Goal: Task Accomplishment & Management: Complete application form

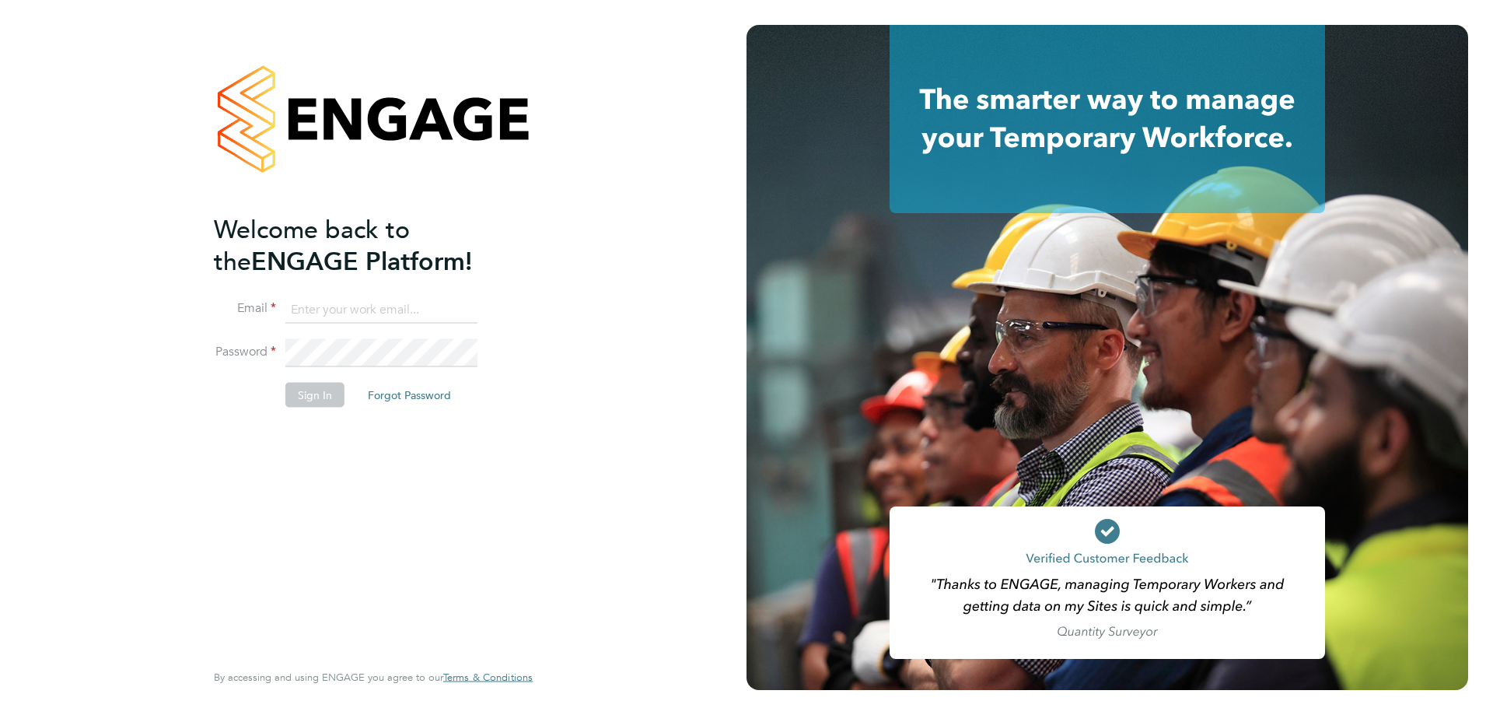
type input "alyssa.smith@linearrecruitment.co.uk"
click at [317, 376] on li "Password" at bounding box center [365, 361] width 303 height 44
click at [317, 392] on button "Sign In" at bounding box center [314, 394] width 59 height 25
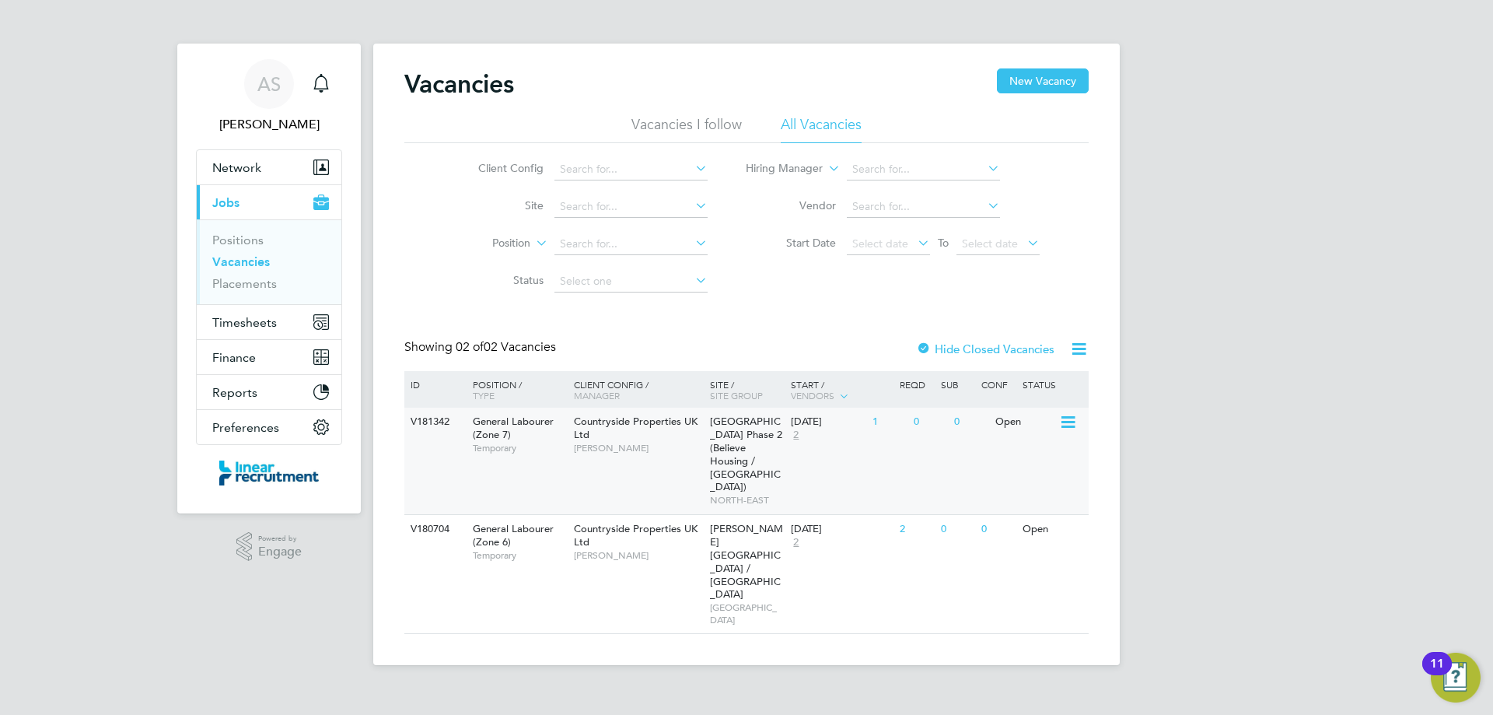
click at [651, 473] on div "V181342 General Labourer (Zone 7) Temporary Countryside Properties UK Ltd [PERS…" at bounding box center [746, 460] width 684 height 107
click at [238, 266] on link "Vacancies" at bounding box center [241, 261] width 58 height 15
click at [241, 279] on link "Placements" at bounding box center [244, 283] width 65 height 15
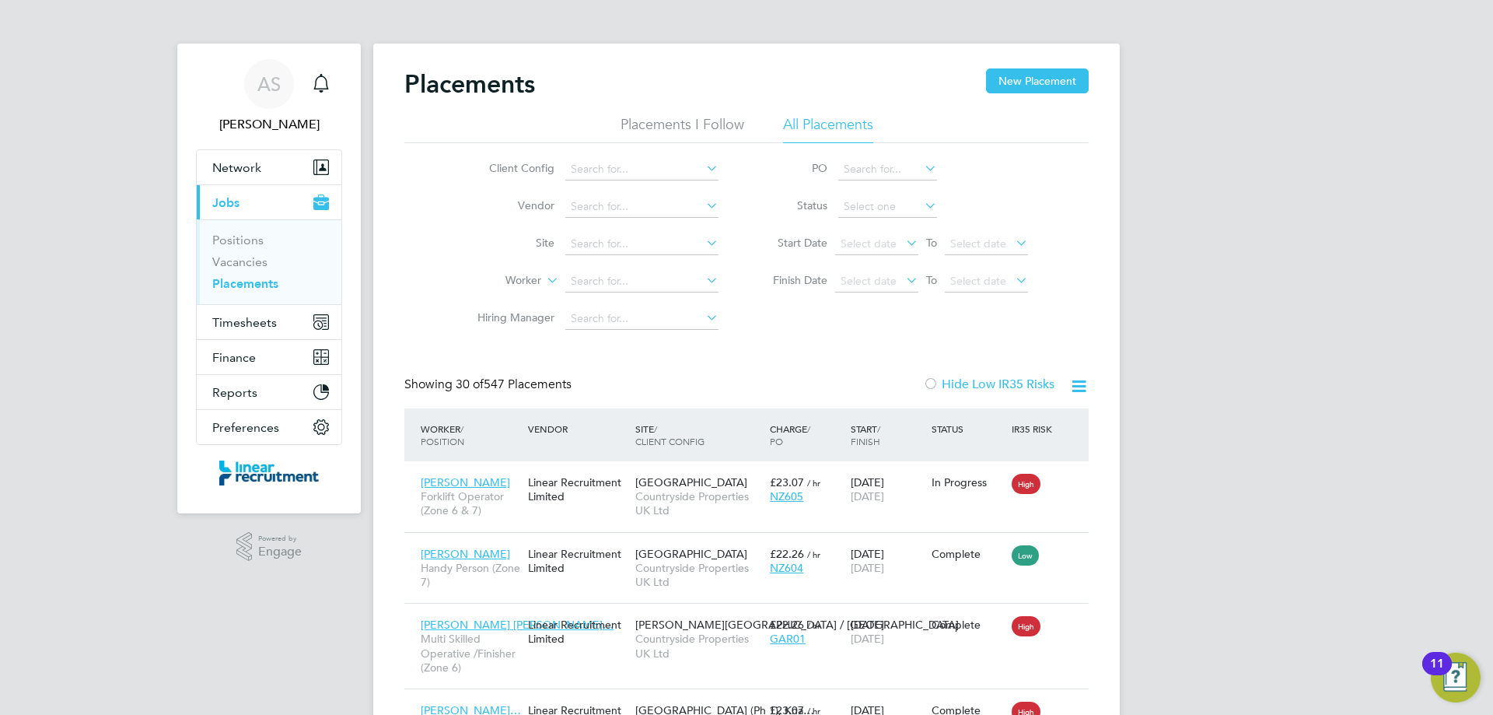
click at [232, 251] on li "Positions" at bounding box center [270, 243] width 117 height 22
click at [232, 262] on link "Vacancies" at bounding box center [239, 261] width 55 height 15
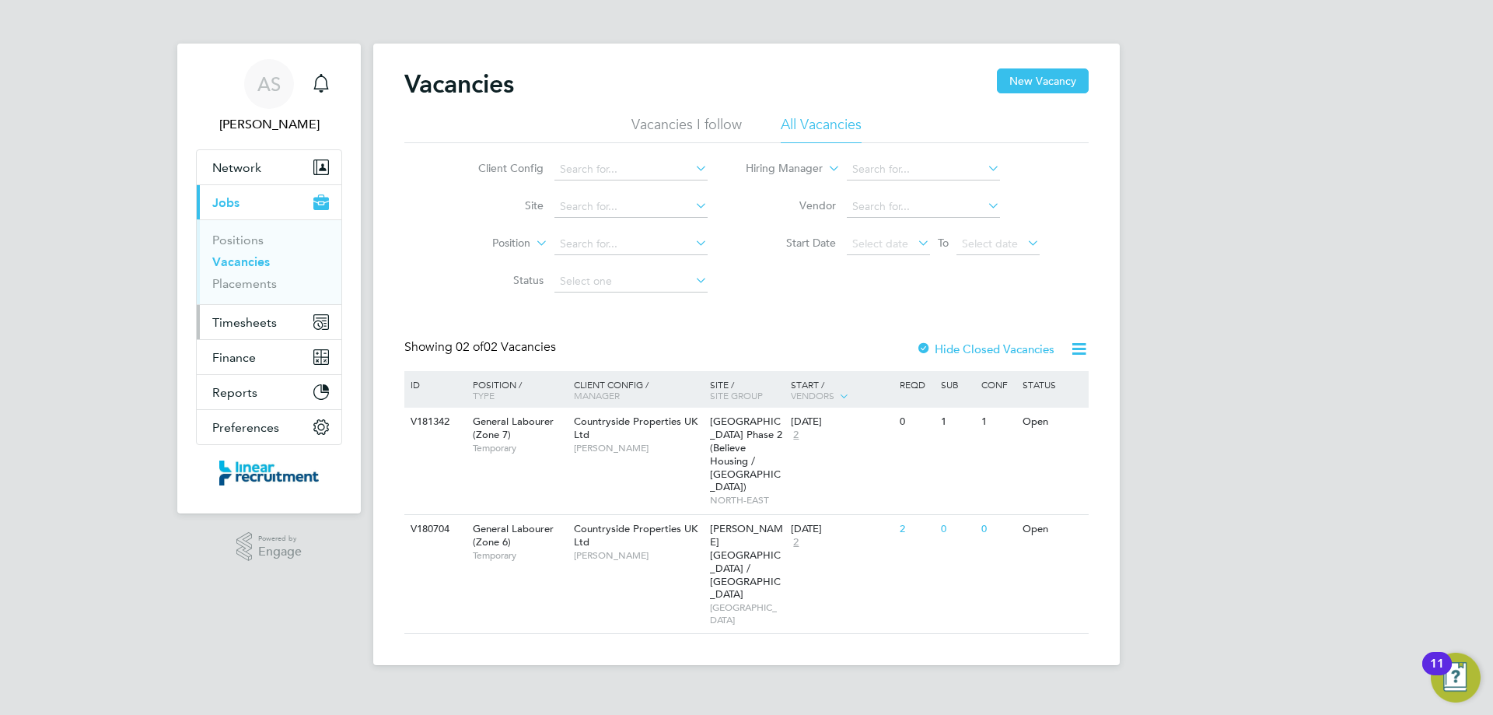
click at [273, 325] on span "Timesheets" at bounding box center [244, 322] width 65 height 15
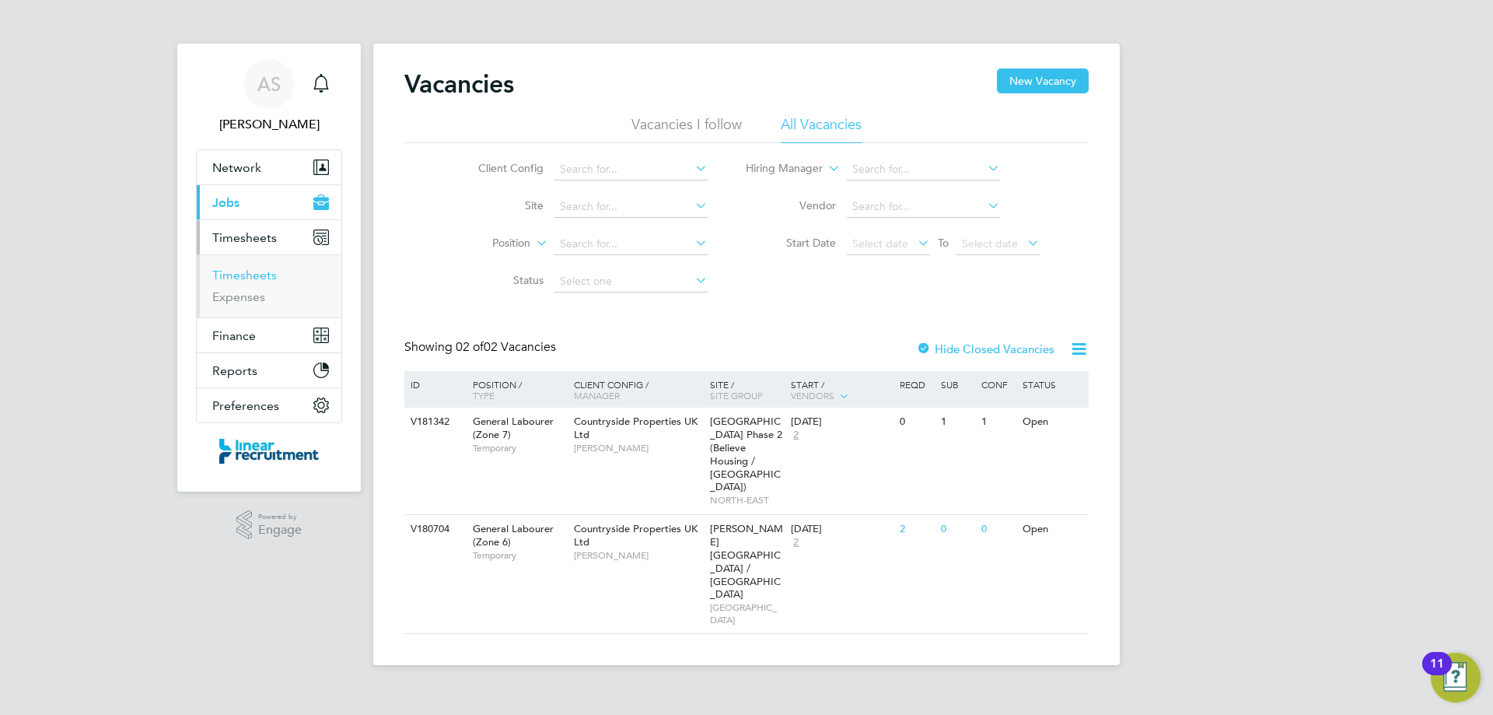
click at [260, 277] on link "Timesheets" at bounding box center [244, 274] width 65 height 15
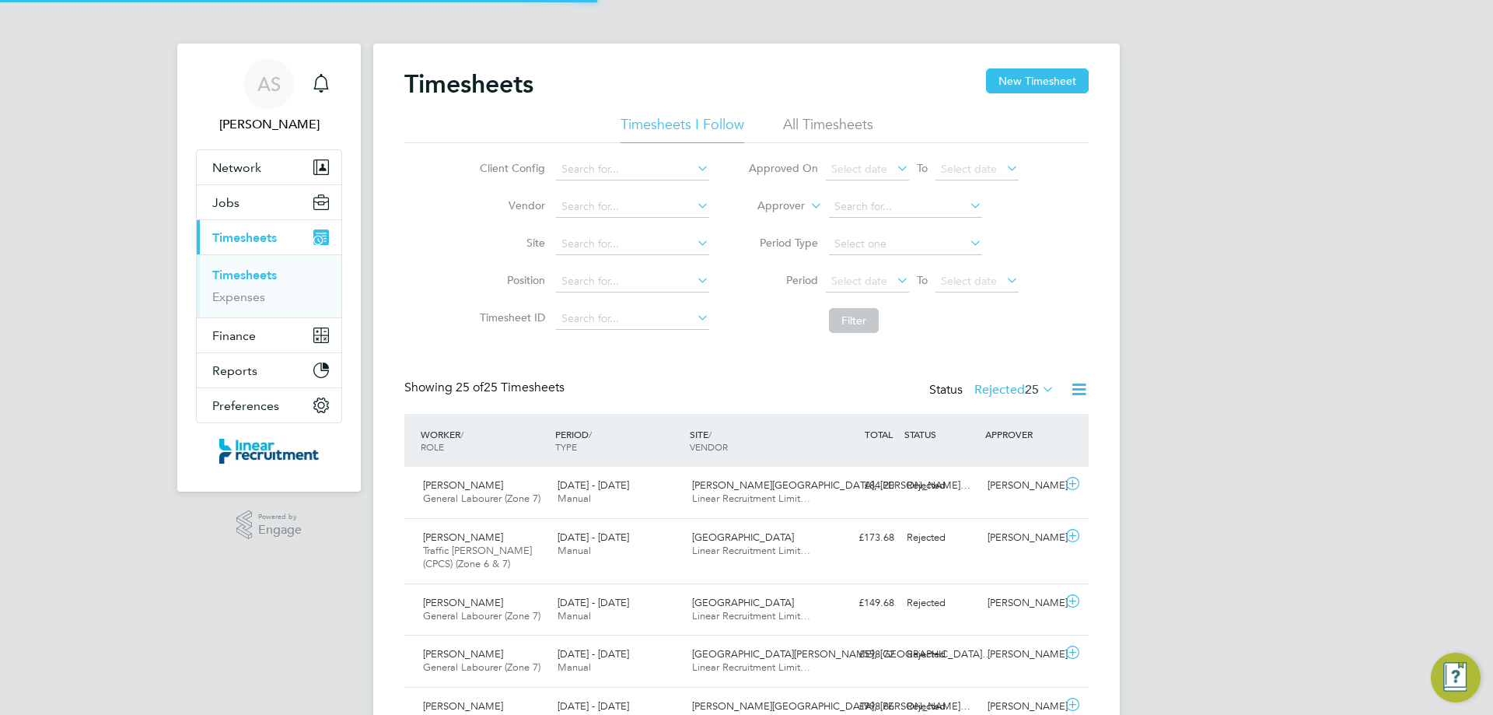
scroll to position [40, 135]
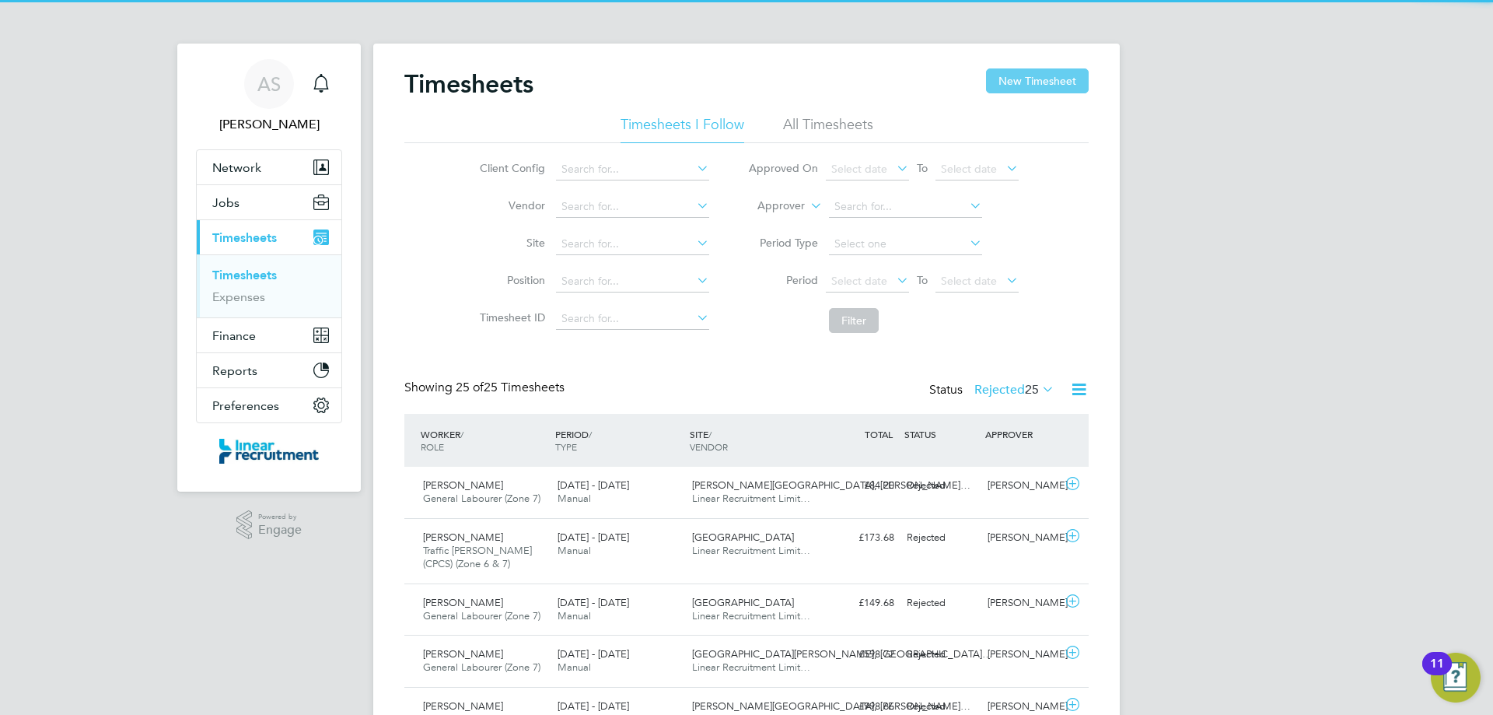
click at [1066, 85] on button "New Timesheet" at bounding box center [1037, 80] width 103 height 25
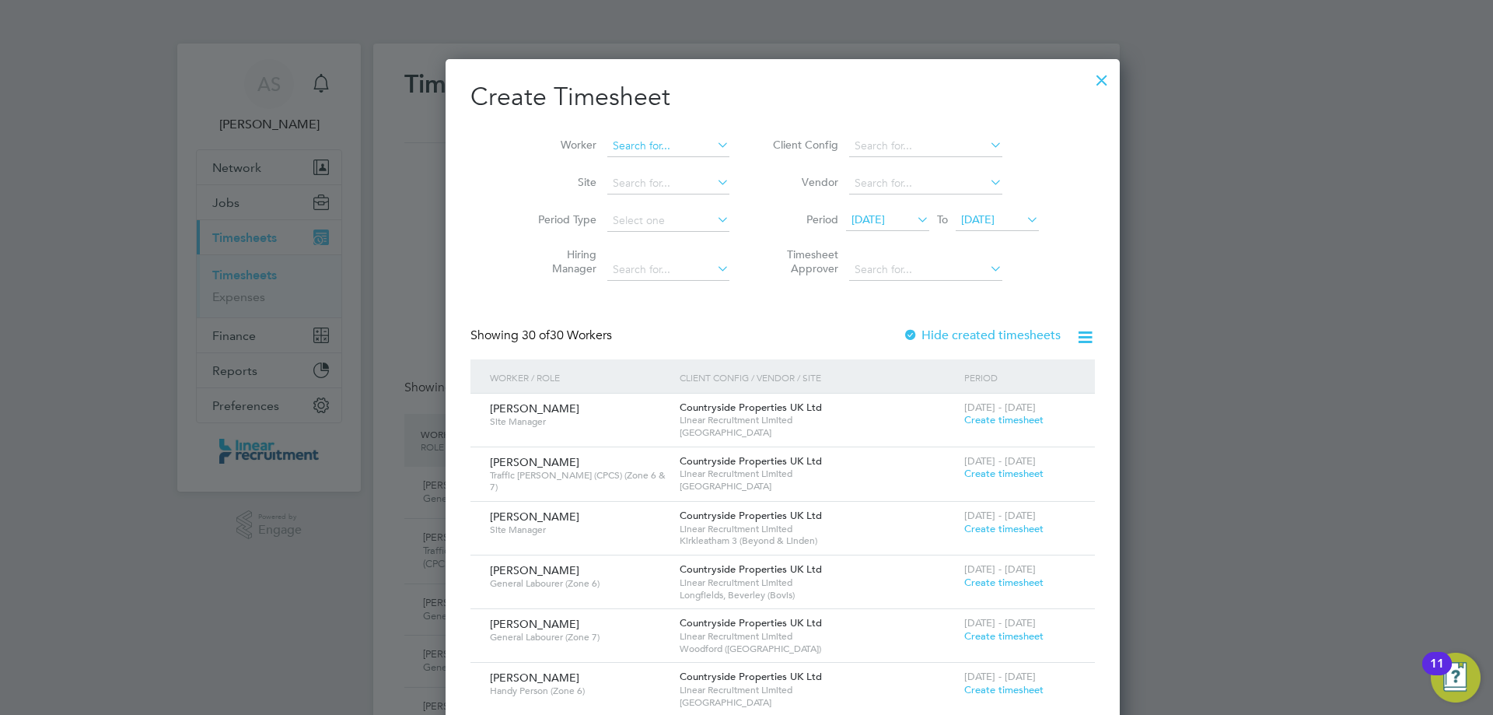
click at [607, 149] on input at bounding box center [668, 146] width 122 height 22
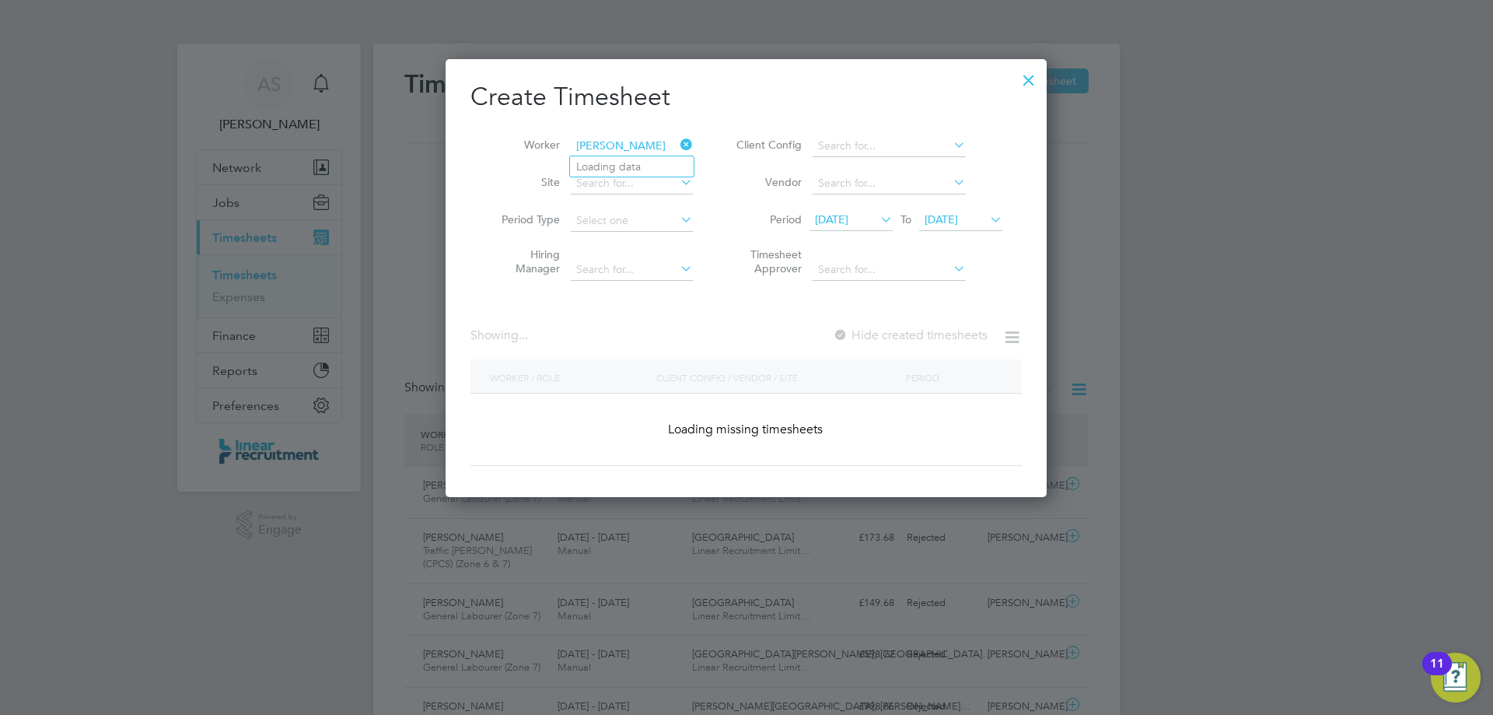
type input "[PERSON_NAME]"
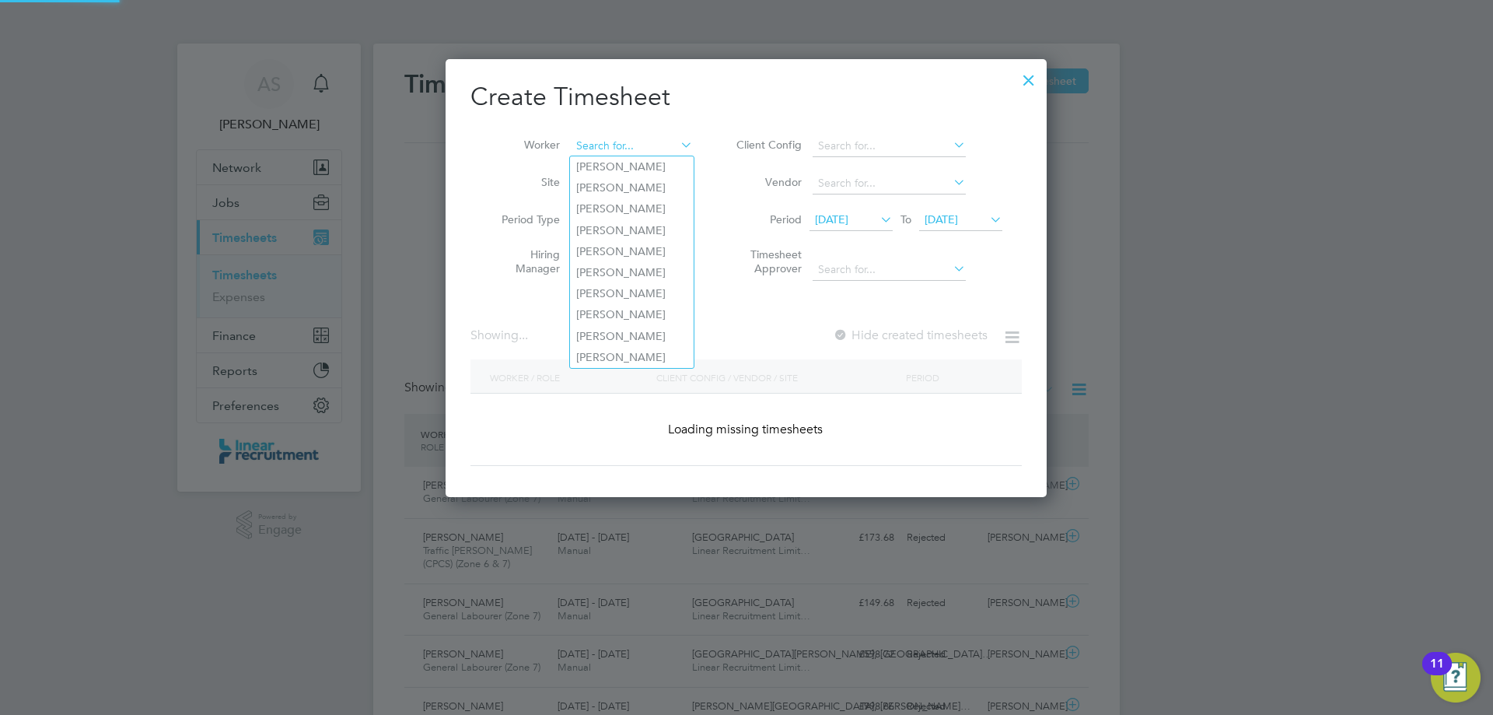
click at [603, 149] on input at bounding box center [632, 146] width 122 height 22
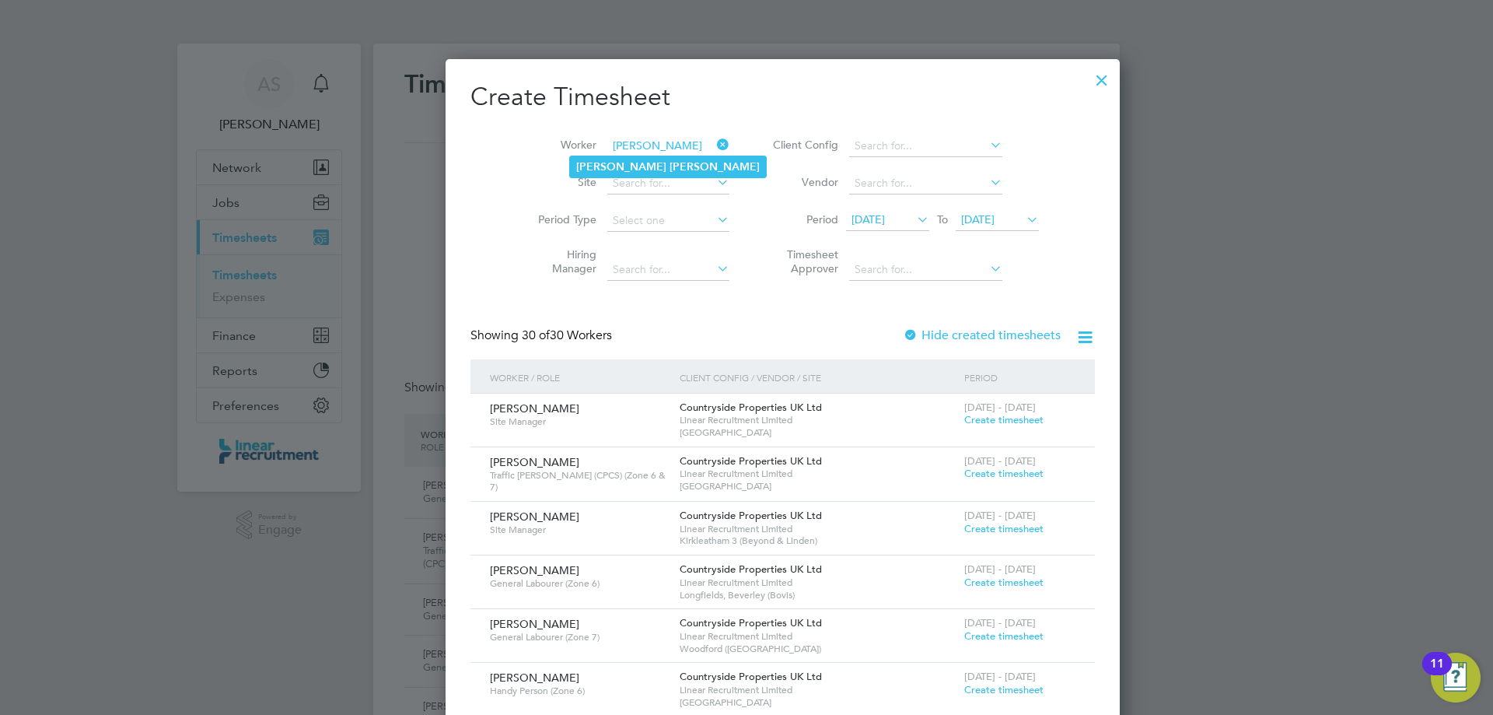
click at [605, 161] on li "[PERSON_NAME]" at bounding box center [668, 166] width 196 height 21
type input "[PERSON_NAME]"
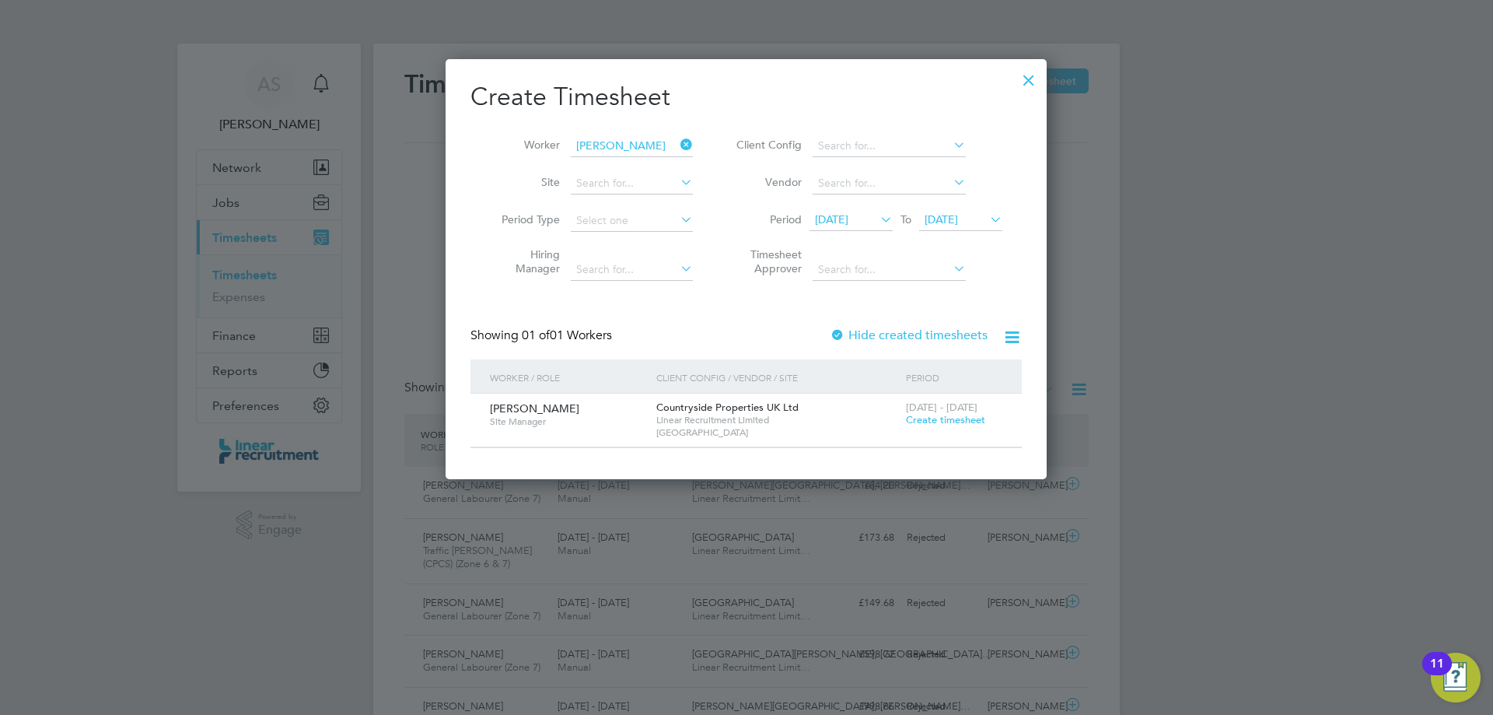
click at [974, 421] on span "Create timesheet" at bounding box center [945, 419] width 79 height 13
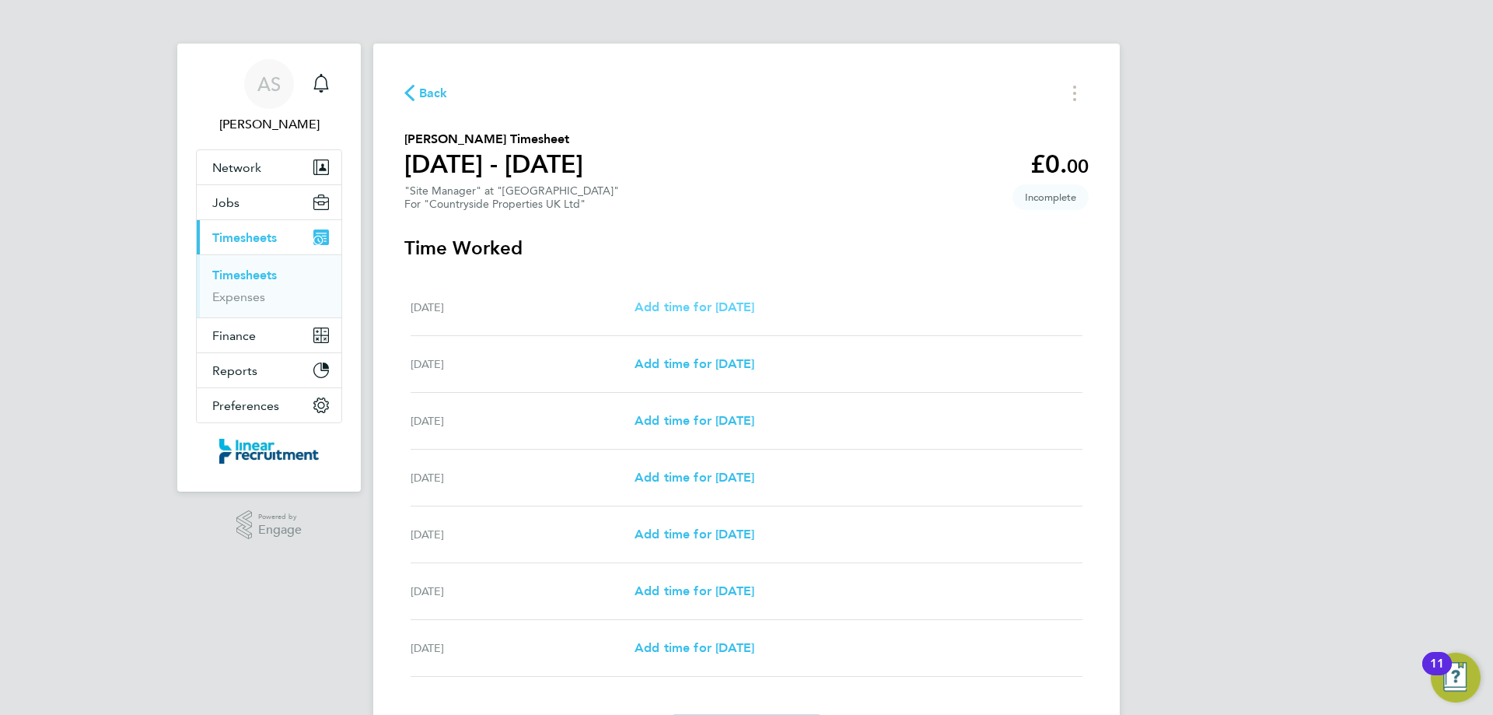
click at [708, 312] on span "Add time for [DATE]" at bounding box center [694, 306] width 120 height 15
select select "30"
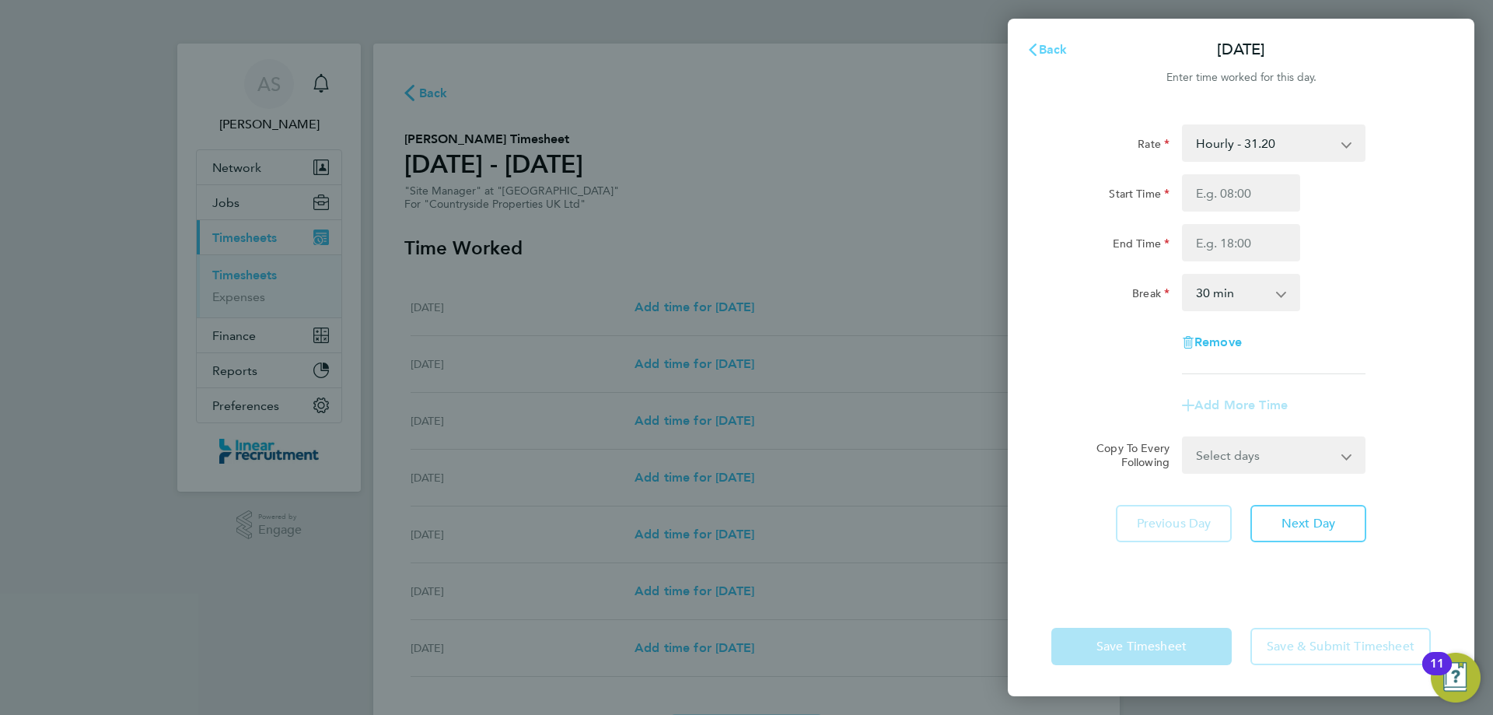
click at [1047, 50] on span "Back" at bounding box center [1053, 49] width 29 height 15
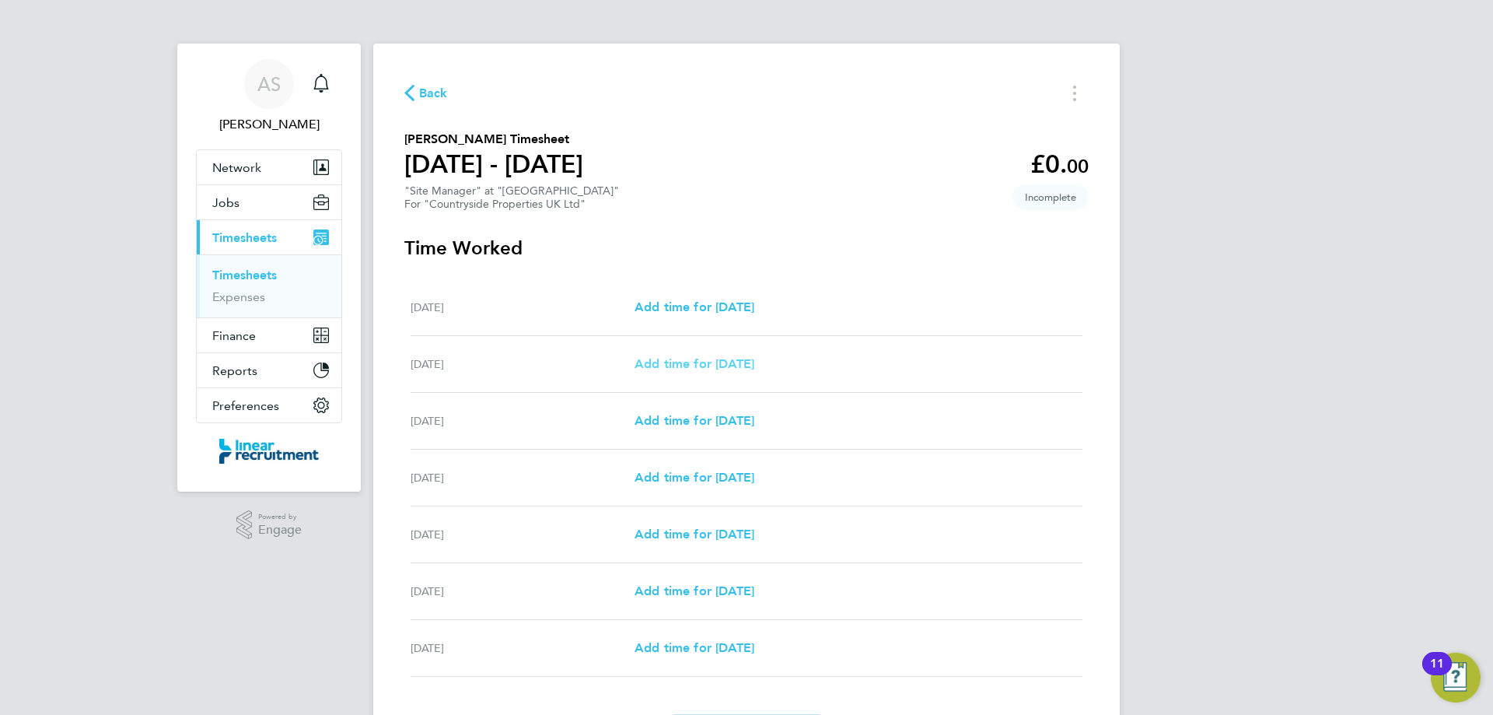
click at [744, 357] on span "Add time for [DATE]" at bounding box center [694, 363] width 120 height 15
select select "30"
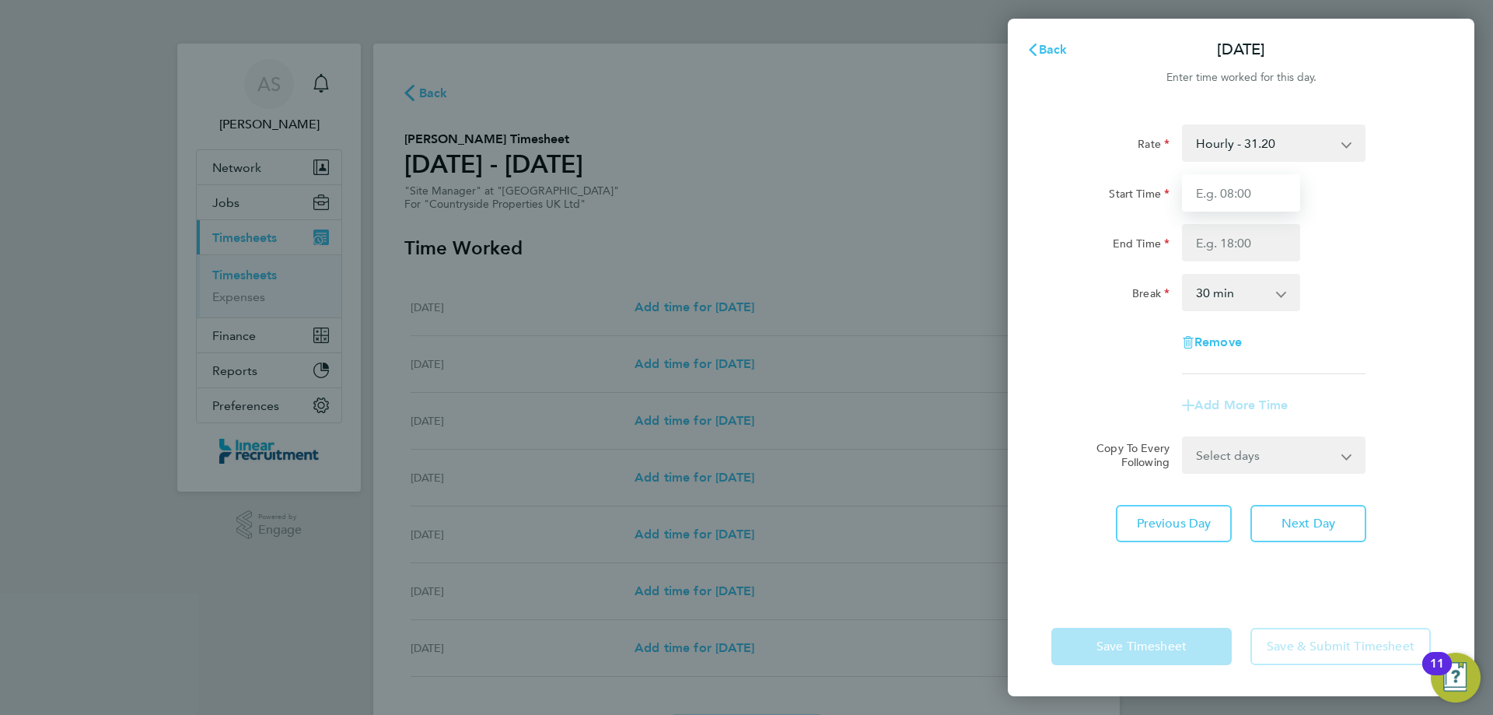
click at [1211, 204] on input "Start Time" at bounding box center [1241, 192] width 118 height 37
type input "07:30"
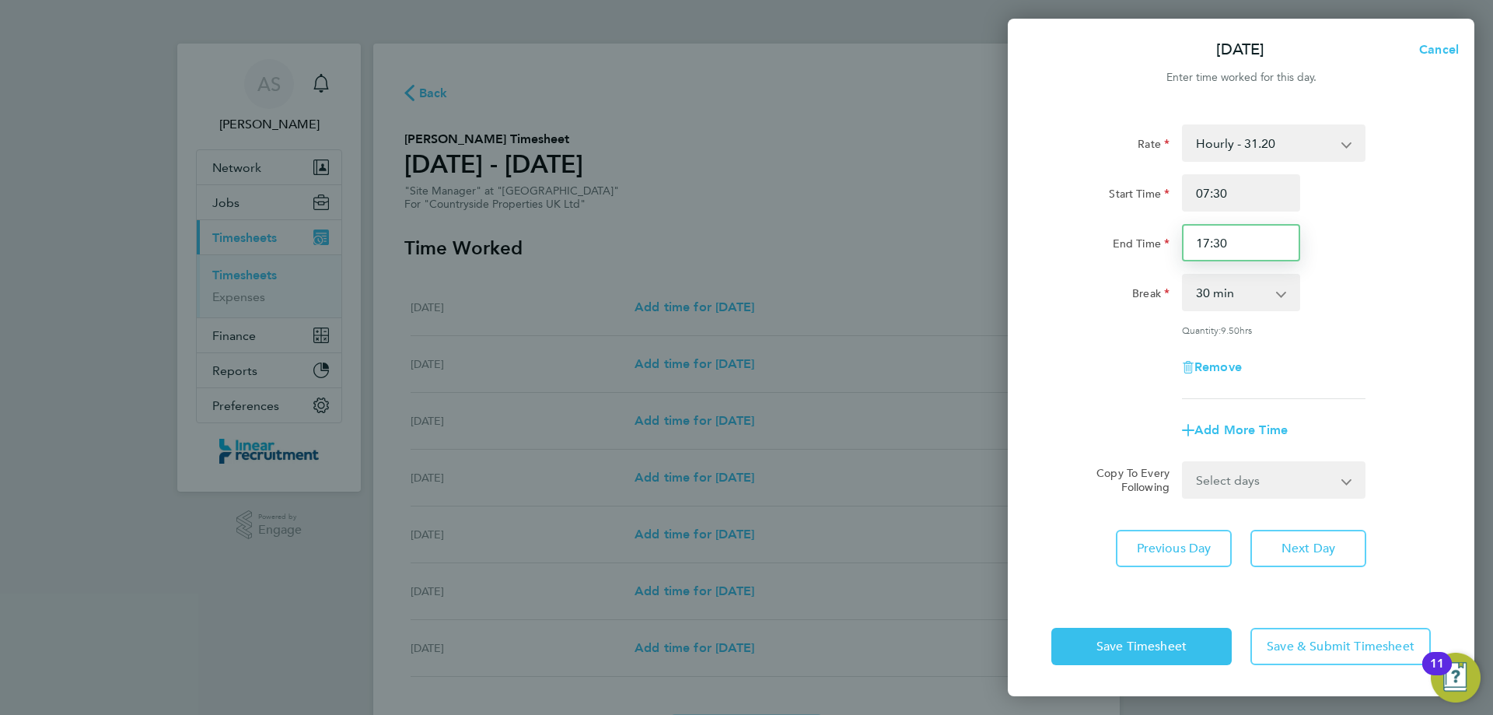
drag, startPoint x: 1241, startPoint y: 242, endPoint x: 1060, endPoint y: 288, distance: 187.1
click at [1127, 274] on app-timesheet-line-hourly "Start Time 07:30 End Time 17:30 Break 0 min 15 min 30 min 45 min 60 min 75 min …" at bounding box center [1240, 255] width 379 height 162
type input "18:30"
click at [1335, 551] on span "Next Day" at bounding box center [1308, 548] width 54 height 16
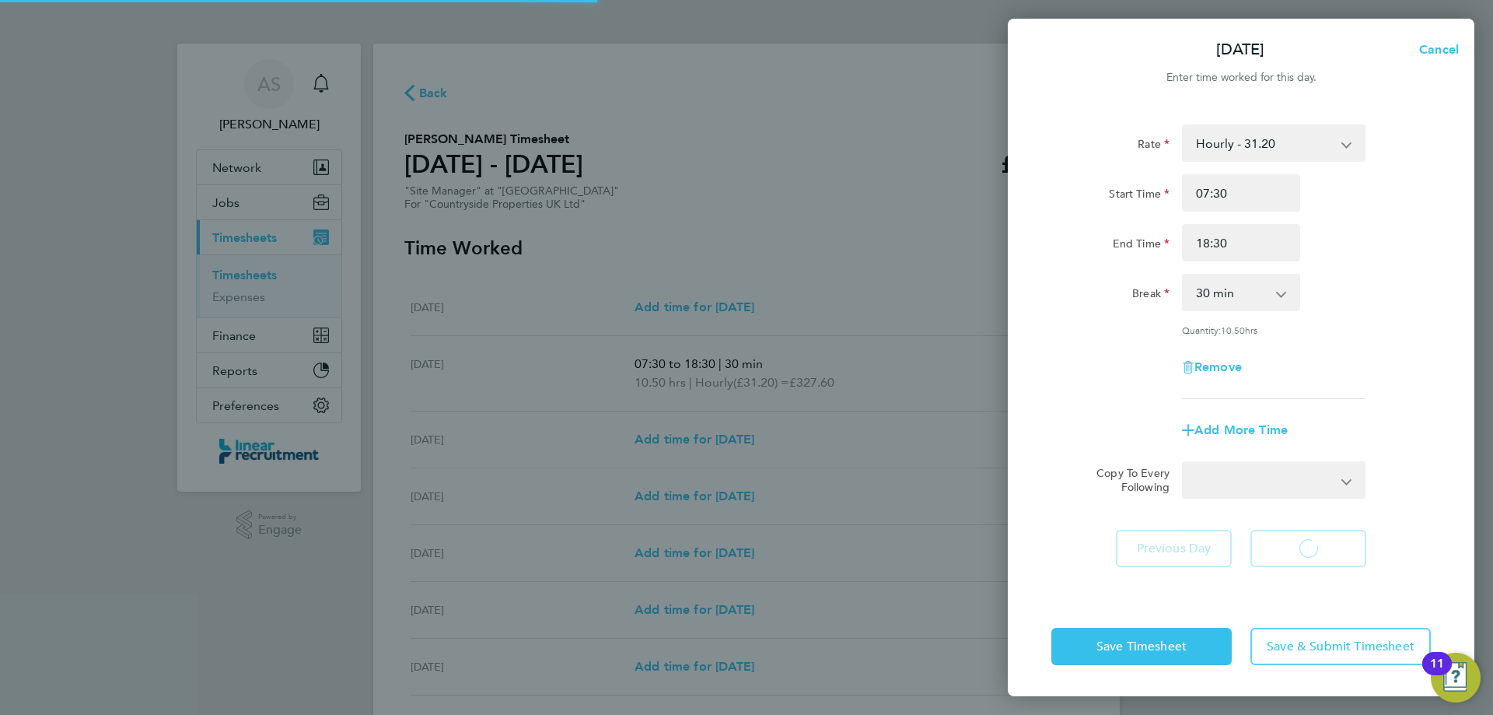
select select "30"
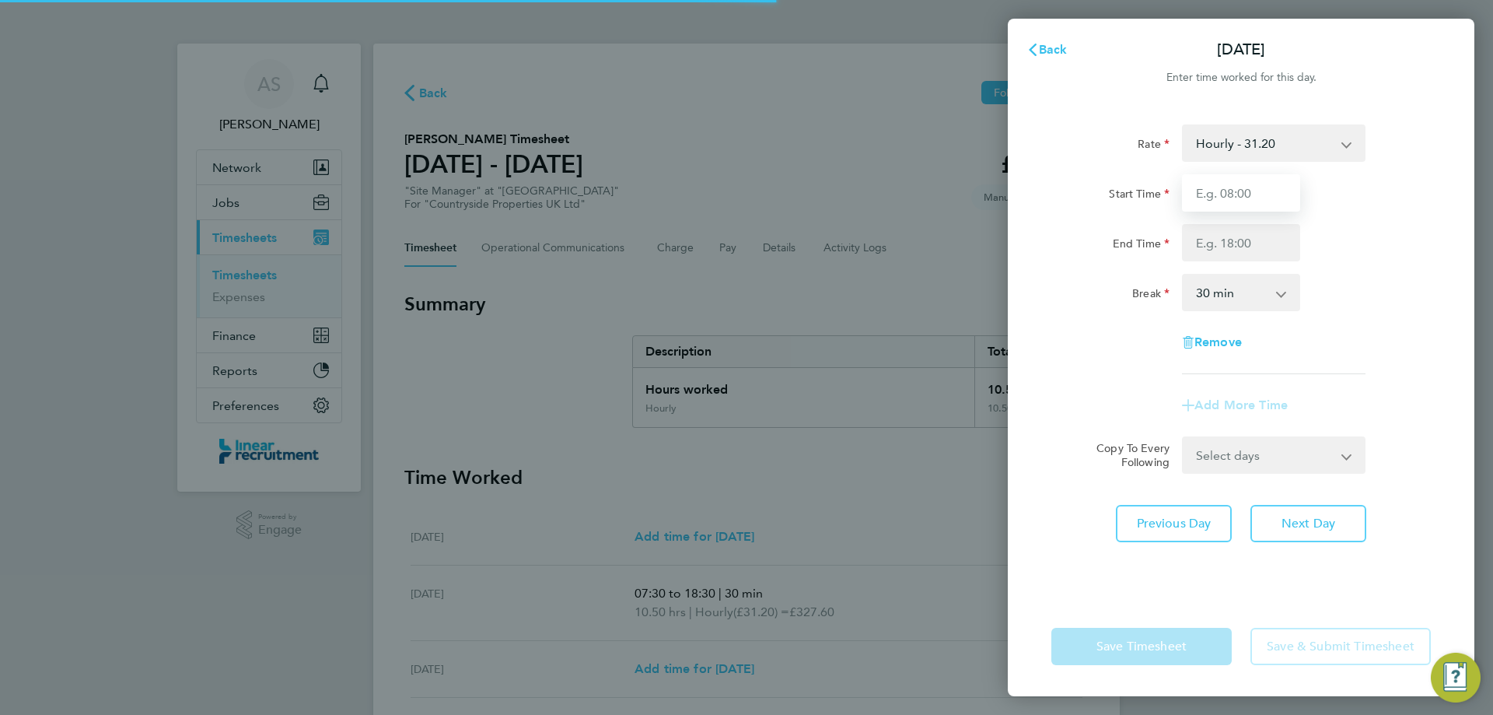
click at [1264, 205] on input "Start Time" at bounding box center [1241, 192] width 118 height 37
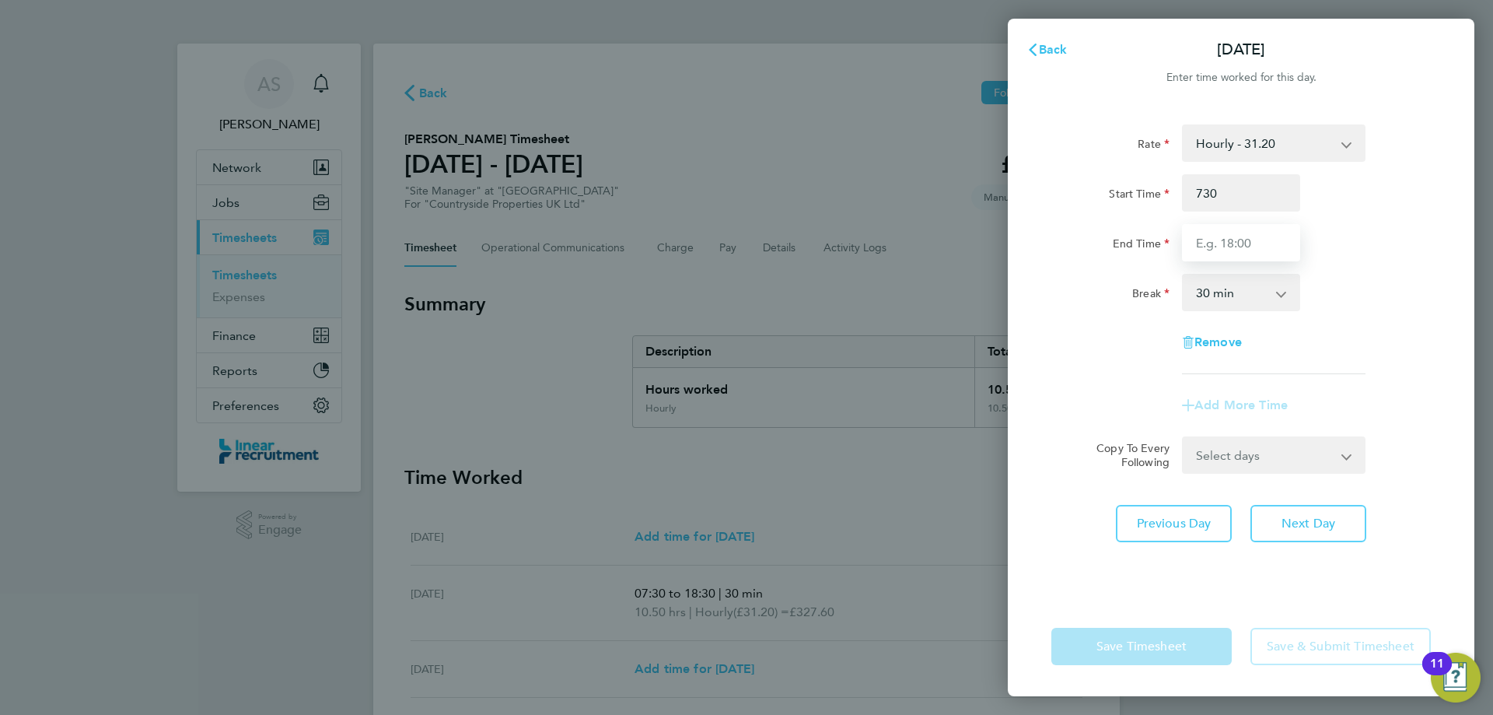
type input "07:30"
type input "16:30"
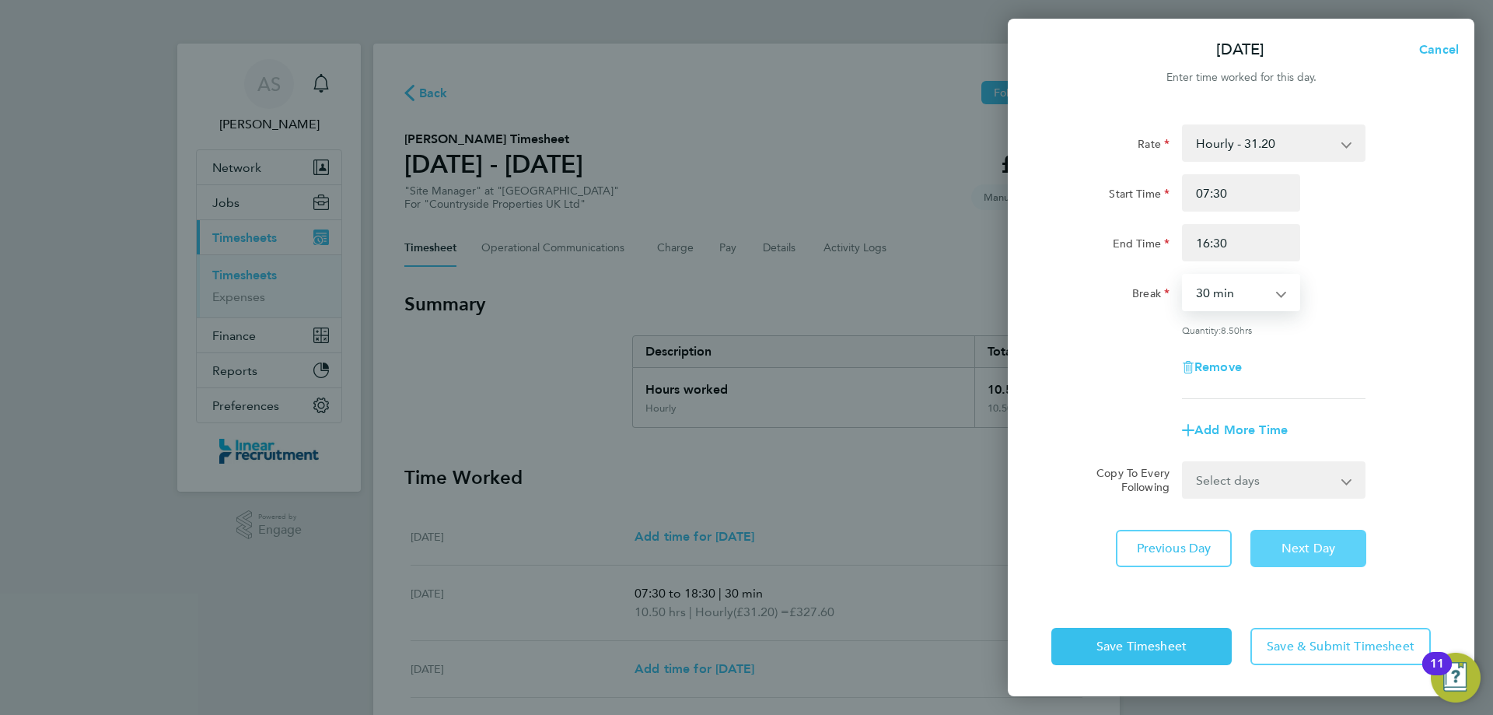
click at [1290, 565] on button "Next Day" at bounding box center [1308, 548] width 116 height 37
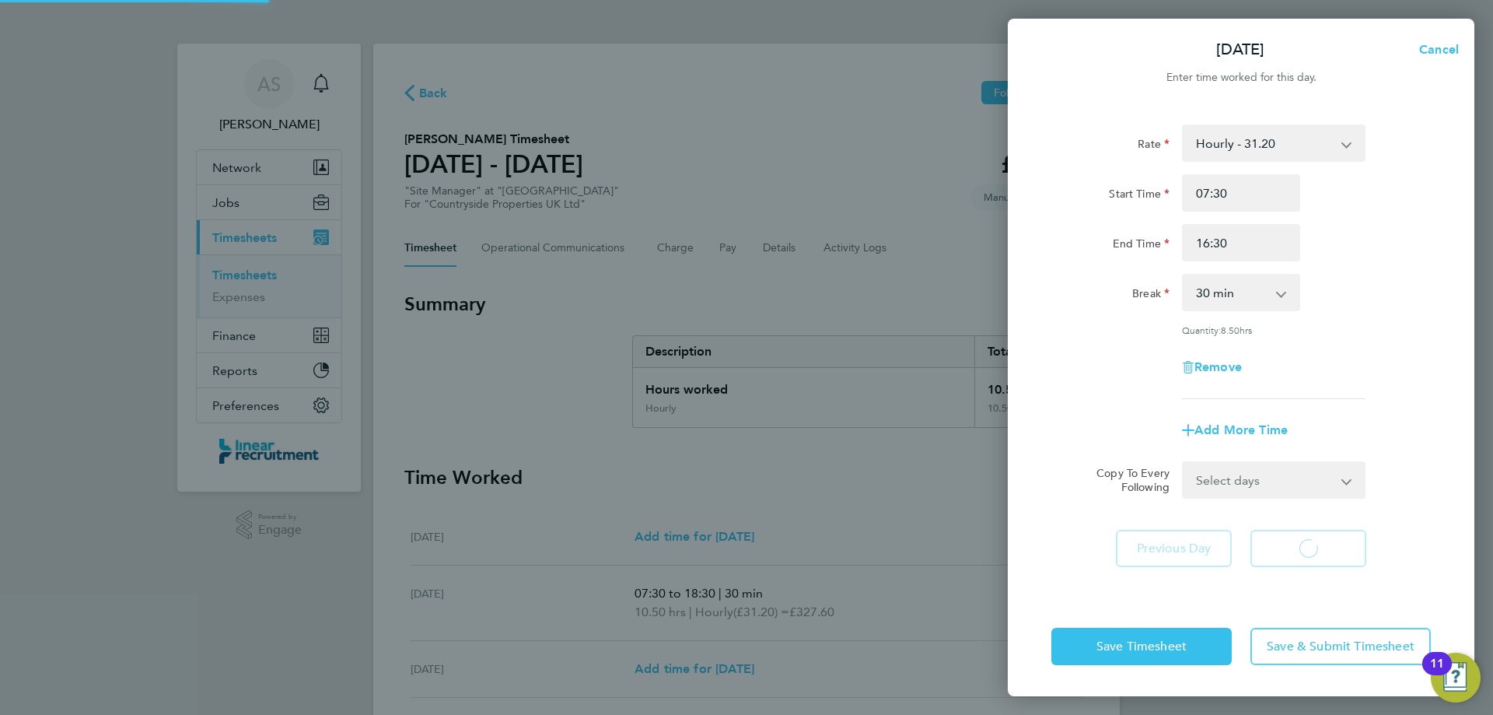
select select "30"
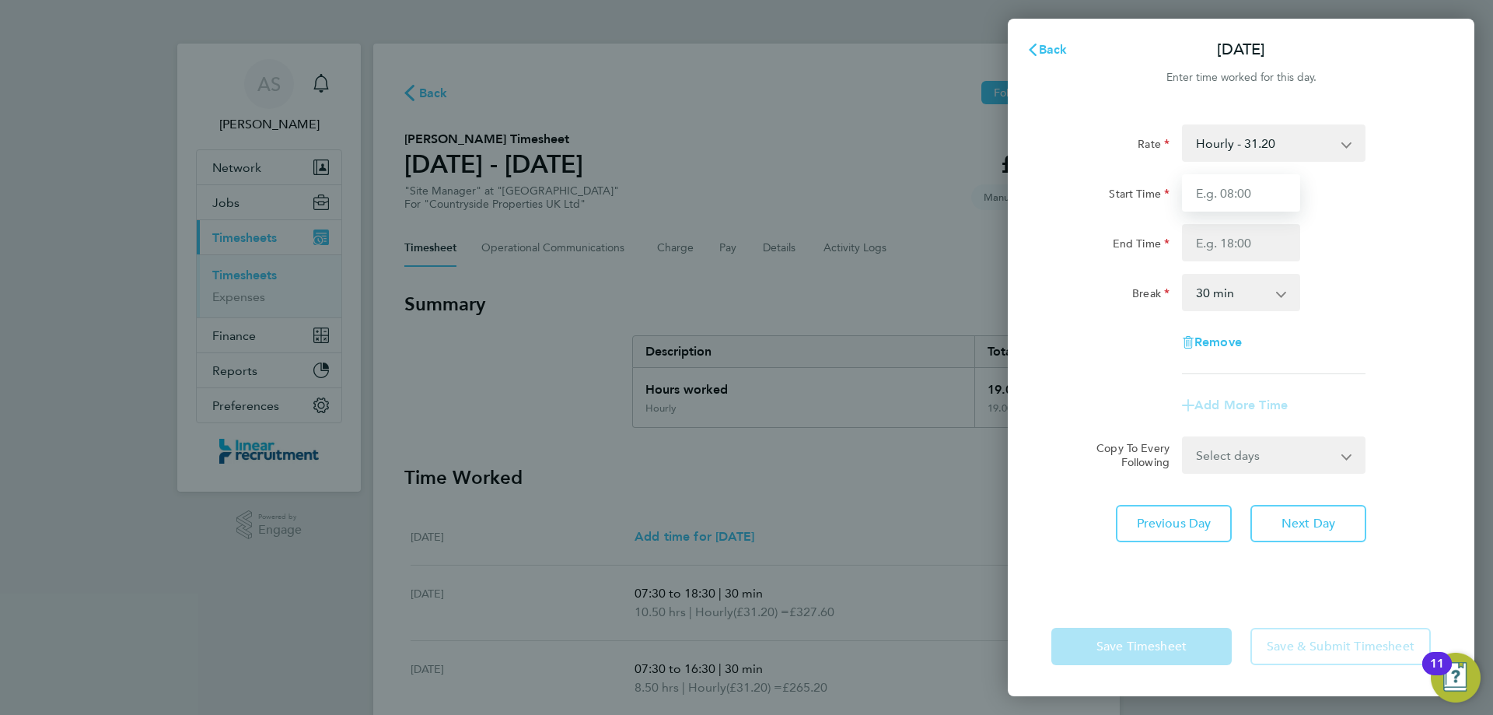
click at [1225, 185] on input "Start Time" at bounding box center [1241, 192] width 118 height 37
type input "07:30"
type input "18:30"
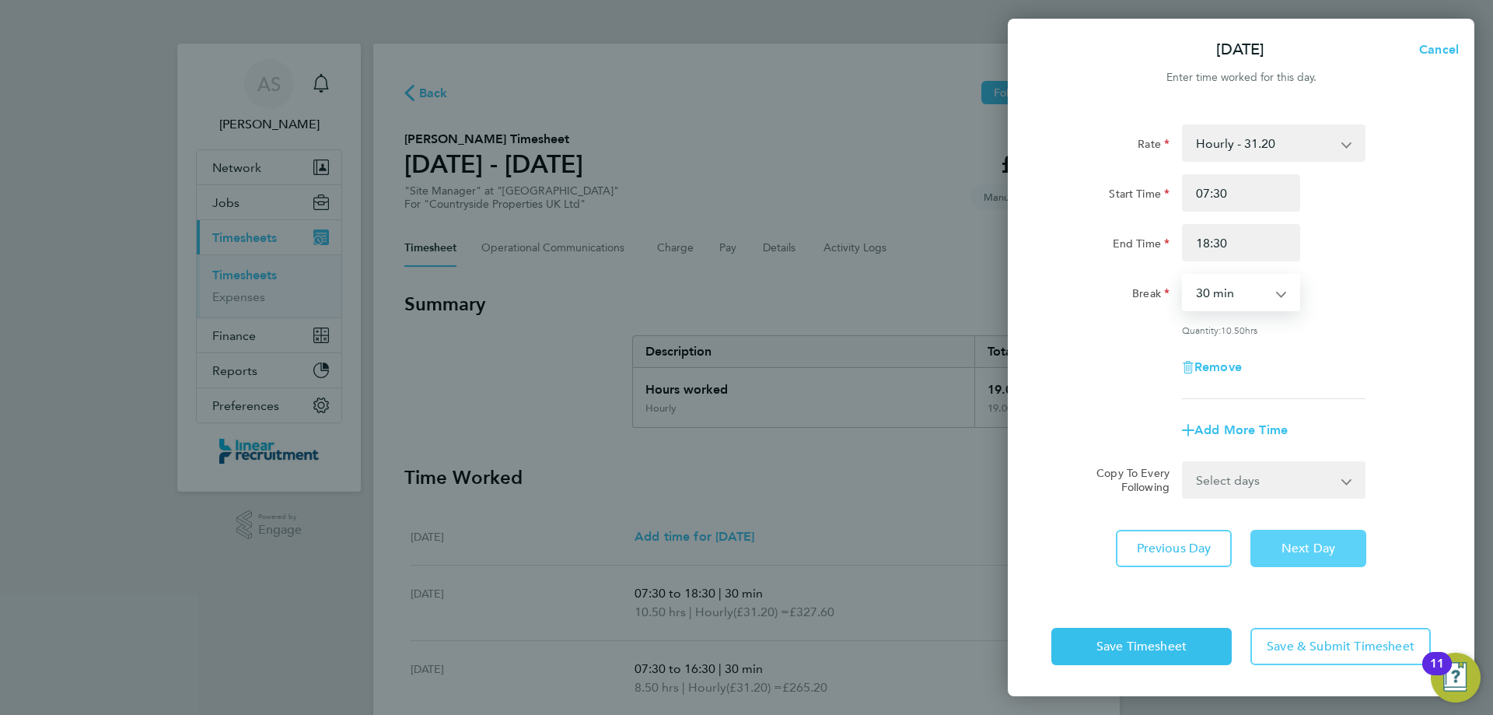
click at [1288, 547] on span "Next Day" at bounding box center [1308, 548] width 54 height 16
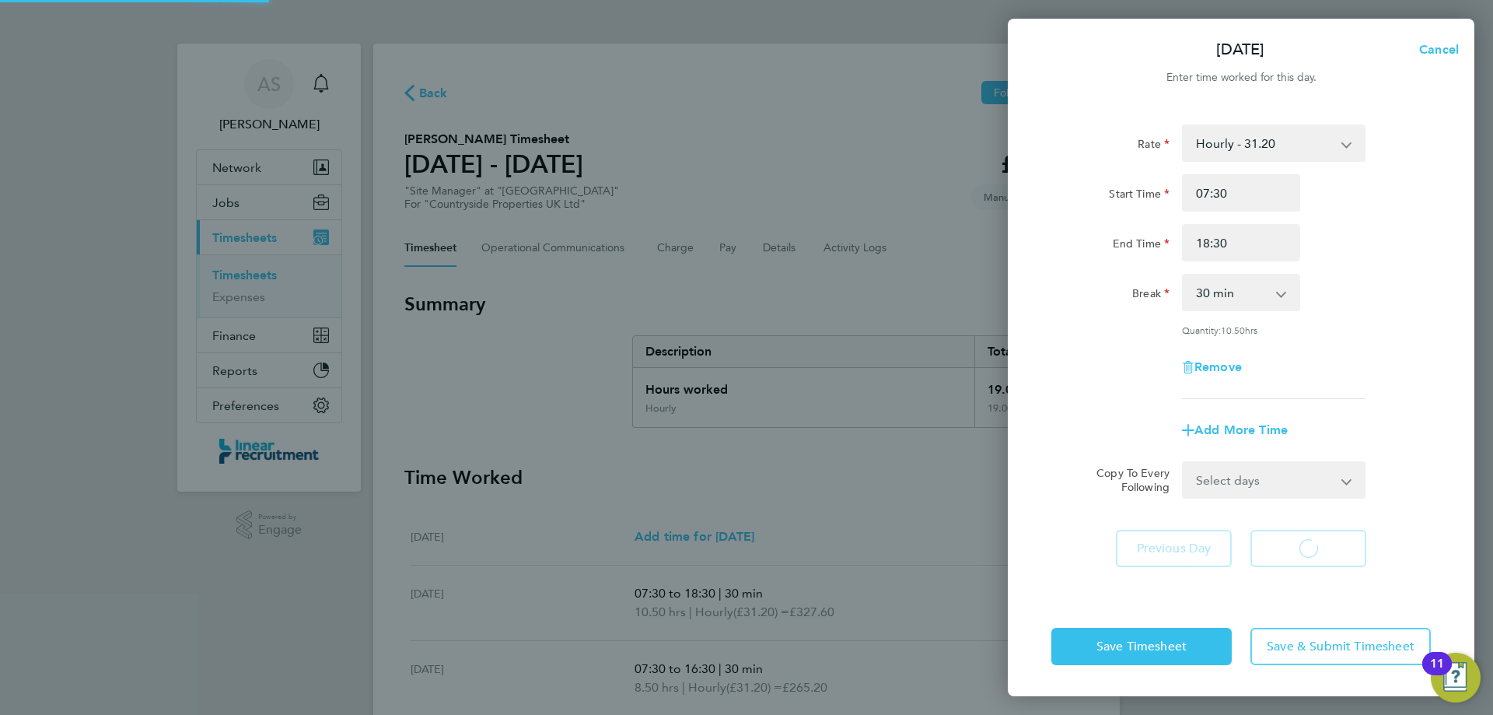
select select "30"
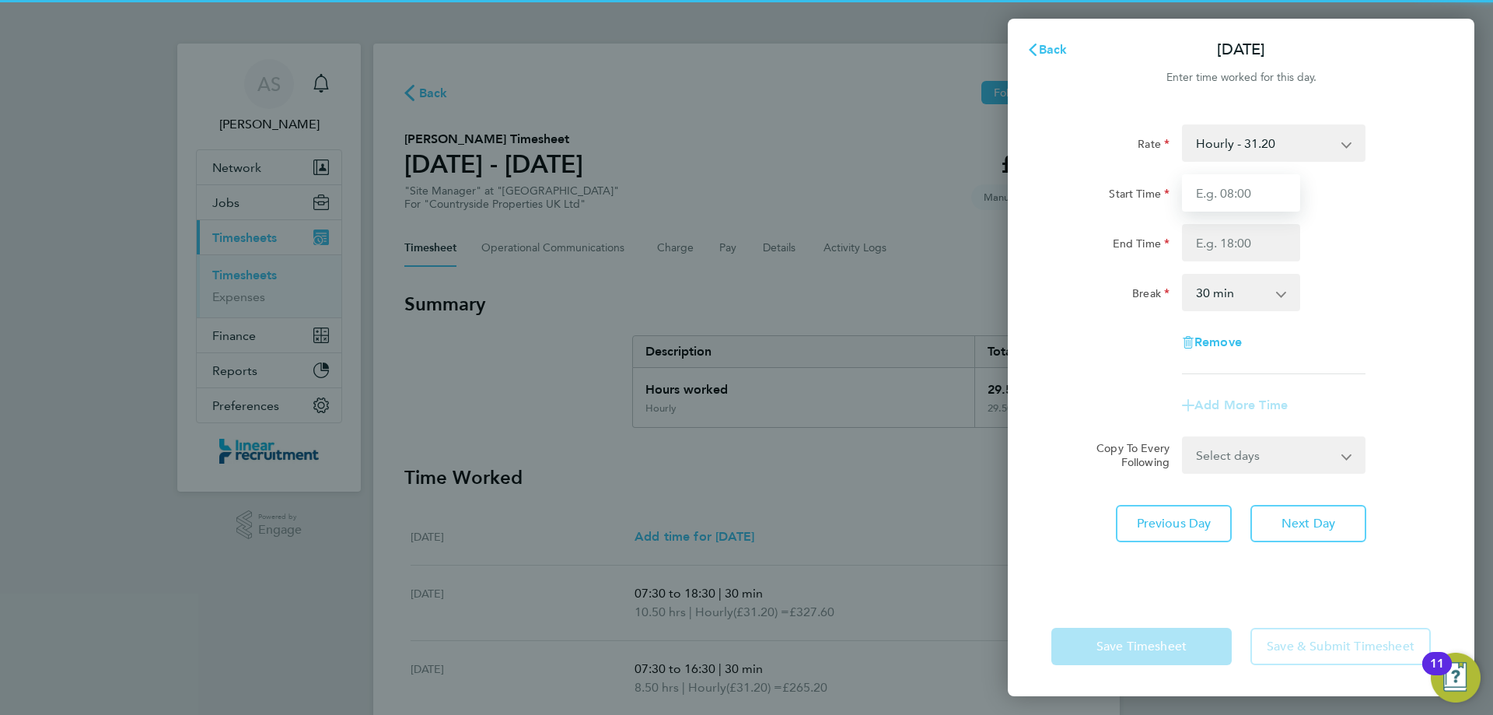
click at [1229, 198] on input "Start Time" at bounding box center [1241, 192] width 118 height 37
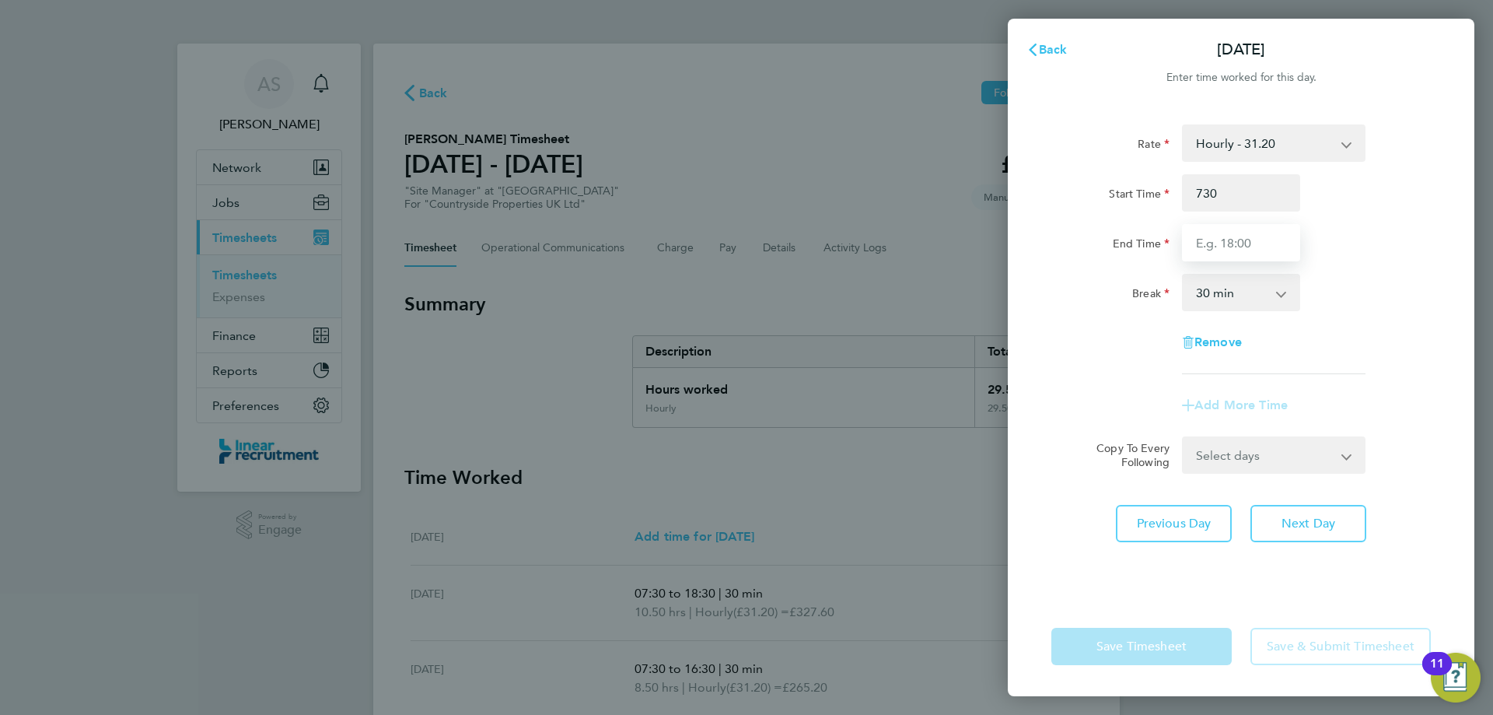
type input "07:30"
type input "17:30"
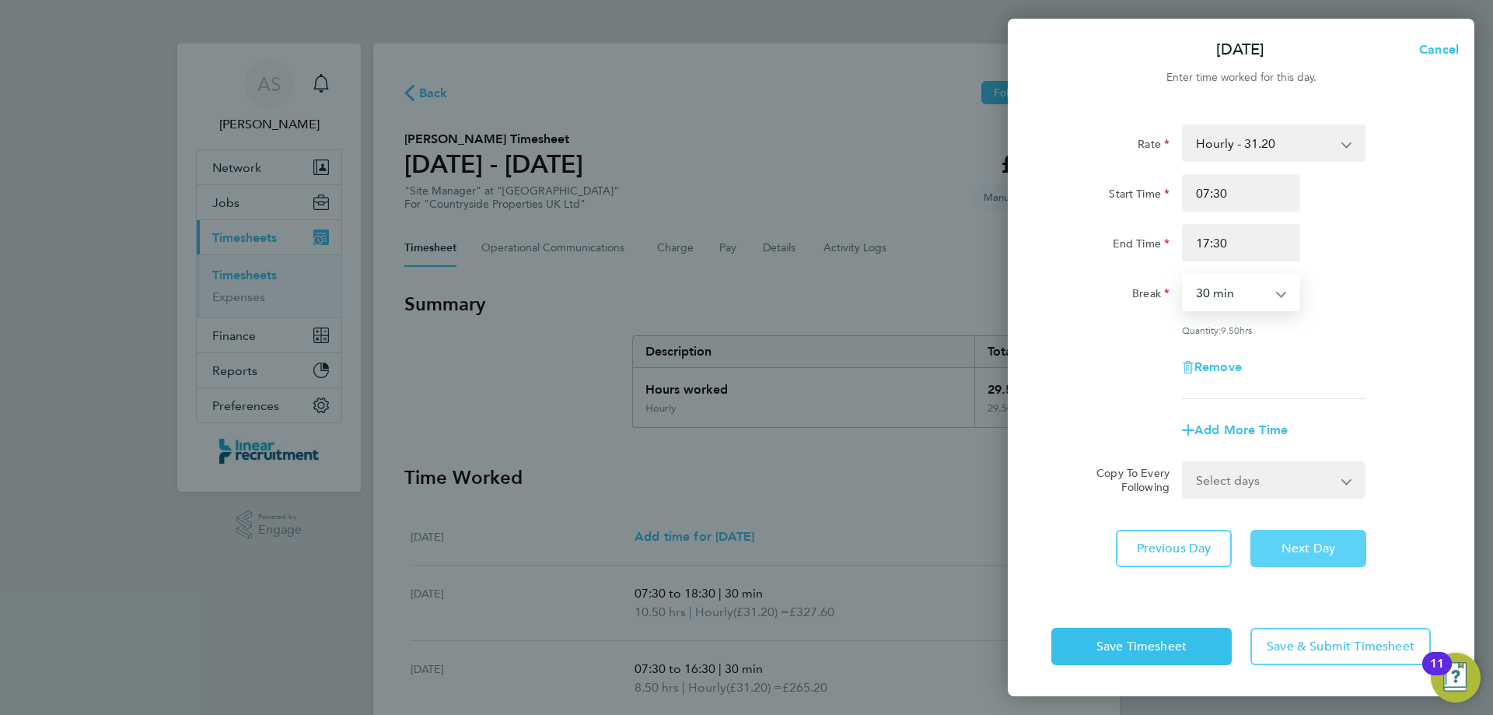
click at [1302, 530] on button "Next Day" at bounding box center [1308, 548] width 116 height 37
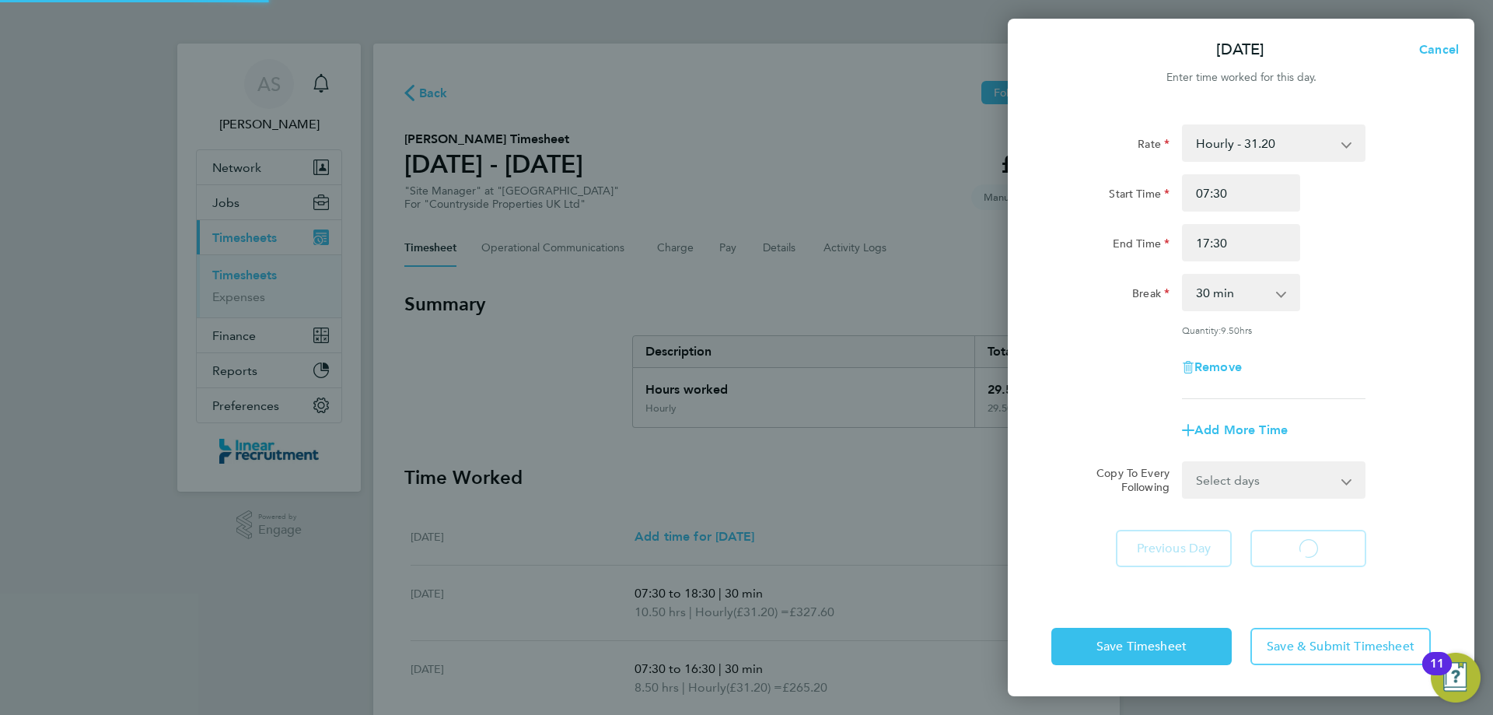
select select "30"
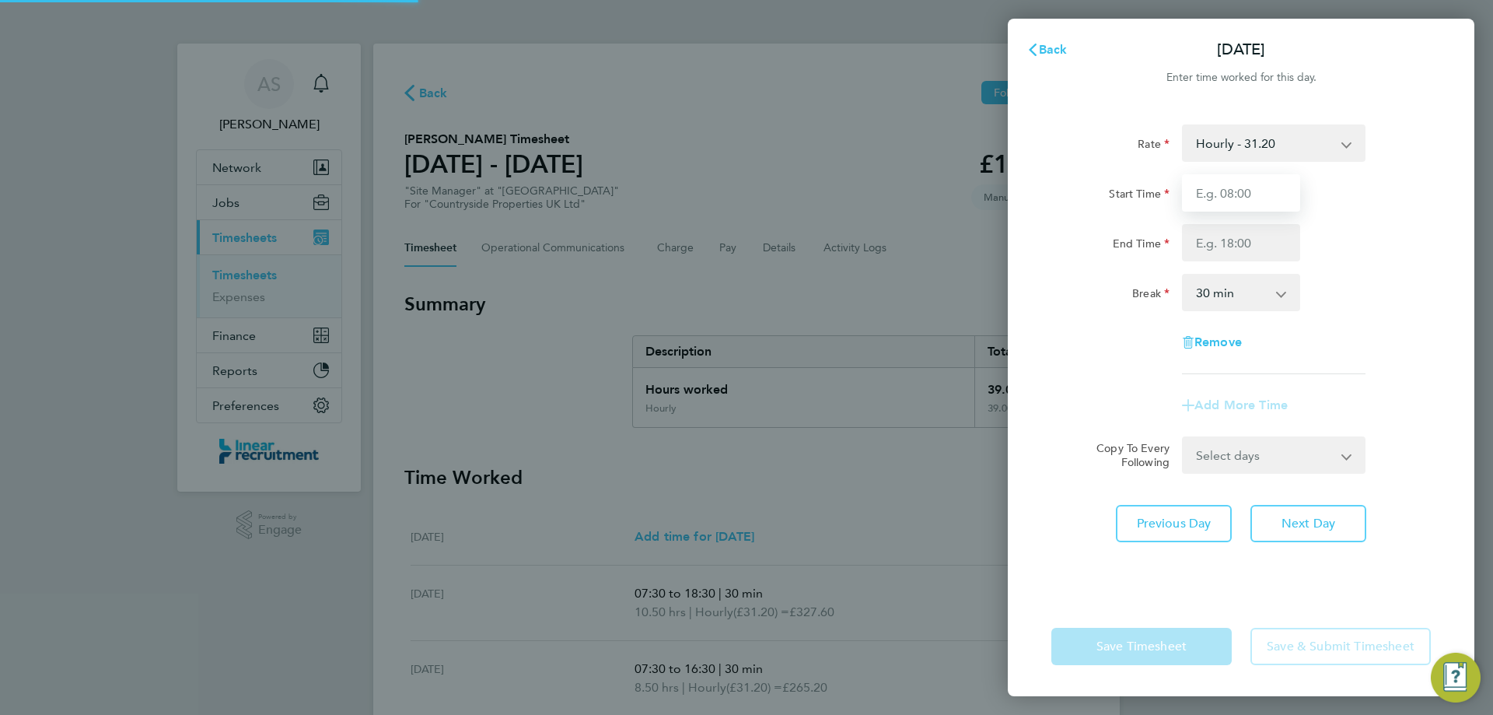
click at [1239, 179] on input "Start Time" at bounding box center [1241, 192] width 118 height 37
type input "07:30"
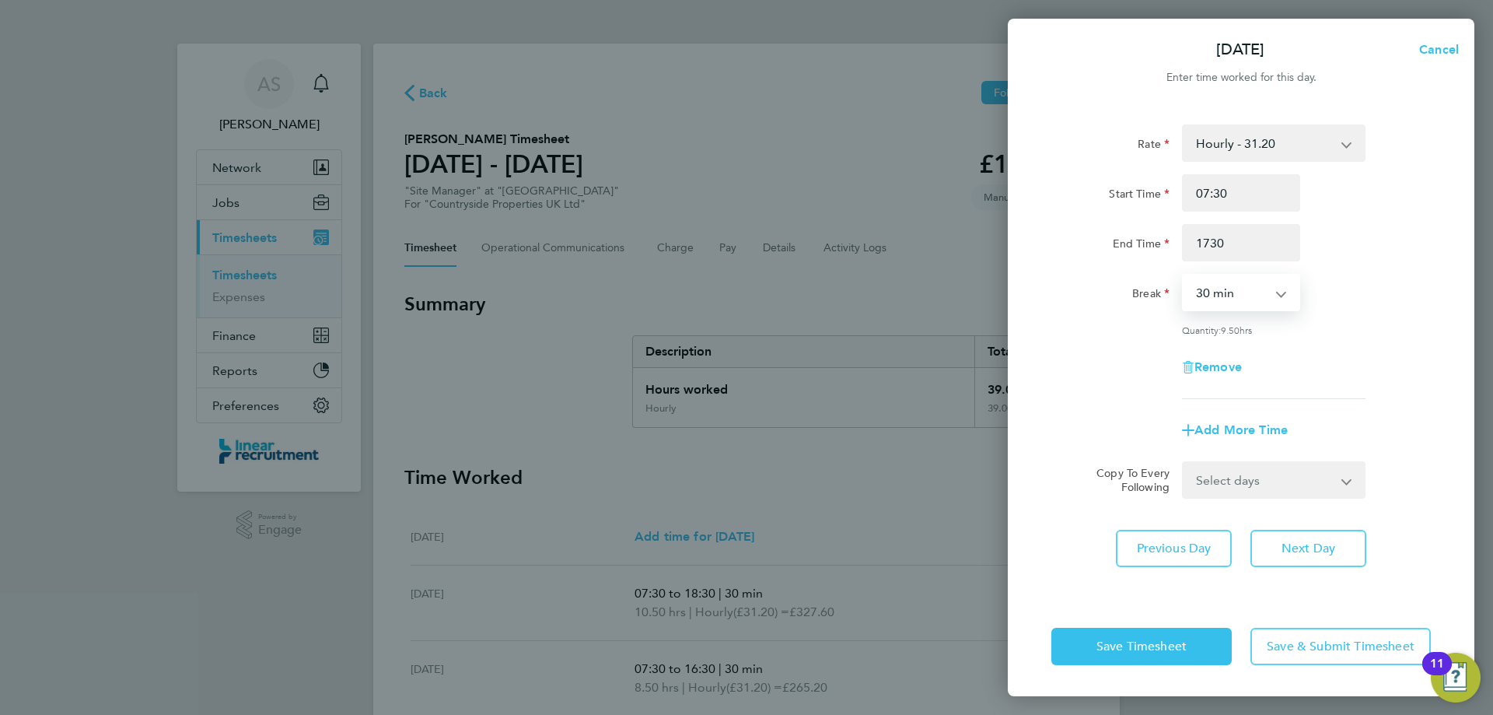
type input "17:30"
click at [1141, 657] on button "Save Timesheet" at bounding box center [1141, 646] width 180 height 37
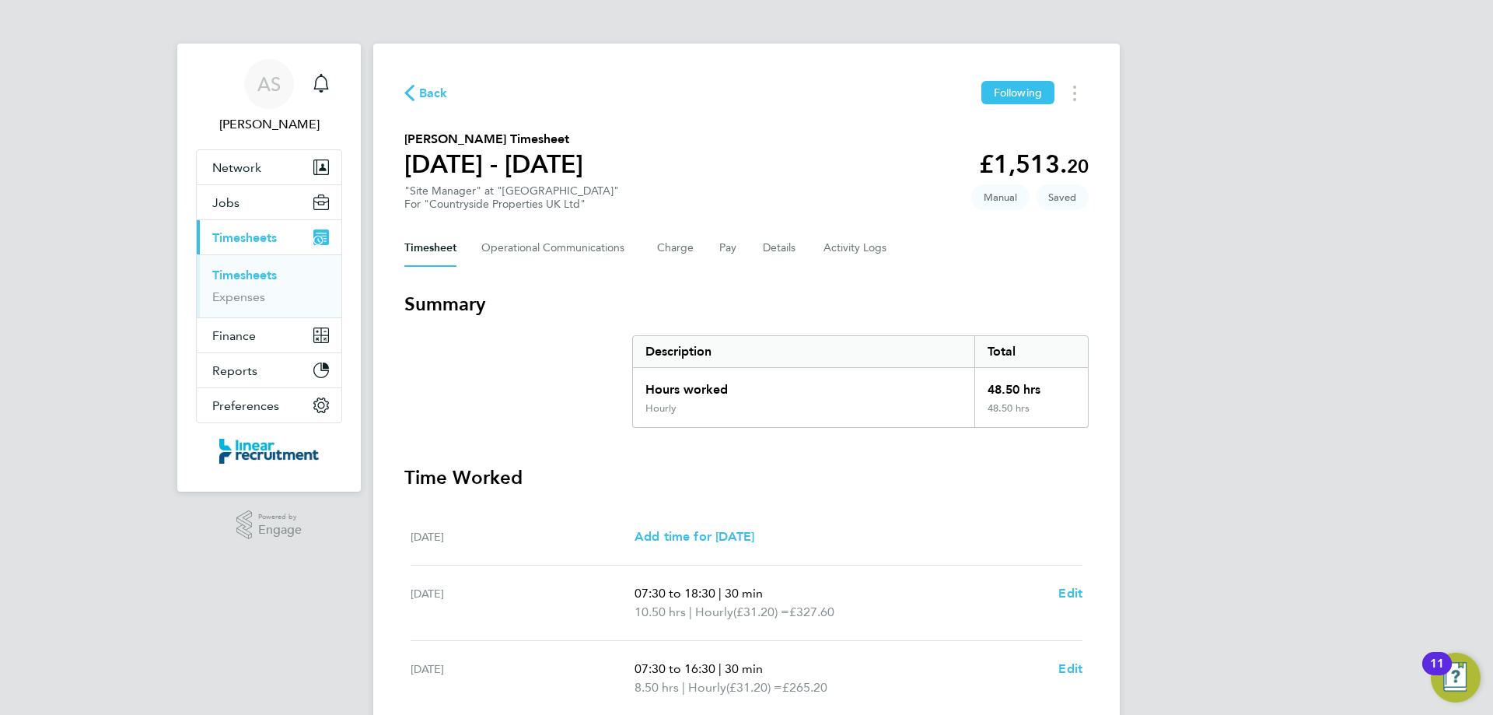
click at [1136, 517] on div "AS [PERSON_NAME] Notifications Applications: Network Team Members Businesses Si…" at bounding box center [746, 568] width 1493 height 1136
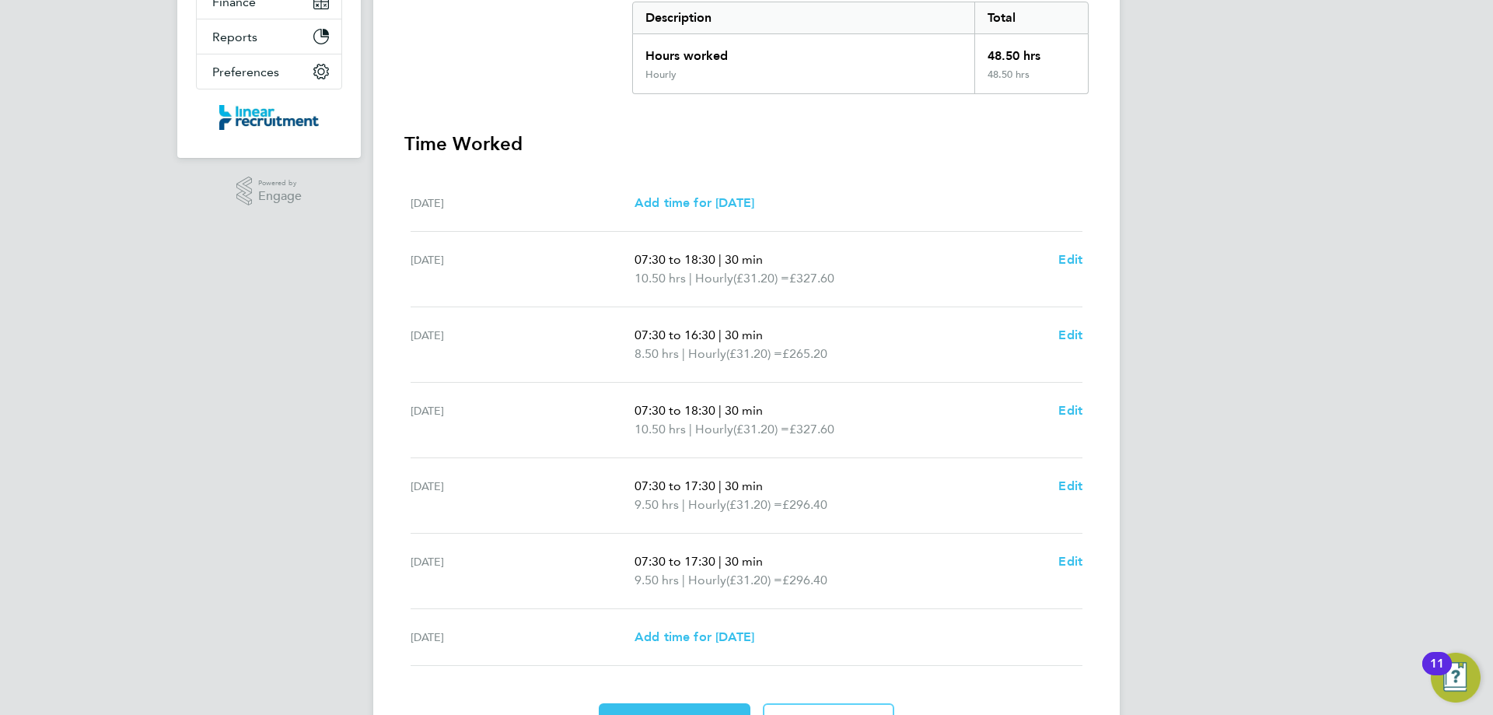
scroll to position [421, 0]
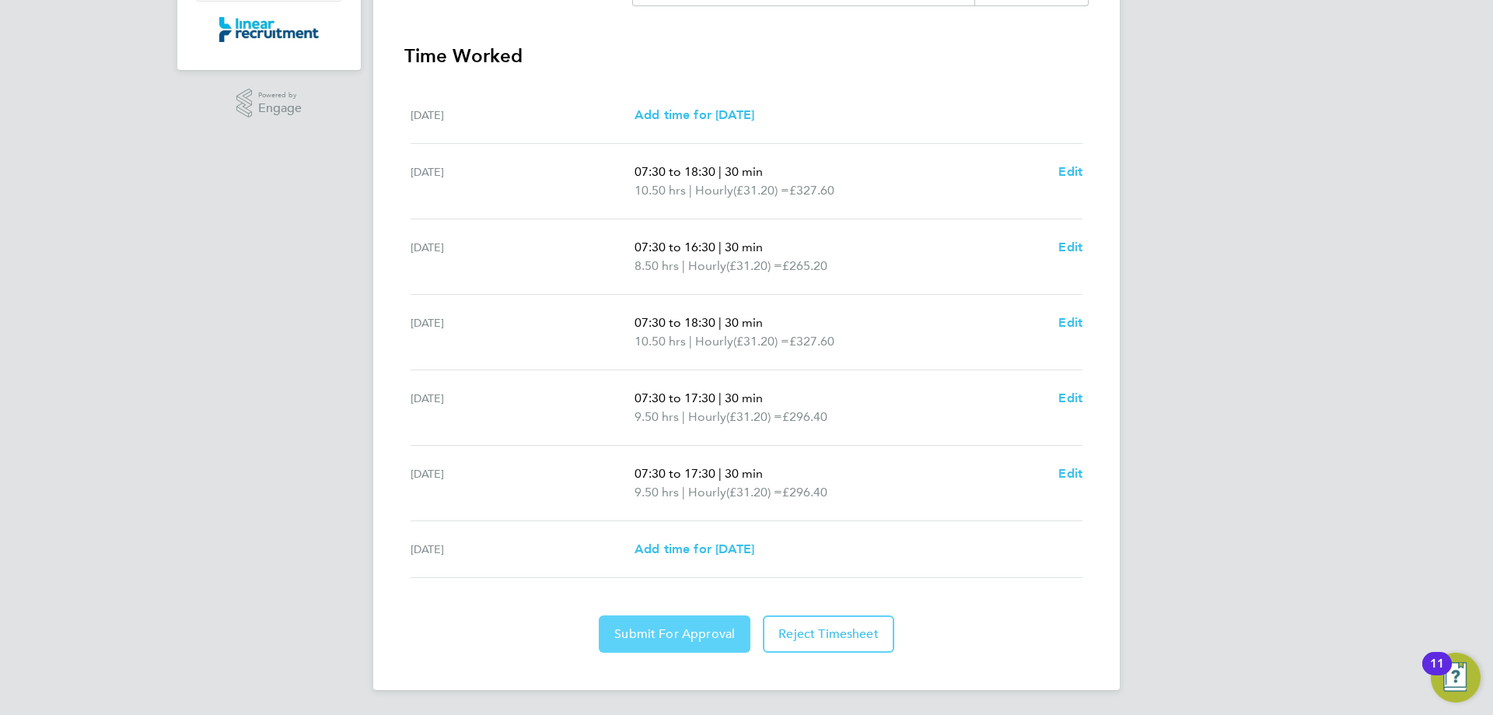
click at [706, 628] on span "Submit For Approval" at bounding box center [674, 634] width 121 height 16
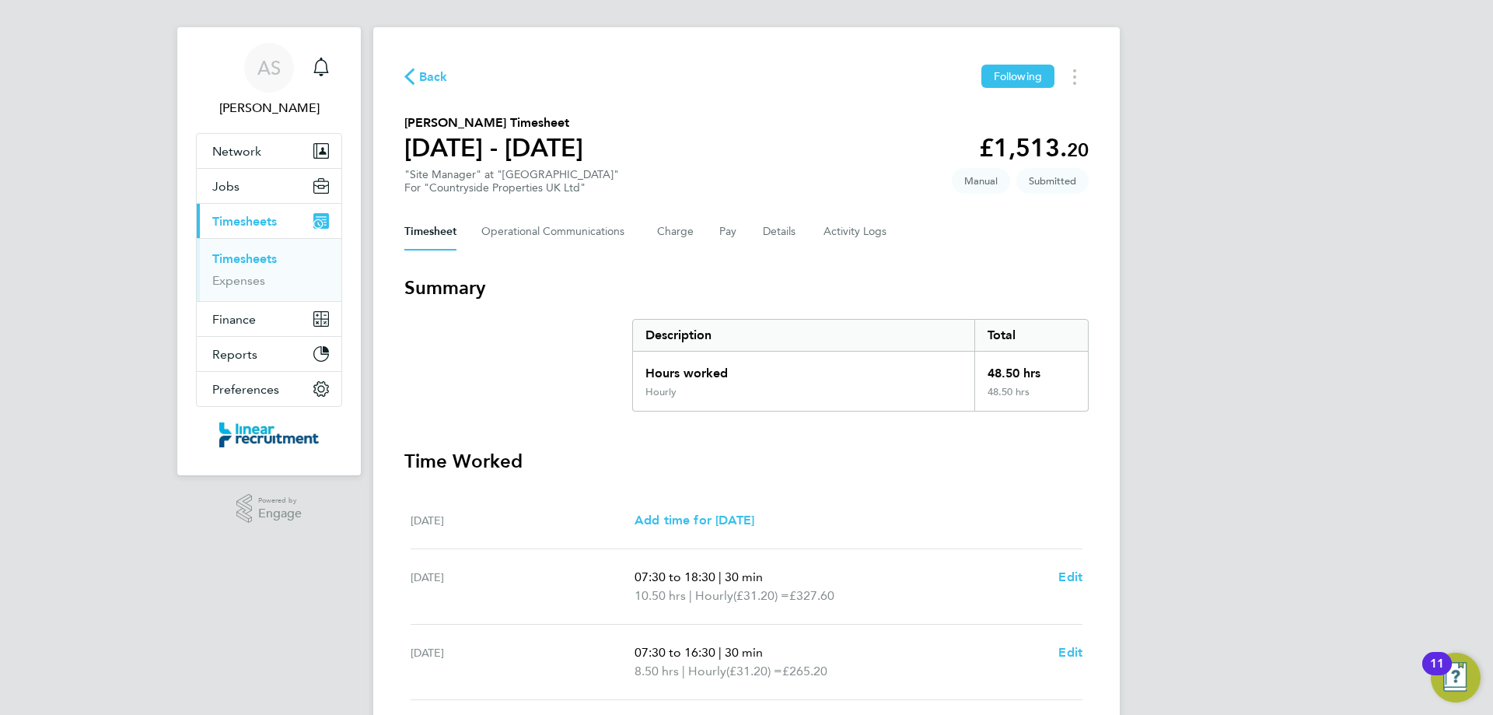
scroll to position [0, 0]
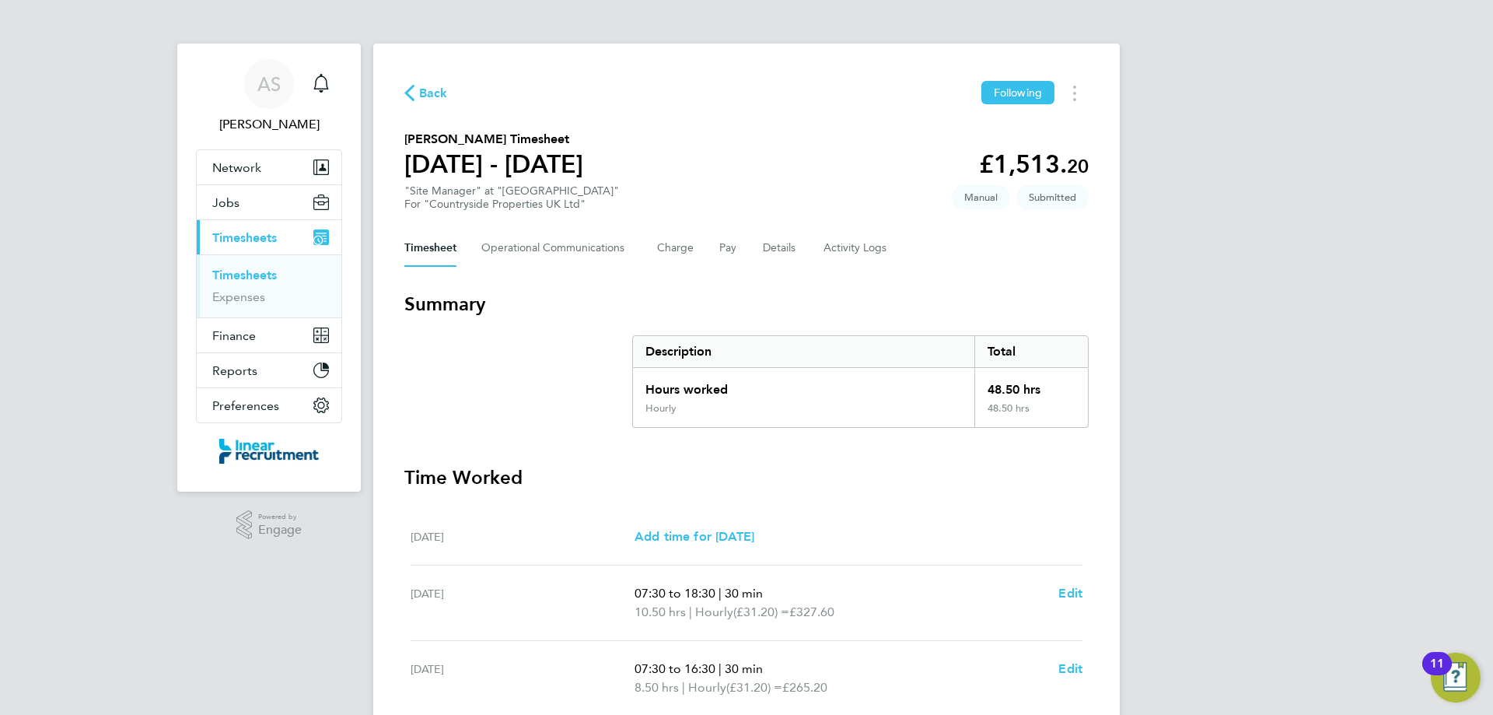
click at [1235, 472] on div "AS [PERSON_NAME] Notifications Applications: Network Team Members Businesses Si…" at bounding box center [746, 568] width 1493 height 1136
click at [253, 269] on link "Timesheets" at bounding box center [244, 274] width 65 height 15
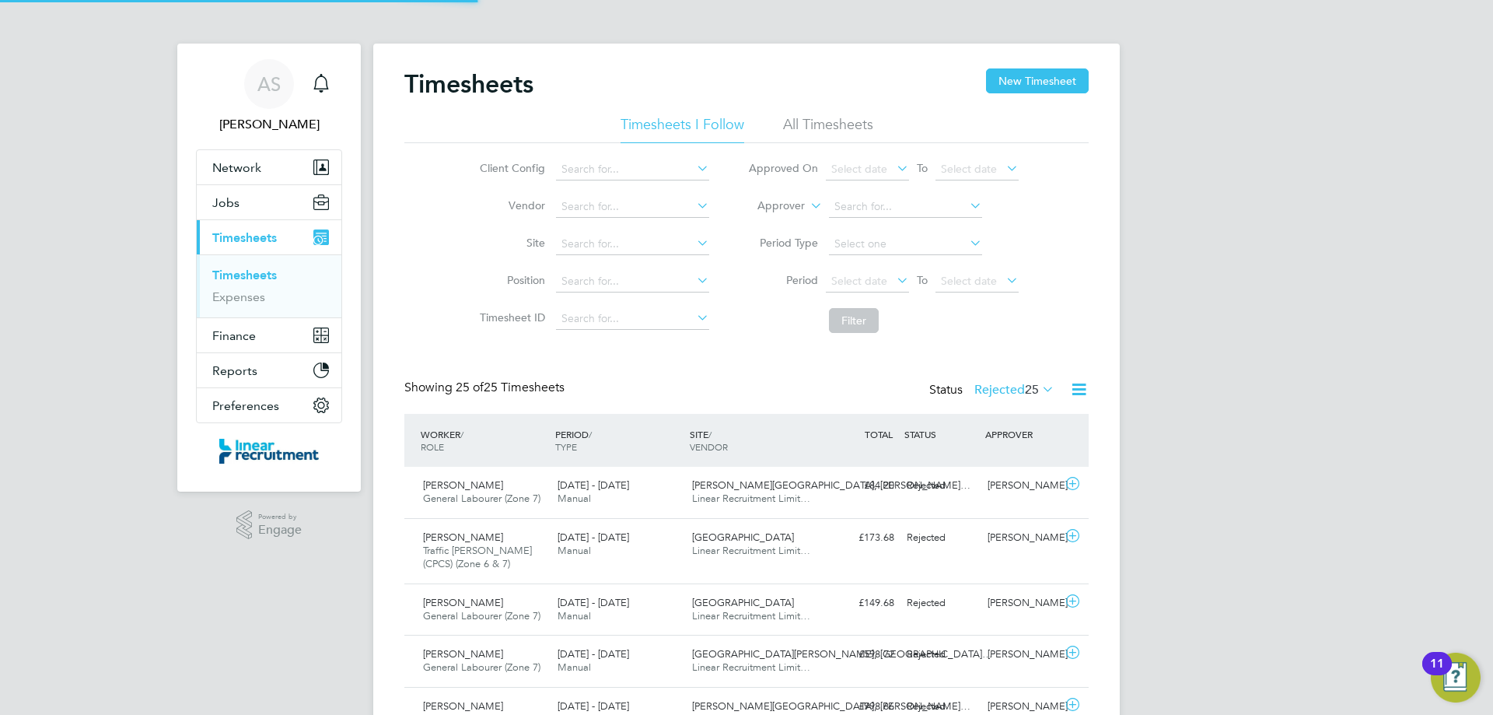
scroll to position [40, 135]
click at [1068, 82] on button "New Timesheet" at bounding box center [1037, 80] width 103 height 25
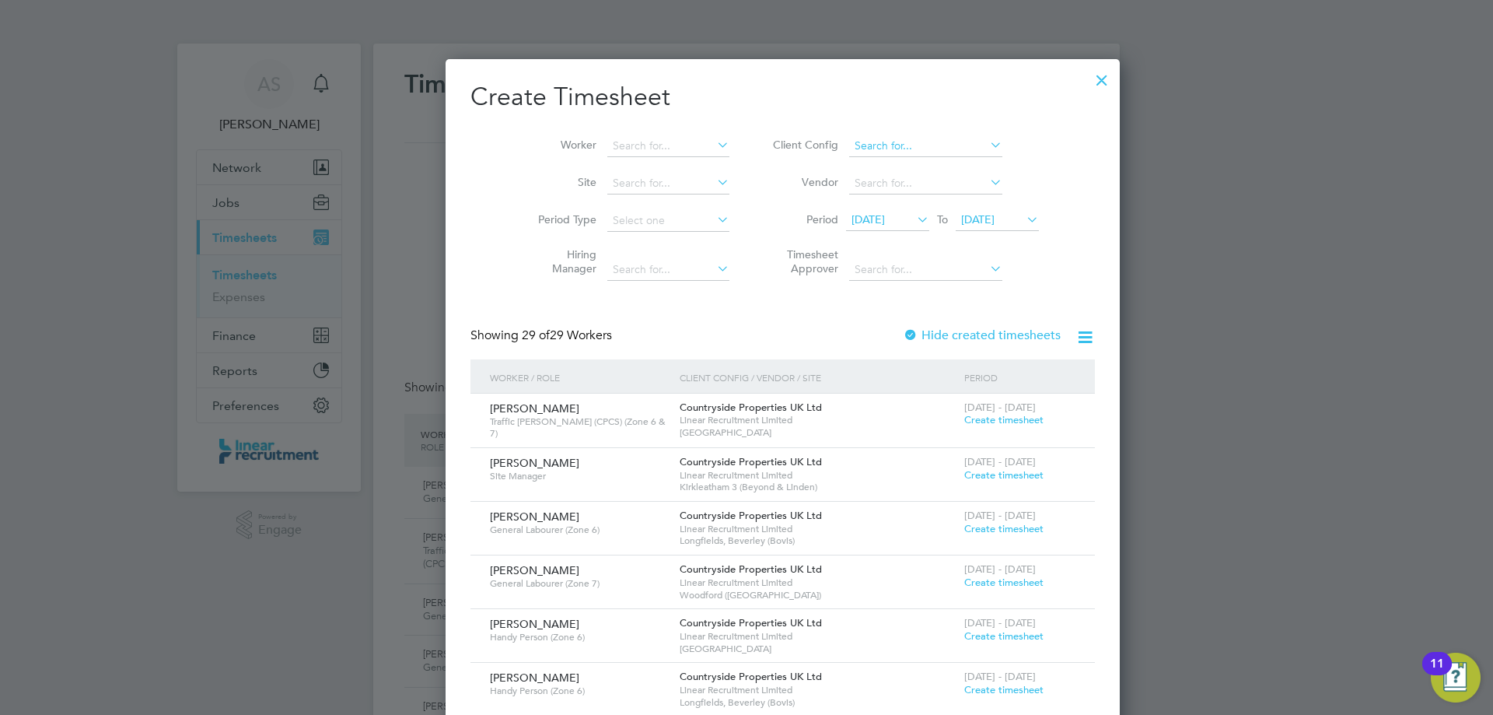
click at [874, 142] on input at bounding box center [925, 146] width 153 height 22
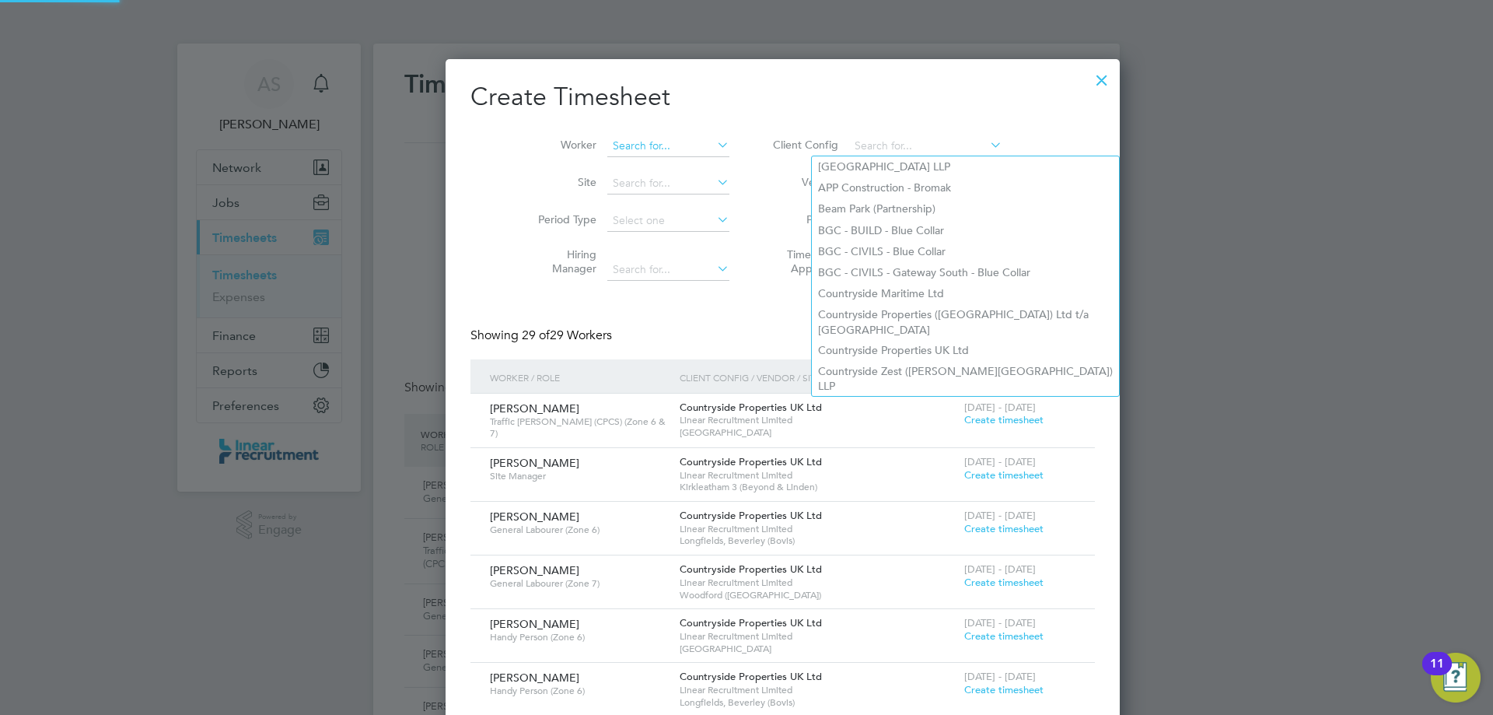
click at [650, 145] on input at bounding box center [668, 146] width 122 height 22
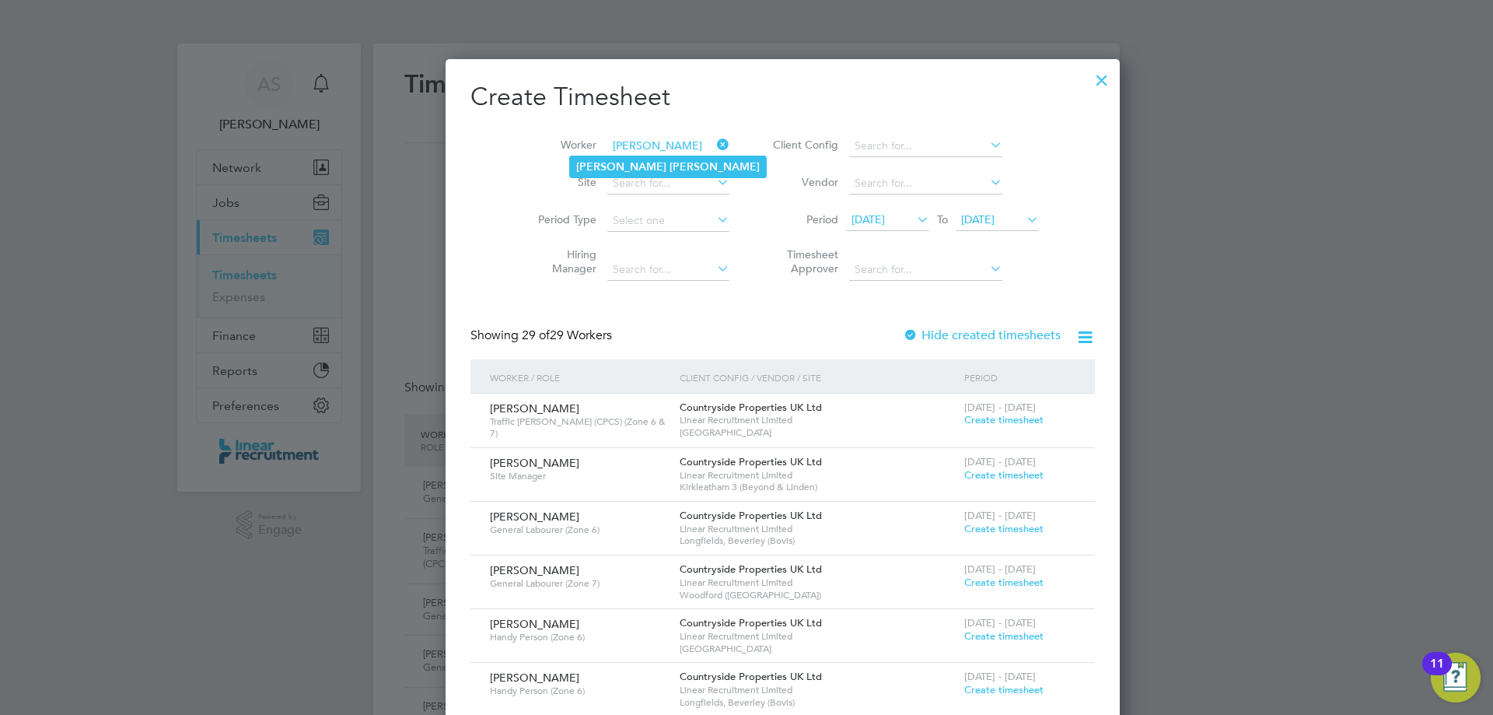
click at [648, 163] on li "[PERSON_NAME]" at bounding box center [668, 166] width 196 height 21
type input "[PERSON_NAME]"
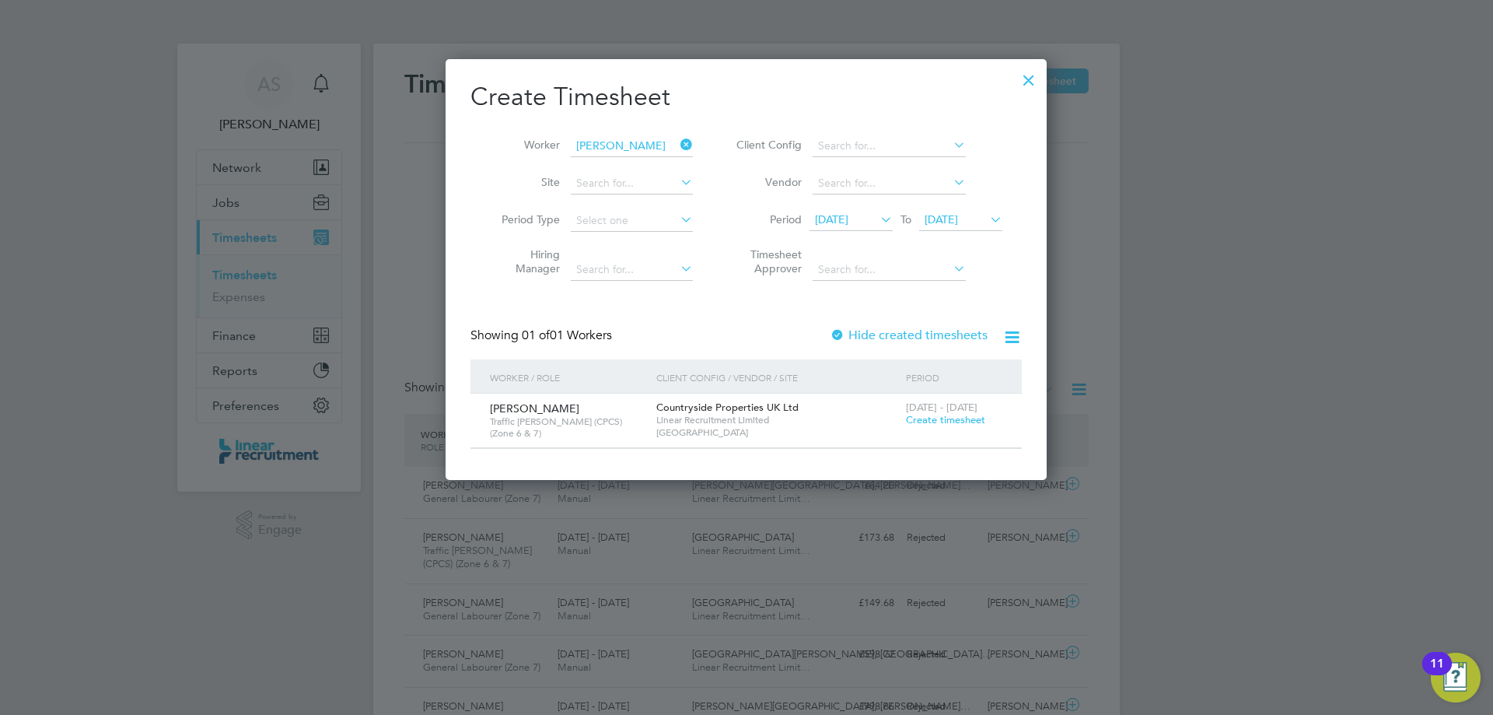
click at [930, 422] on span "Create timesheet" at bounding box center [945, 419] width 79 height 13
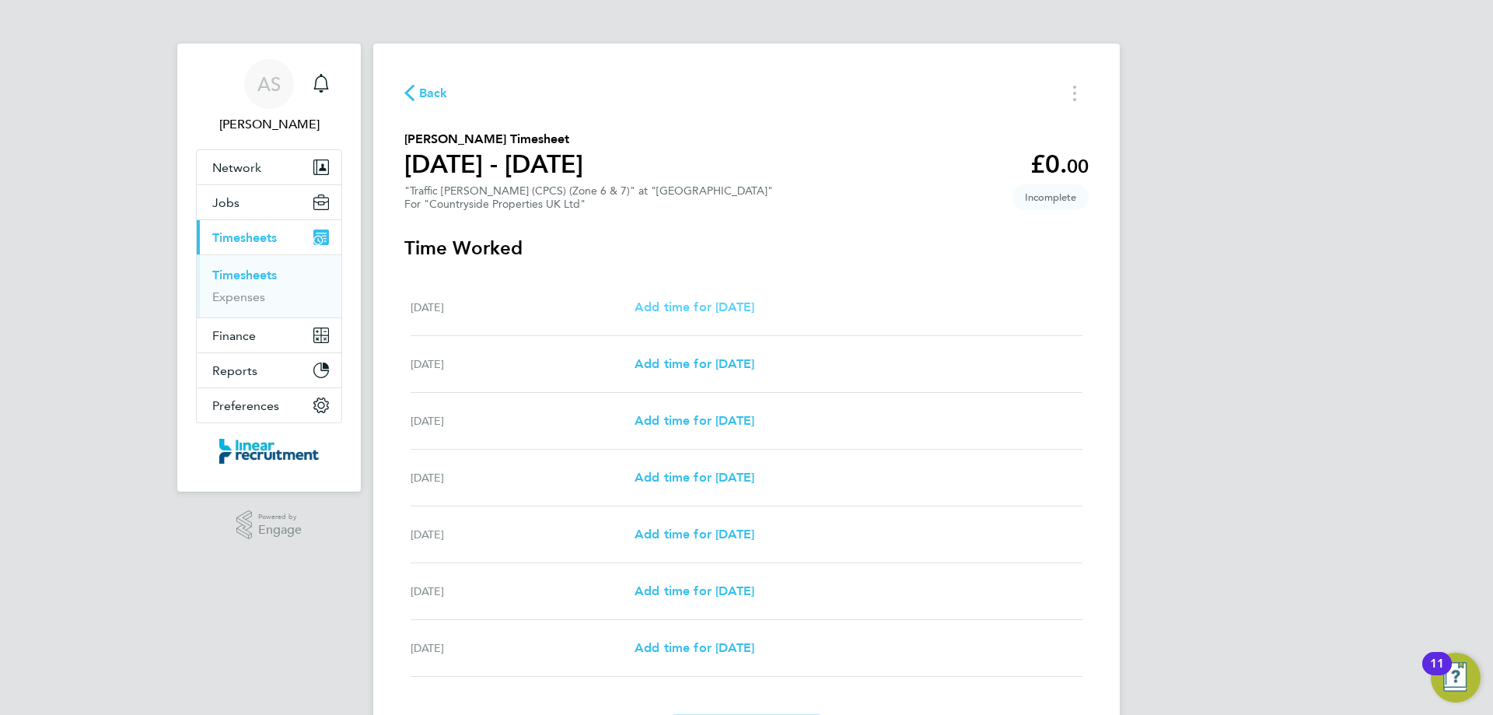
click at [754, 309] on span "Add time for [DATE]" at bounding box center [694, 306] width 120 height 15
select select "30"
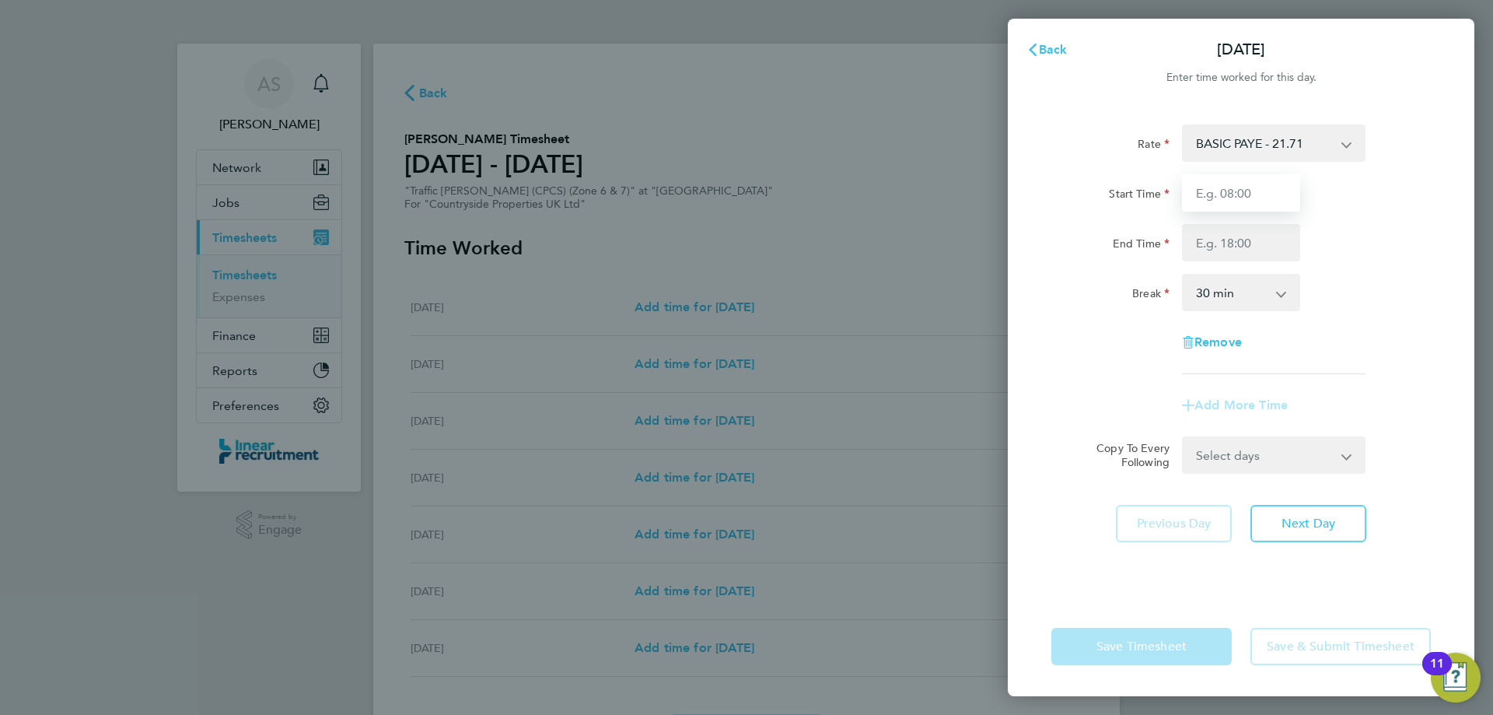
click at [1282, 200] on input "Start Time" at bounding box center [1241, 192] width 118 height 37
type input "07:30"
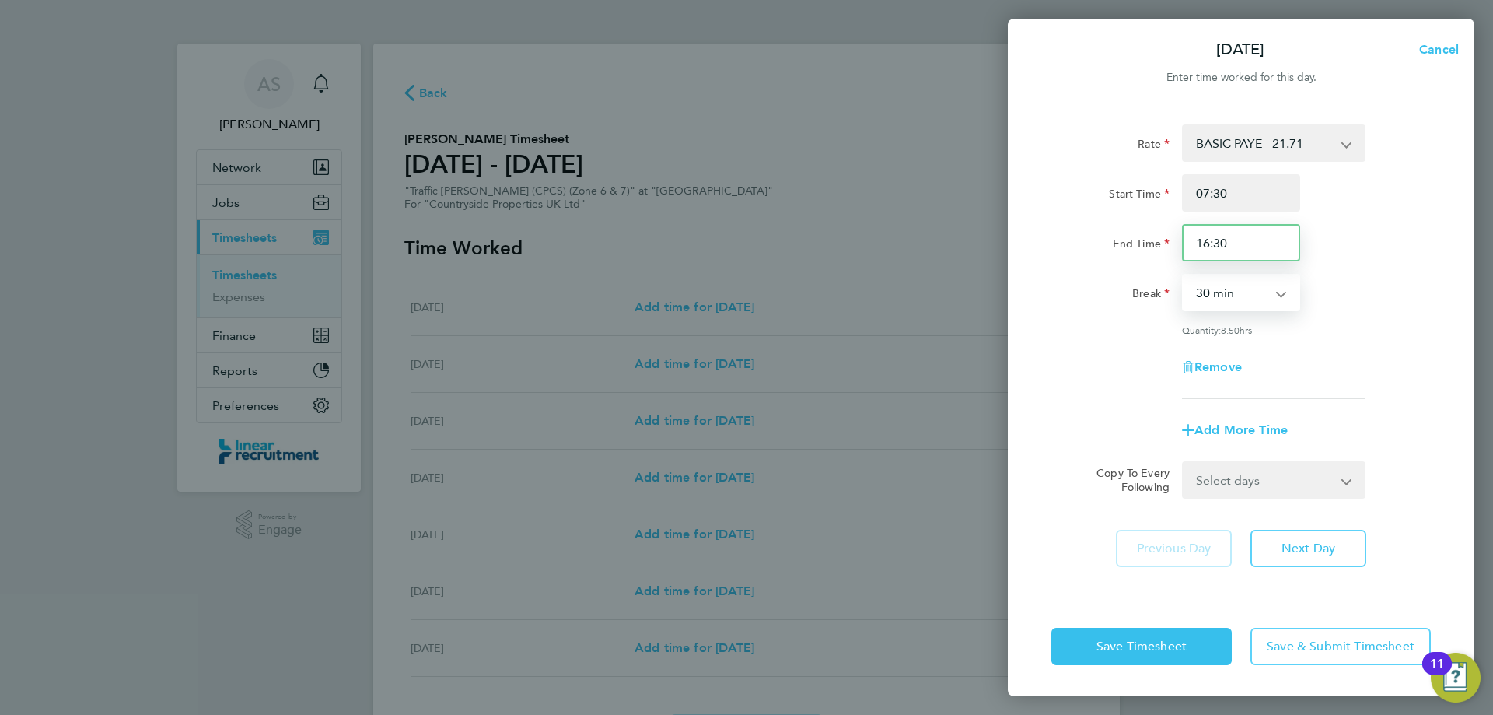
drag, startPoint x: 1136, startPoint y: 249, endPoint x: 1105, endPoint y: 256, distance: 31.9
click at [1113, 253] on div "End Time 16:30" at bounding box center [1241, 242] width 392 height 37
type input "16:00"
click at [1313, 547] on span "Next Day" at bounding box center [1308, 548] width 54 height 16
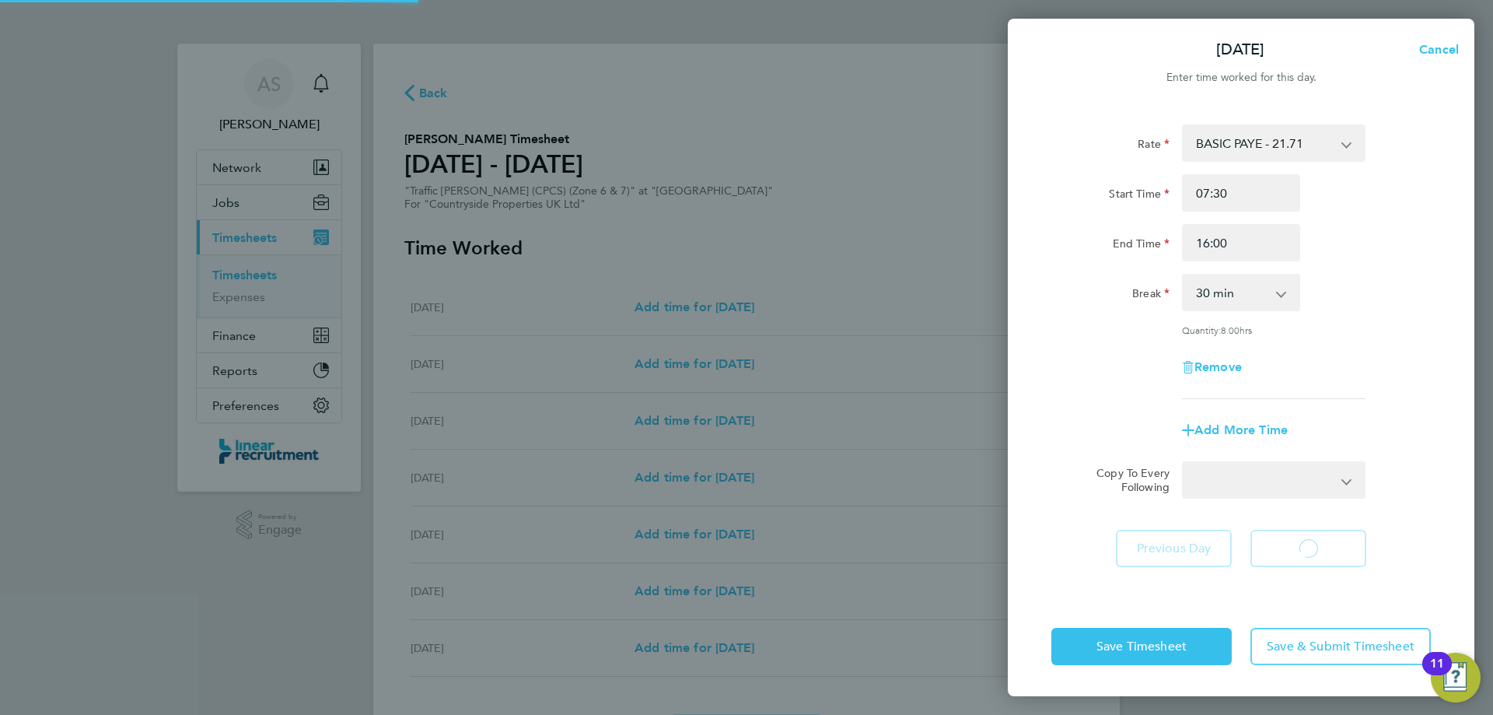
select select "30"
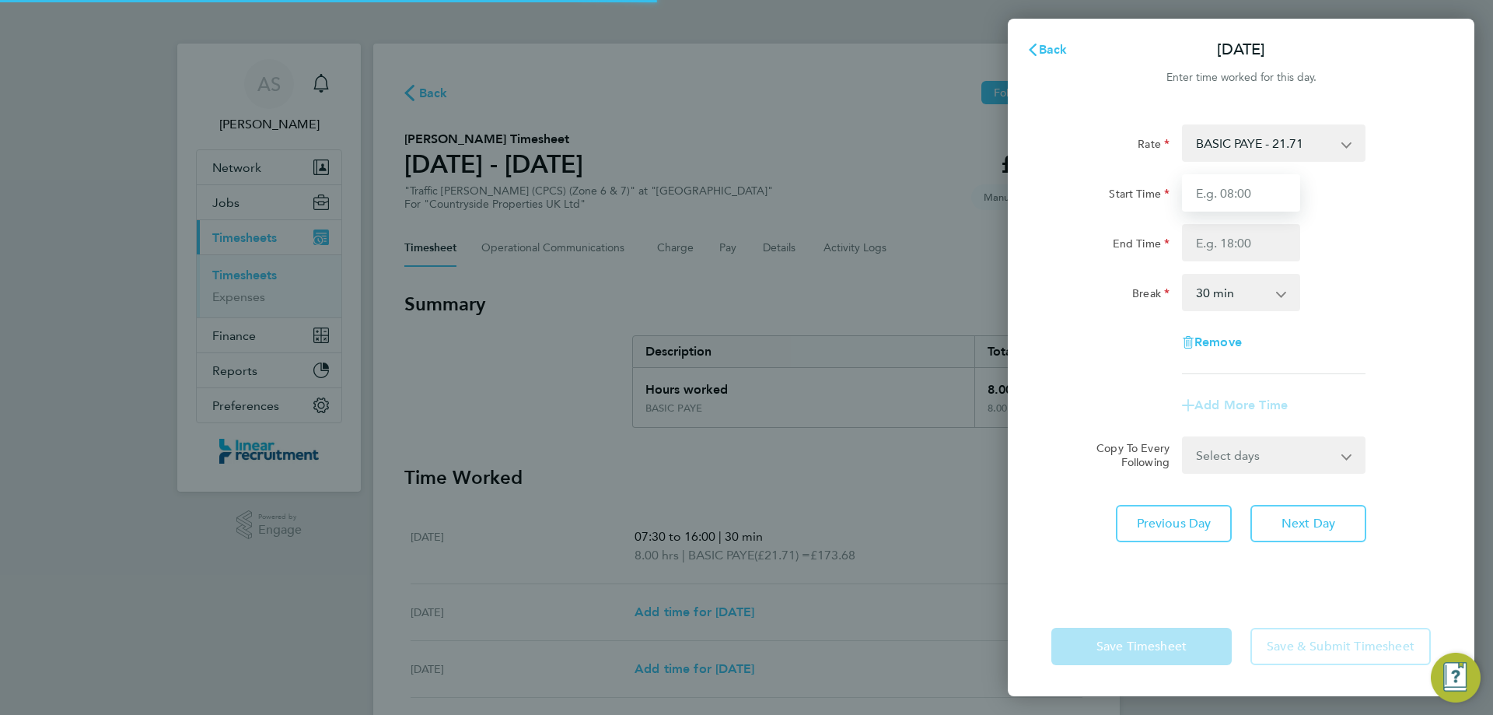
click at [1232, 198] on input "Start Time" at bounding box center [1241, 192] width 118 height 37
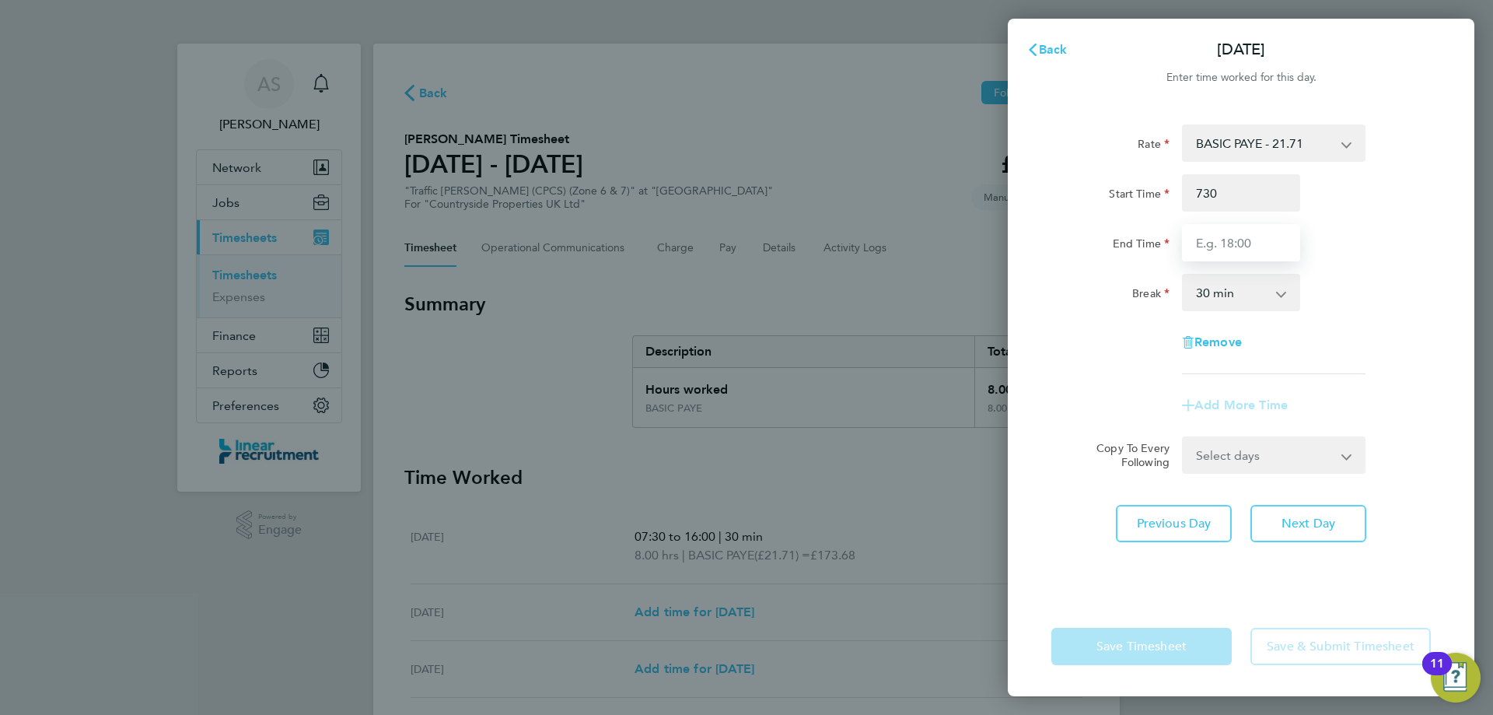
type input "07:30"
type input "16:00"
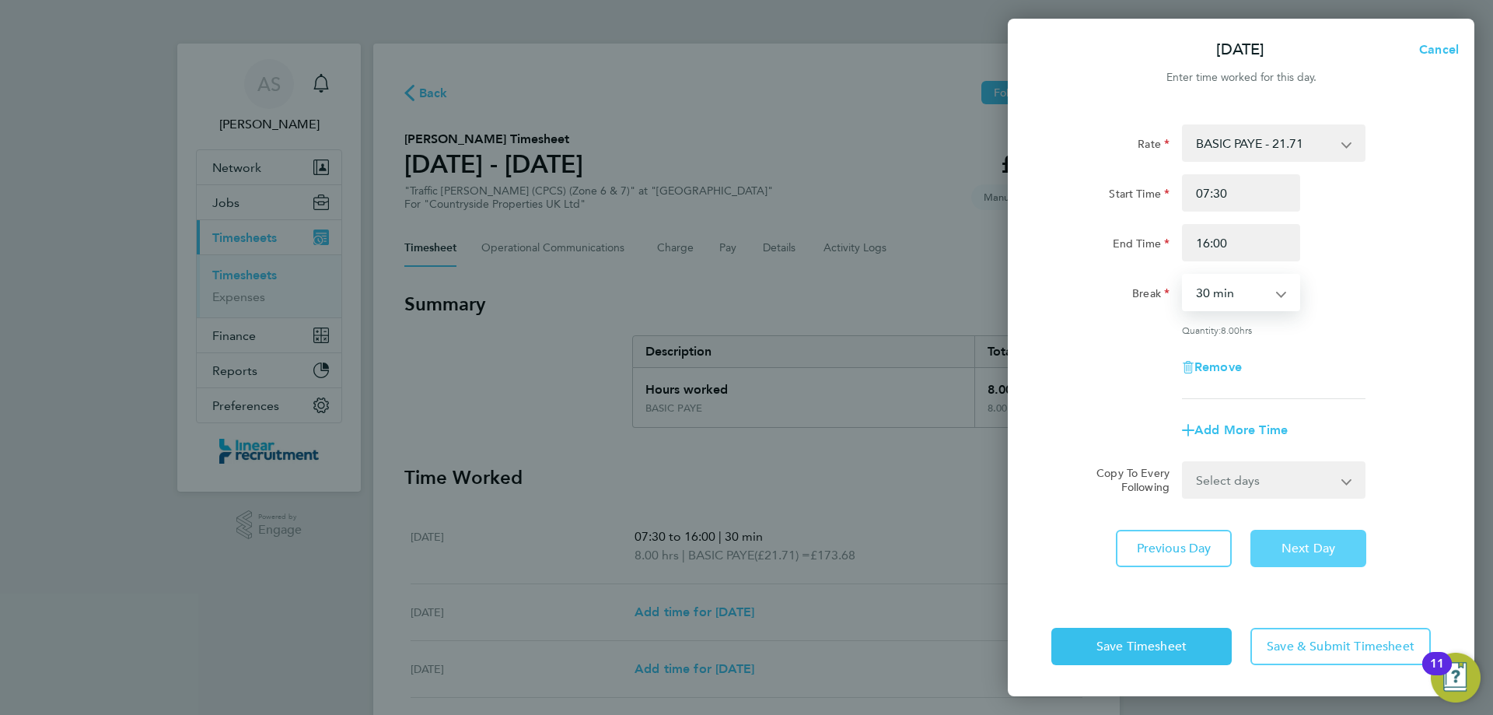
click at [1297, 554] on span "Next Day" at bounding box center [1308, 548] width 54 height 16
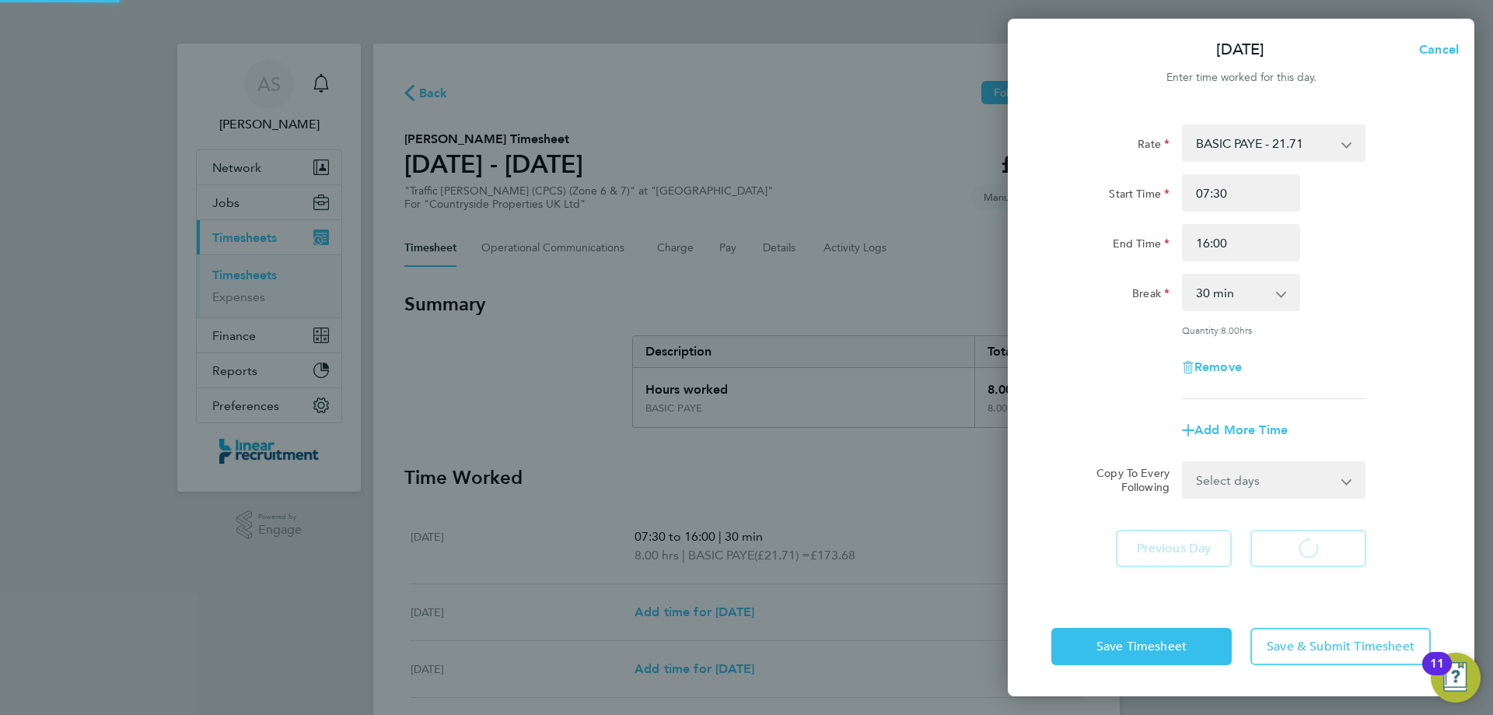
select select "30"
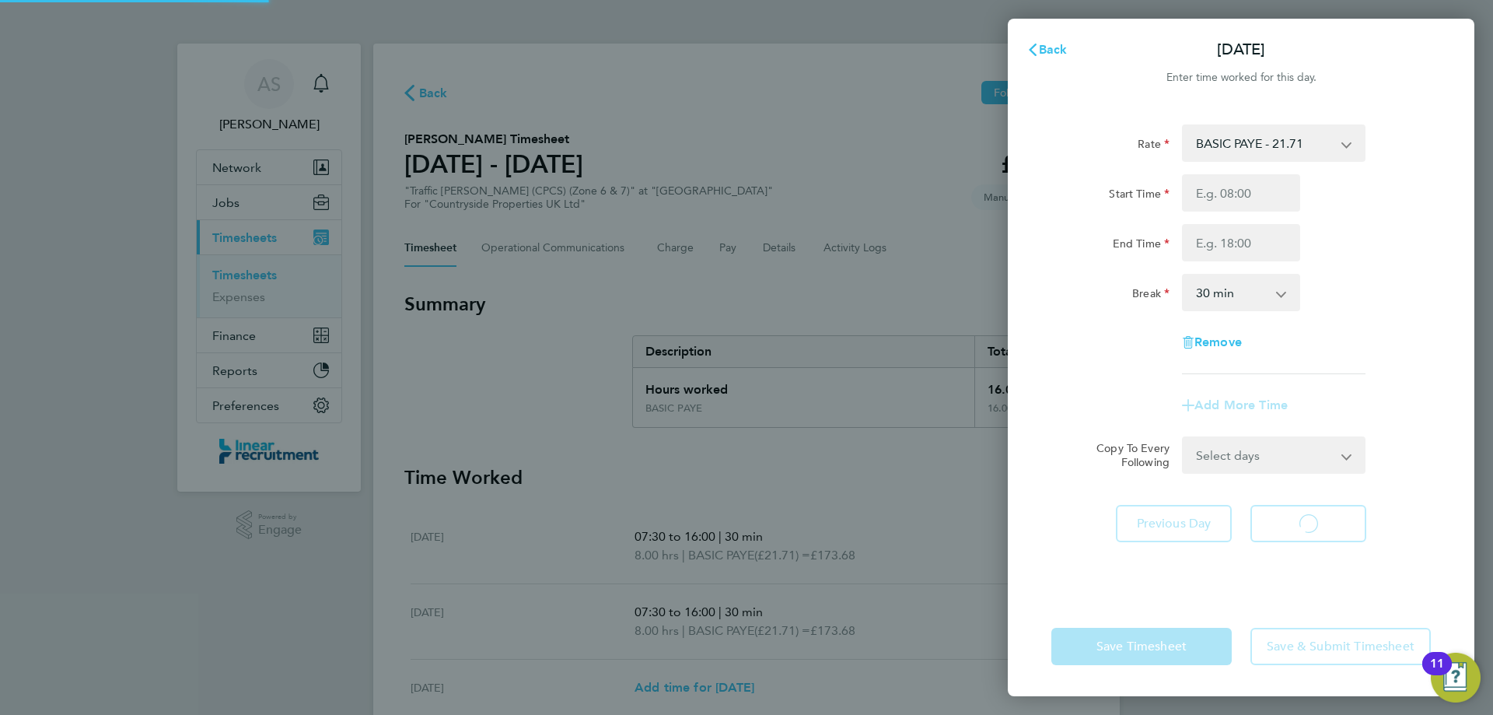
select select "30"
click at [1202, 199] on input "Start Time" at bounding box center [1241, 192] width 118 height 37
type input "07:30"
type input "16:00"
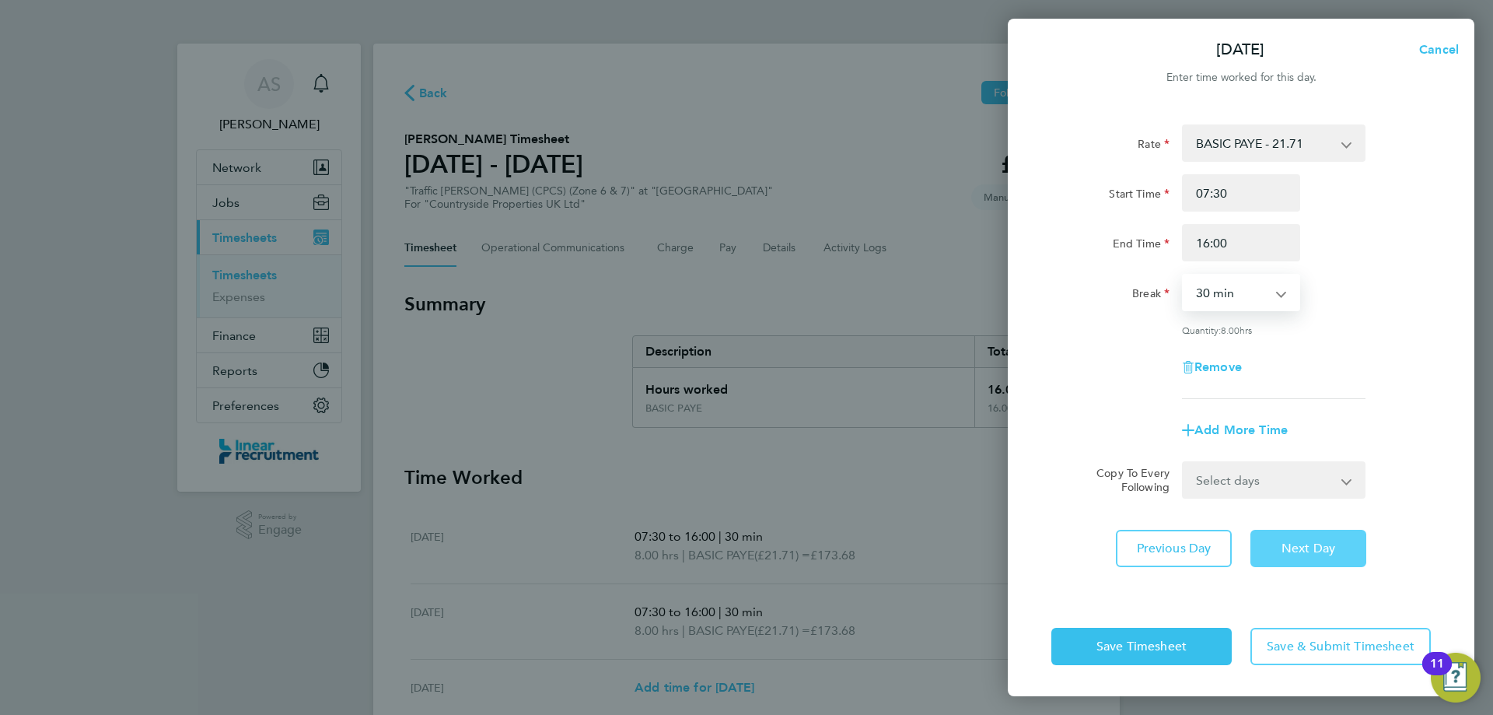
click at [1324, 532] on button "Next Day" at bounding box center [1308, 548] width 116 height 37
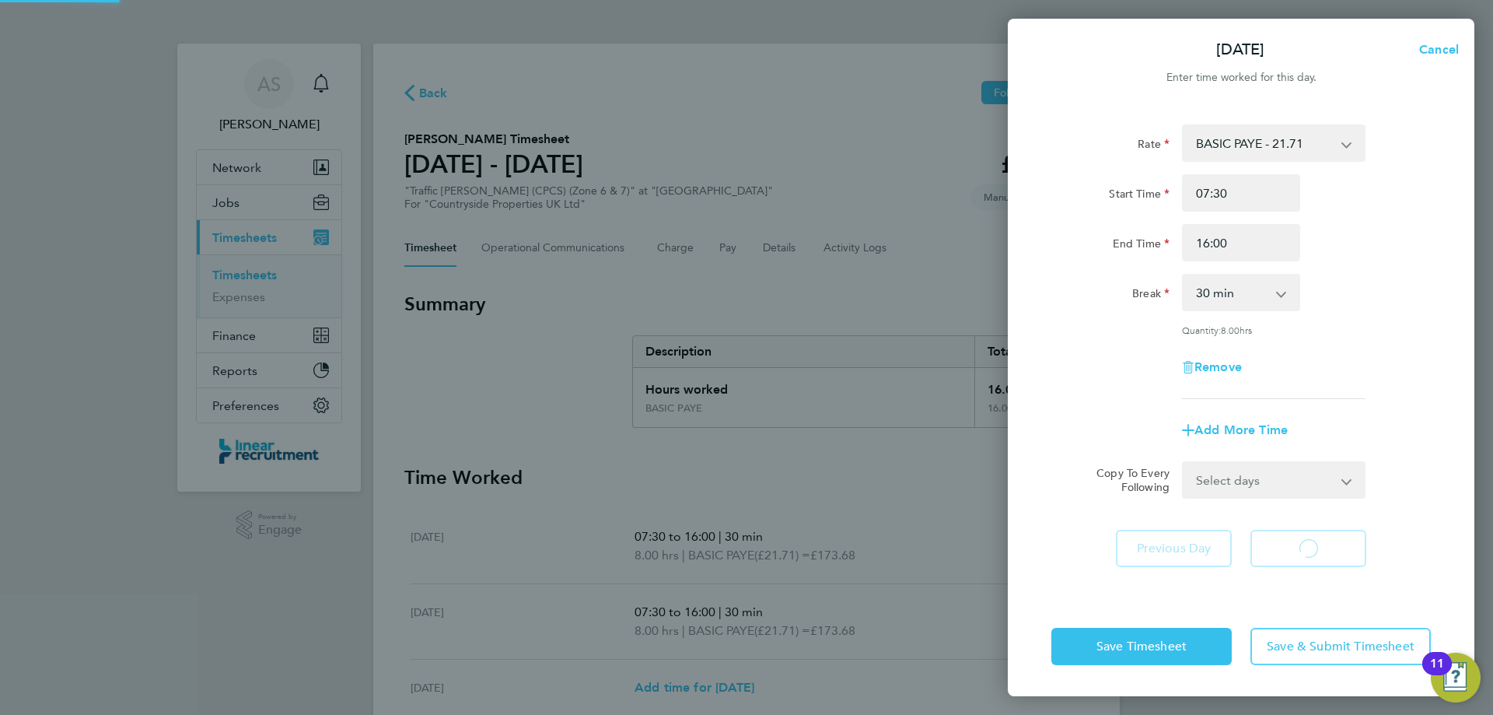
select select "30"
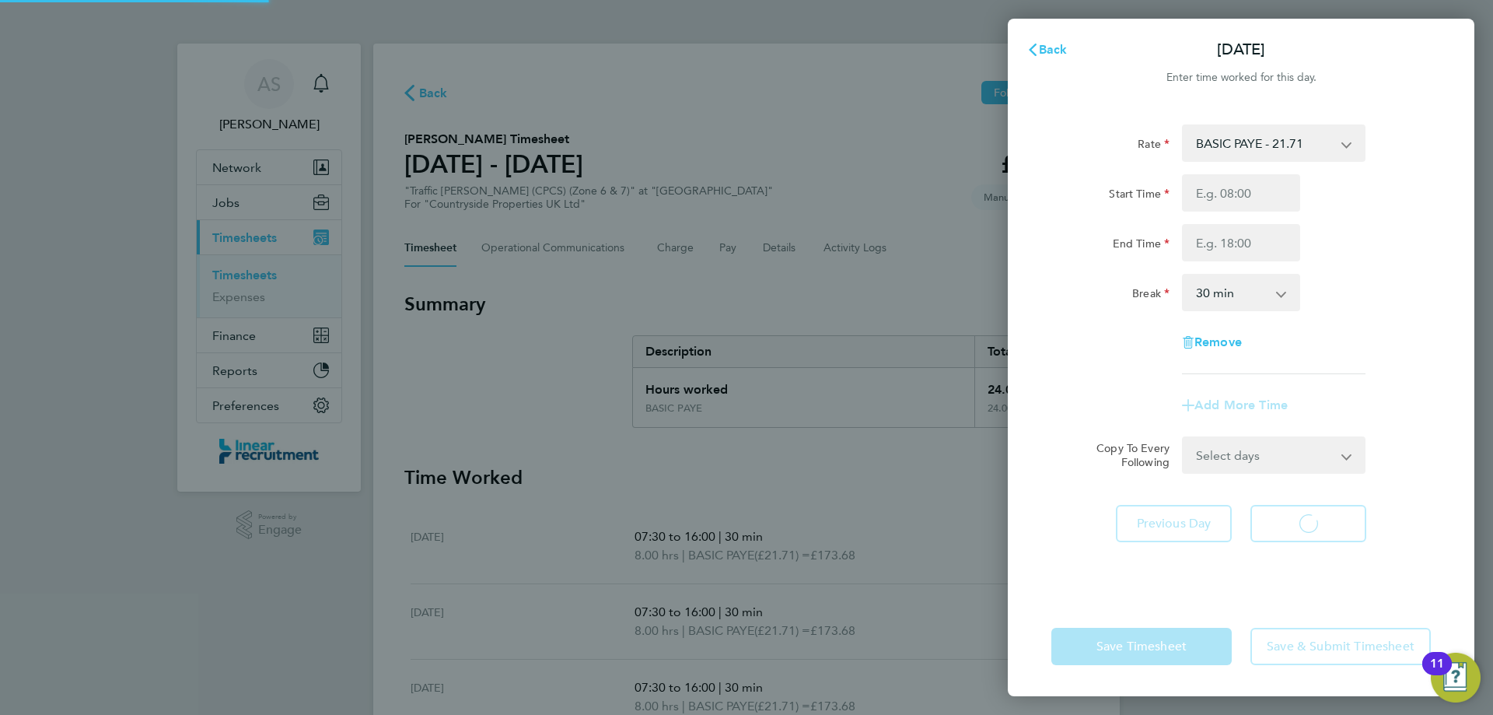
select select "30"
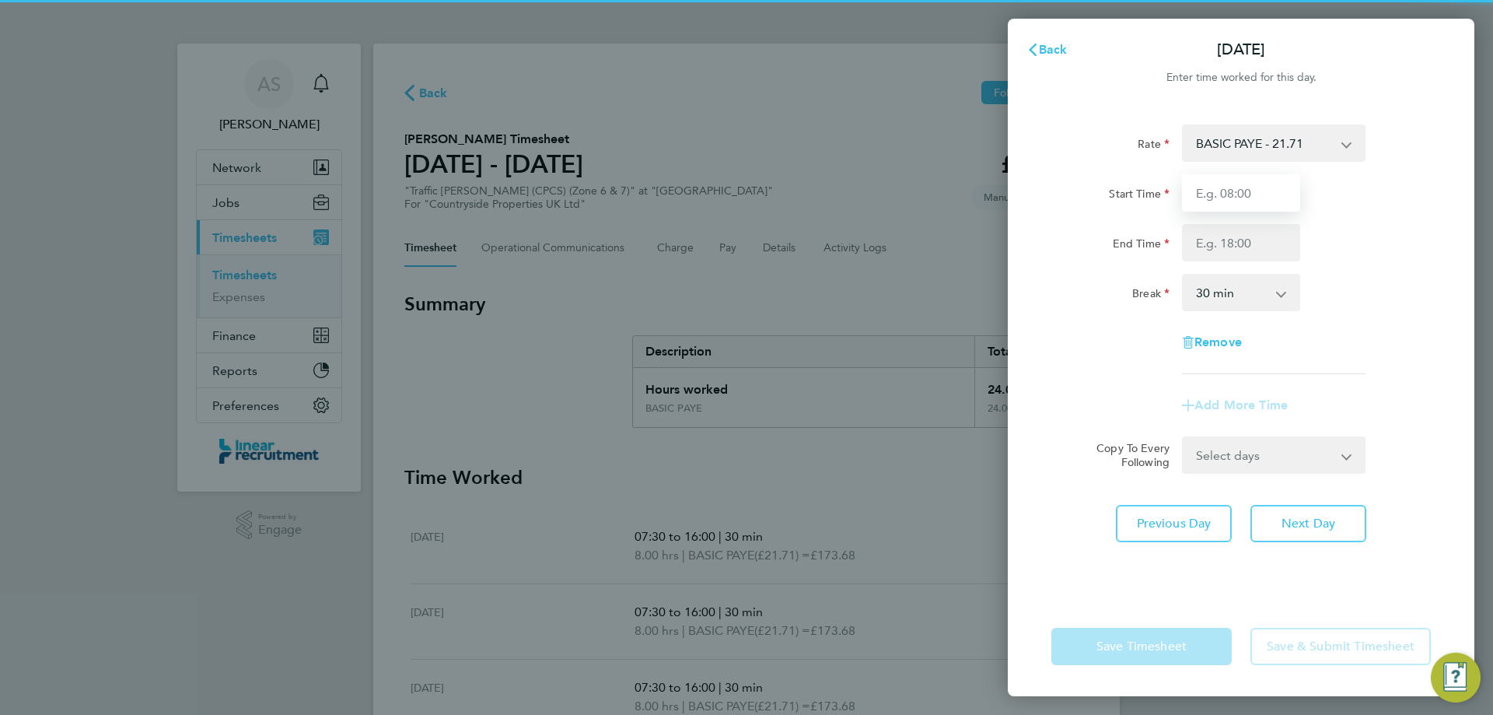
click at [1222, 191] on input "Start Time" at bounding box center [1241, 192] width 118 height 37
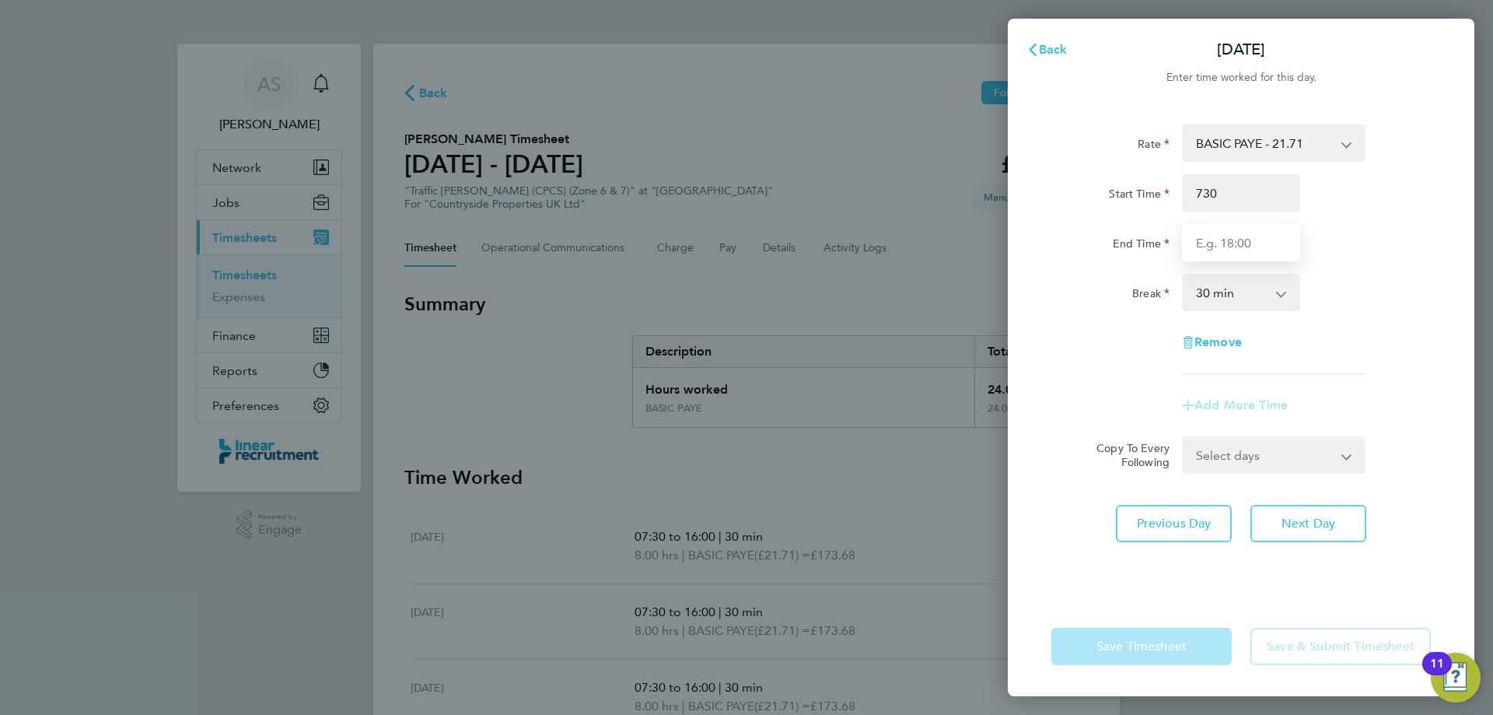
type input "07:30"
type input "16:00"
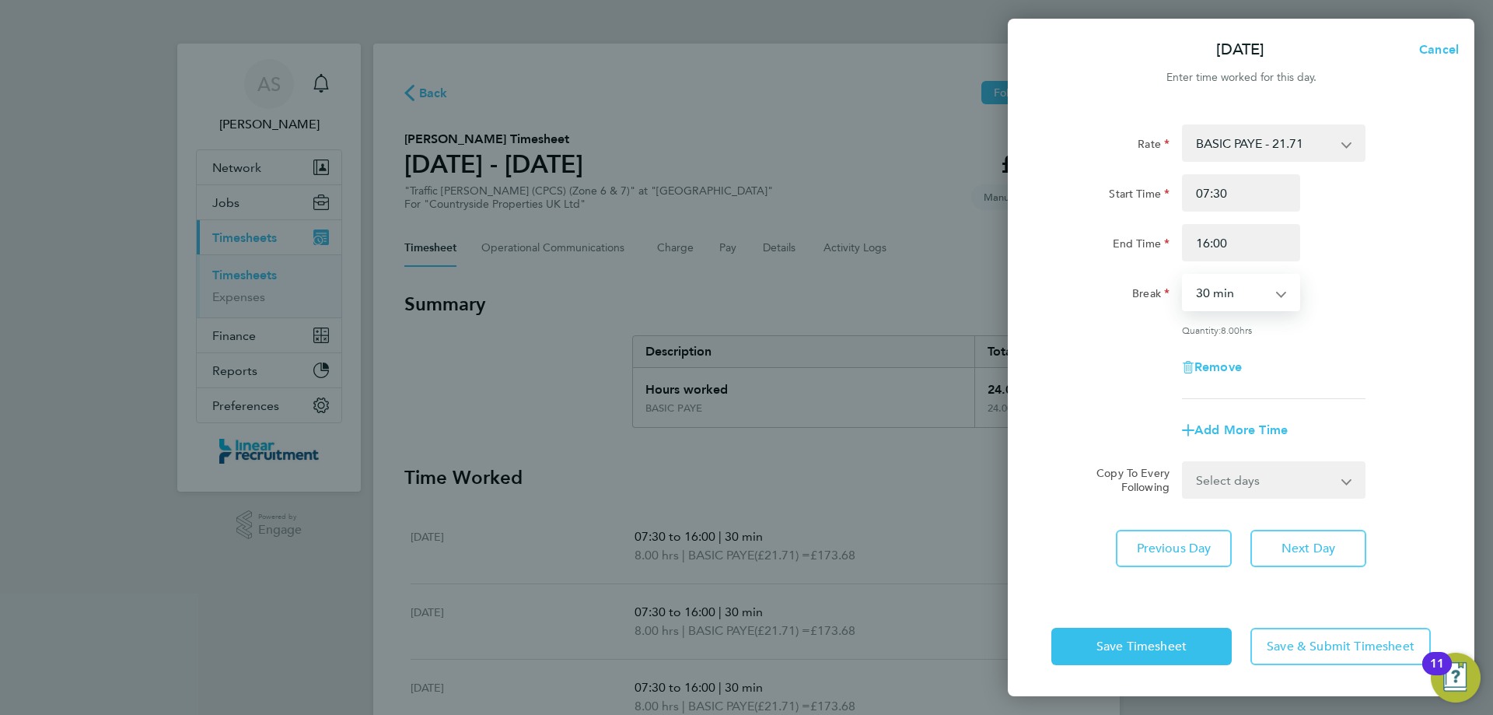
click at [1313, 568] on div "Rate BASIC PAYE - 21.71 Start Time 07:30 End Time 16:00 Break 0 min 15 min 30 m…" at bounding box center [1241, 351] width 467 height 491
click at [1300, 534] on button "Next Day" at bounding box center [1308, 548] width 116 height 37
select select "30"
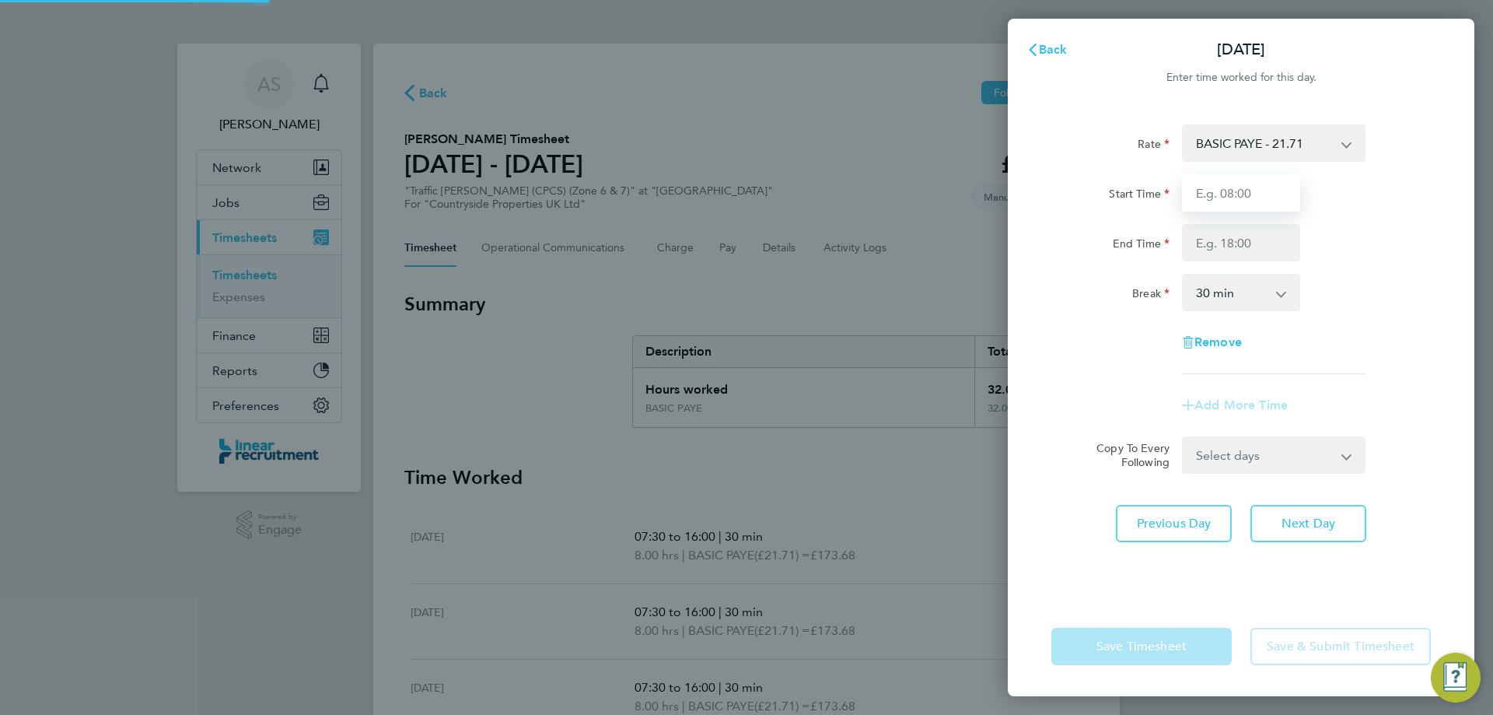
click at [1226, 194] on input "Start Time" at bounding box center [1241, 192] width 118 height 37
type input "07:30"
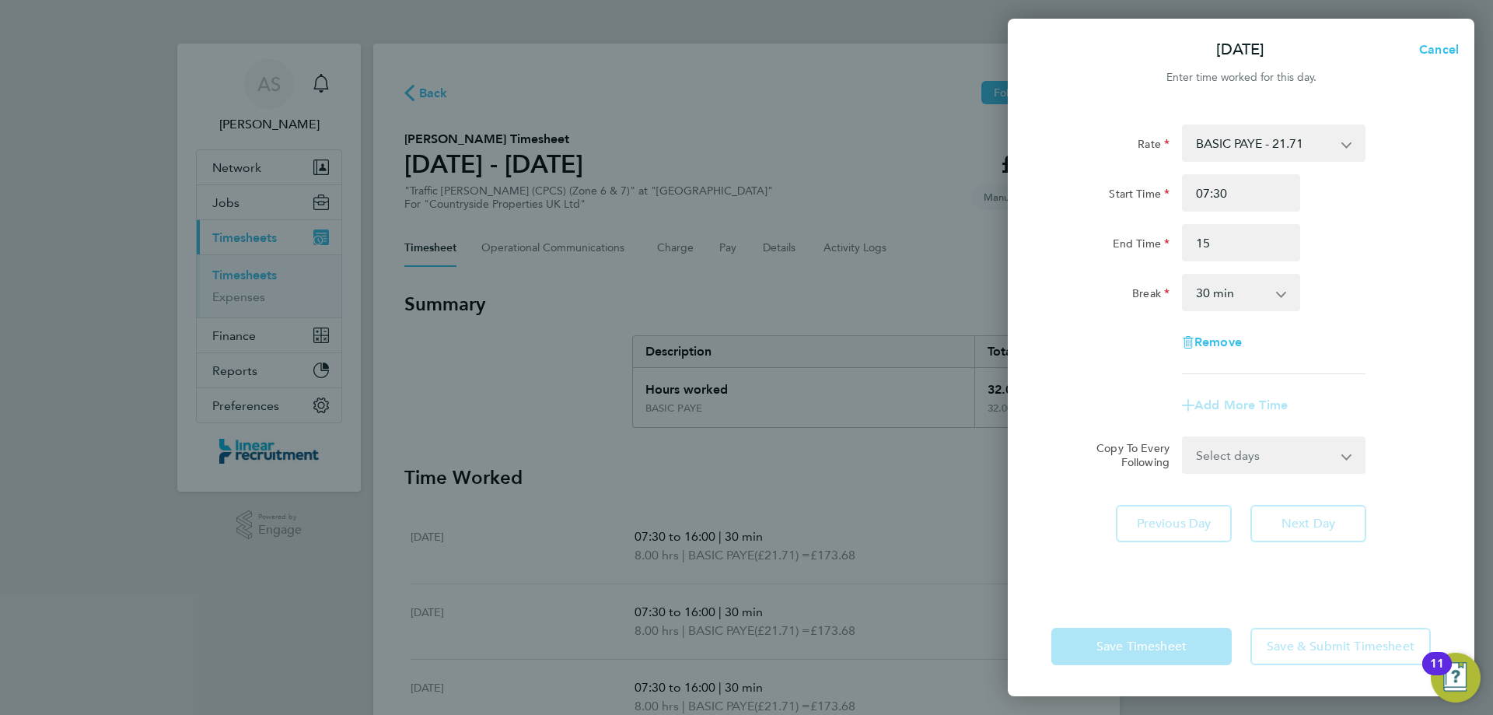
type input "15:00"
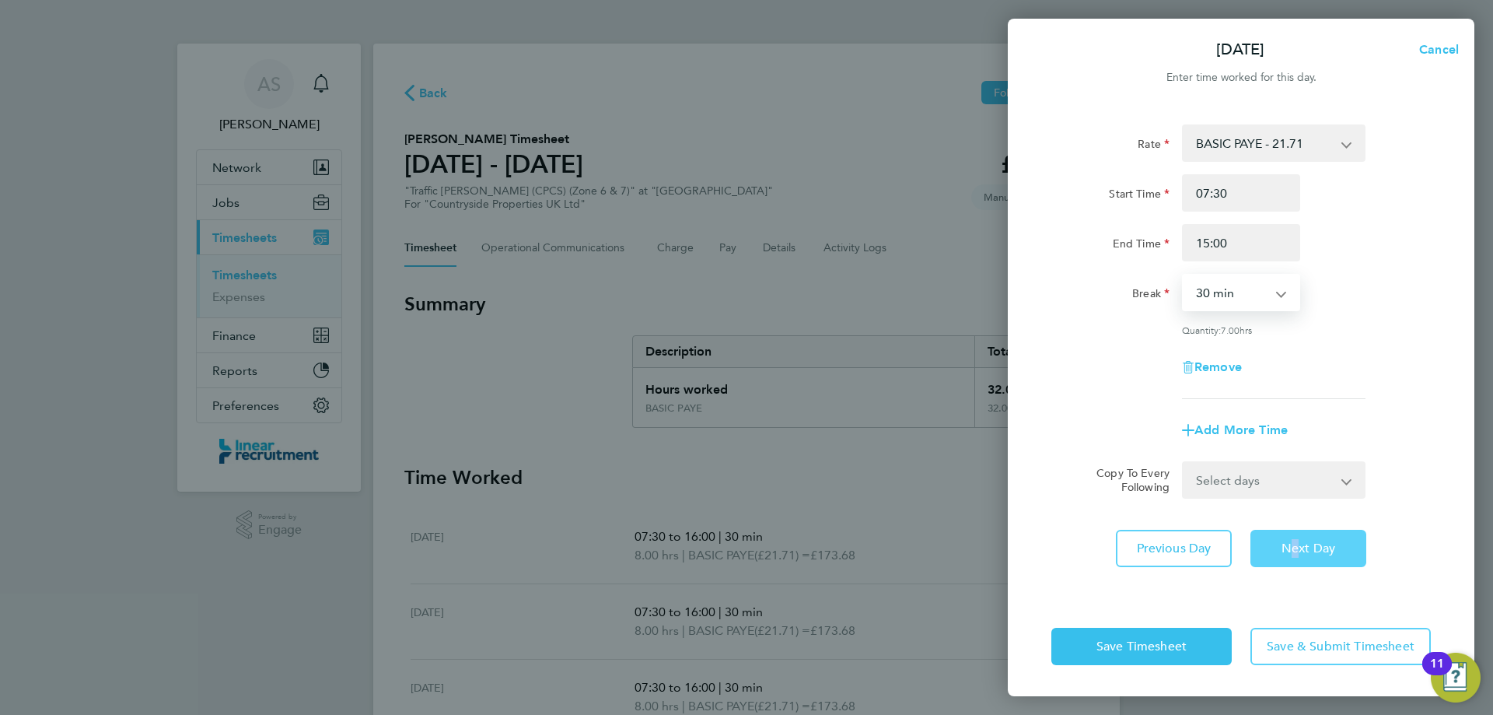
click at [1287, 529] on div "Rate BASIC PAYE - 21.71 Start Time 07:30 End Time 15:00 Break 0 min 15 min 30 m…" at bounding box center [1241, 351] width 467 height 491
click at [1291, 540] on span "Next Day" at bounding box center [1308, 548] width 54 height 16
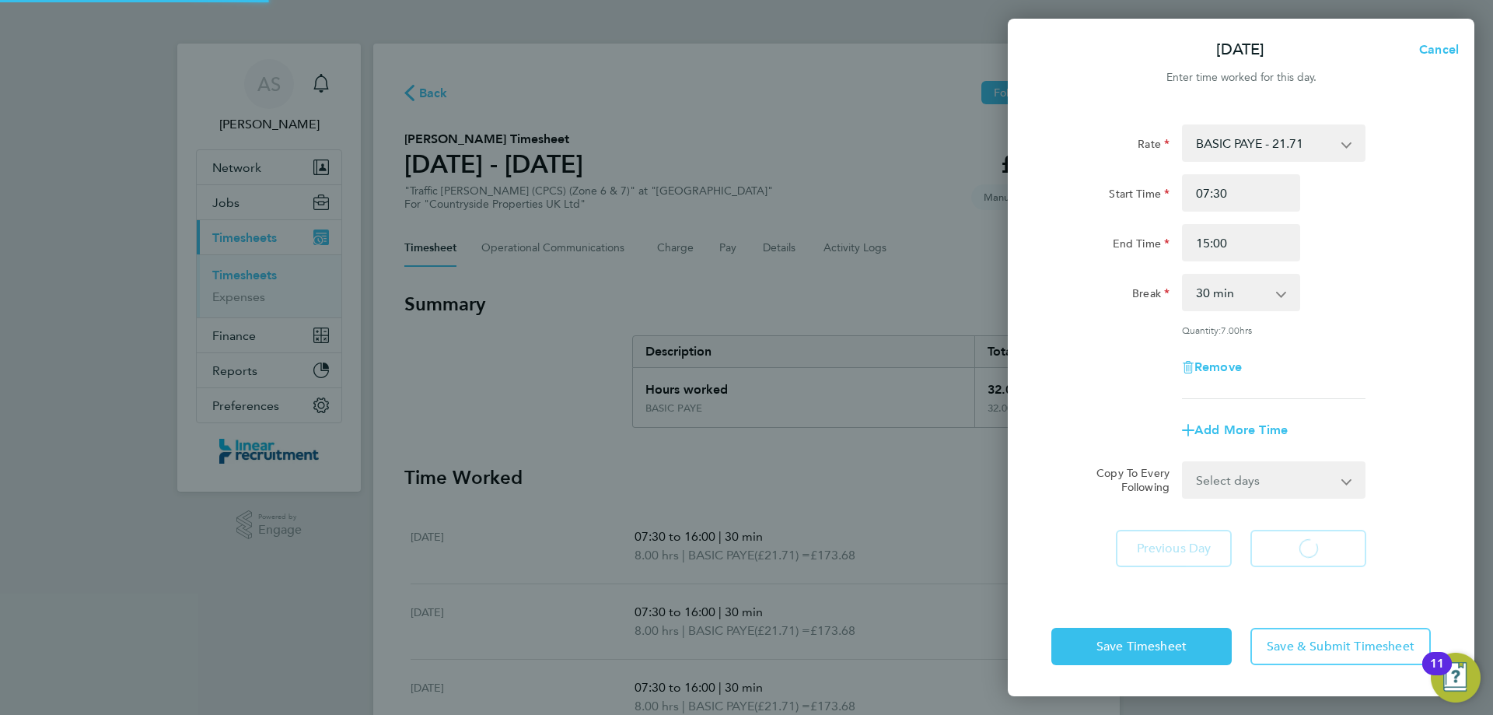
select select "30"
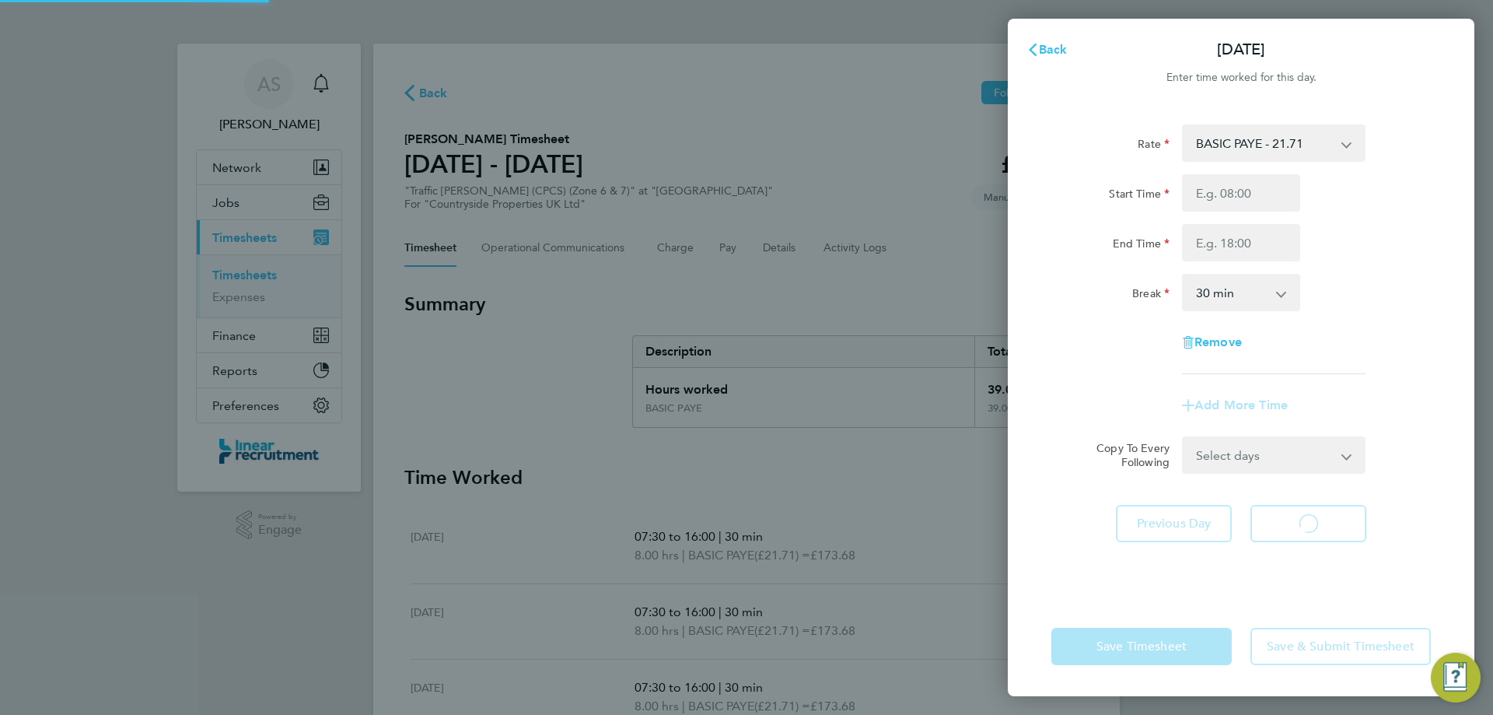
select select "30"
click at [1226, 201] on input "Start Time" at bounding box center [1241, 192] width 118 height 37
type input "07:30"
type input "15:30"
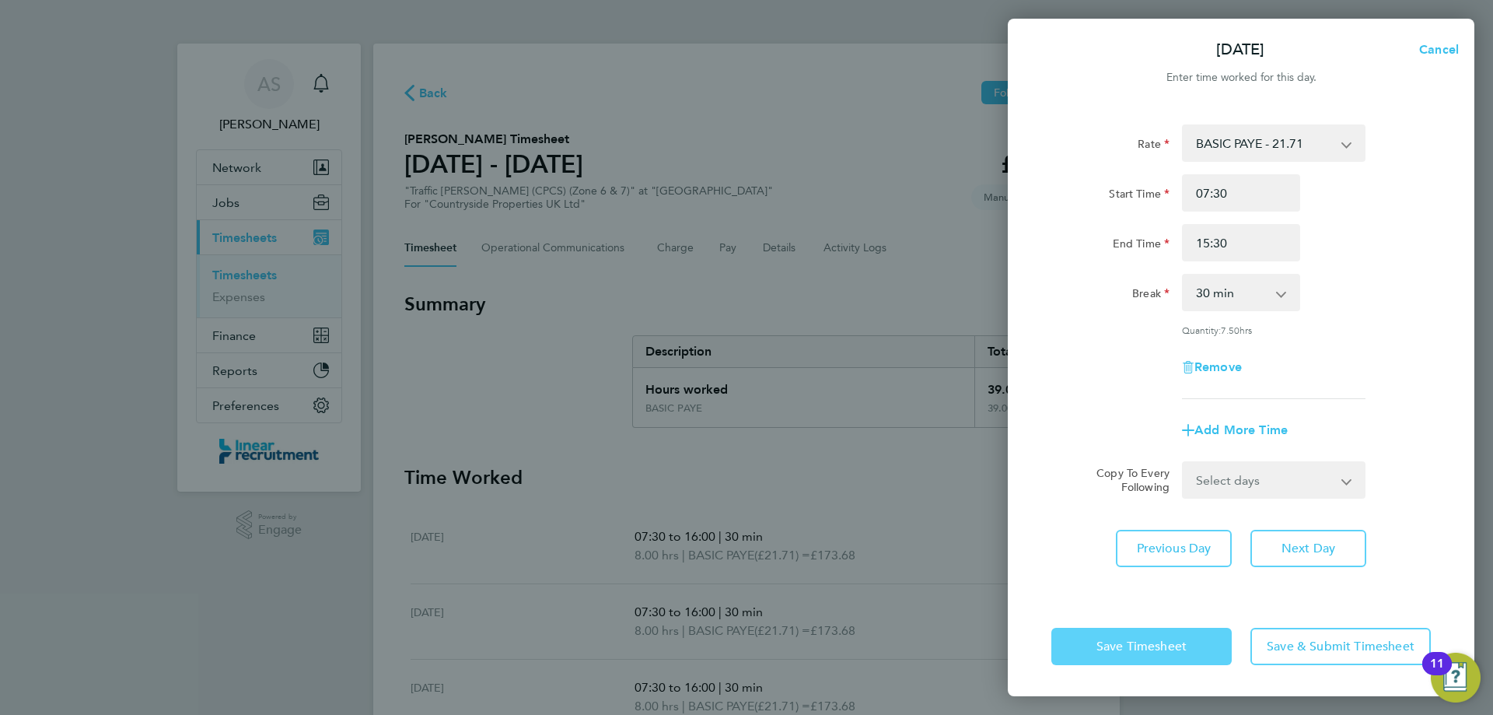
click at [1159, 647] on span "Save Timesheet" at bounding box center [1141, 646] width 90 height 16
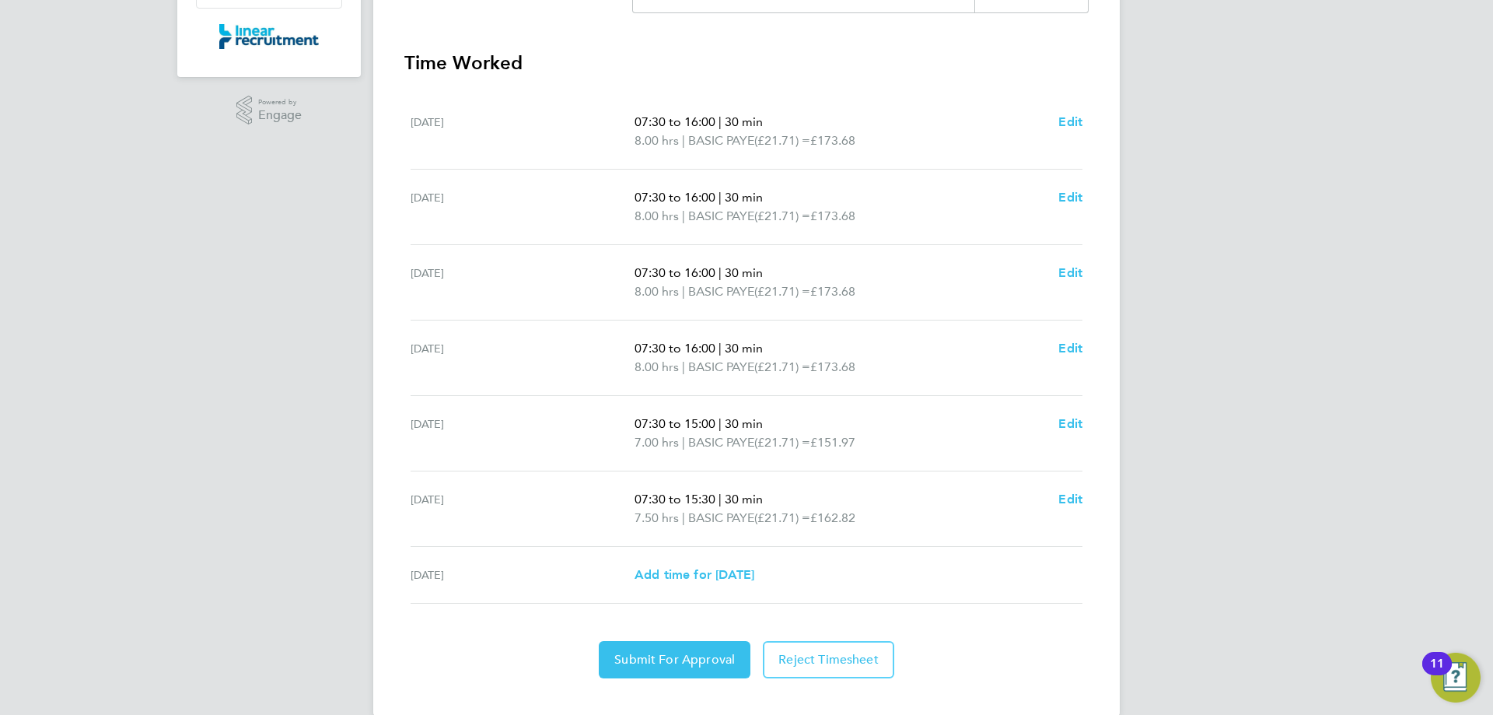
scroll to position [440, 0]
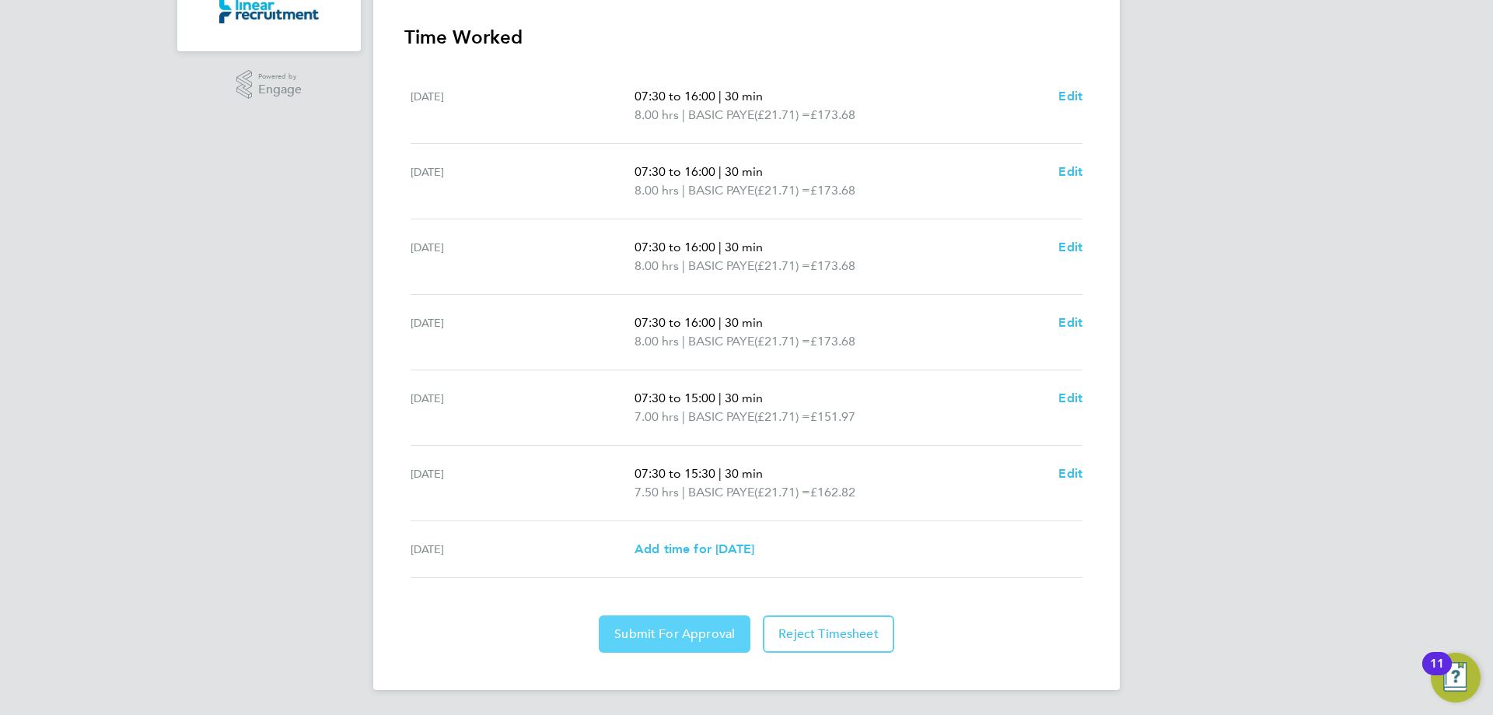
click at [687, 634] on span "Submit For Approval" at bounding box center [674, 634] width 121 height 16
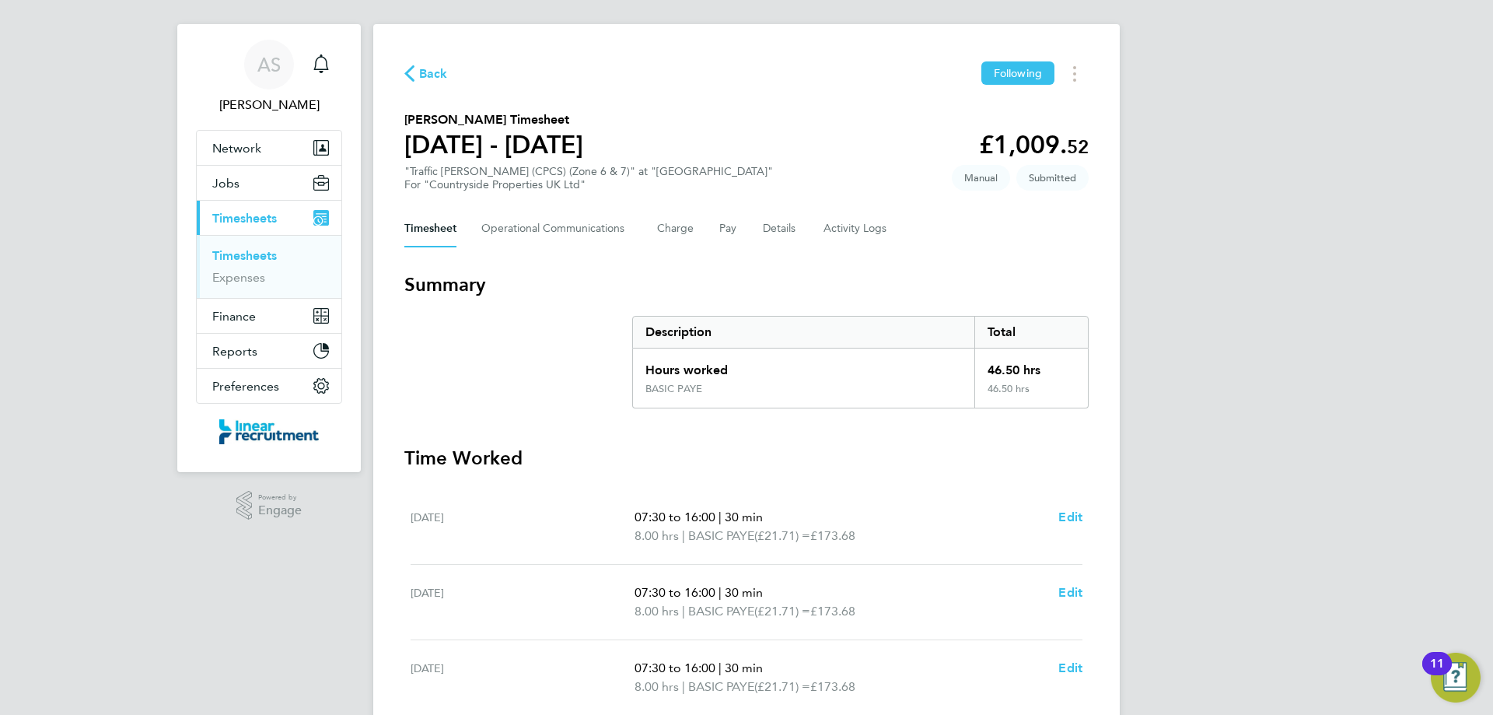
scroll to position [0, 0]
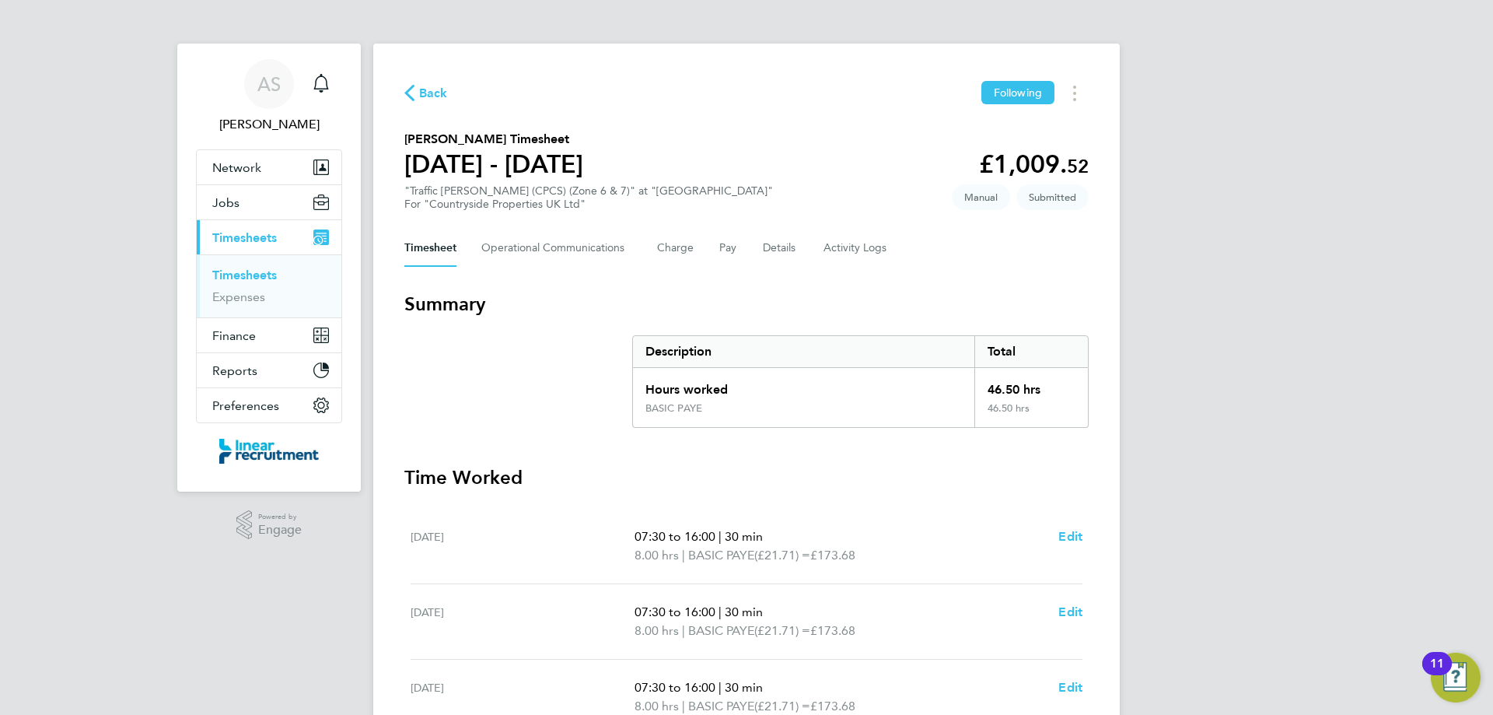
click at [264, 270] on link "Timesheets" at bounding box center [244, 274] width 65 height 15
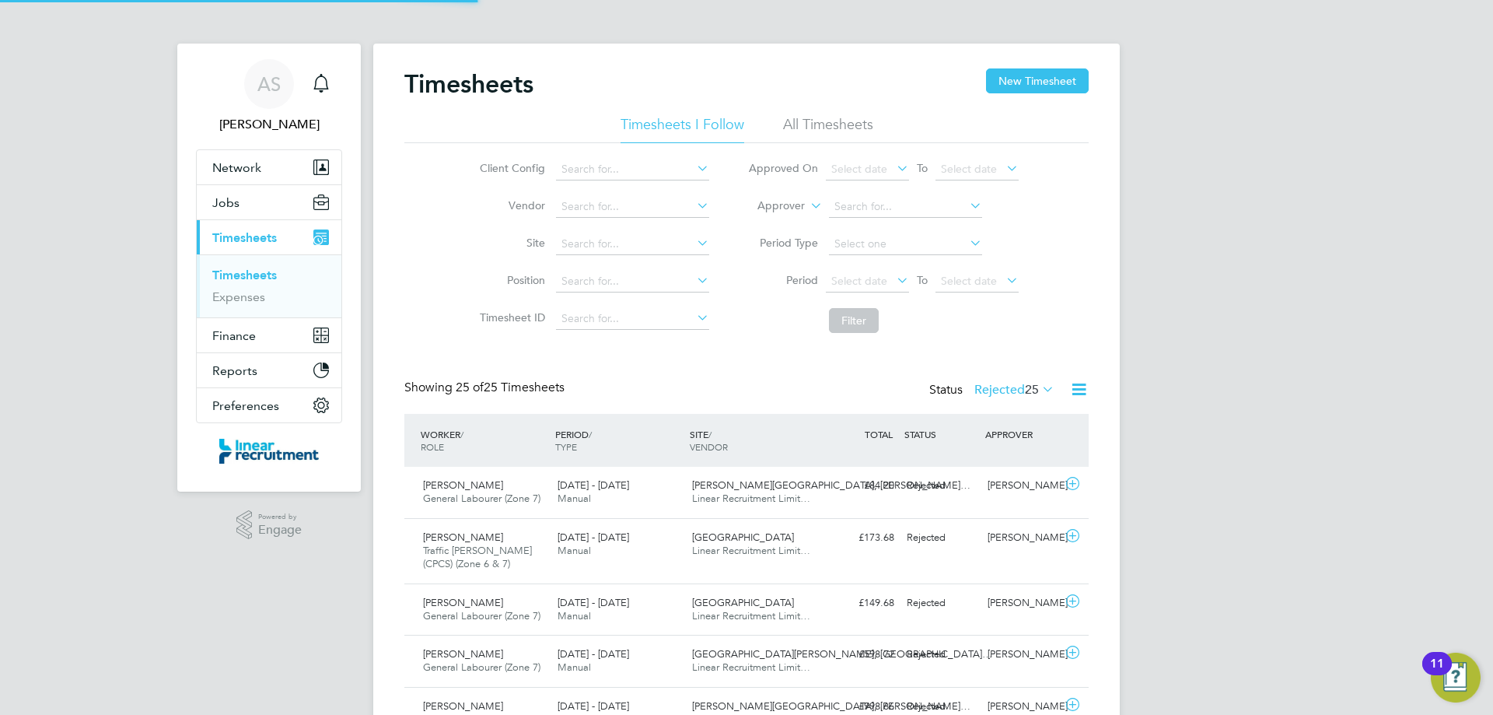
scroll to position [40, 135]
click at [1062, 79] on button "New Timesheet" at bounding box center [1037, 80] width 103 height 25
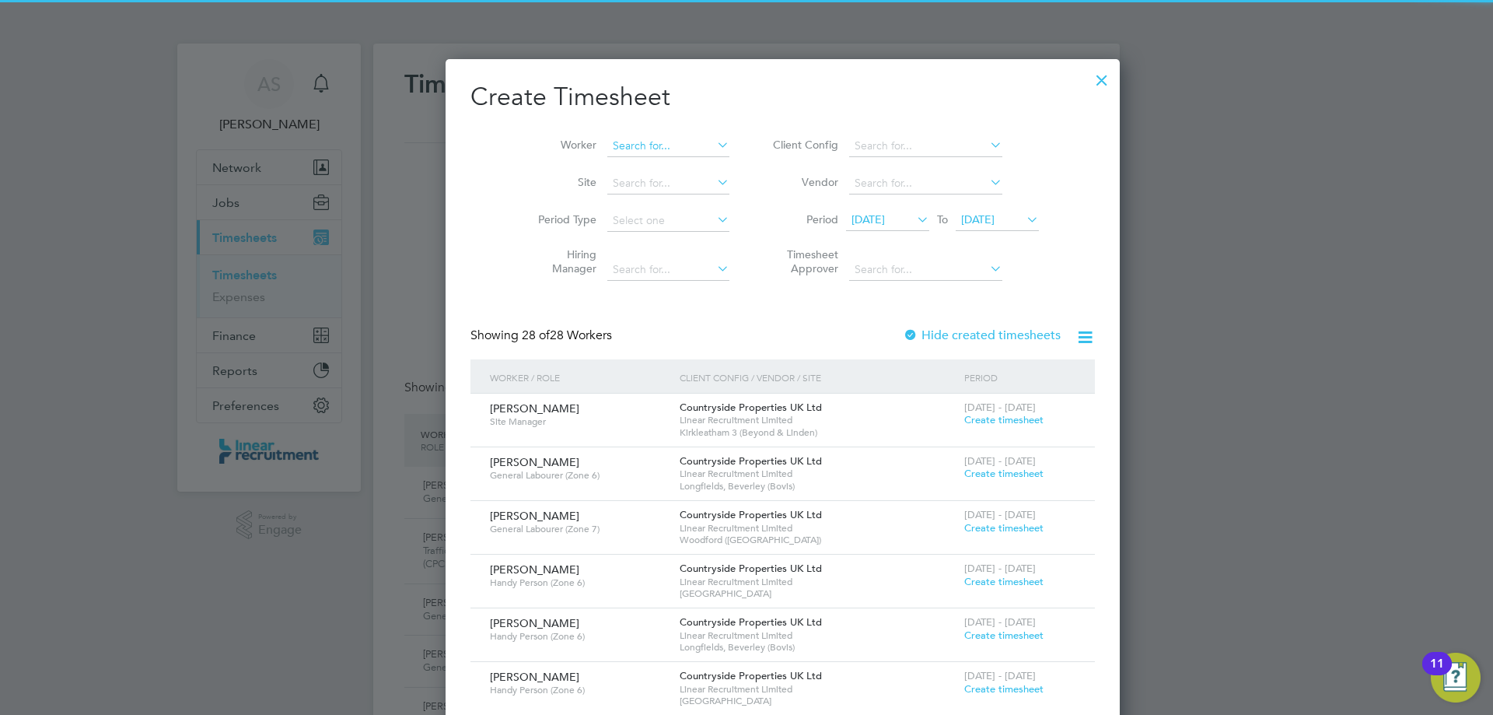
click at [618, 153] on input at bounding box center [668, 146] width 122 height 22
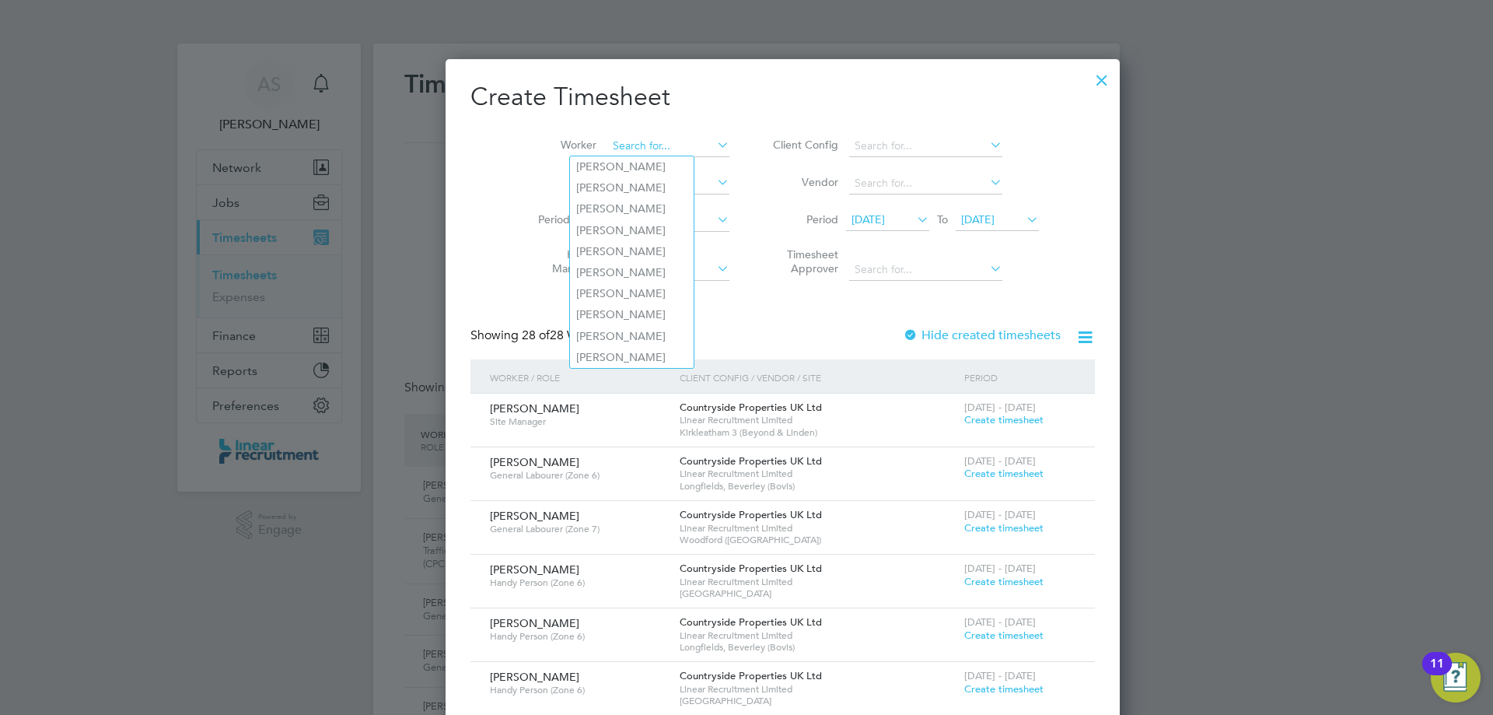
type input "e"
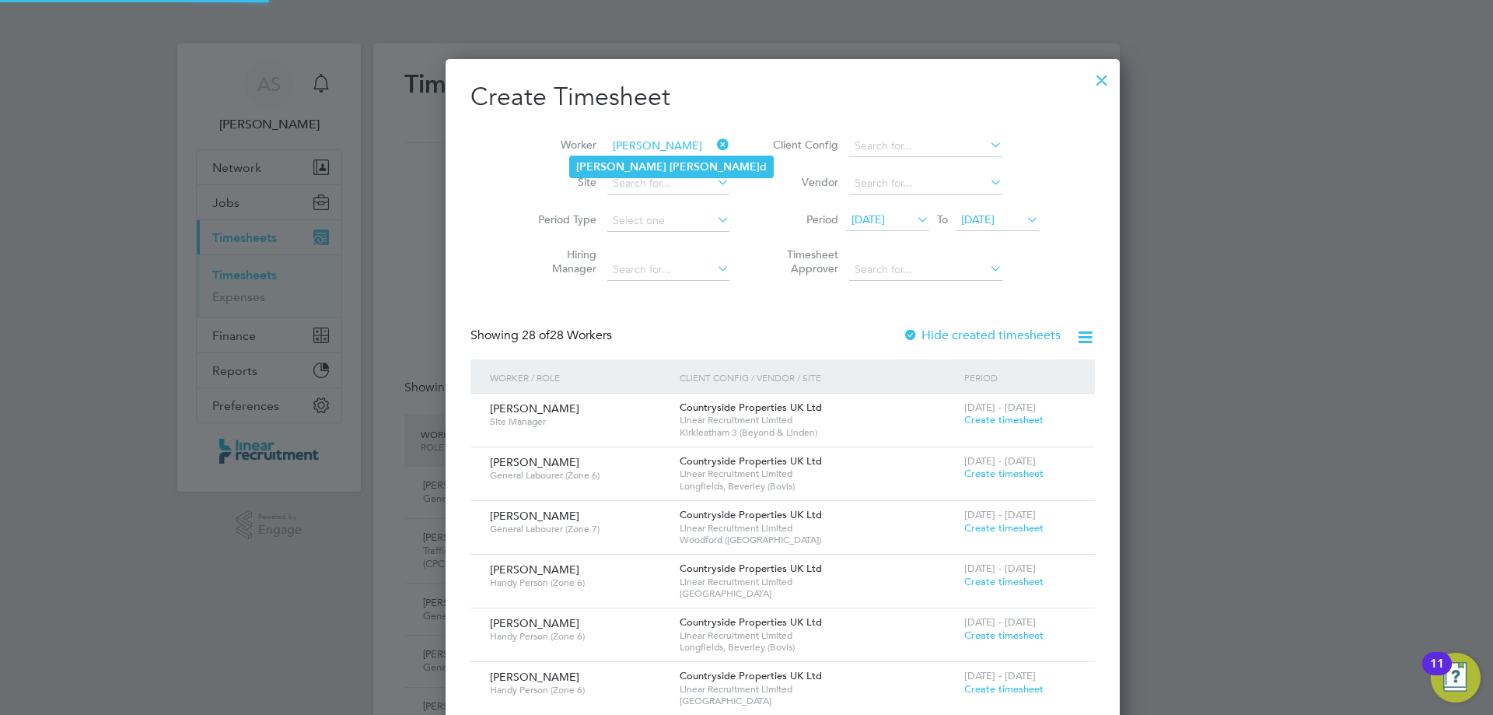
click at [669, 166] on b "[PERSON_NAME]" at bounding box center [714, 166] width 90 height 13
type input "[PERSON_NAME]"
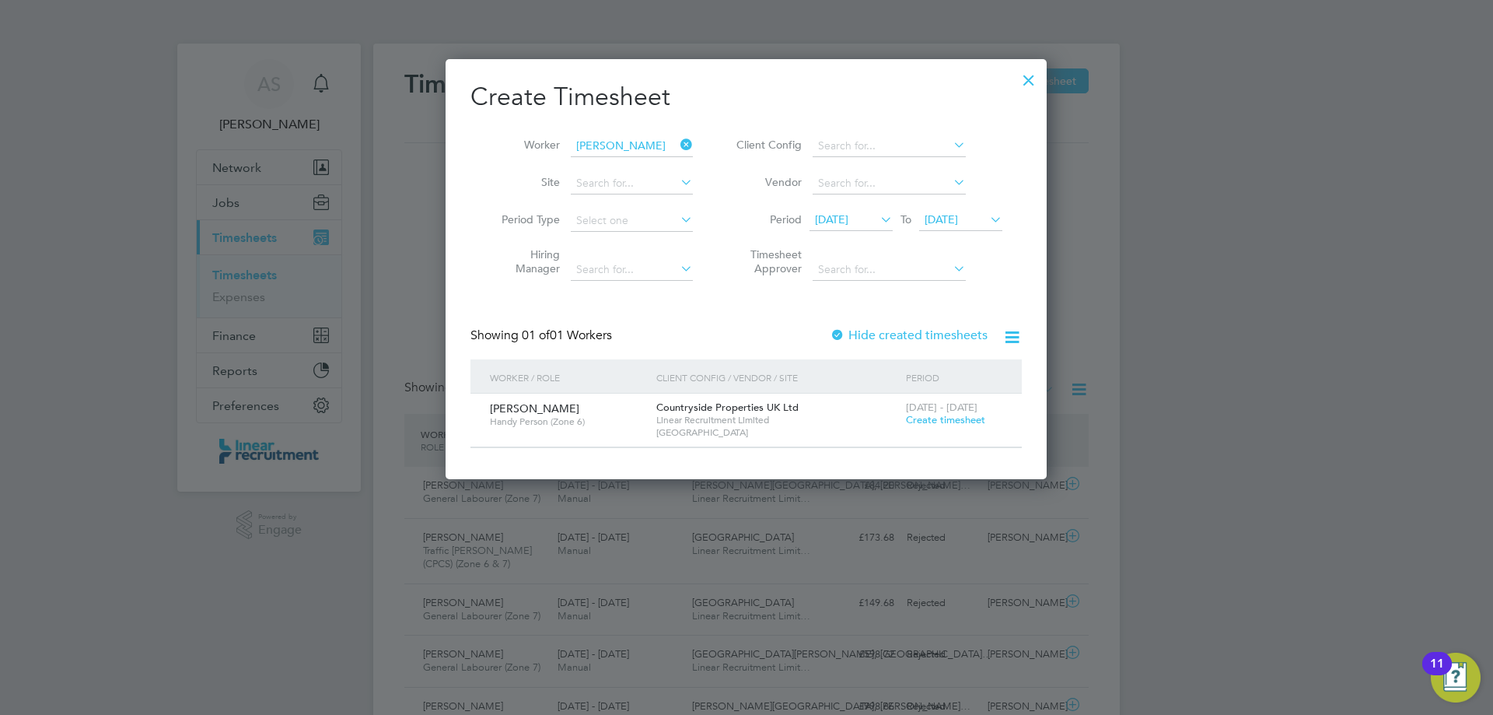
click at [916, 428] on div "[DATE] - [DATE] Create timesheet" at bounding box center [954, 414] width 104 height 42
click at [918, 421] on span "Create timesheet" at bounding box center [945, 419] width 79 height 13
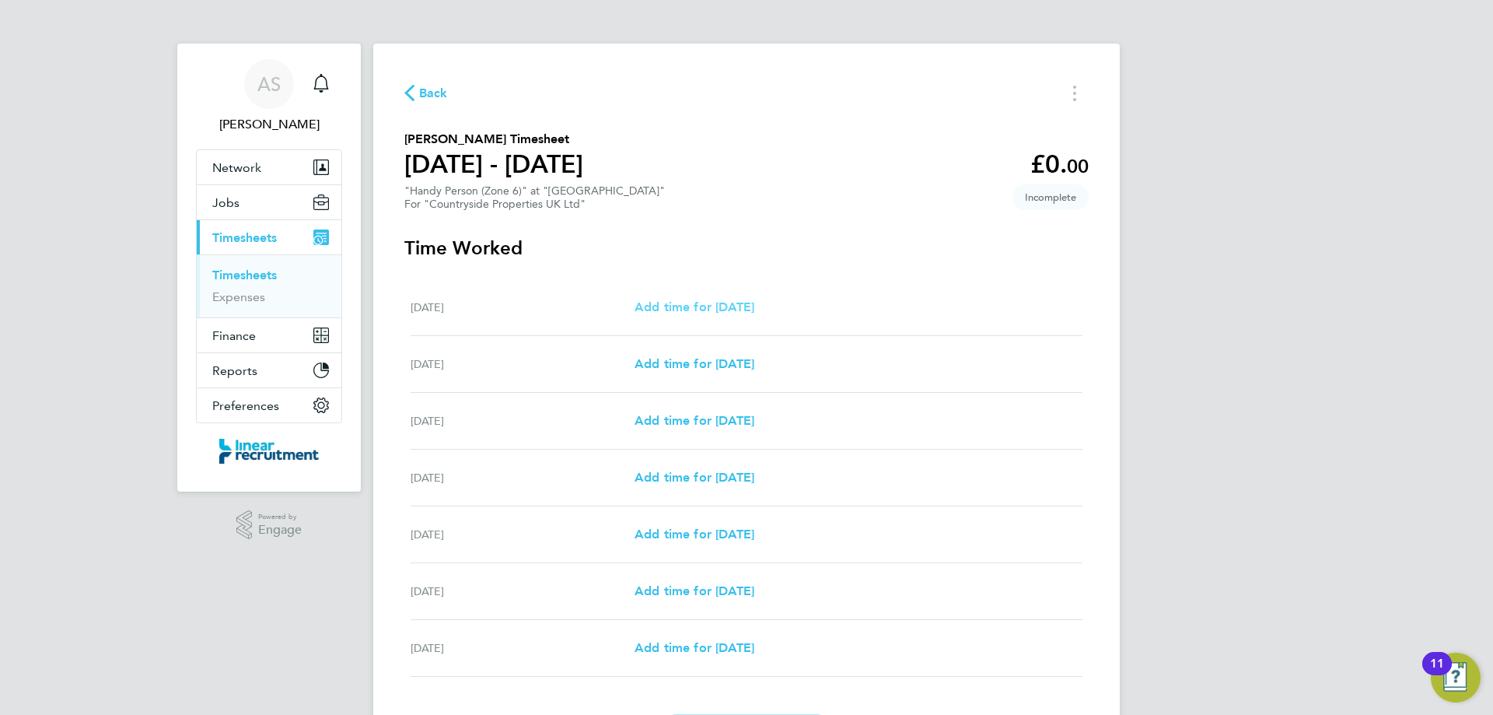
click at [743, 302] on span "Add time for [DATE]" at bounding box center [694, 306] width 120 height 15
select select "30"
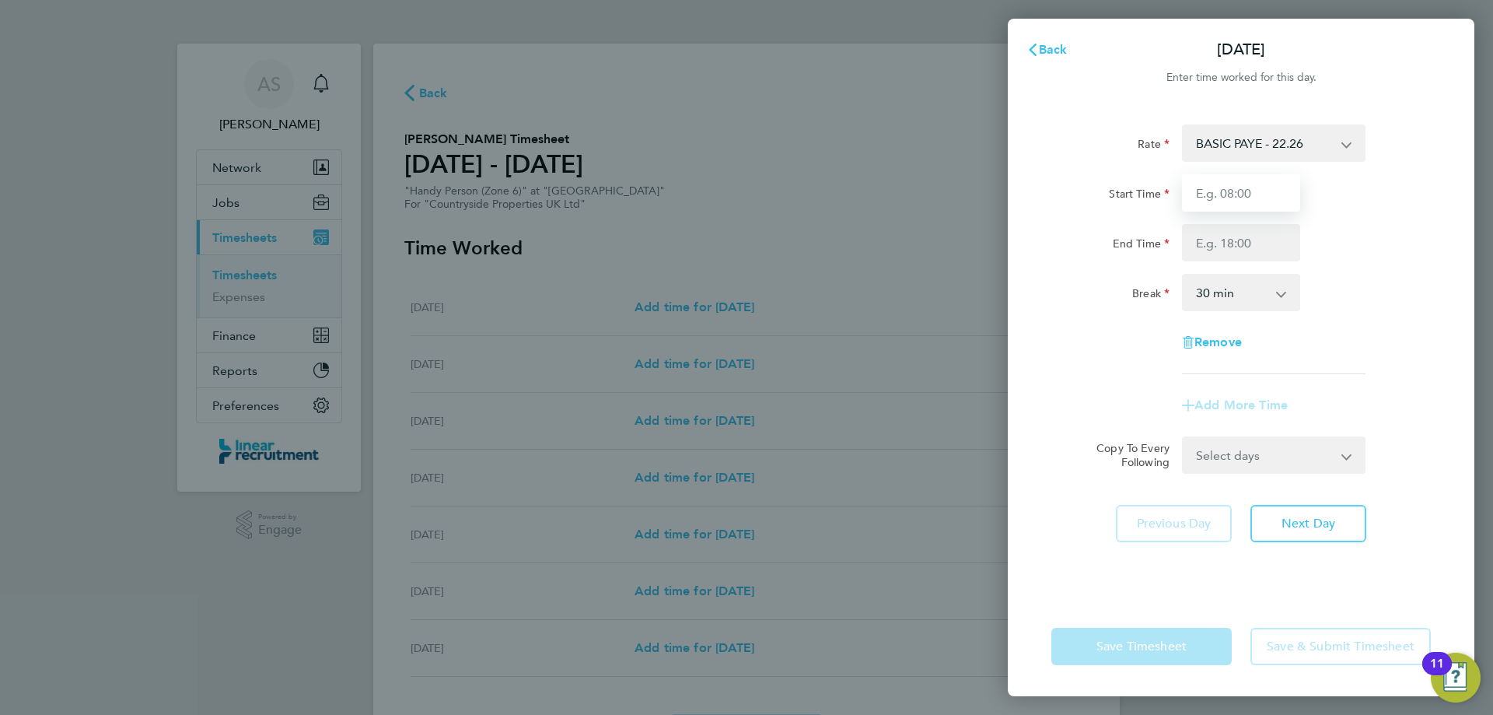
click at [1227, 191] on input "Start Time" at bounding box center [1241, 192] width 118 height 37
type input "07:30"
type input "16:30"
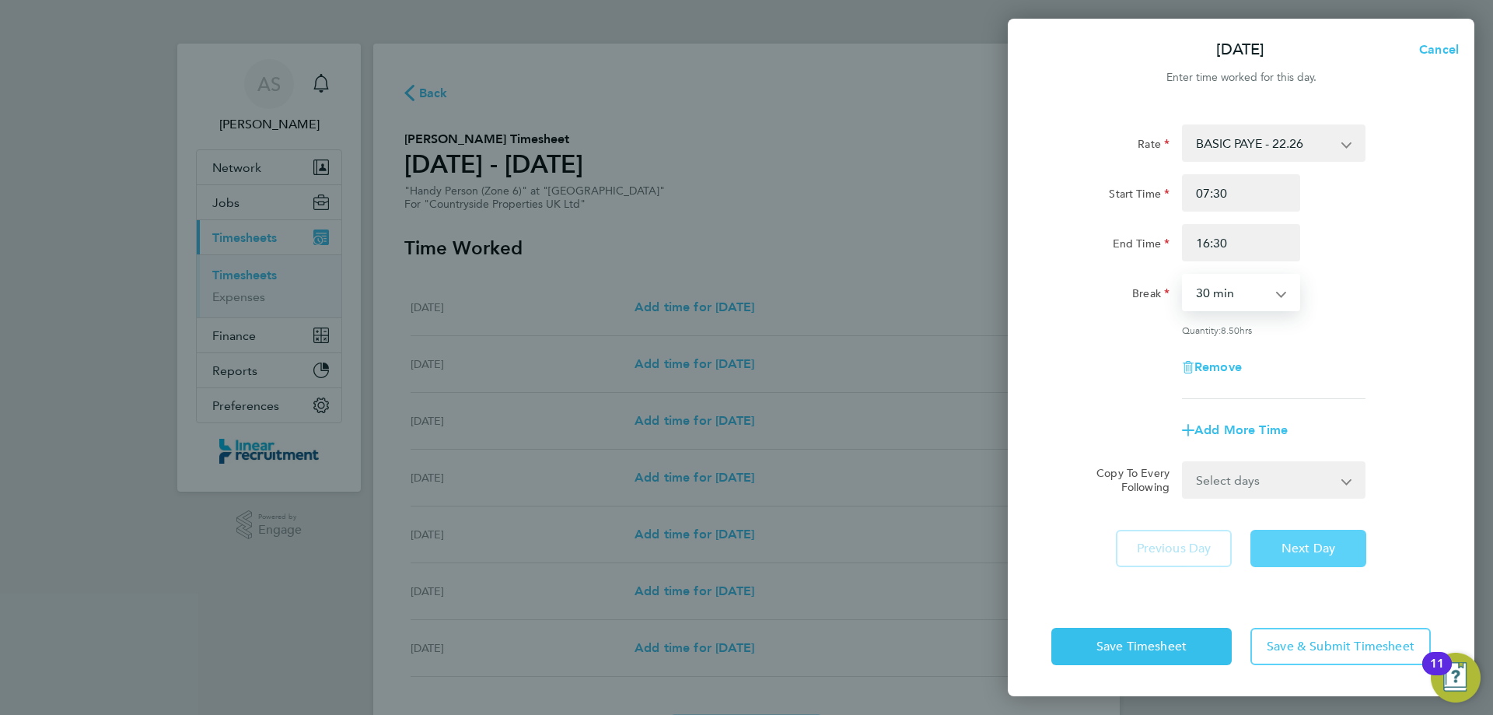
click at [1313, 552] on span "Next Day" at bounding box center [1308, 548] width 54 height 16
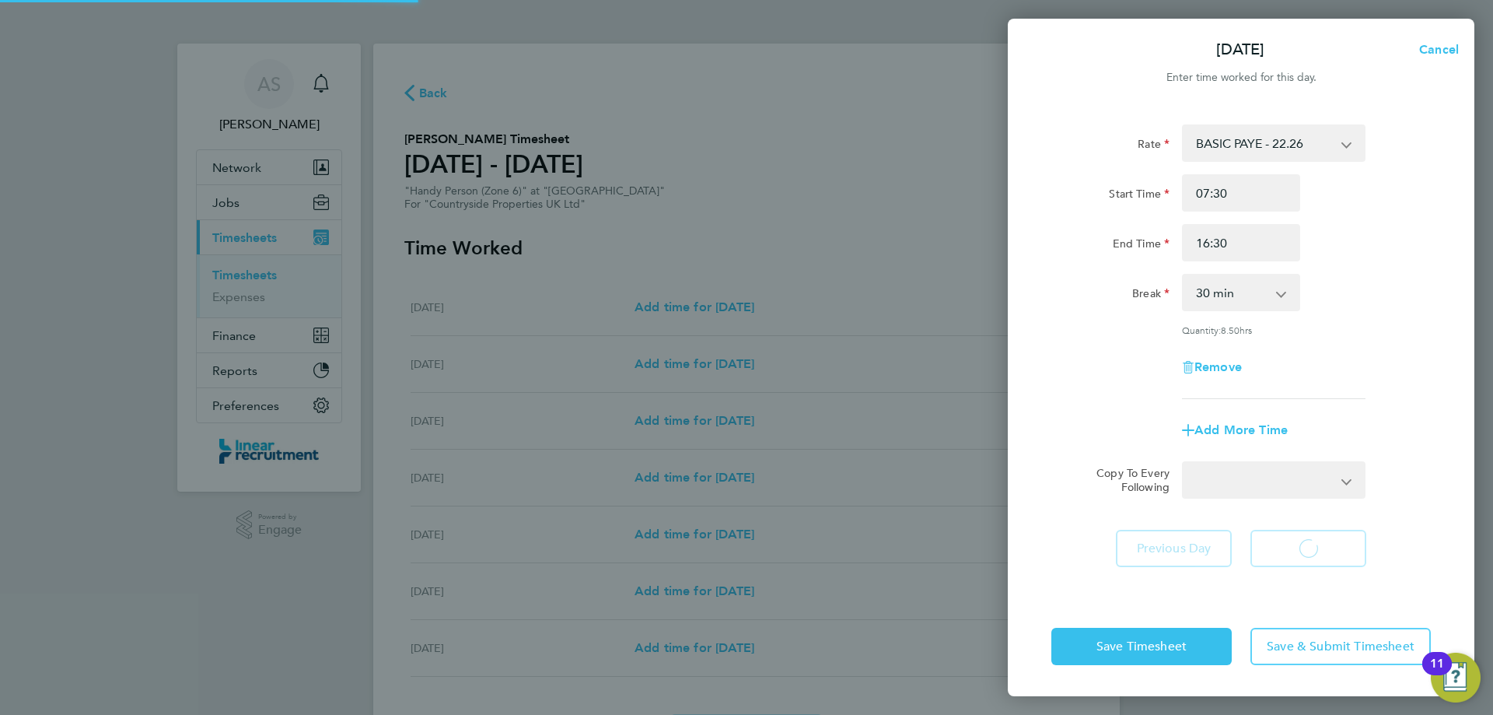
select select "30"
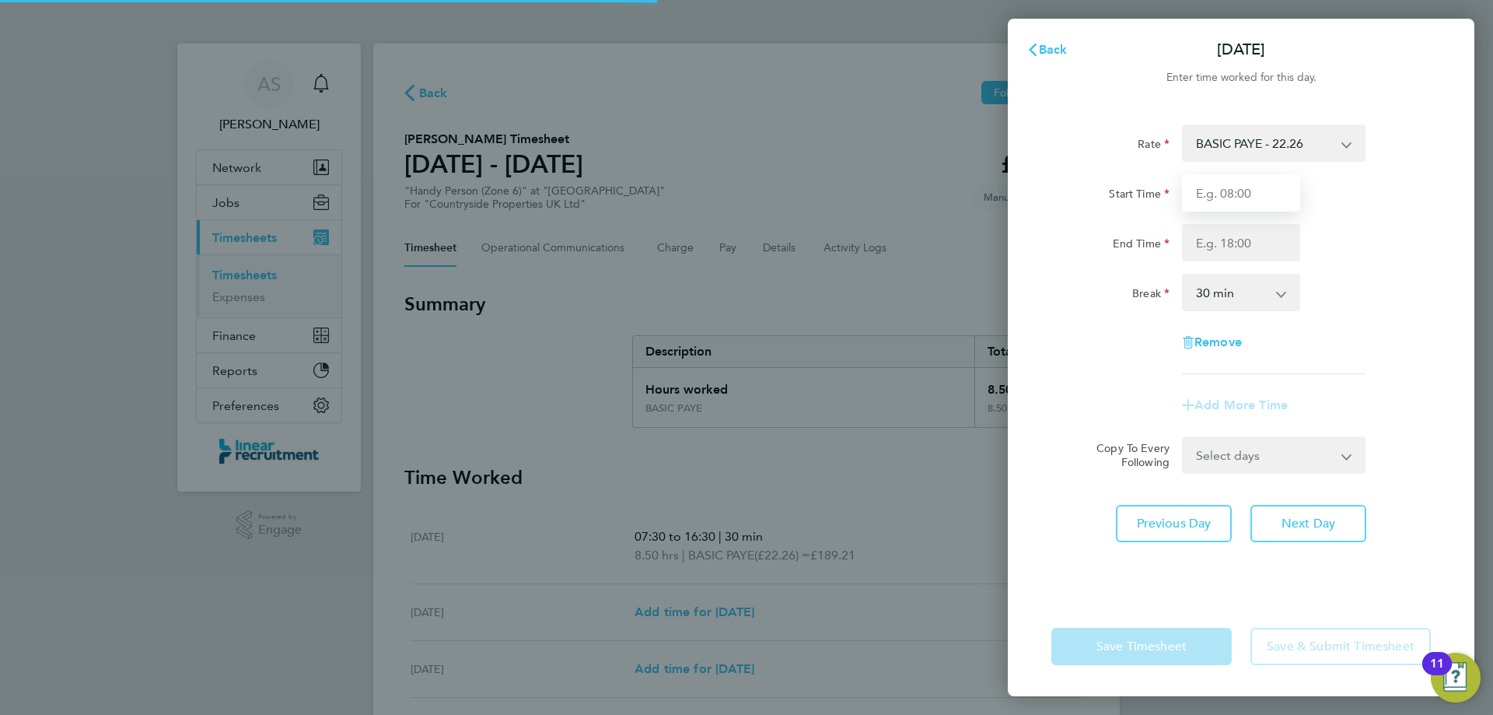
click at [1234, 193] on input "Start Time" at bounding box center [1241, 192] width 118 height 37
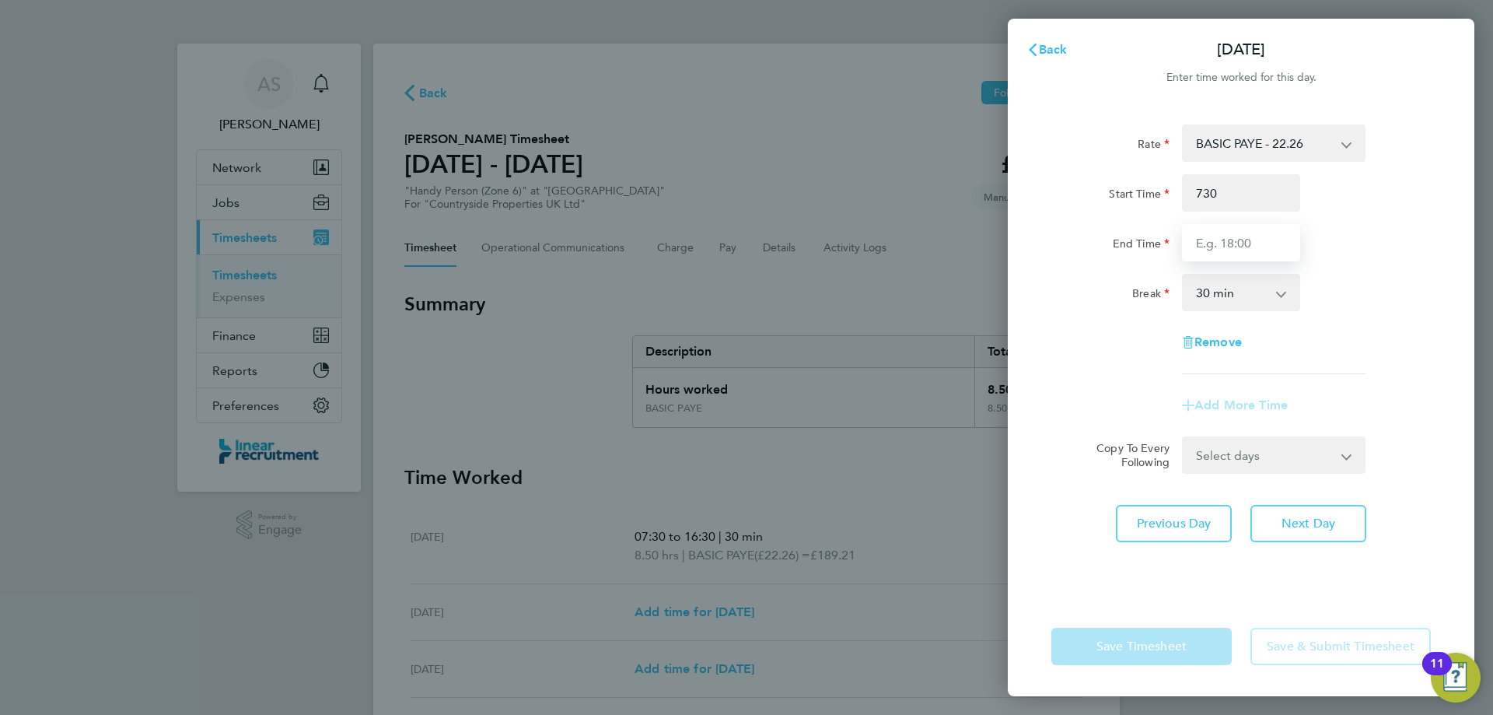
type input "07:30"
type input "16:30"
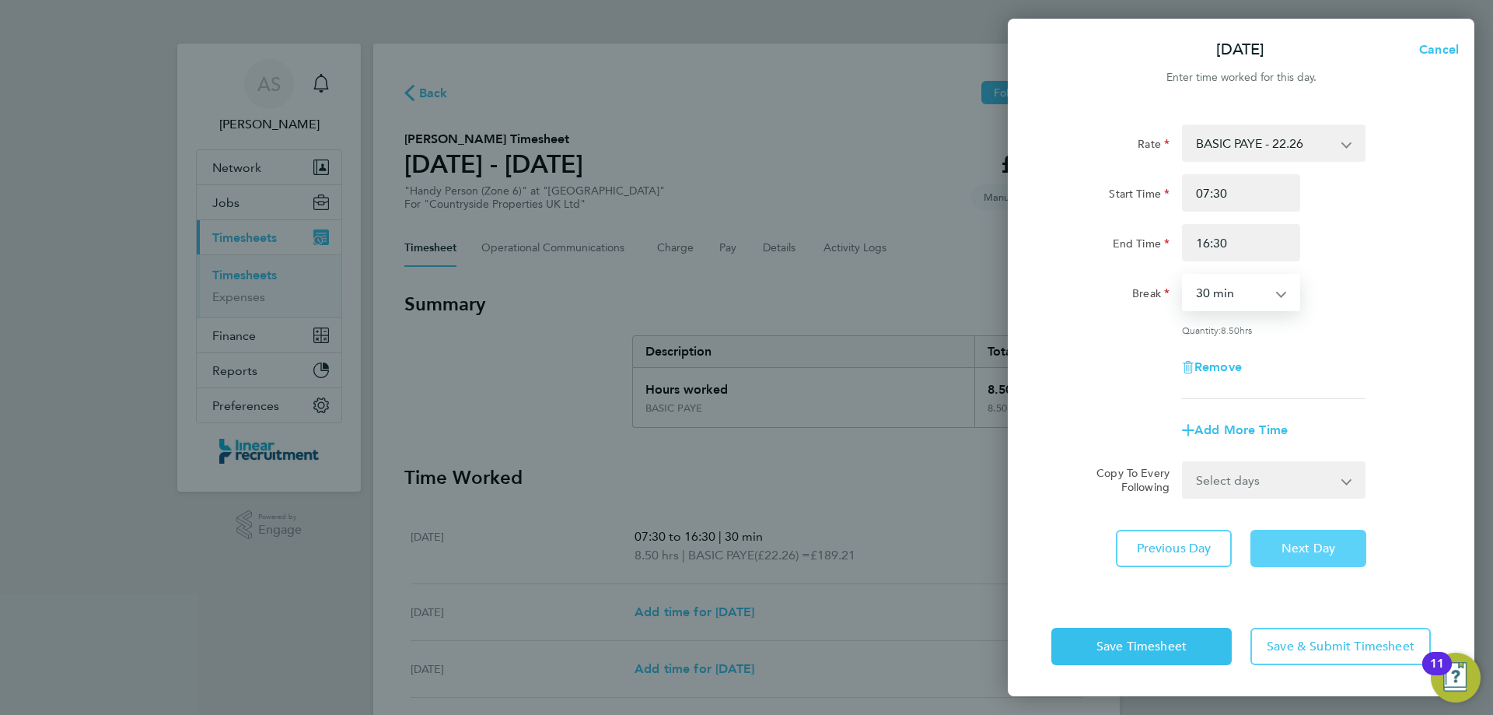
click at [1307, 536] on button "Next Day" at bounding box center [1308, 548] width 116 height 37
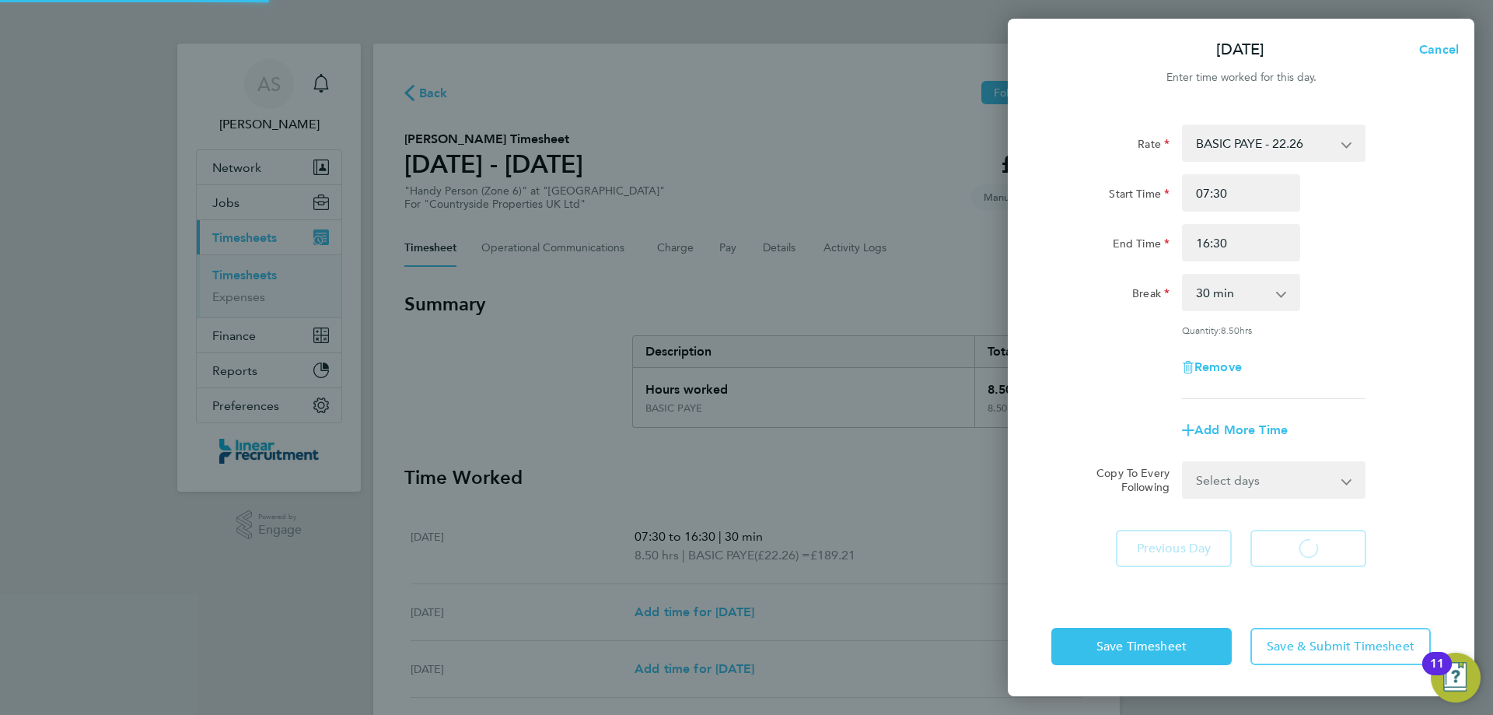
select select "30"
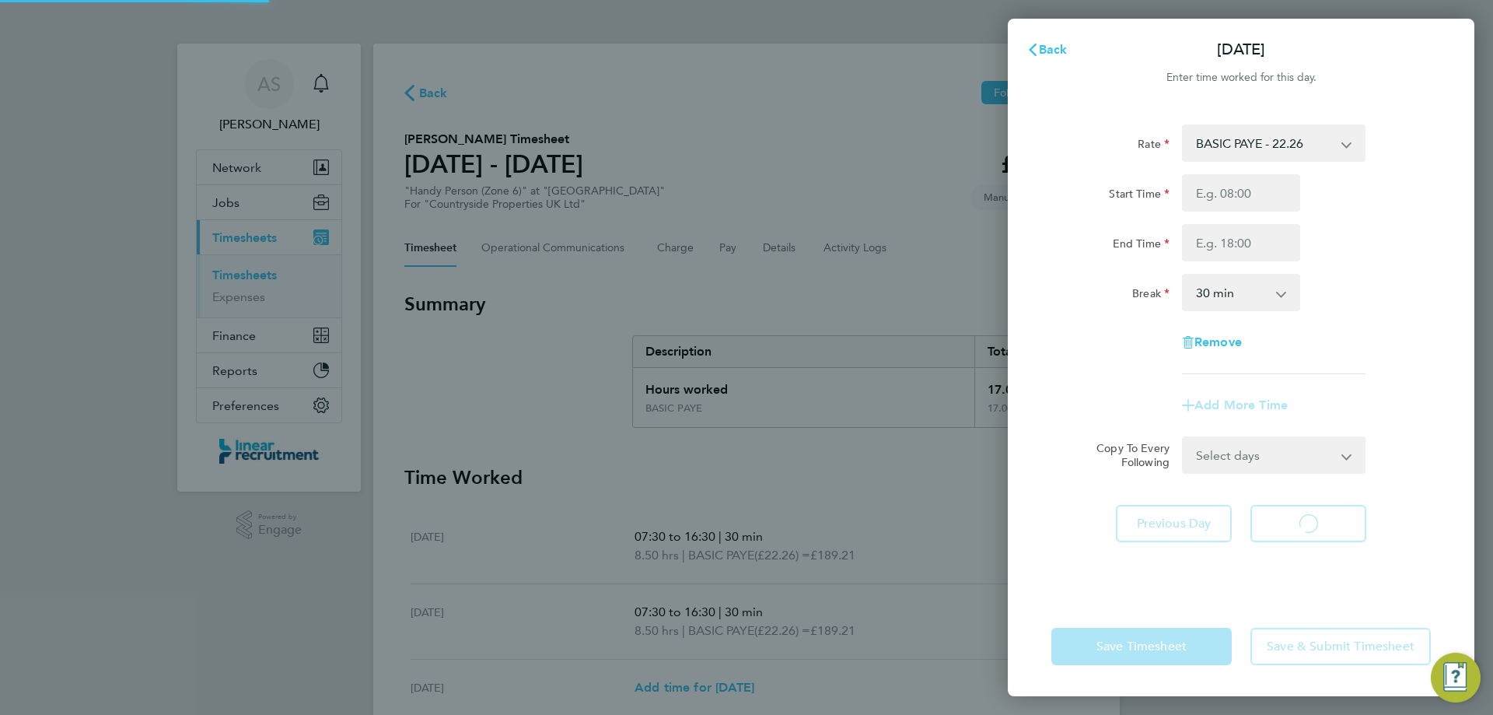
select select "30"
click at [1225, 213] on div "Start Time End Time" at bounding box center [1241, 217] width 392 height 87
click at [1217, 205] on input "Start Time" at bounding box center [1241, 192] width 118 height 37
type input "07:30"
type input "16:30"
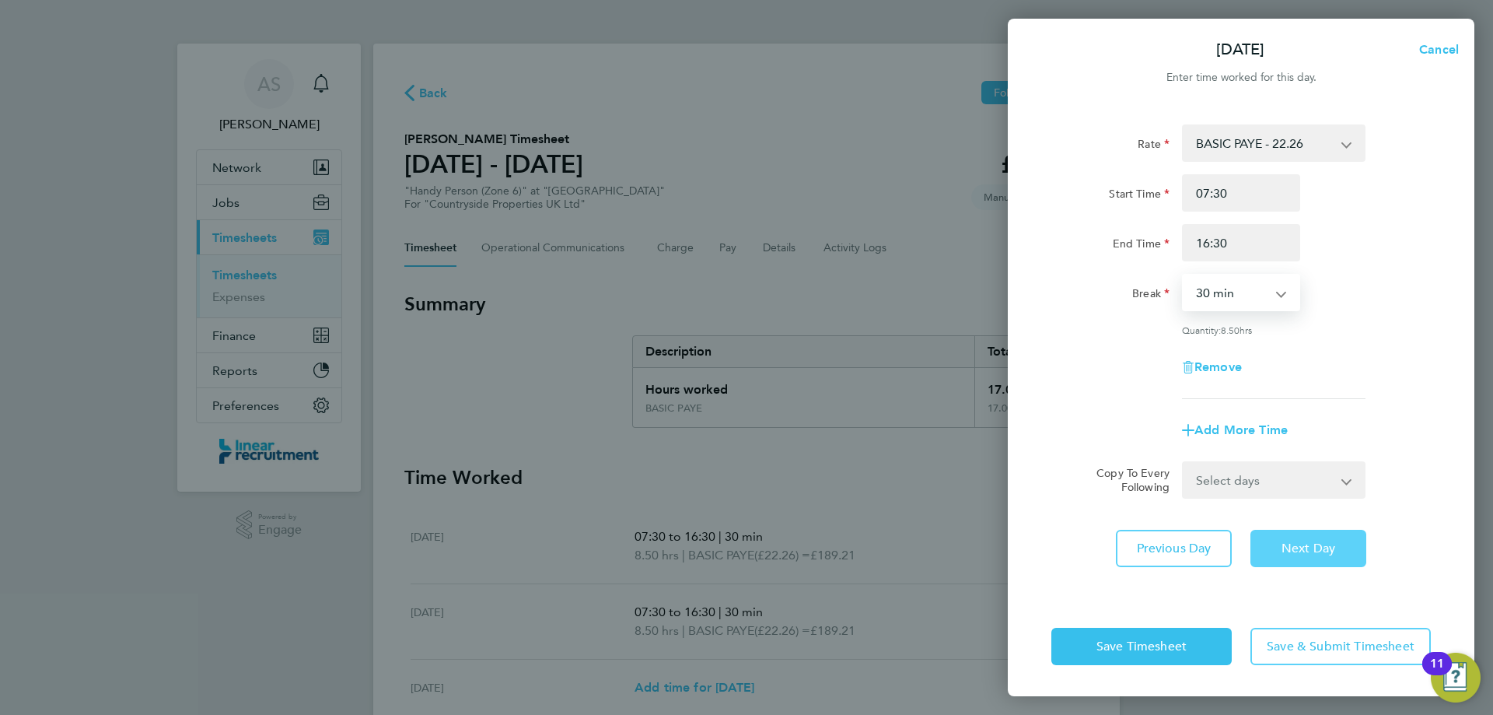
click at [1295, 551] on span "Next Day" at bounding box center [1308, 548] width 54 height 16
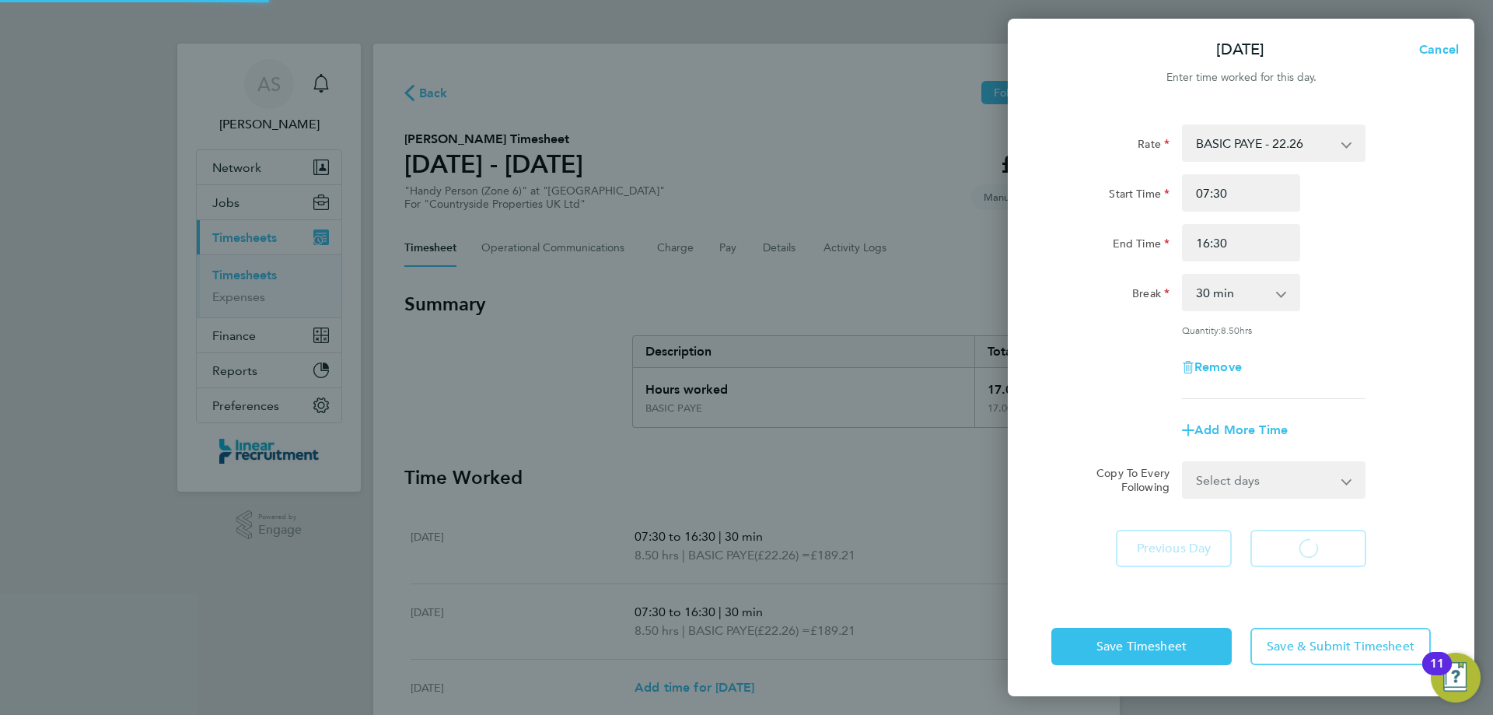
select select "30"
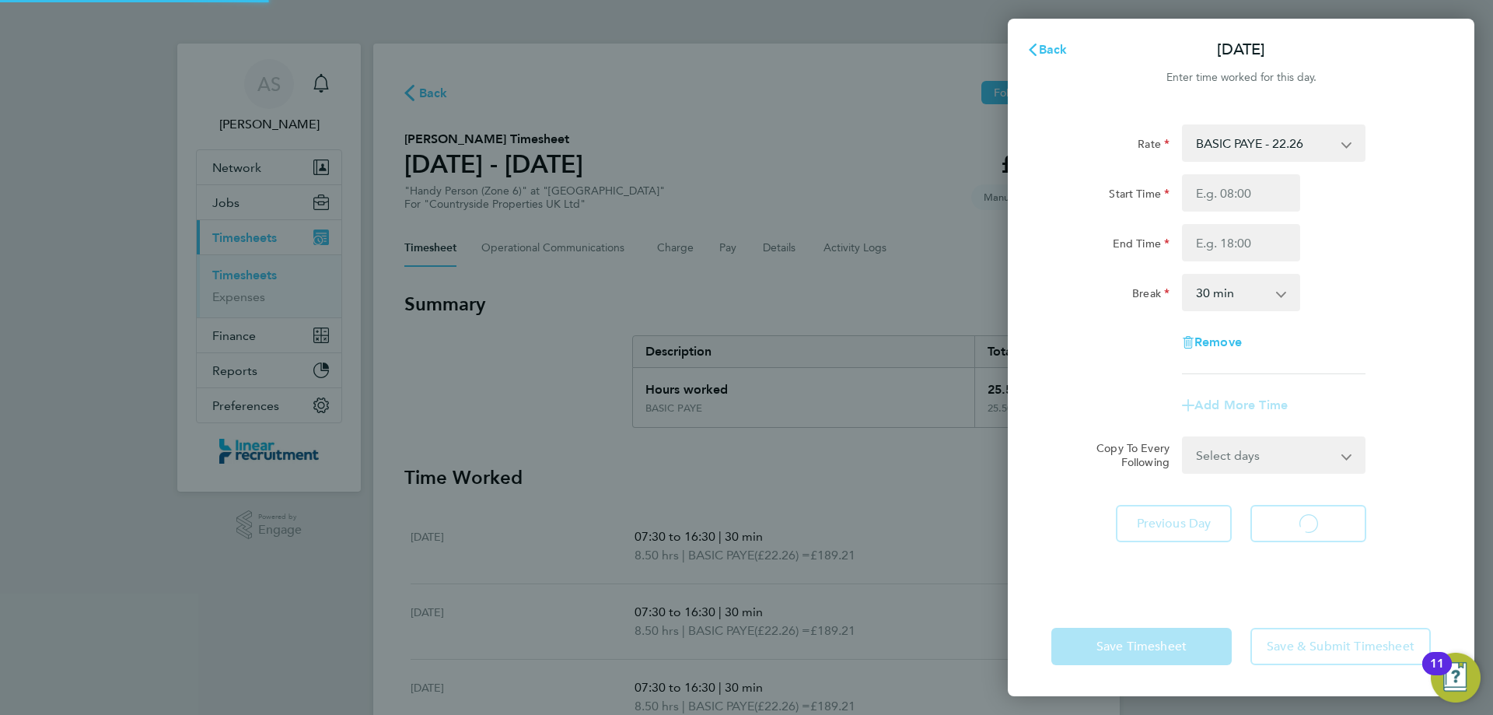
select select "30"
click at [1202, 194] on input "Start Time" at bounding box center [1241, 192] width 118 height 37
type input "07:30"
type input "18:00"
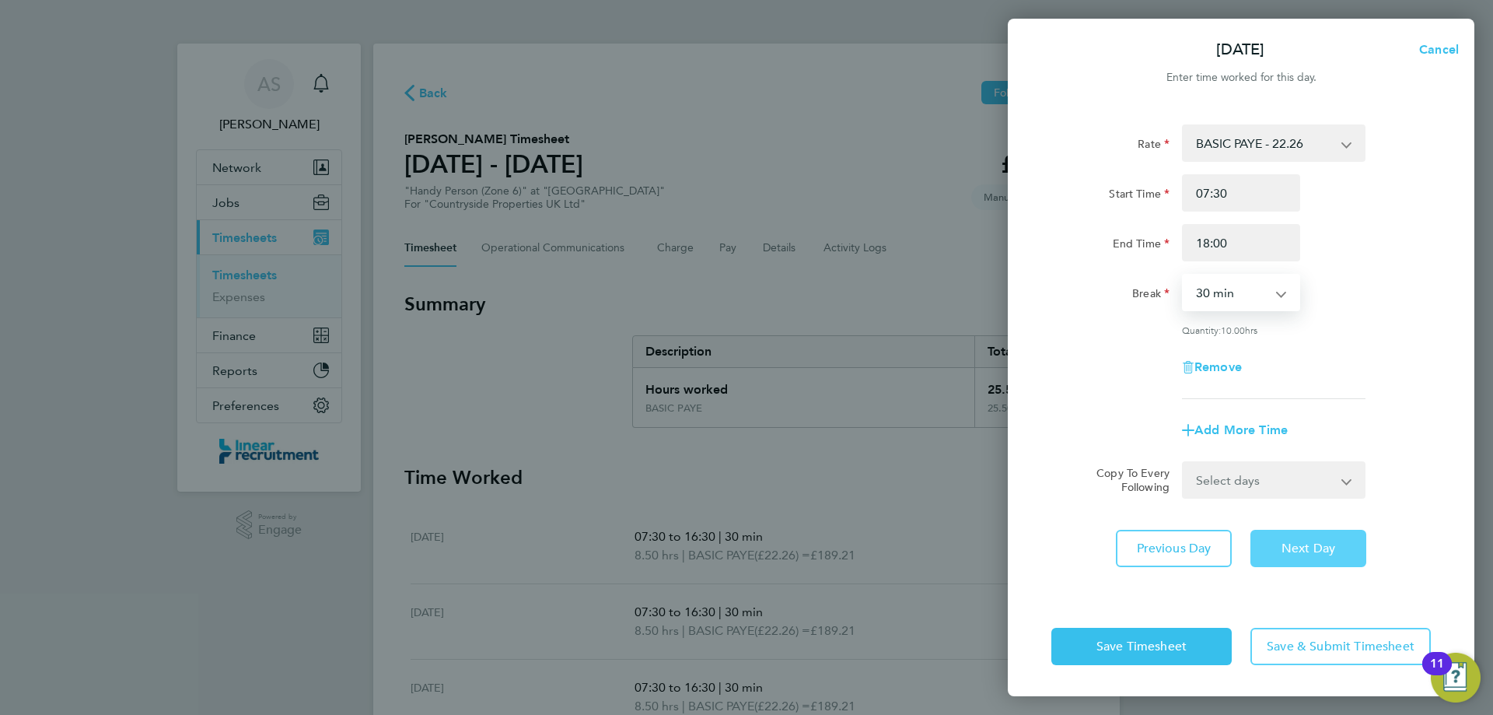
click at [1303, 545] on span "Next Day" at bounding box center [1308, 548] width 54 height 16
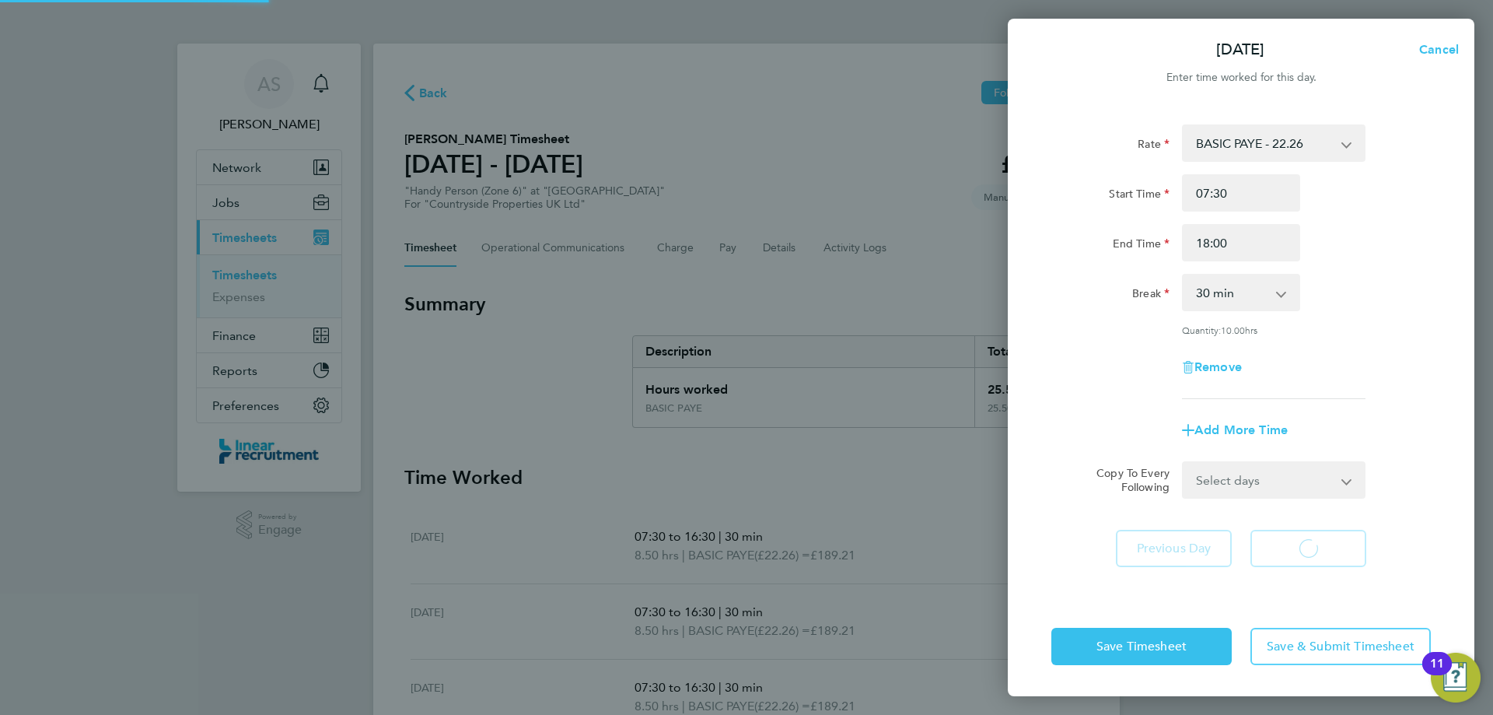
select select "30"
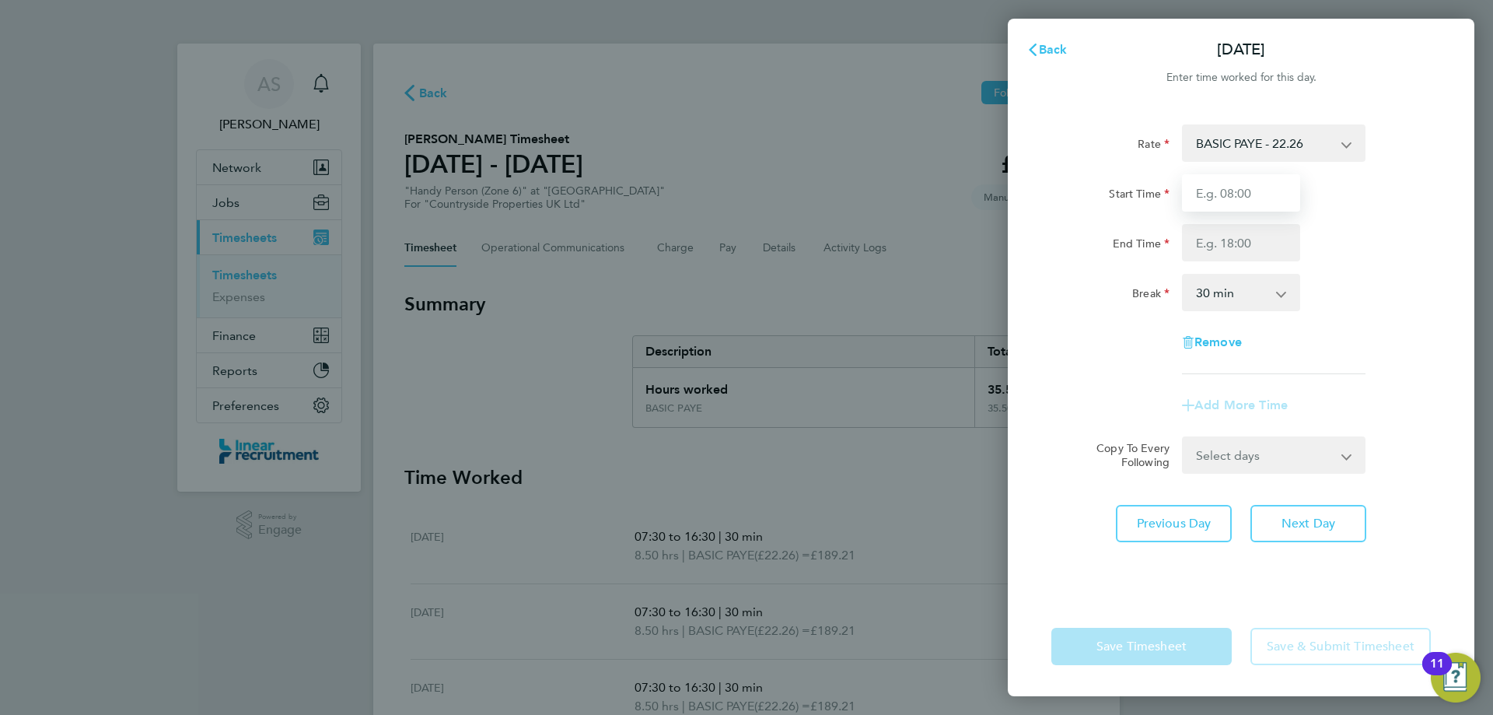
click at [1208, 185] on input "Start Time" at bounding box center [1241, 192] width 118 height 37
type input "07:30"
type input "16:00"
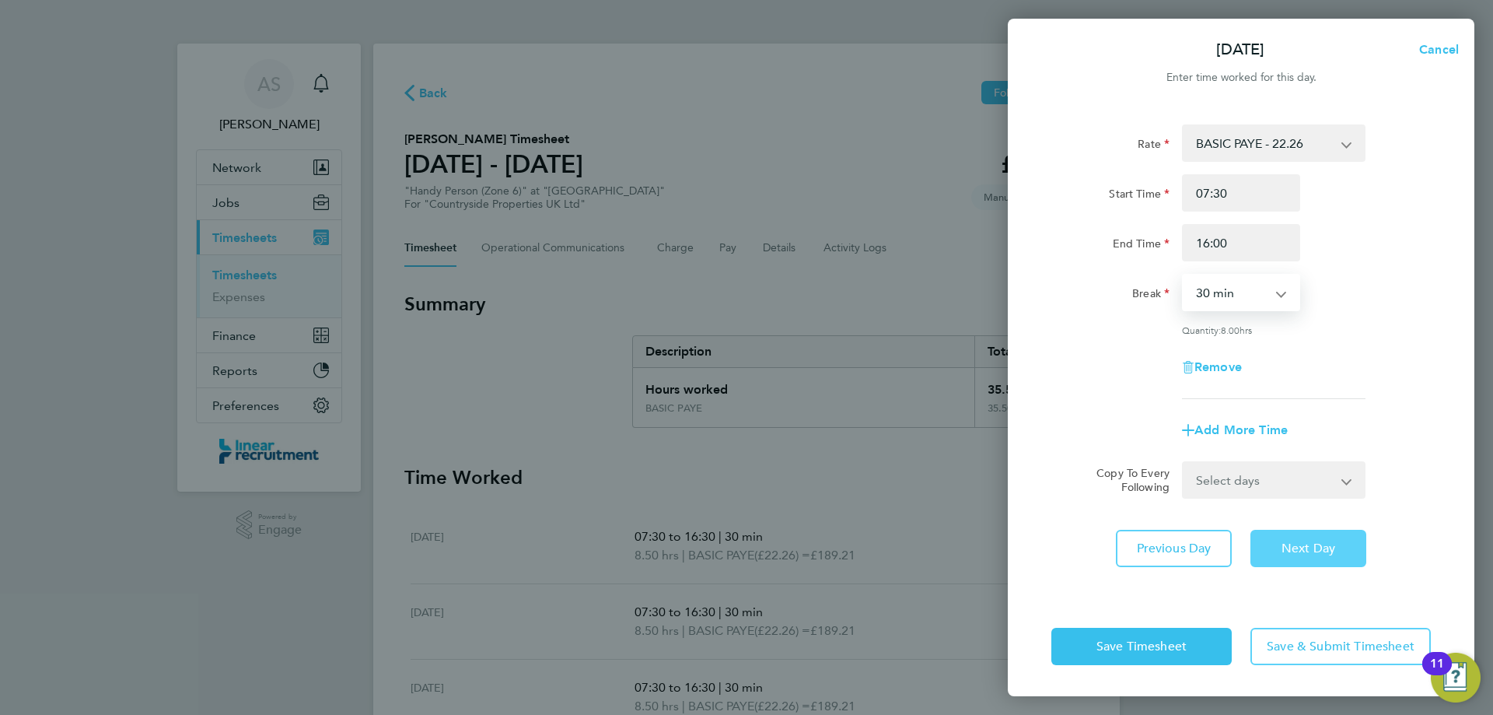
click at [1272, 533] on button "Next Day" at bounding box center [1308, 548] width 116 height 37
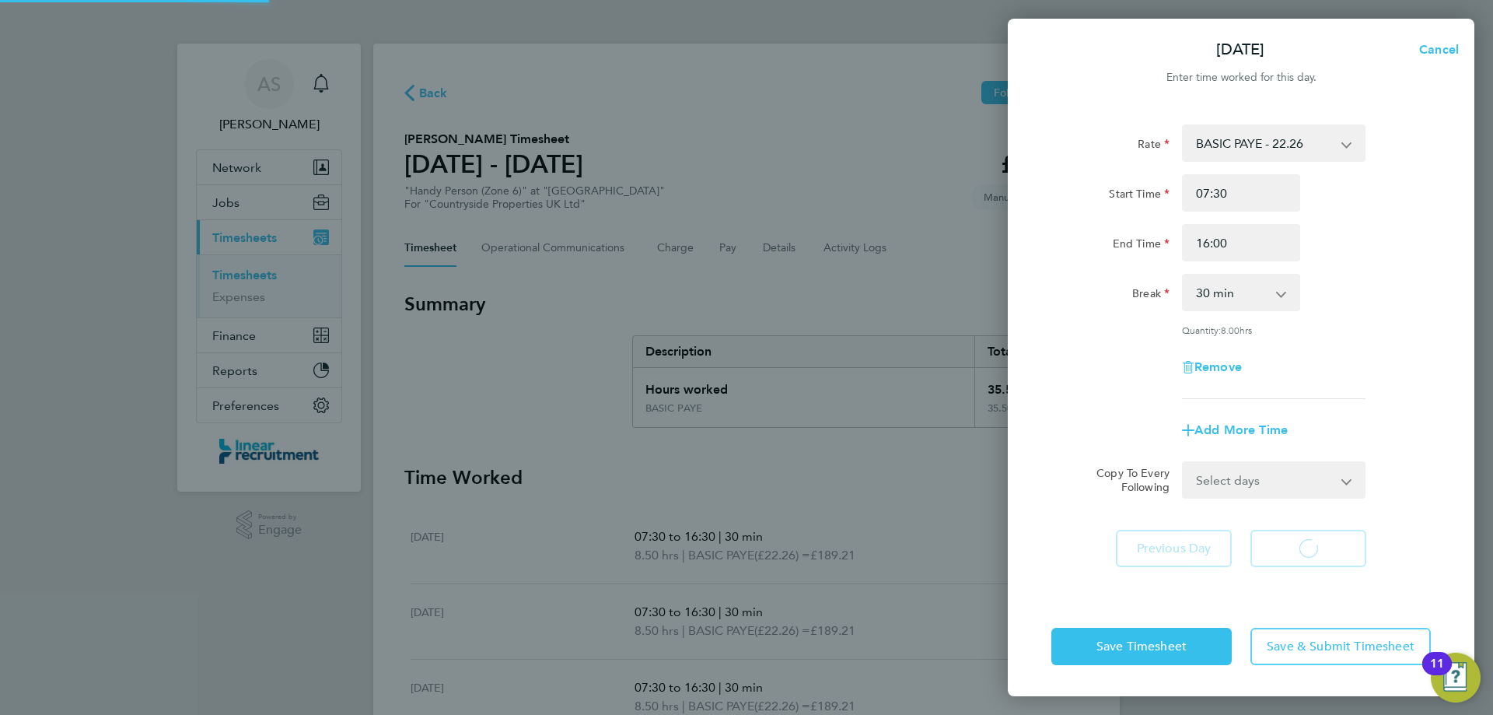
select select "30"
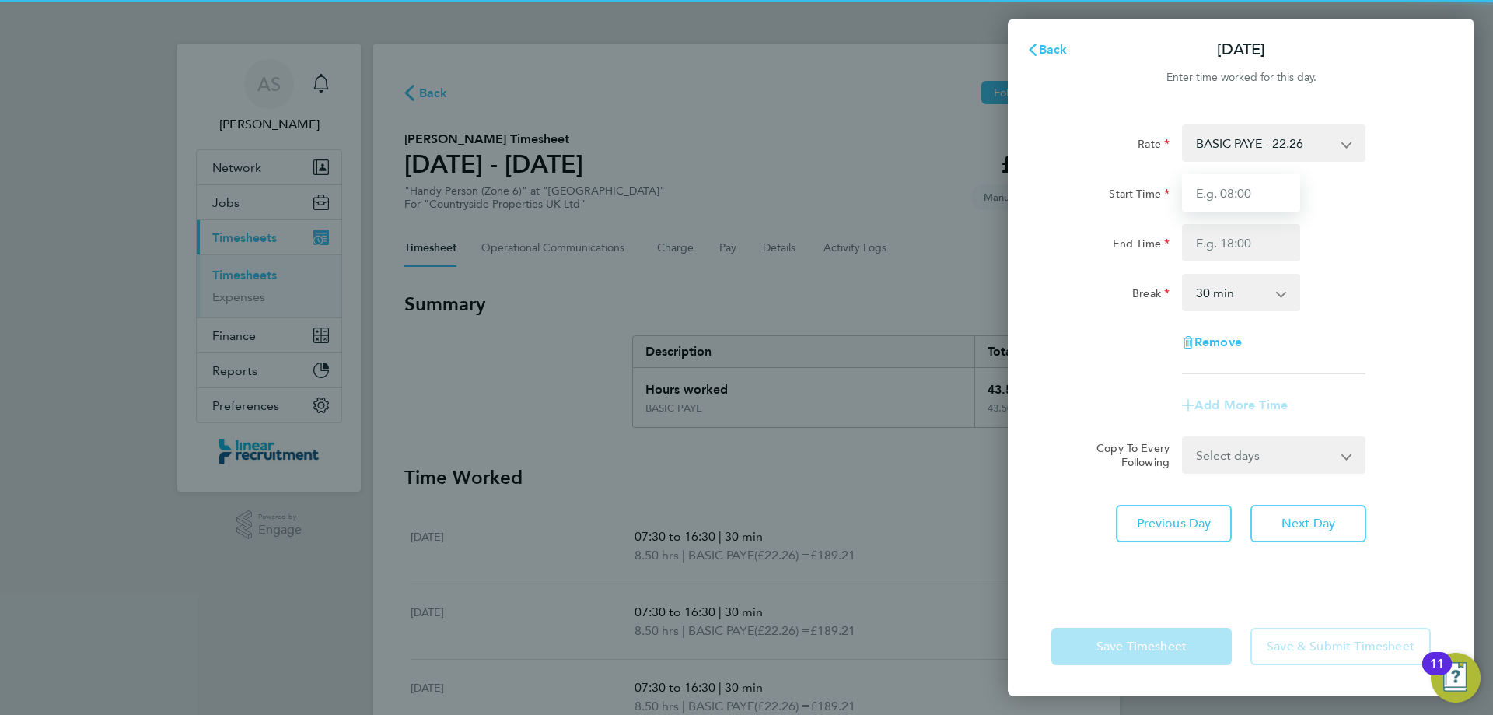
click at [1250, 184] on input "Start Time" at bounding box center [1241, 192] width 118 height 37
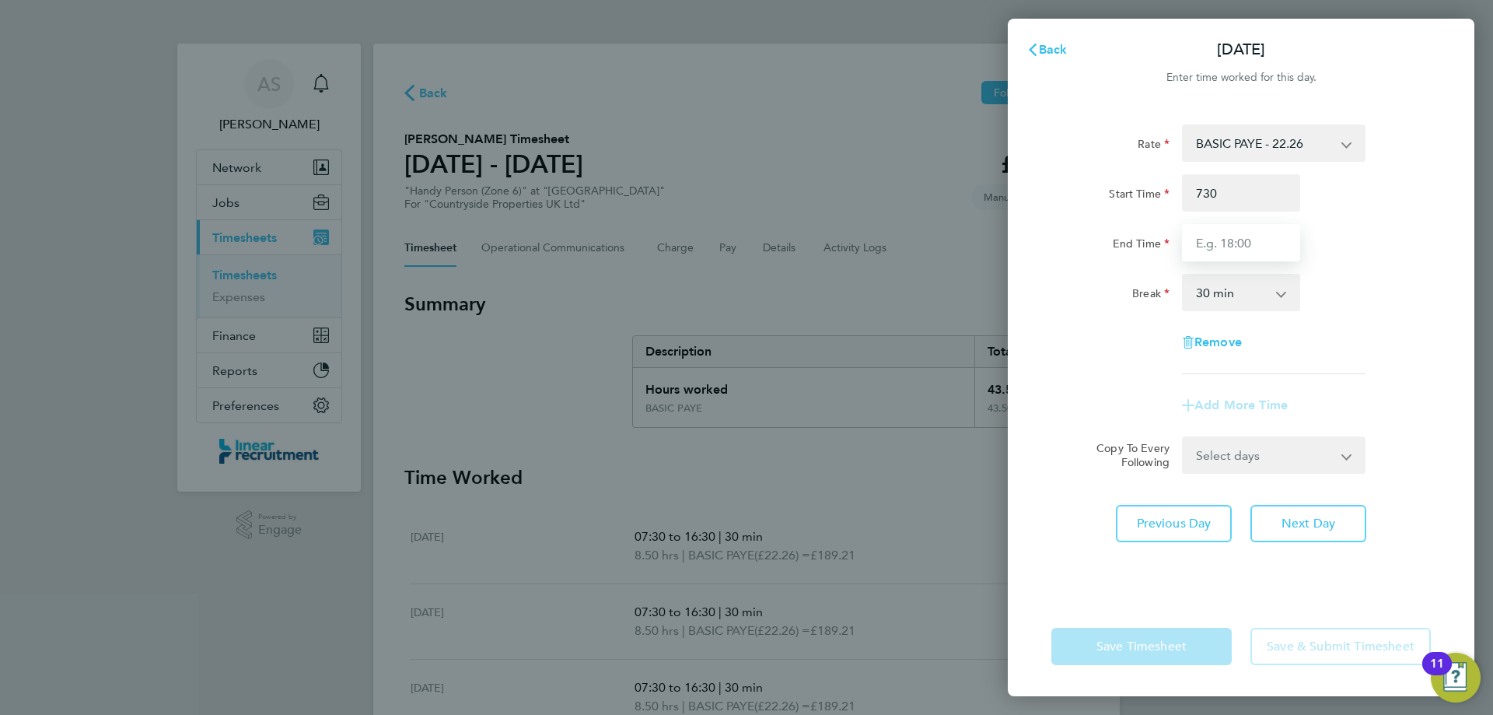
type input "07:30"
type input "15:30"
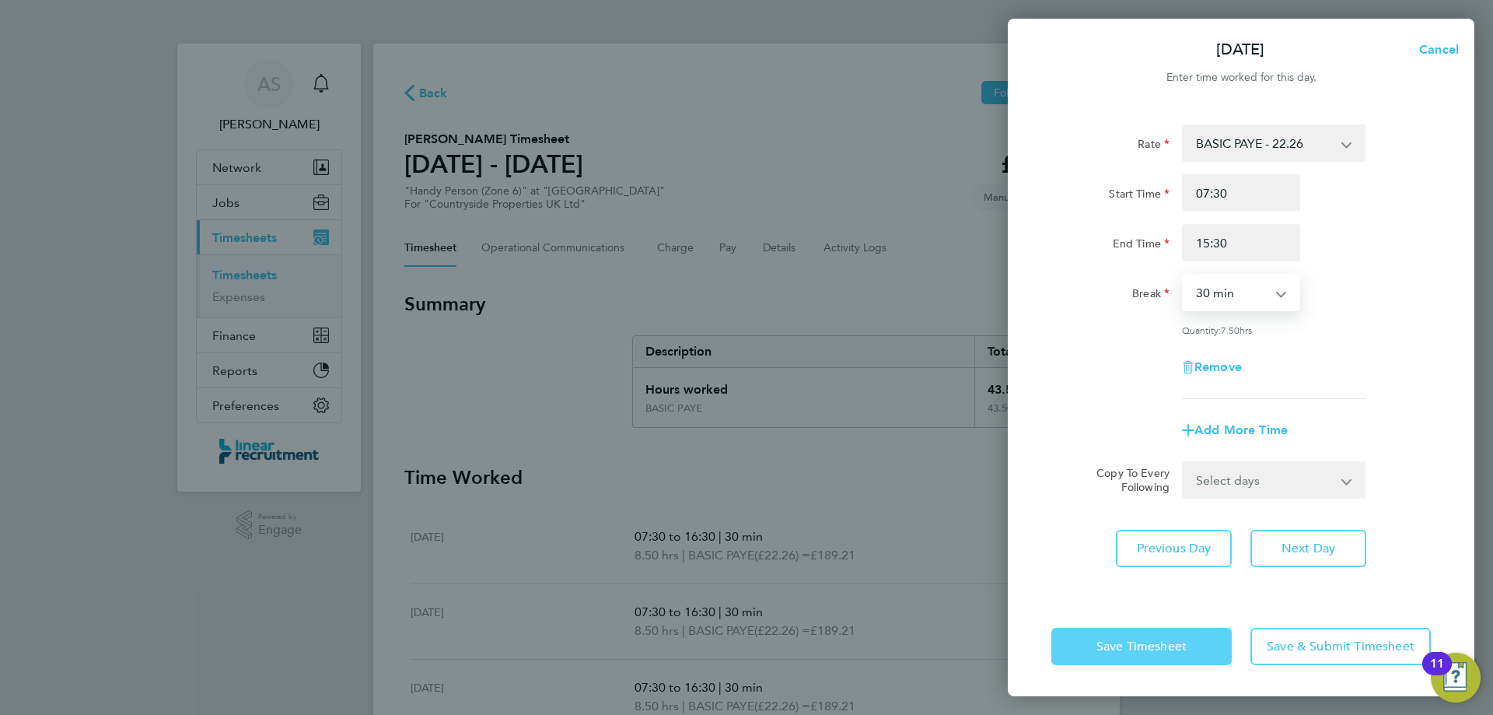
click at [1182, 657] on button "Save Timesheet" at bounding box center [1141, 646] width 180 height 37
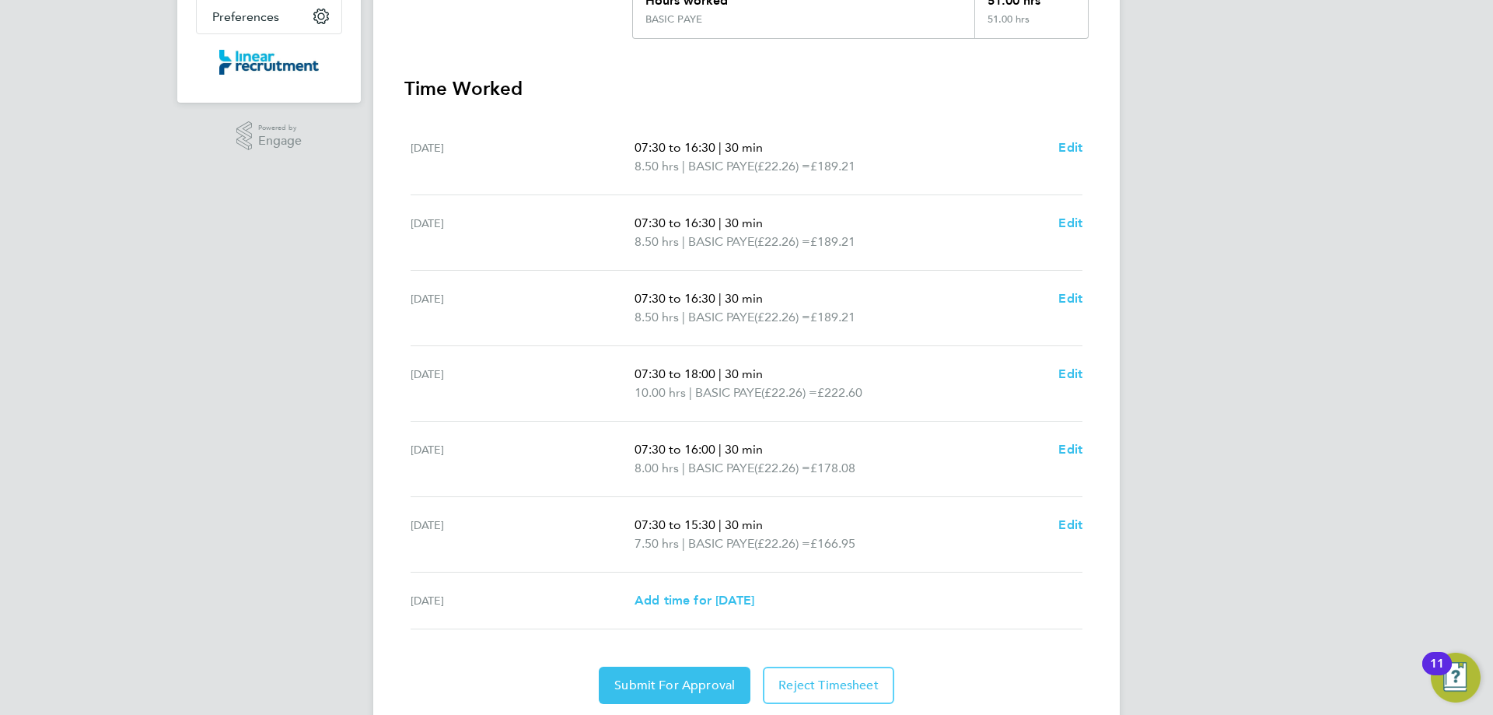
click at [251, 495] on div "AS [PERSON_NAME] Notifications Applications: Network Team Members Businesses Si…" at bounding box center [746, 188] width 1493 height 1155
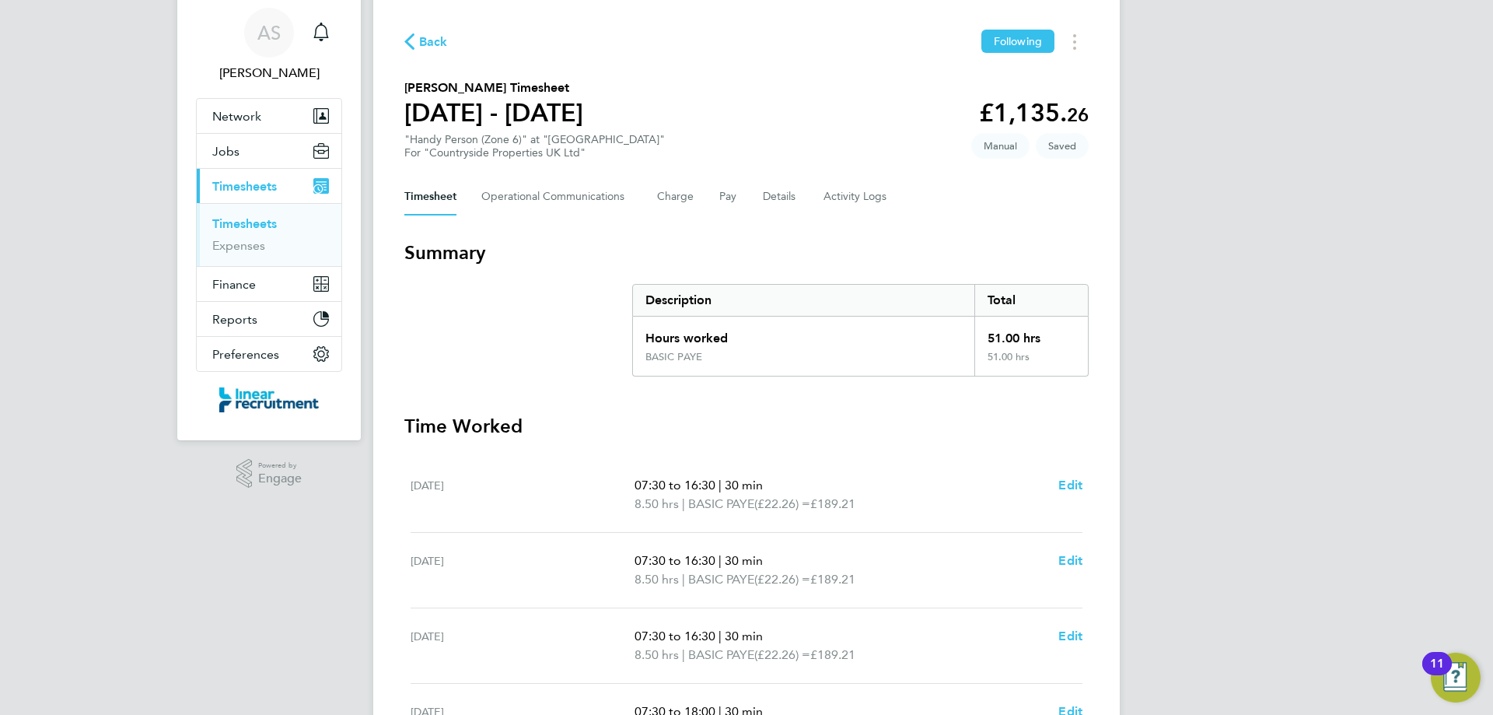
scroll to position [440, 0]
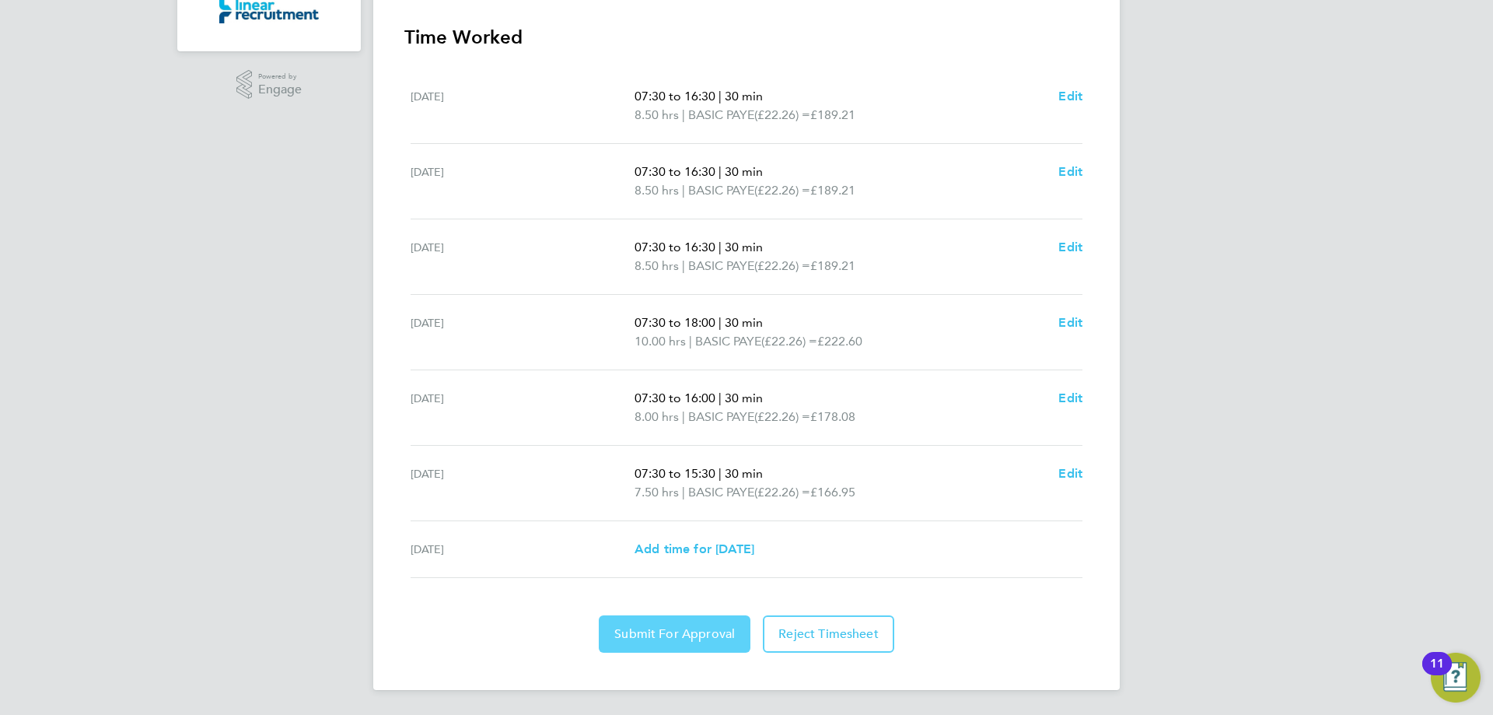
click at [672, 638] on span "Submit For Approval" at bounding box center [674, 634] width 121 height 16
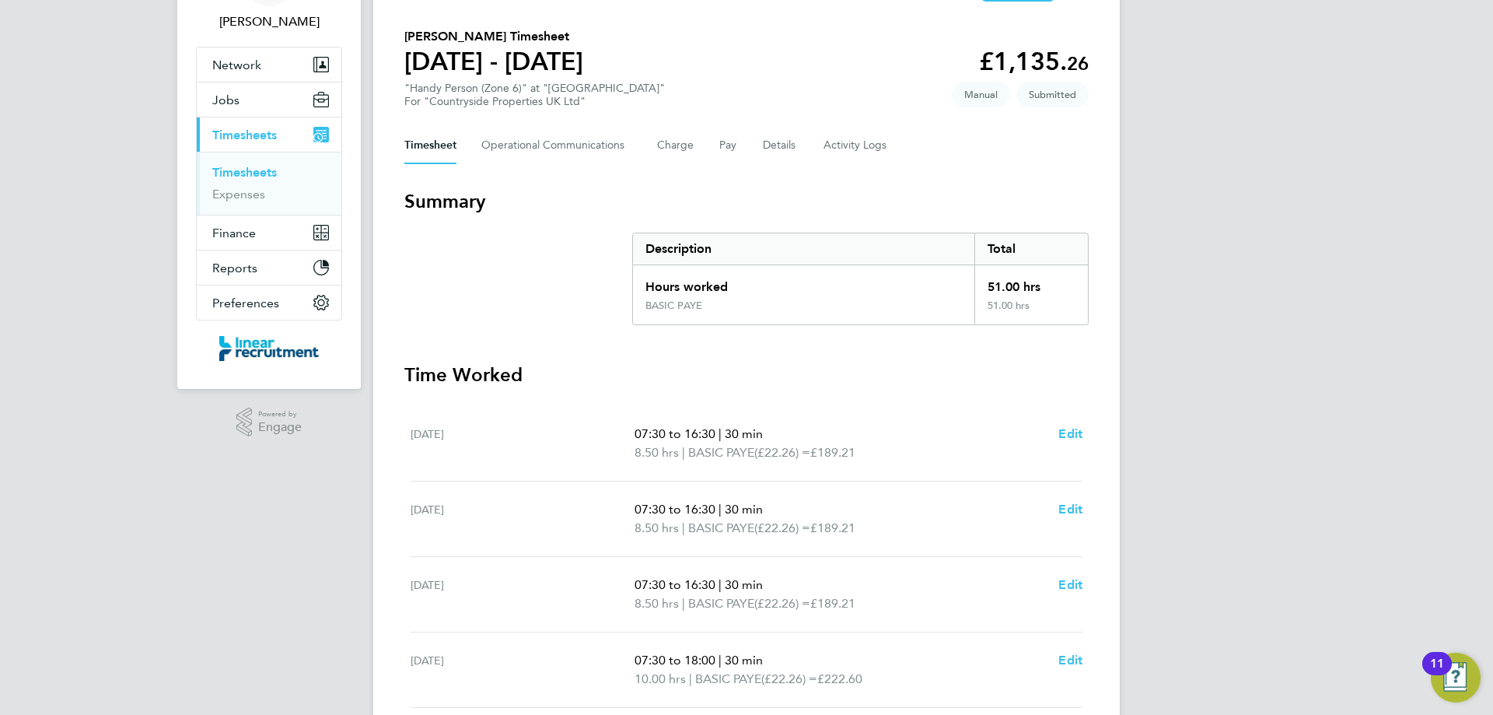
scroll to position [0, 0]
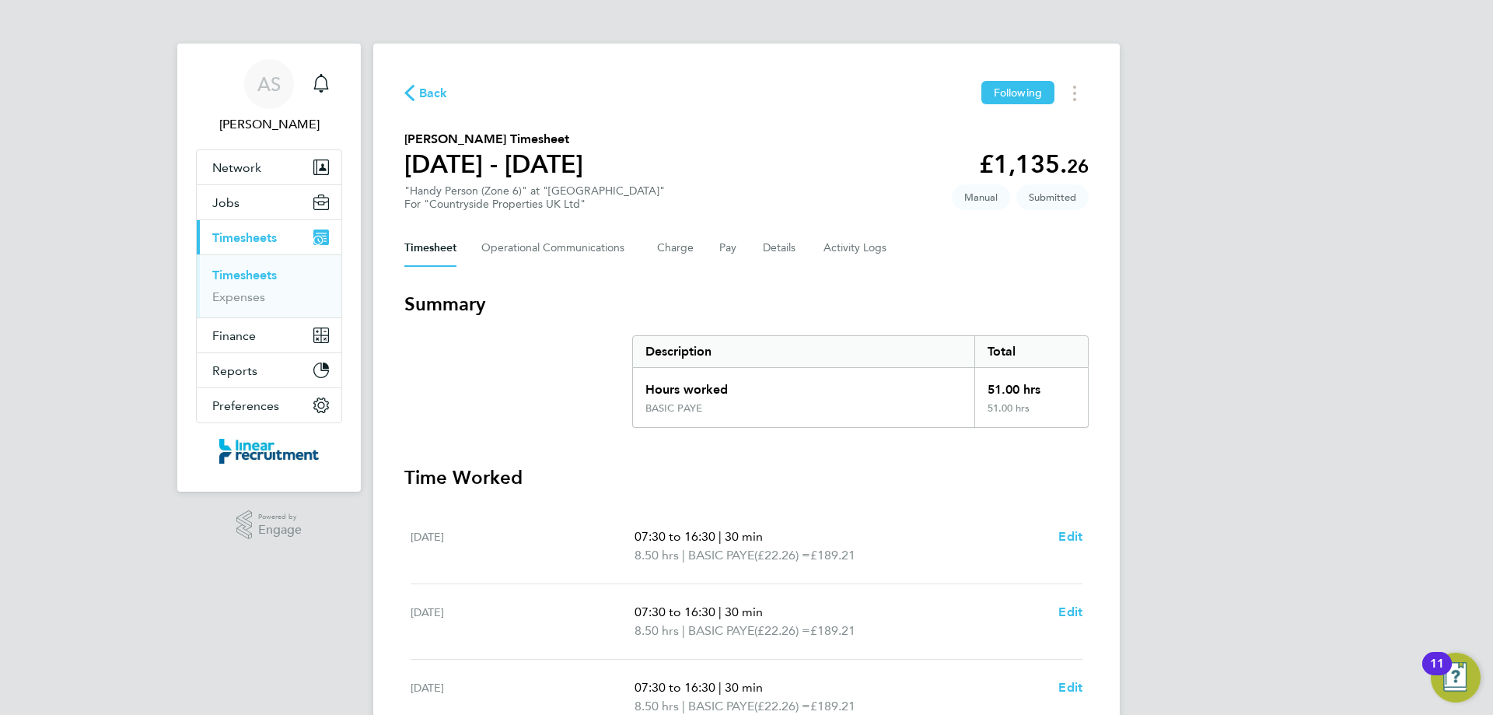
click at [229, 272] on link "Timesheets" at bounding box center [244, 274] width 65 height 15
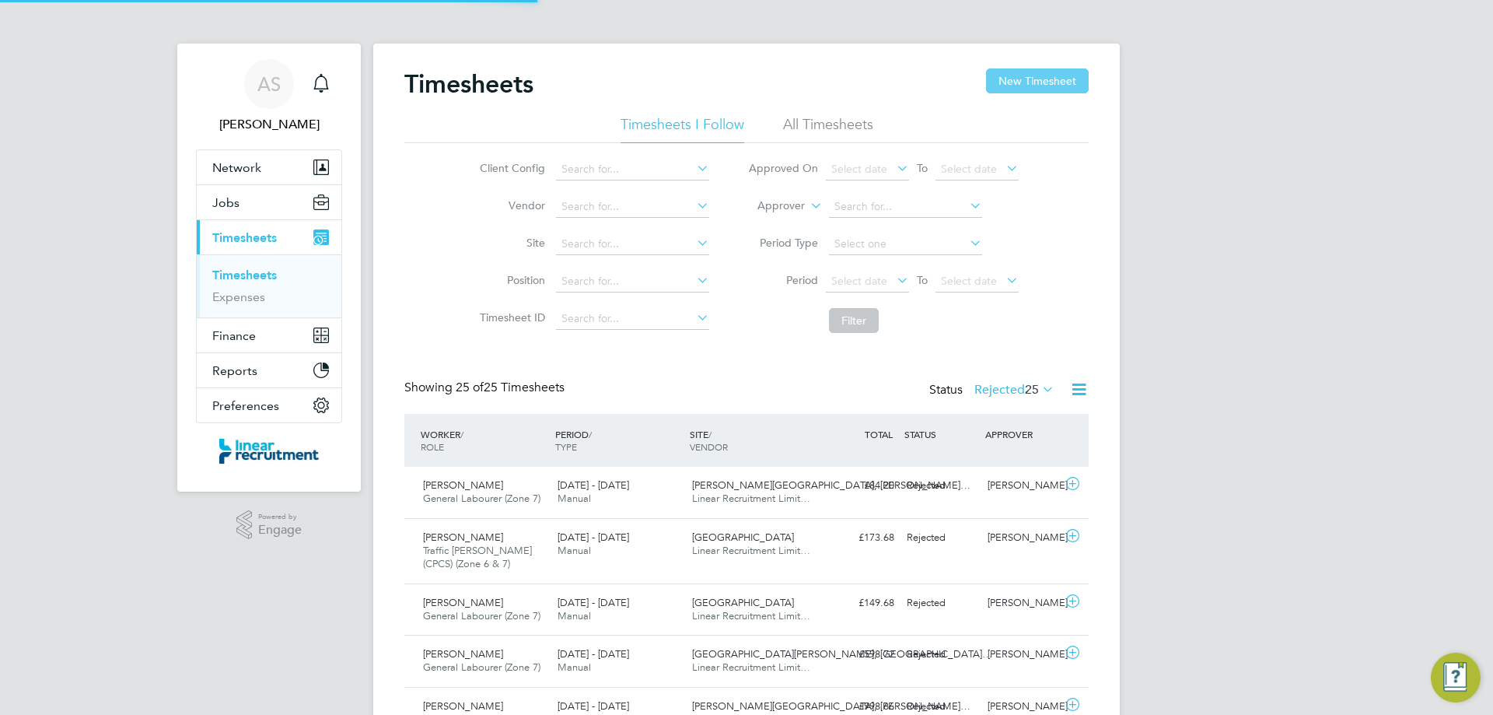
click at [1032, 81] on button "New Timesheet" at bounding box center [1037, 80] width 103 height 25
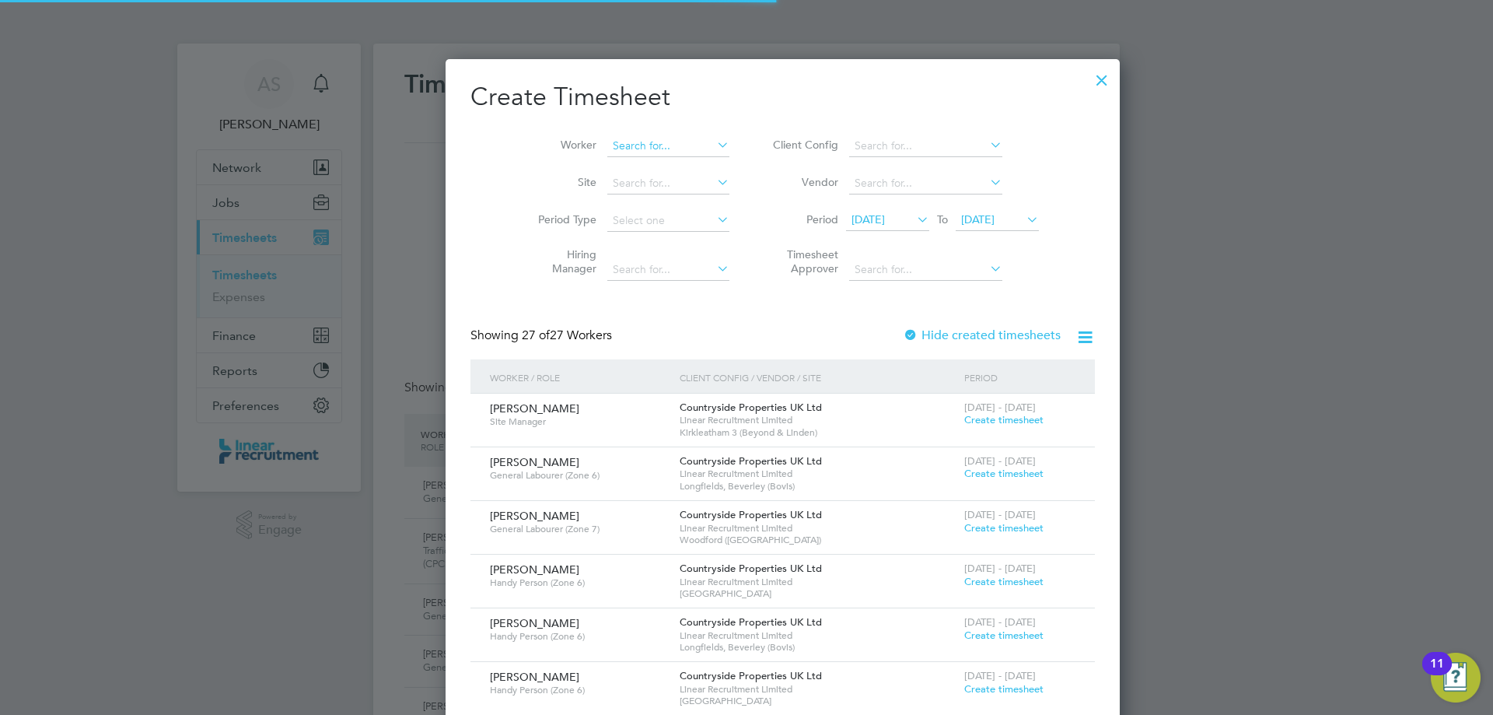
click at [668, 138] on input at bounding box center [668, 146] width 122 height 22
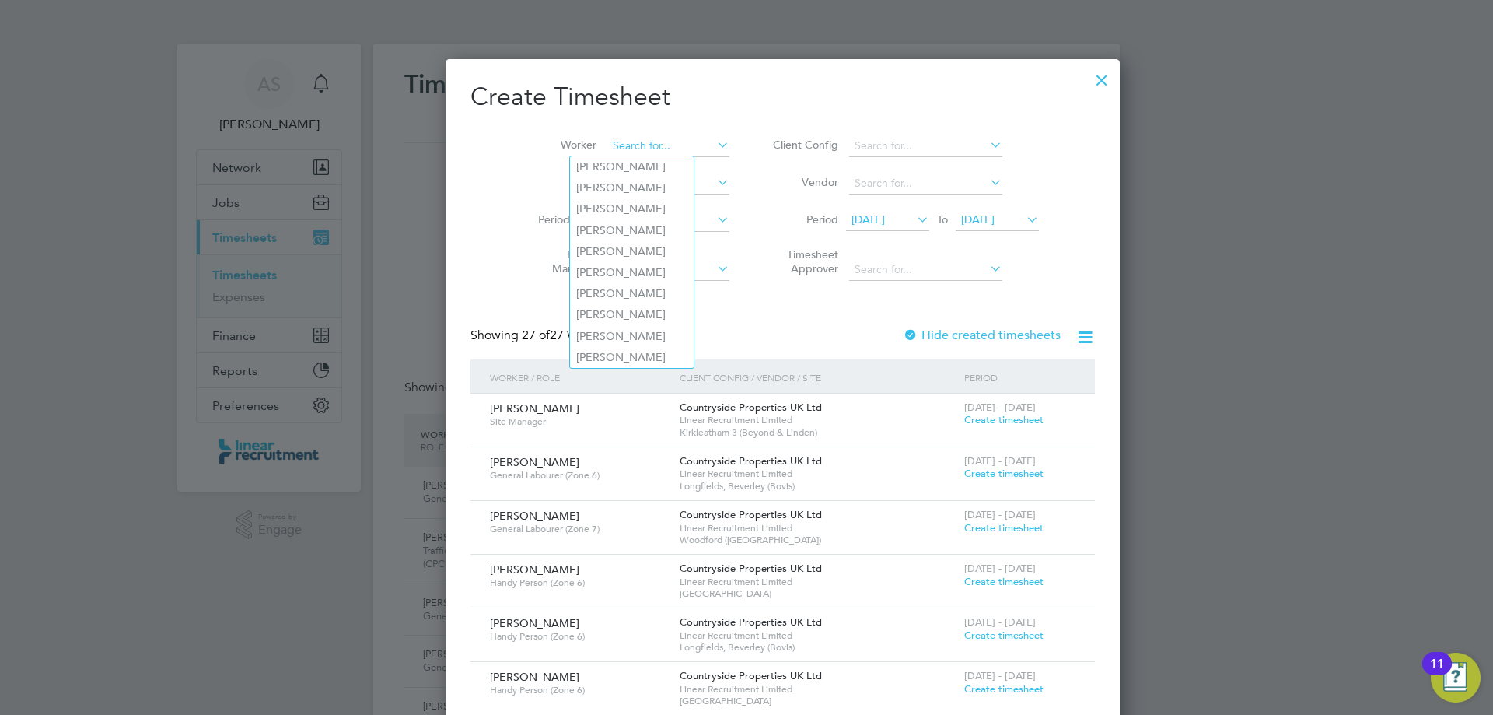
type input "h"
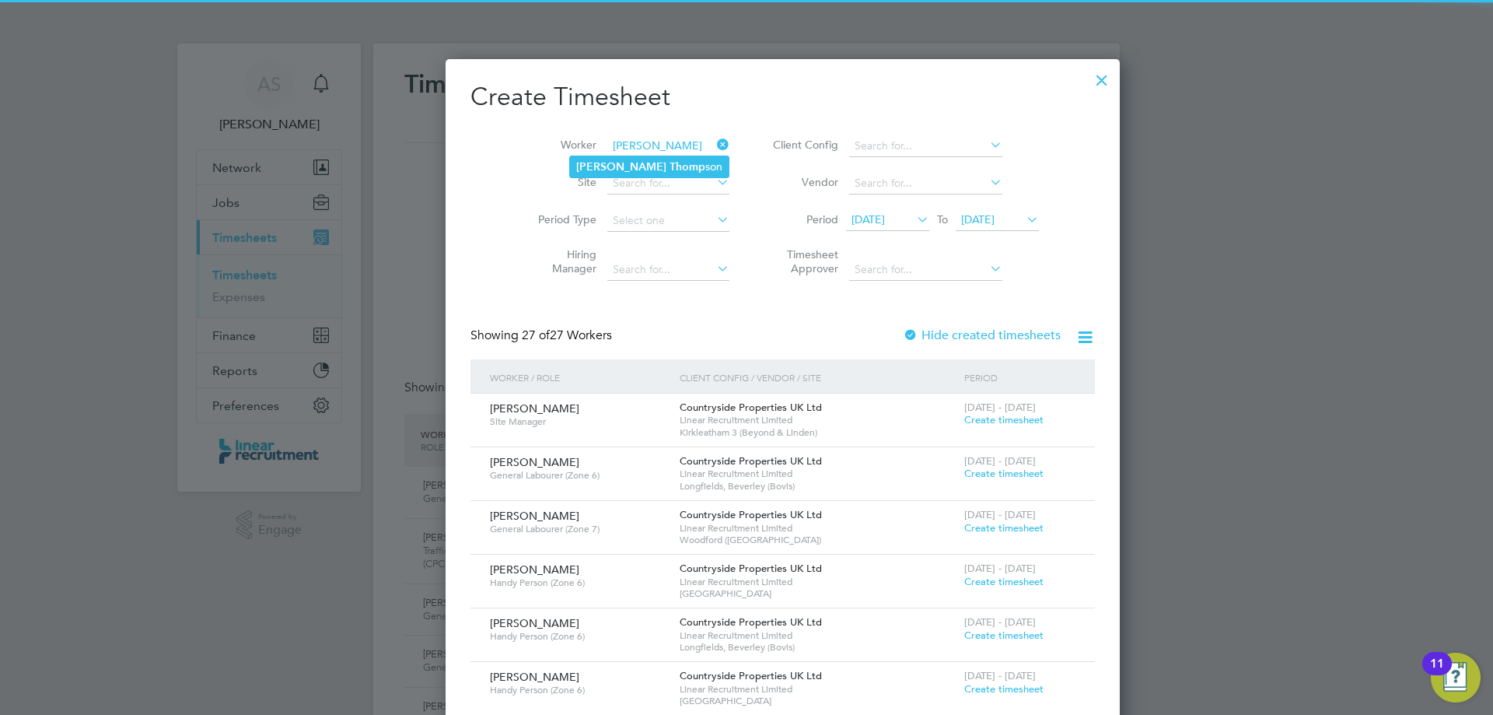
click at [664, 167] on li "[PERSON_NAME] son" at bounding box center [649, 166] width 159 height 21
type input "[PERSON_NAME]"
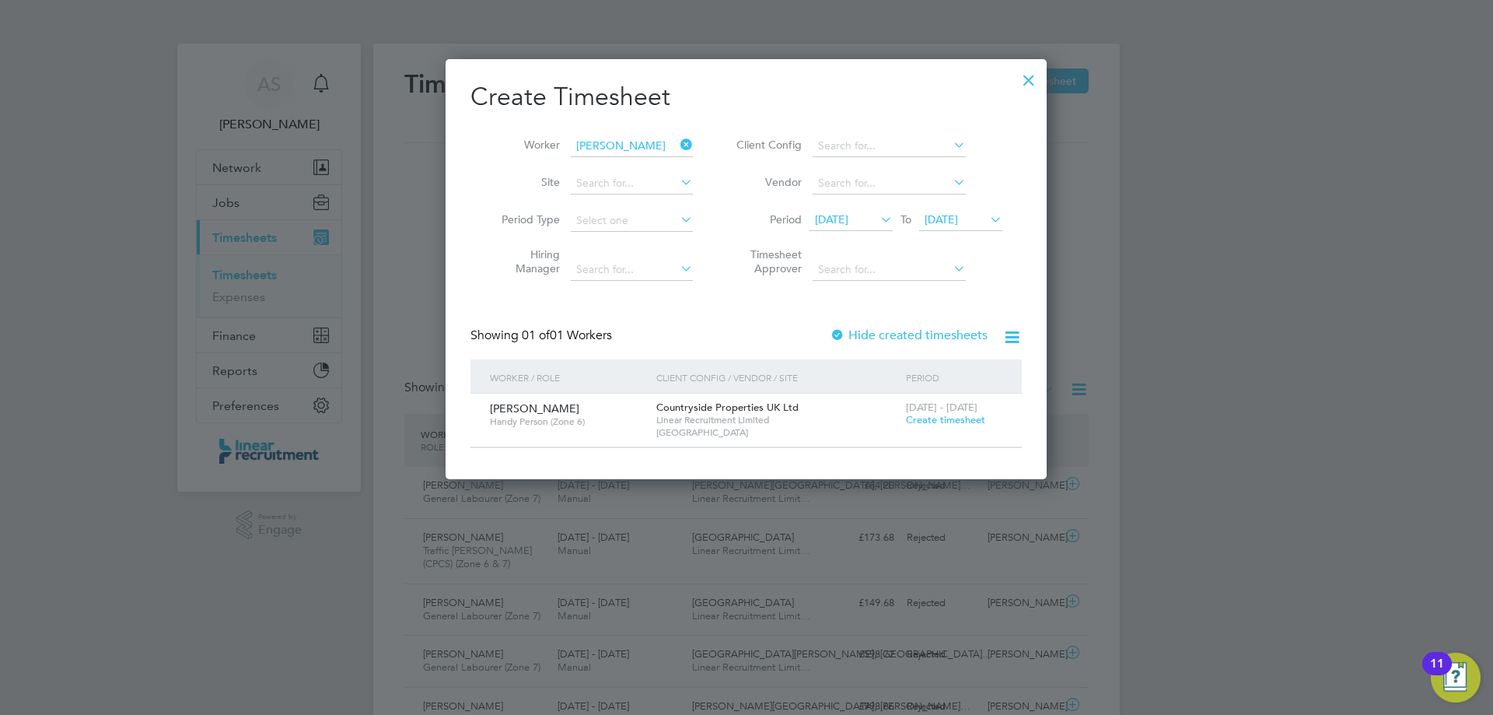
click at [974, 422] on span "Create timesheet" at bounding box center [945, 419] width 79 height 13
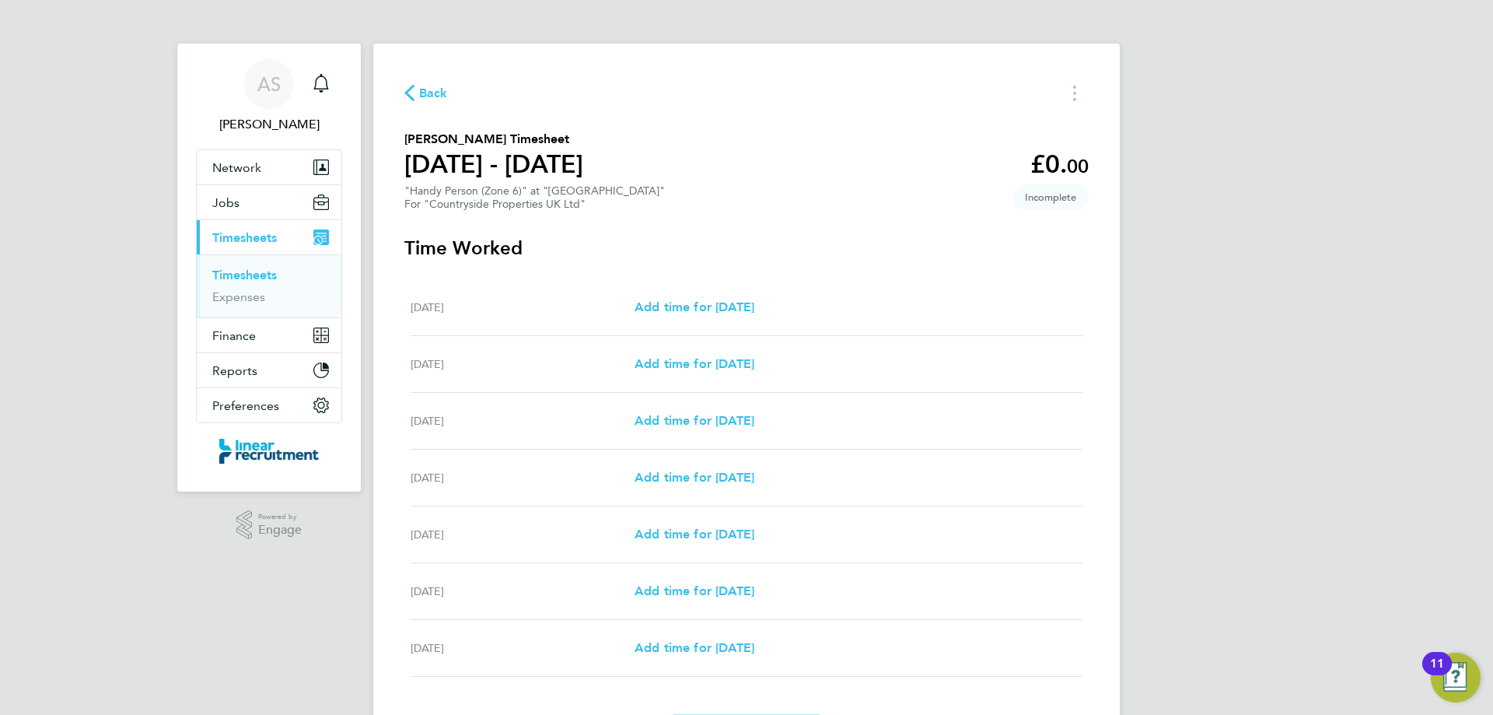
click at [743, 294] on div "[DATE] Add time for [DATE] Add time for [DATE]" at bounding box center [747, 307] width 672 height 57
click at [743, 301] on span "Add time for [DATE]" at bounding box center [694, 306] width 120 height 15
select select "30"
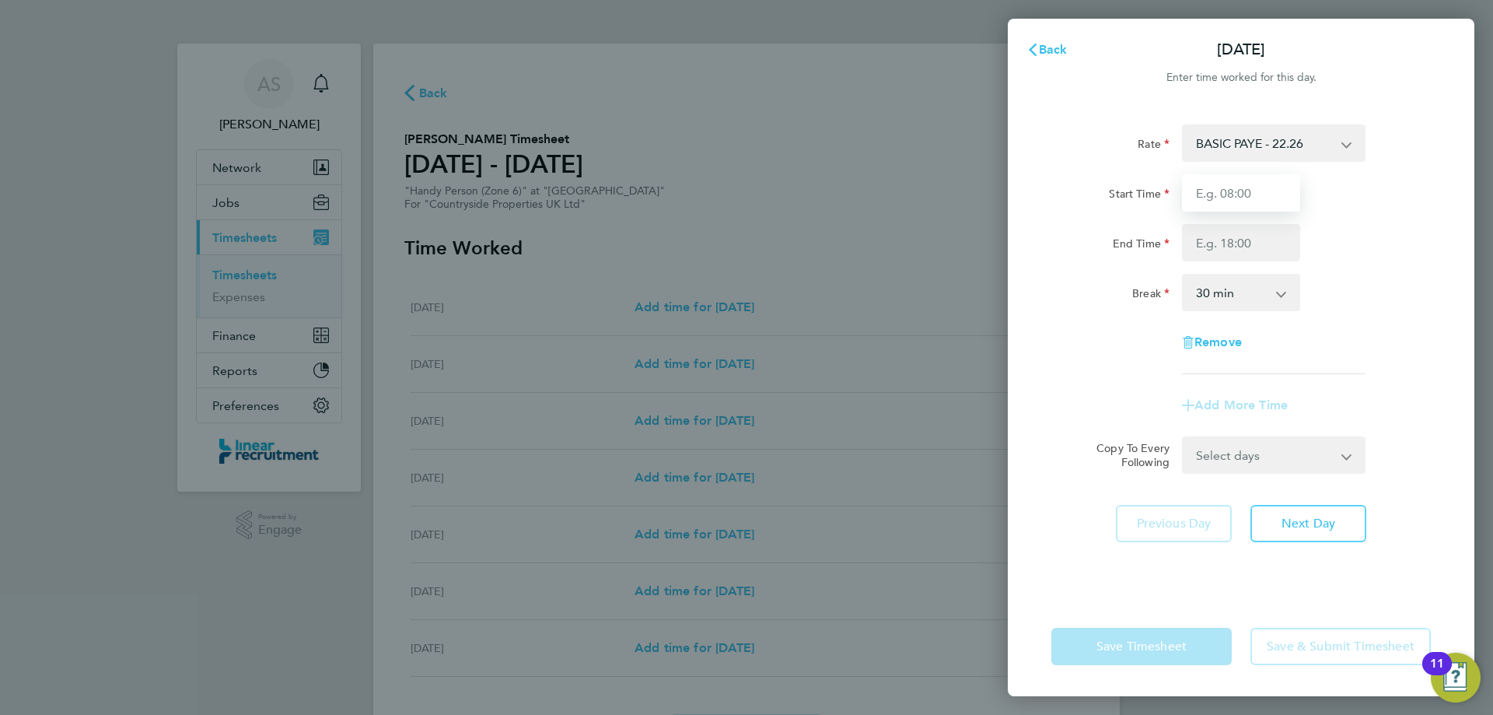
click at [1236, 191] on input "Start Time" at bounding box center [1241, 192] width 118 height 37
type input "07:30"
type input "16:30"
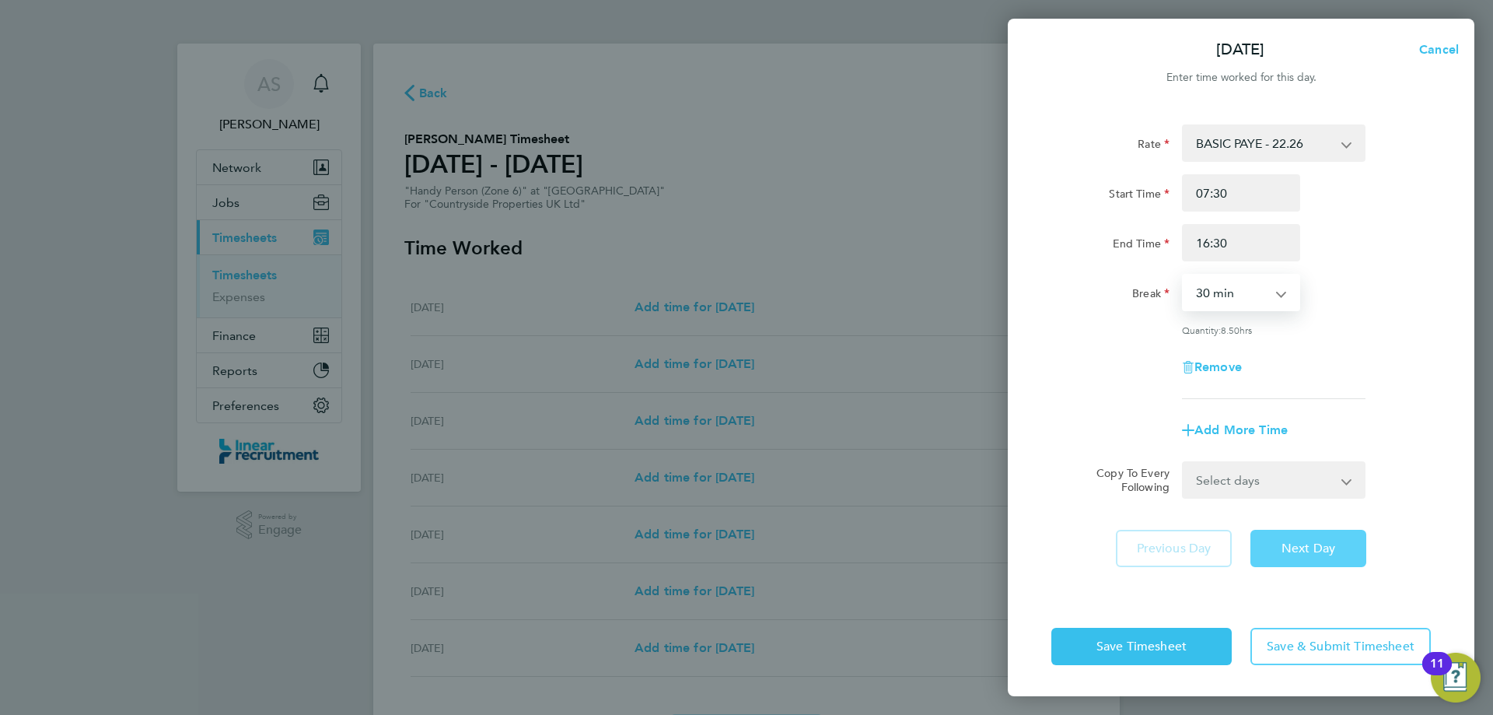
click at [1341, 558] on button "Next Day" at bounding box center [1308, 548] width 116 height 37
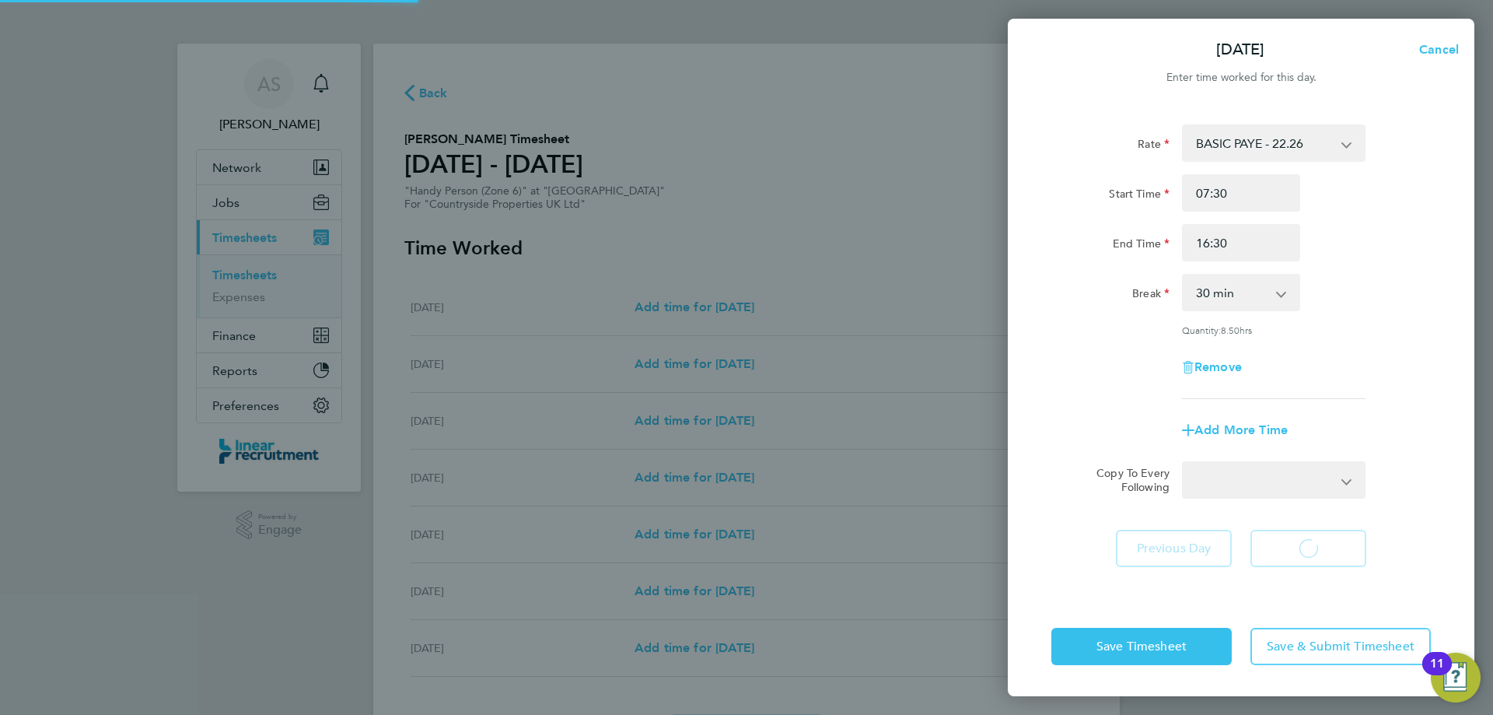
select select "30"
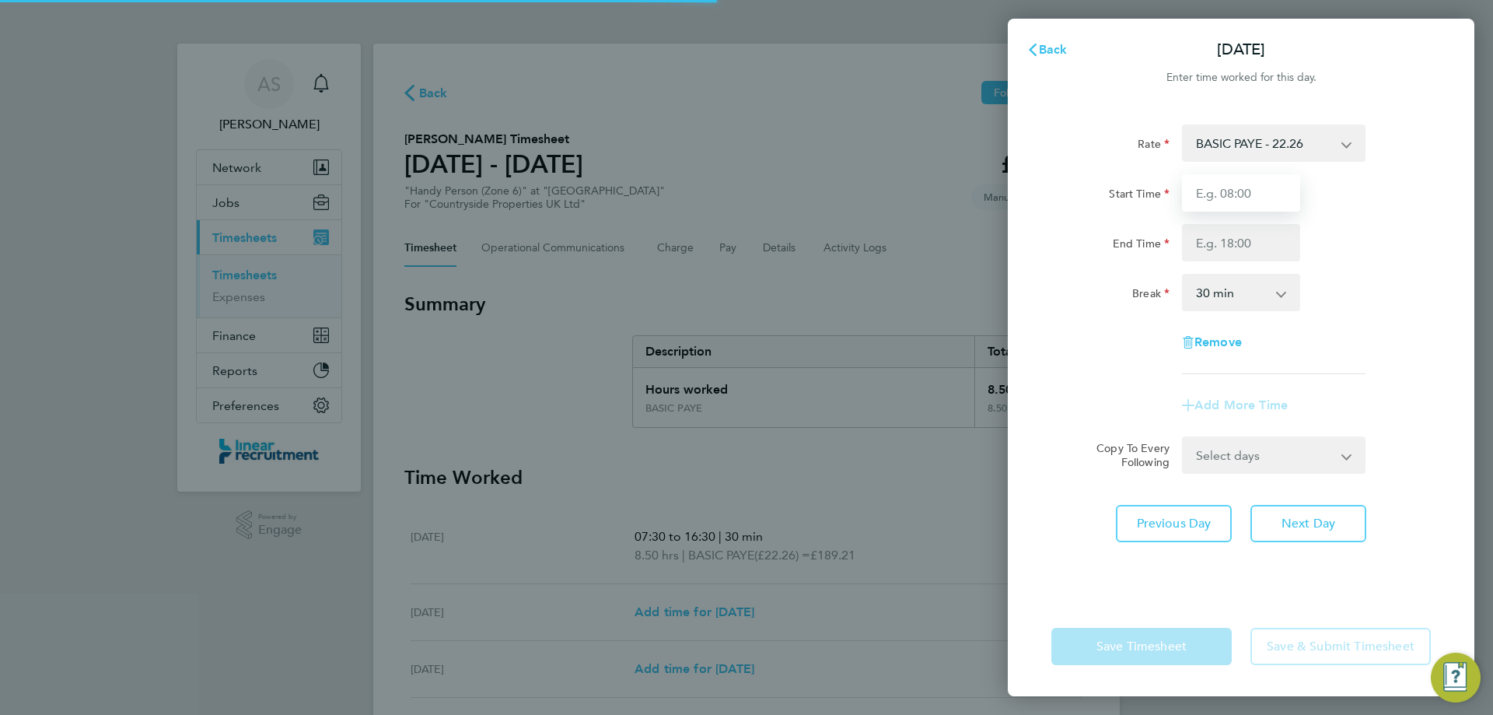
click at [1269, 193] on input "Start Time" at bounding box center [1241, 192] width 118 height 37
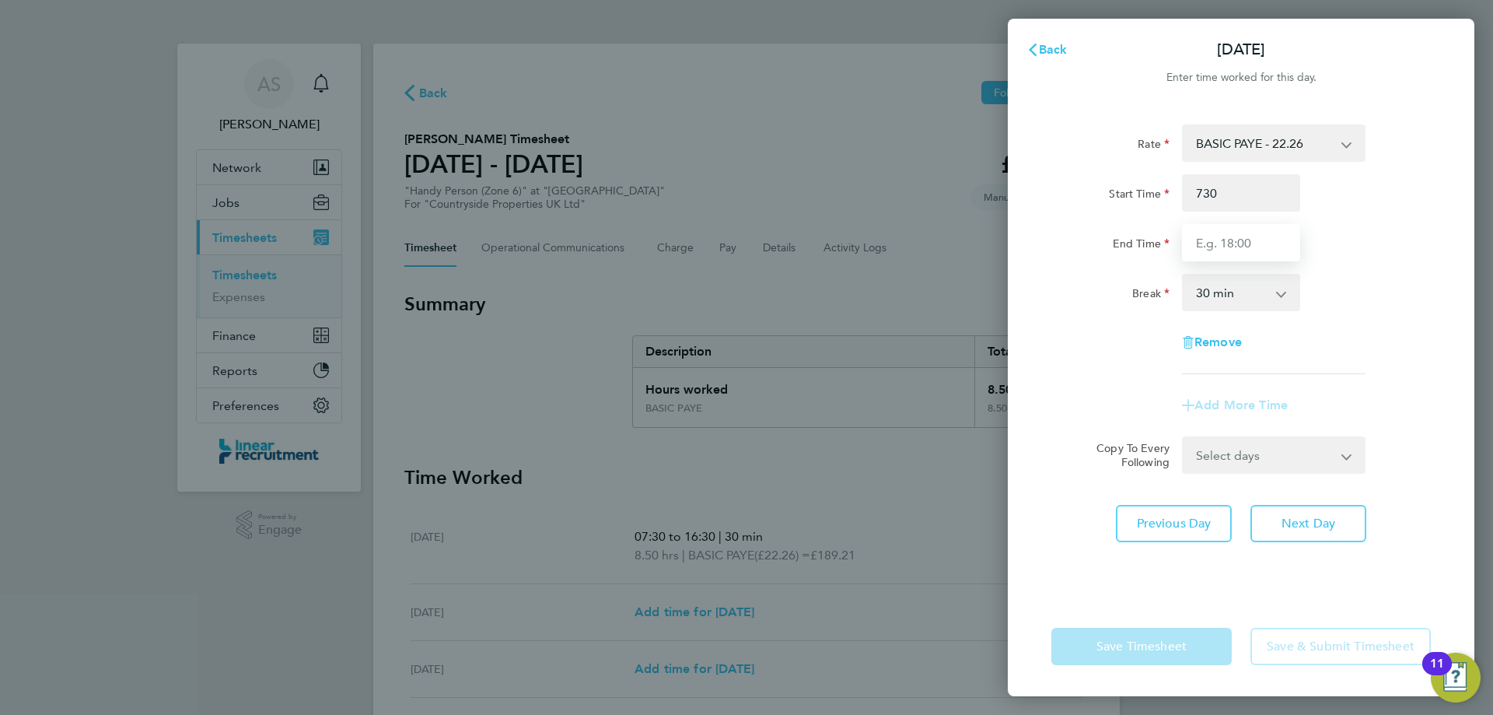
type input "07:30"
type input "16:30"
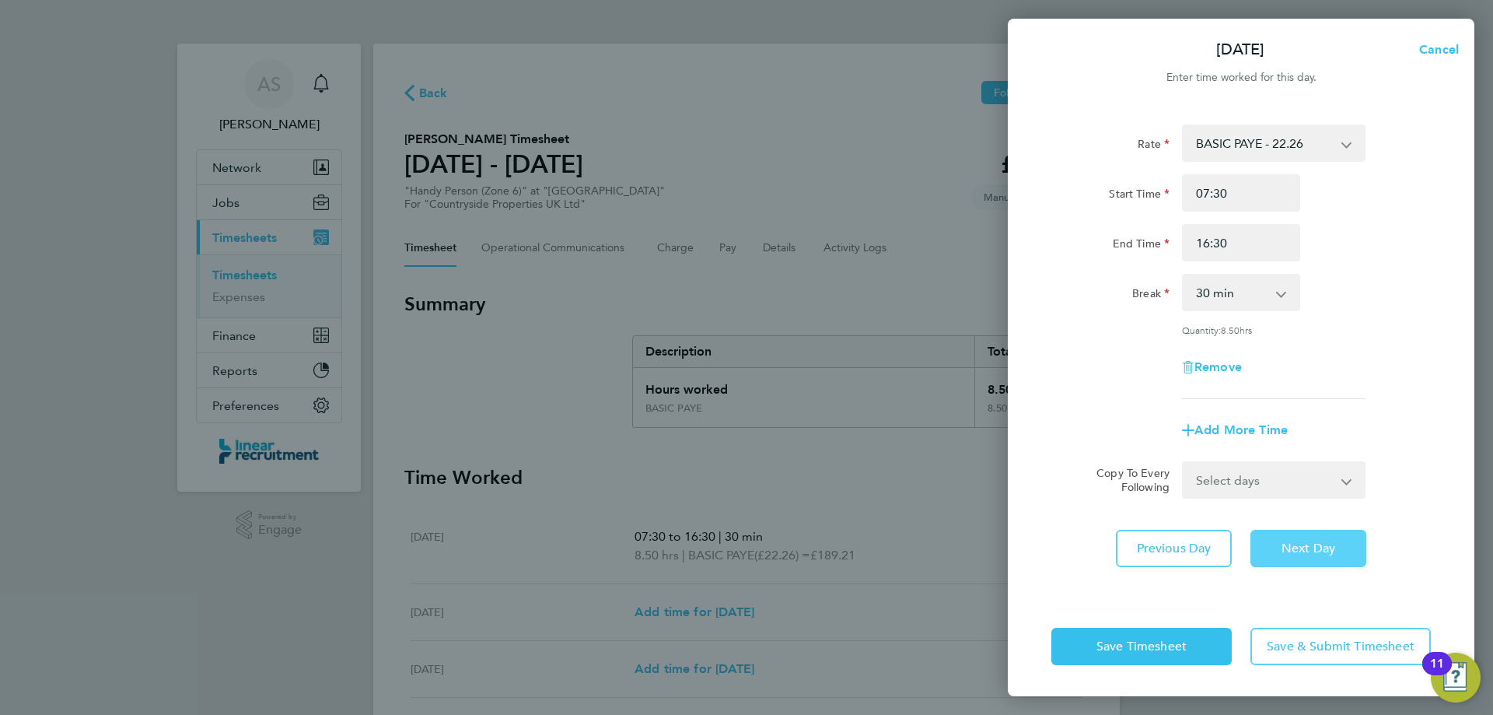
click at [1285, 540] on span "Next Day" at bounding box center [1308, 548] width 54 height 16
select select "30"
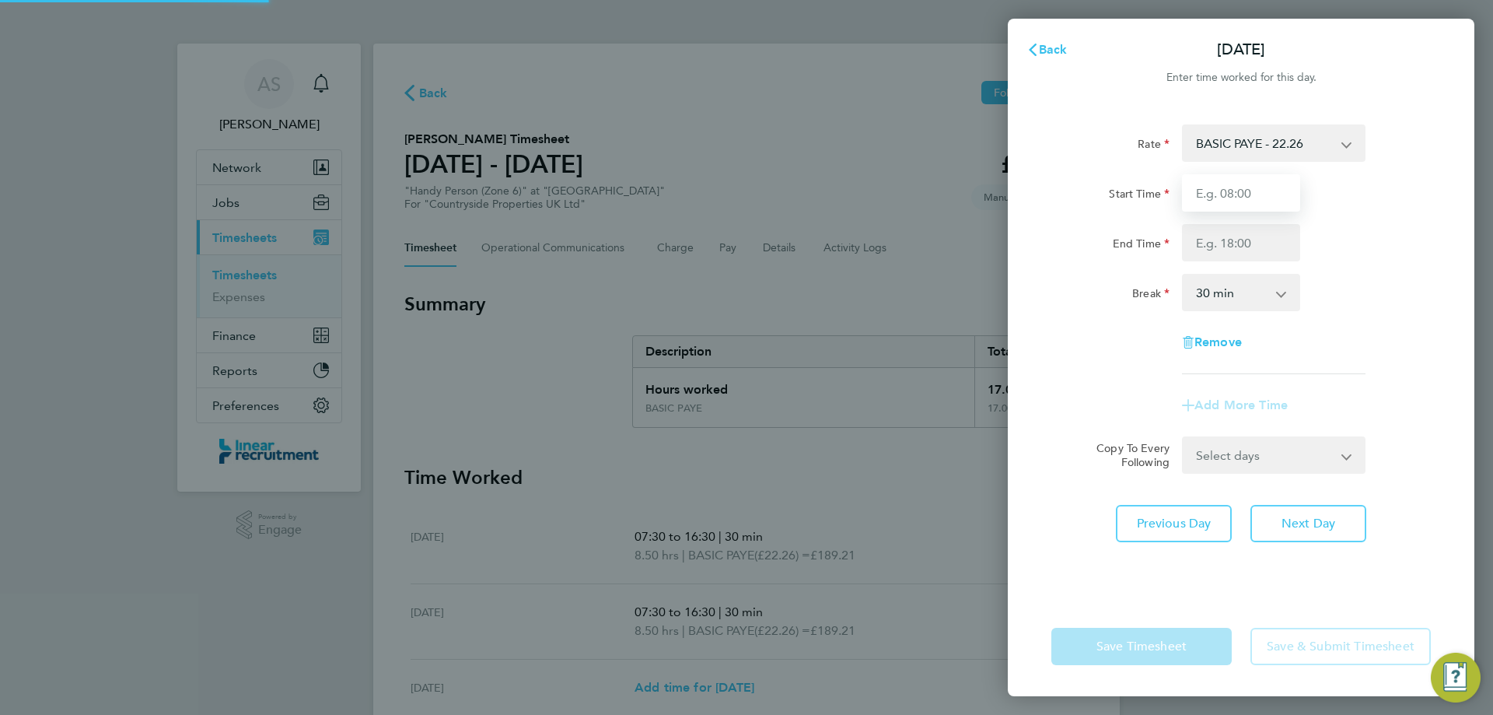
click at [1253, 191] on input "Start Time" at bounding box center [1241, 192] width 118 height 37
type input "07:30"
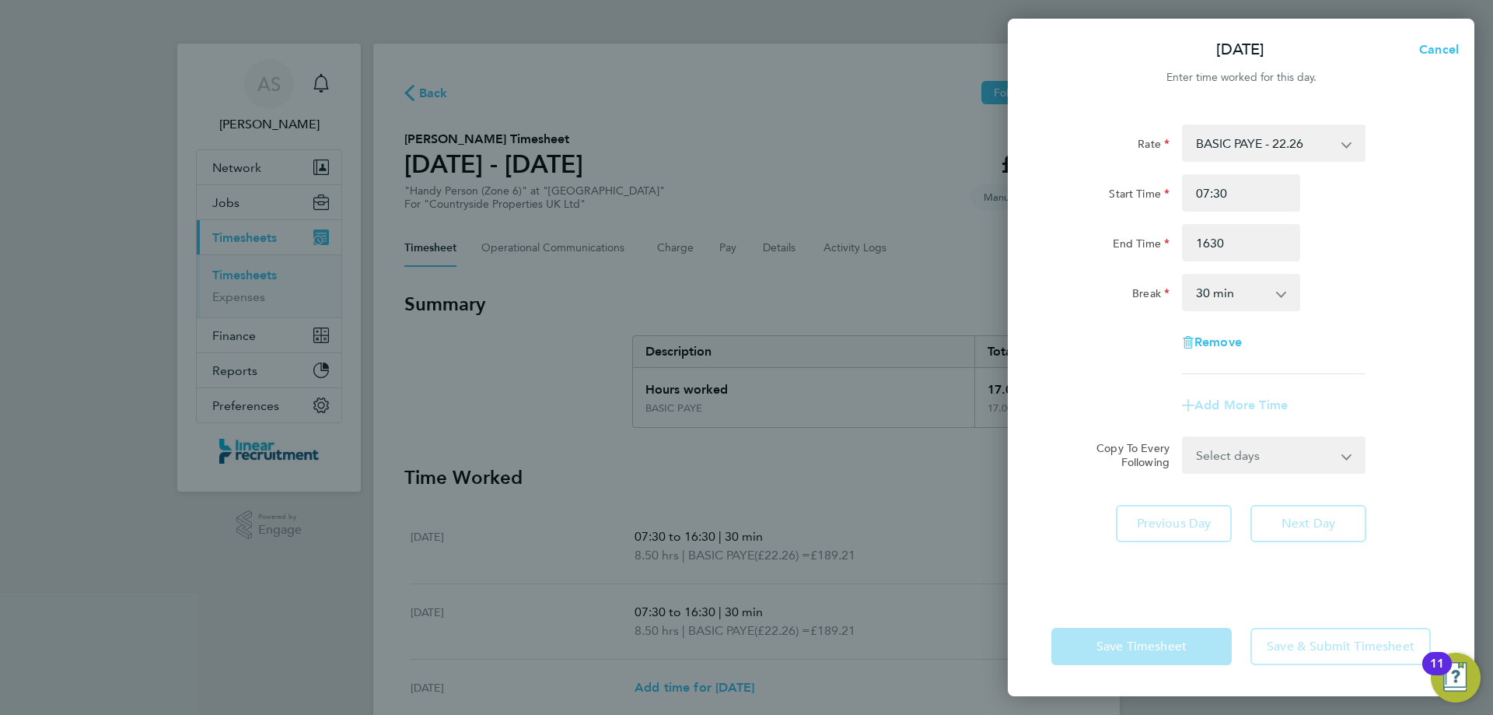
type input "16:30"
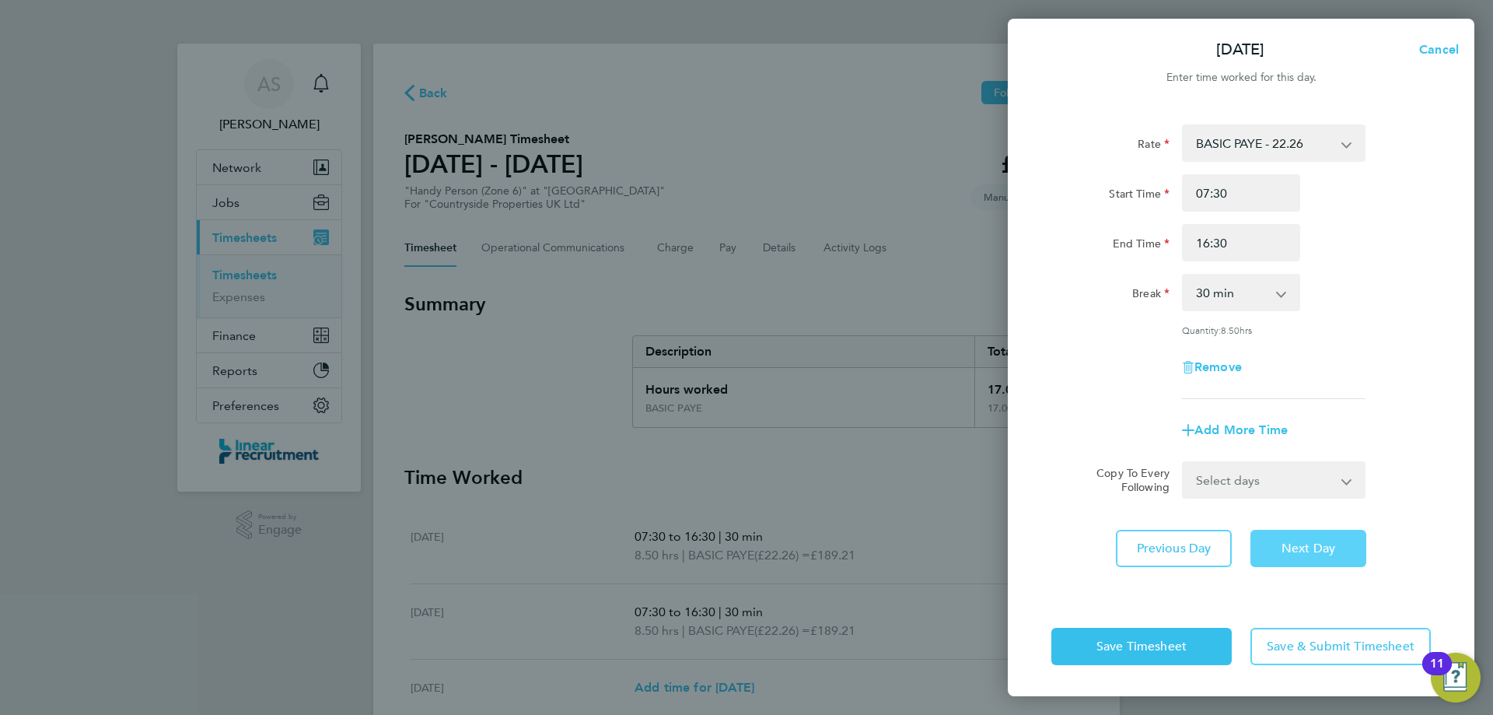
click at [1299, 537] on button "Next Day" at bounding box center [1308, 548] width 116 height 37
select select "30"
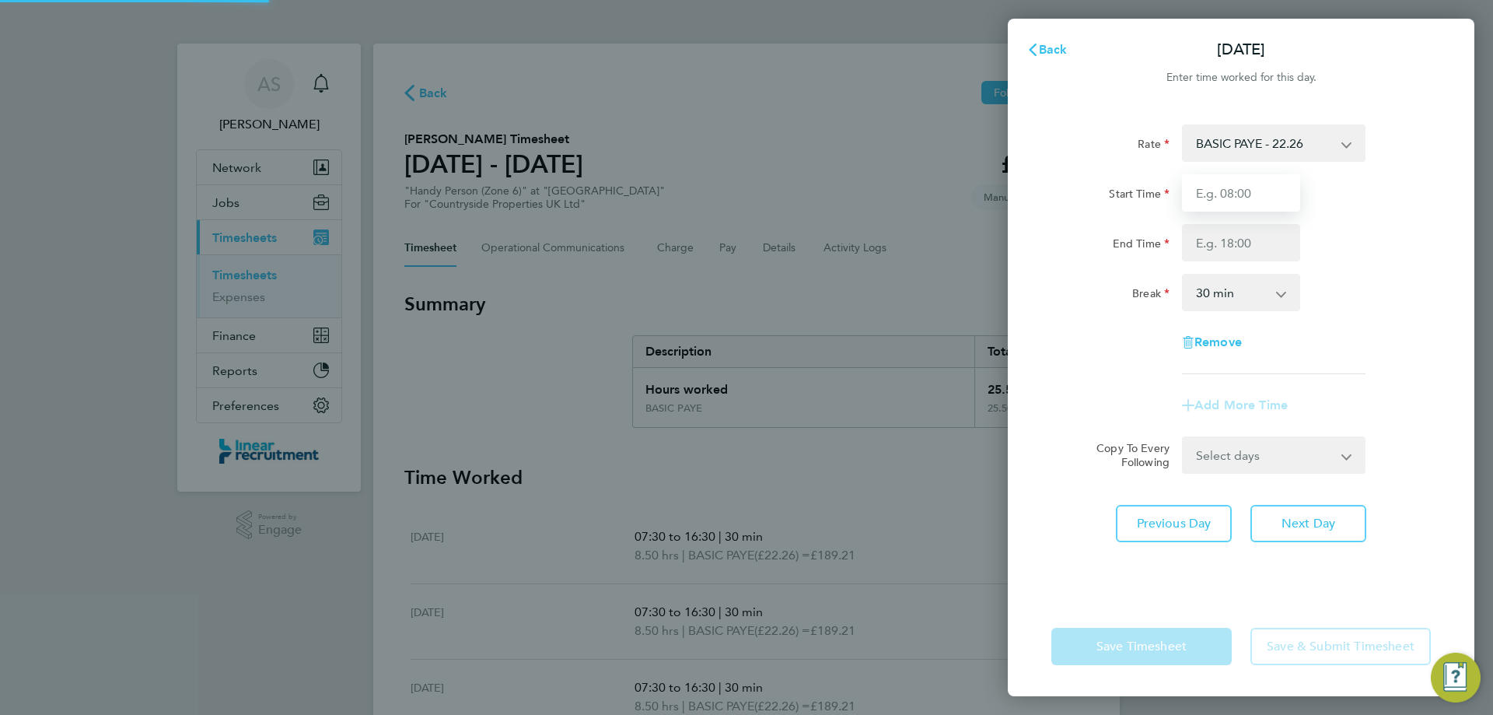
click at [1224, 185] on input "Start Time" at bounding box center [1241, 192] width 118 height 37
type input "07:30"
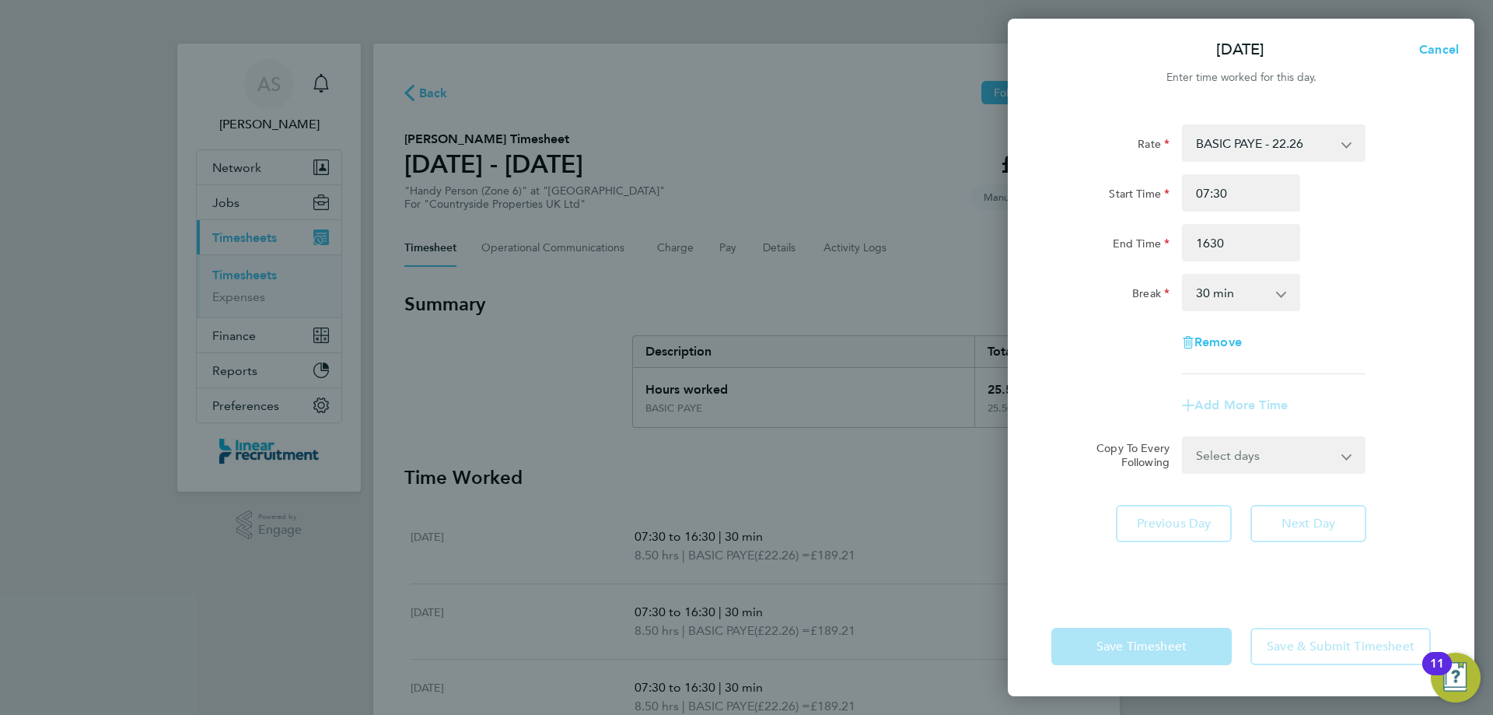
type input "16:30"
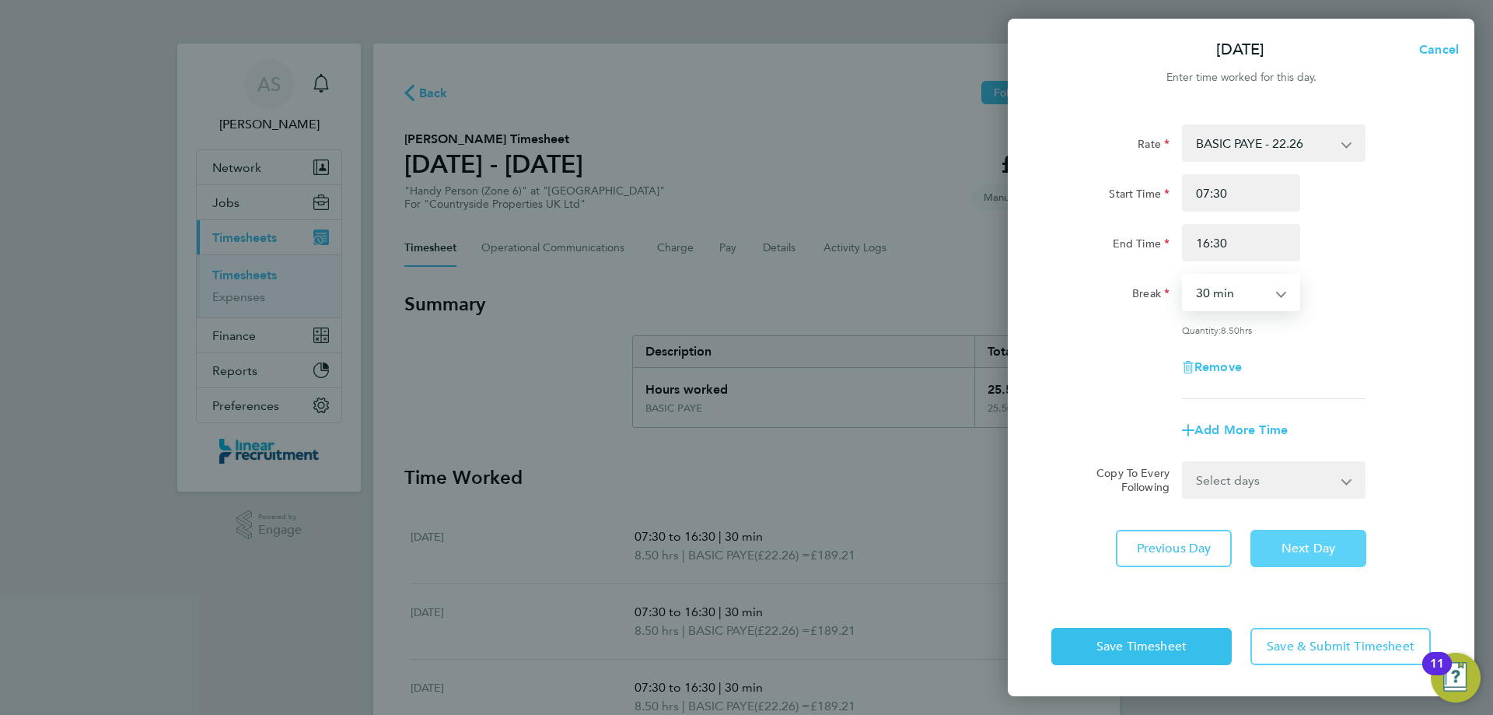
click at [1286, 554] on button "Next Day" at bounding box center [1308, 548] width 116 height 37
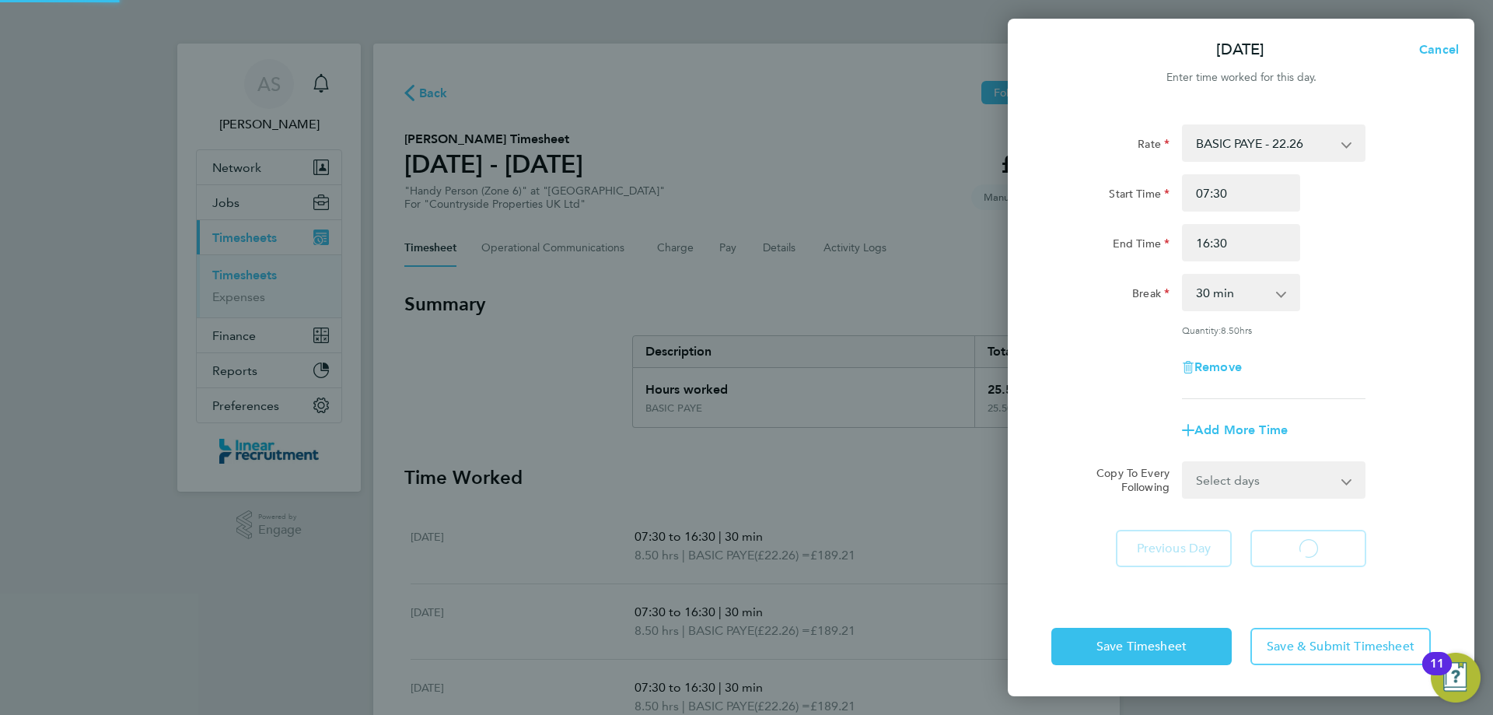
select select "30"
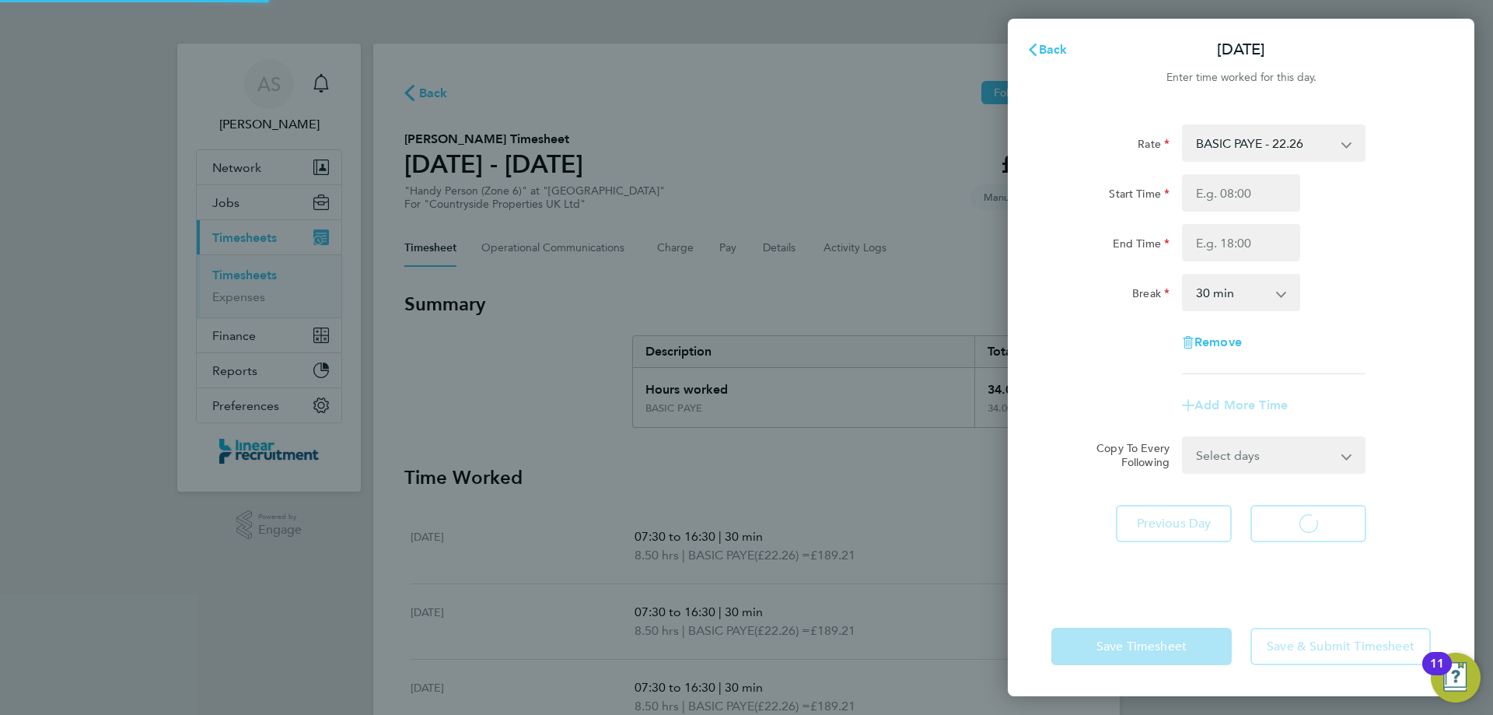
select select "30"
type input "07:30"
type input "16:00"
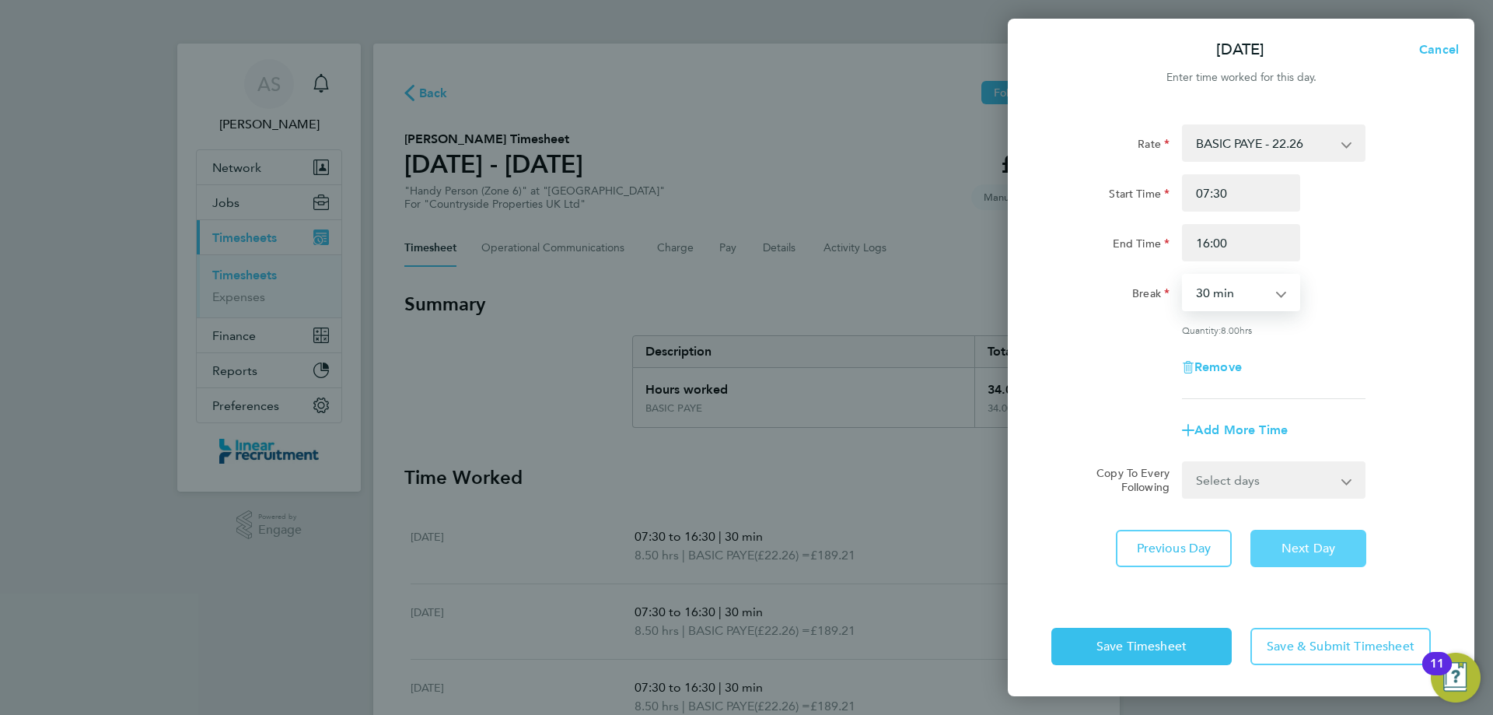
click at [1309, 533] on button "Next Day" at bounding box center [1308, 548] width 116 height 37
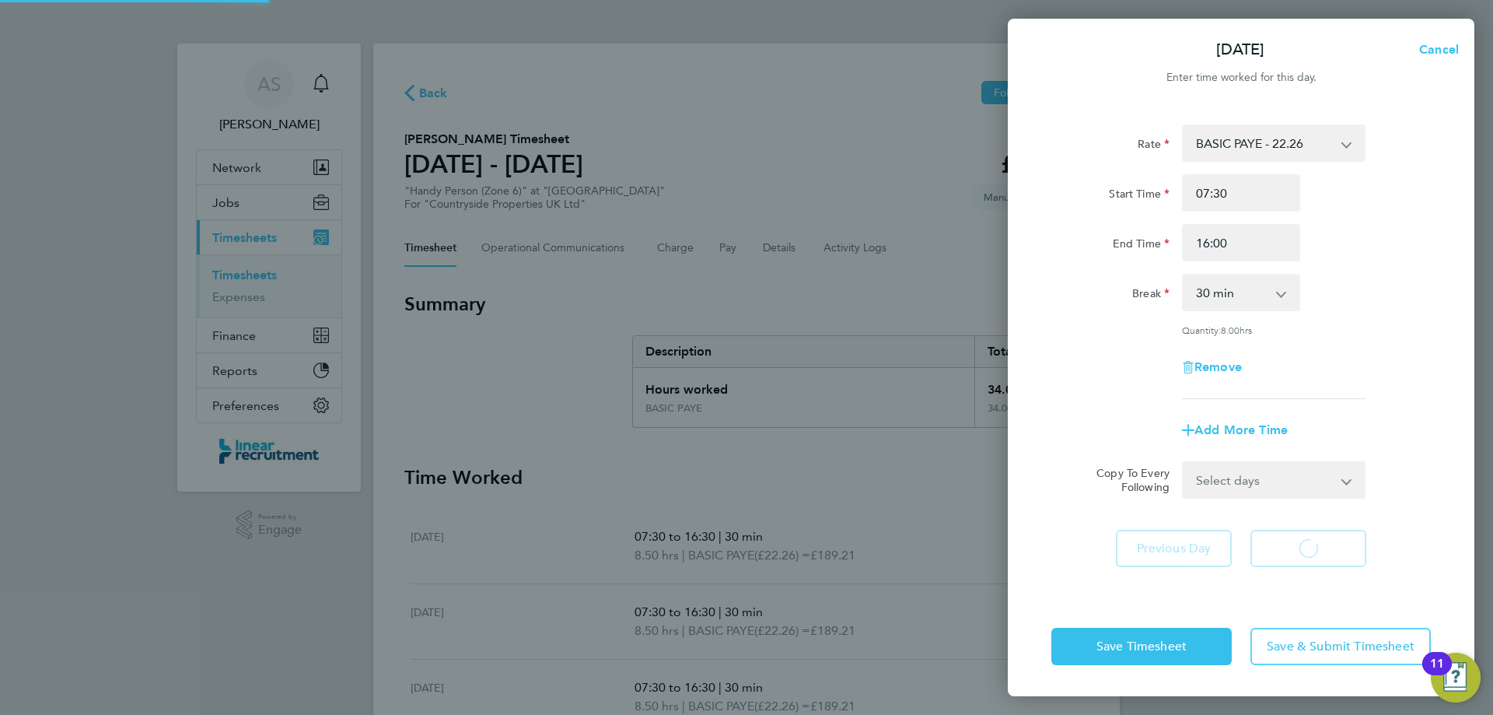
select select "30"
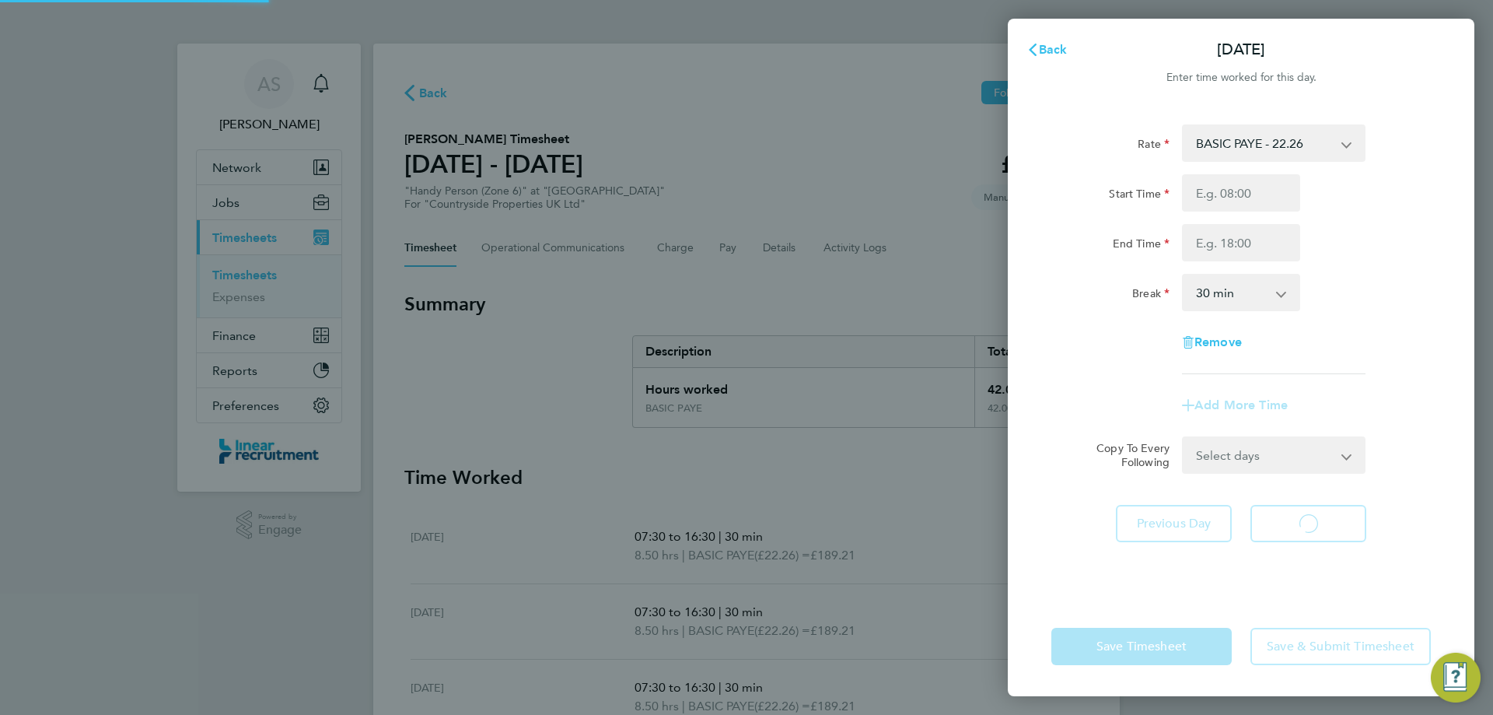
select select "30"
click at [1239, 183] on input "Start Time" at bounding box center [1241, 192] width 118 height 37
type input "07:30"
type input "15:30"
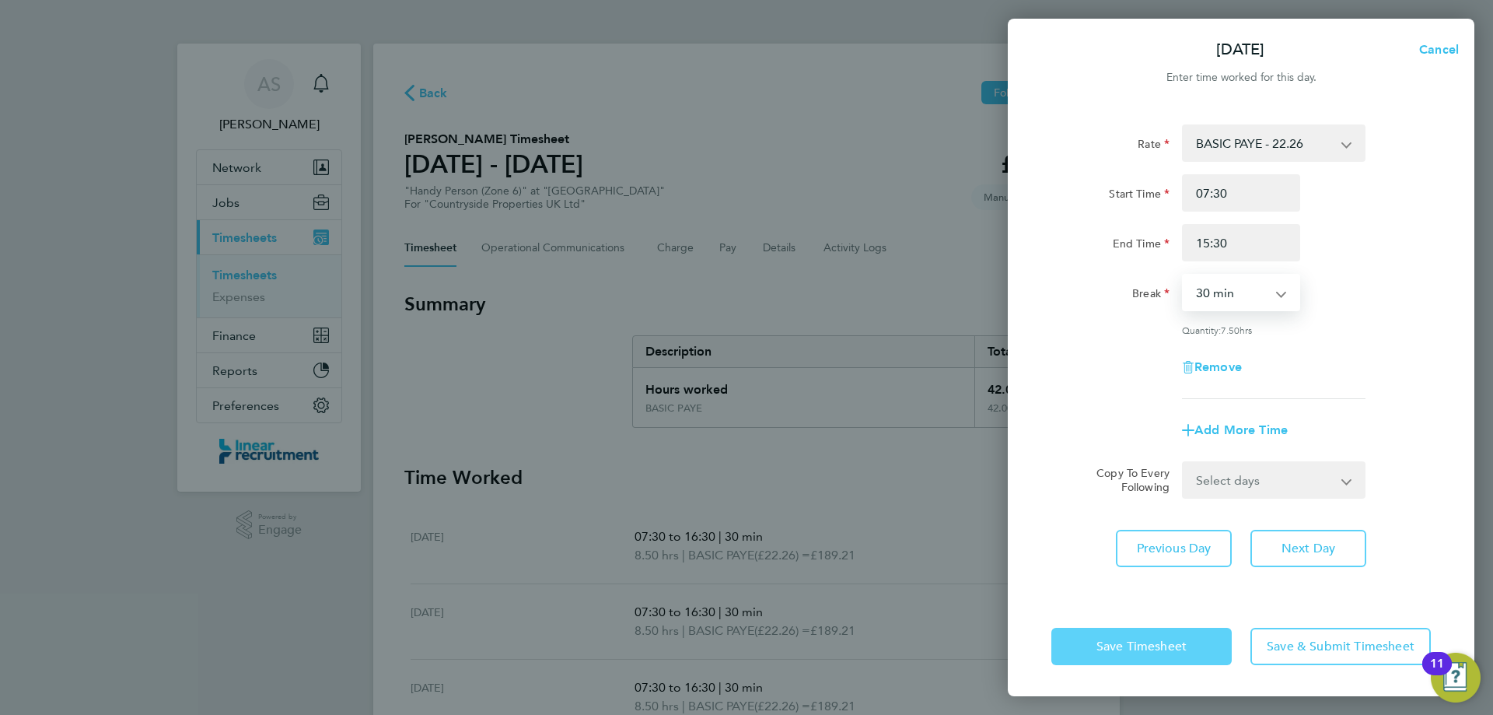
click at [1152, 647] on span "Save Timesheet" at bounding box center [1141, 646] width 90 height 16
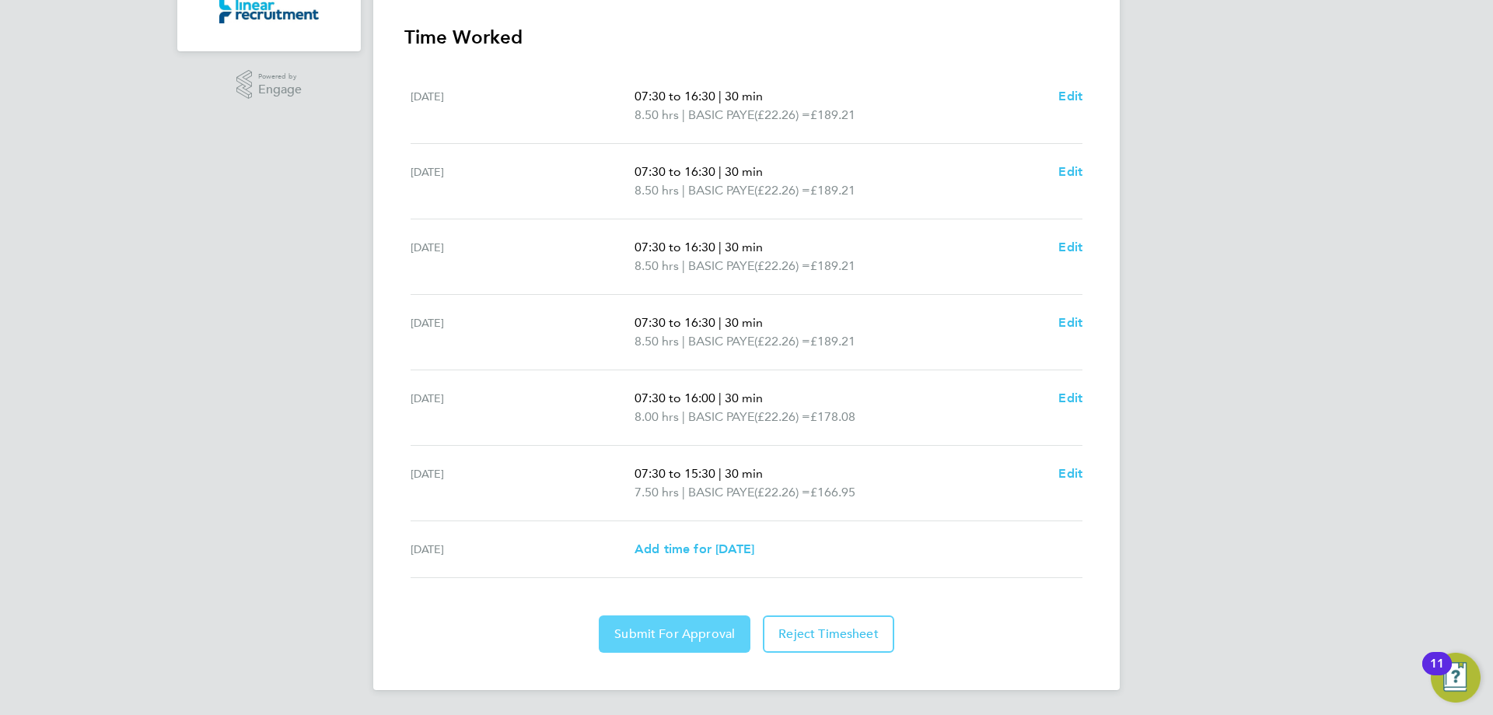
click at [642, 624] on button "Submit For Approval" at bounding box center [675, 633] width 152 height 37
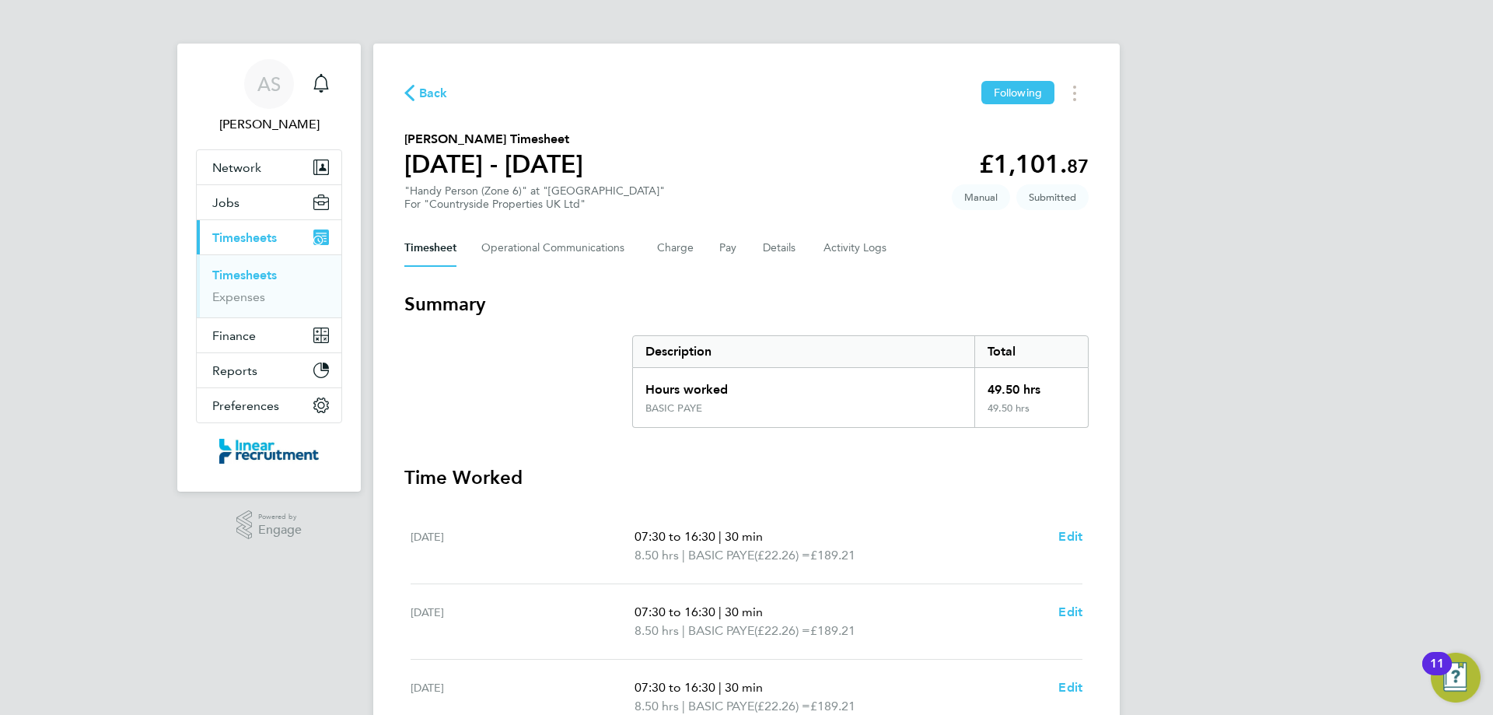
click at [248, 268] on link "Timesheets" at bounding box center [244, 274] width 65 height 15
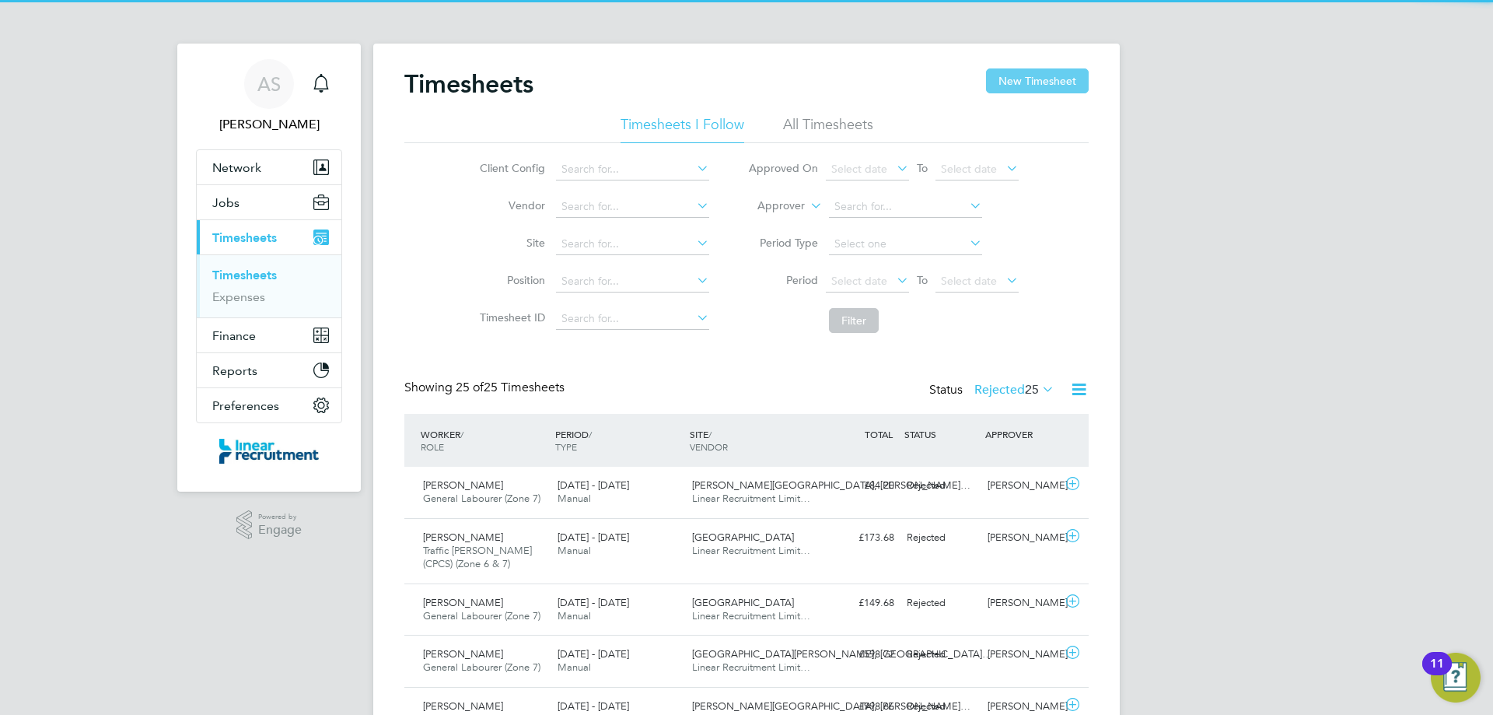
click at [1031, 87] on button "New Timesheet" at bounding box center [1037, 80] width 103 height 25
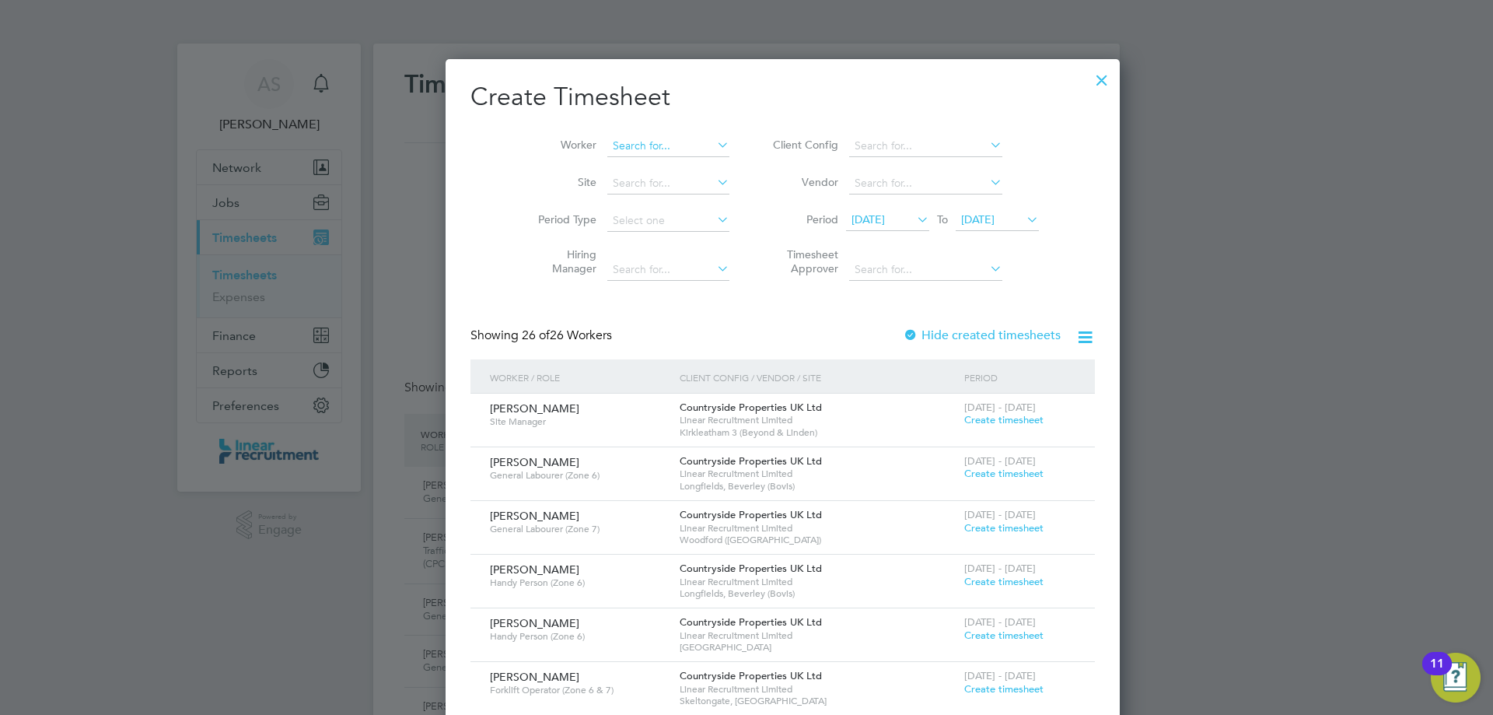
click at [607, 142] on input at bounding box center [668, 146] width 122 height 22
click at [607, 154] on input "[PERSON_NAME]" at bounding box center [668, 146] width 122 height 22
click at [591, 163] on b "[PERSON_NAME]" at bounding box center [621, 166] width 90 height 13
type input "[PERSON_NAME]"
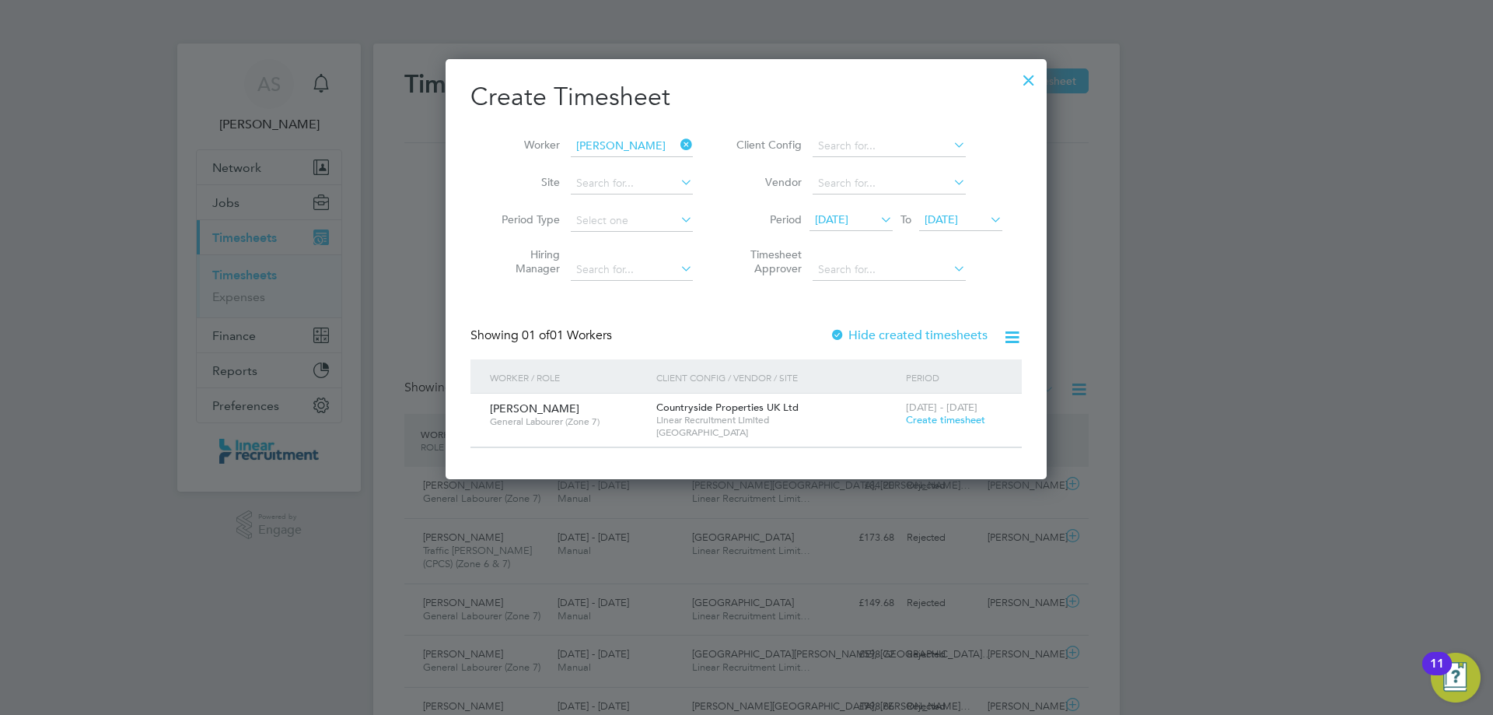
click at [934, 417] on span "Create timesheet" at bounding box center [945, 419] width 79 height 13
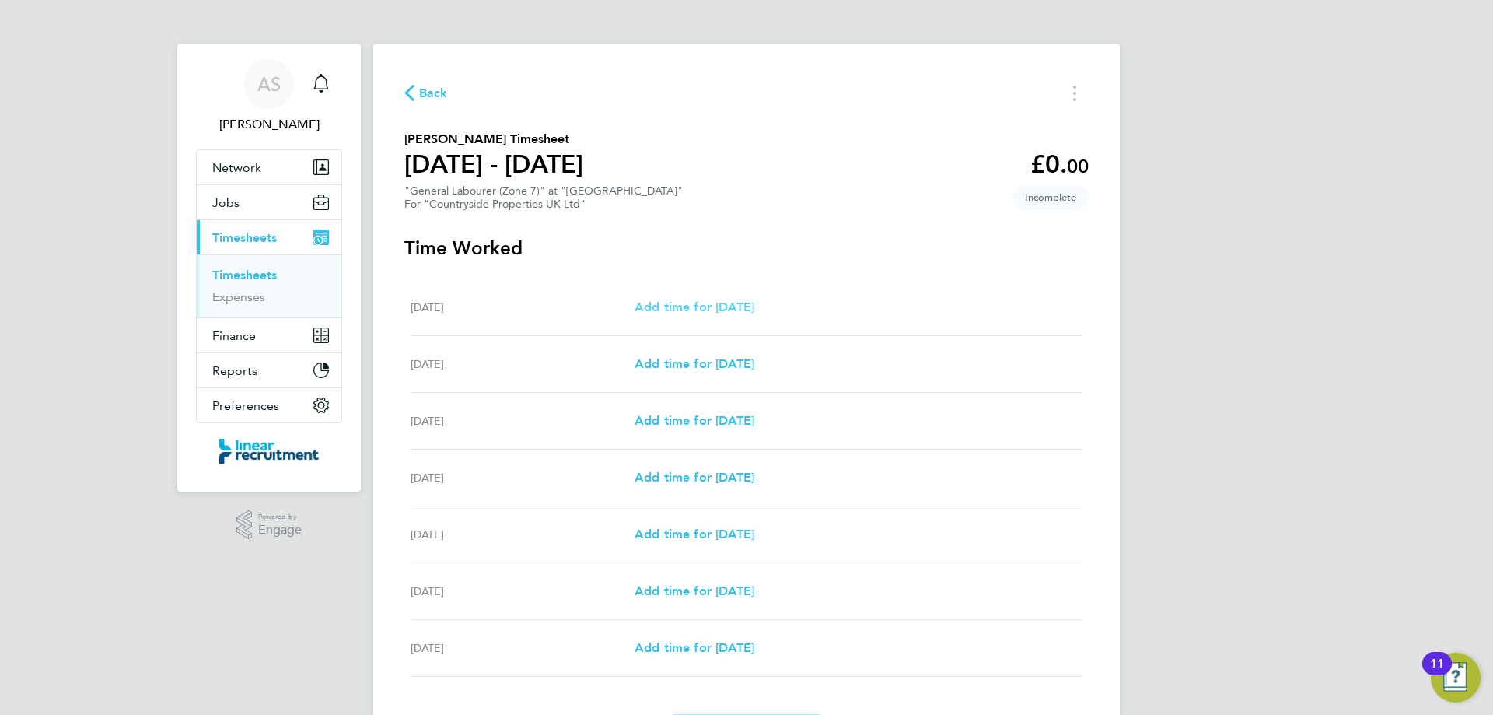
click at [694, 309] on span "Add time for [DATE]" at bounding box center [694, 306] width 120 height 15
select select "30"
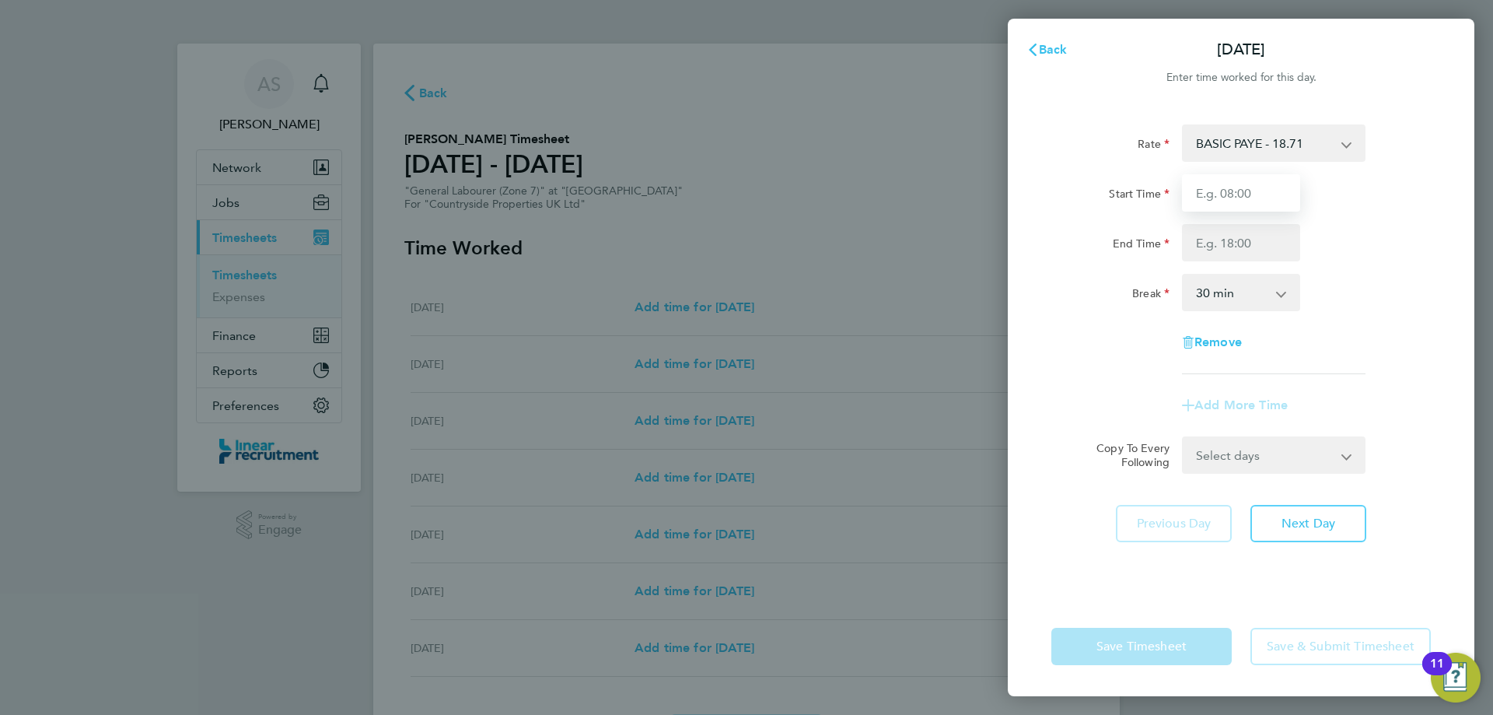
click at [1225, 189] on input "Start Time" at bounding box center [1241, 192] width 118 height 37
type input "07:30"
type input "16:00"
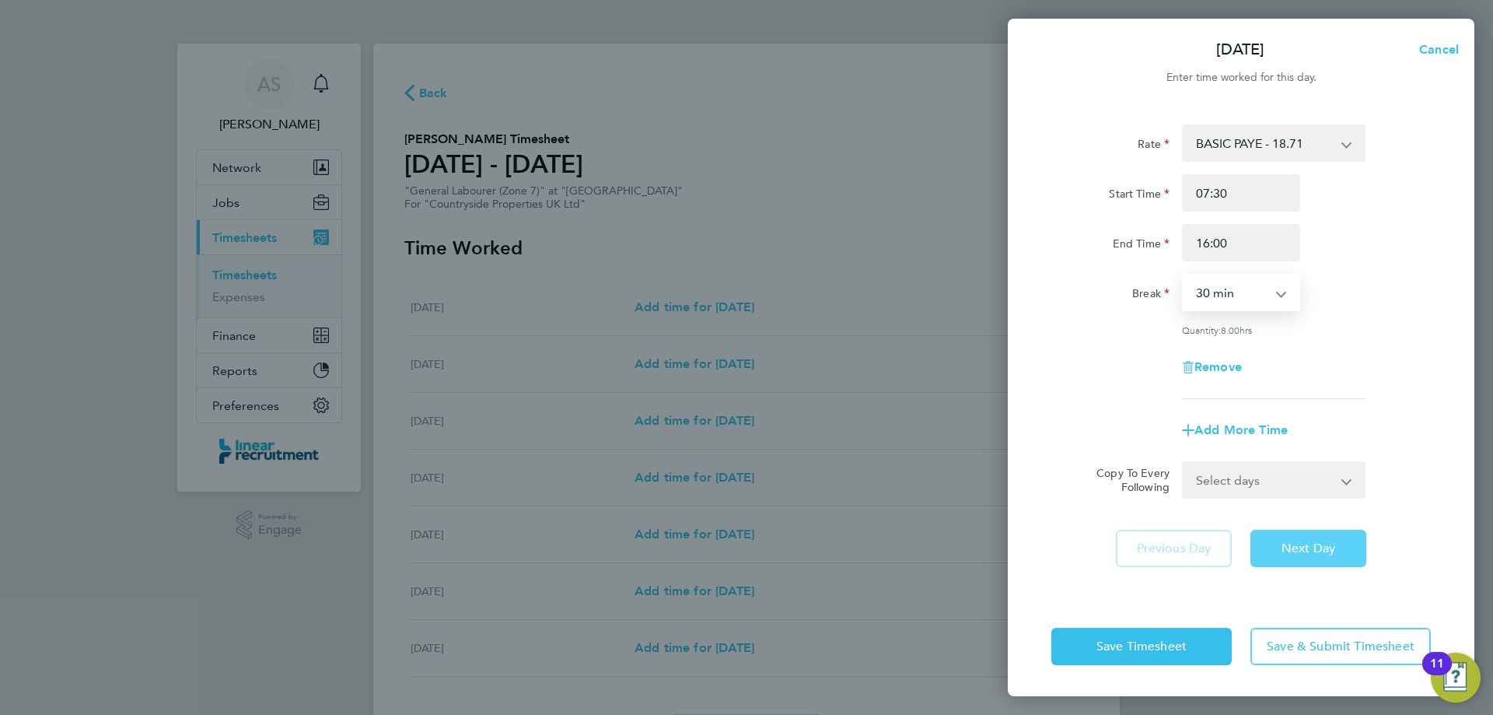
click at [1306, 551] on span "Next Day" at bounding box center [1308, 548] width 54 height 16
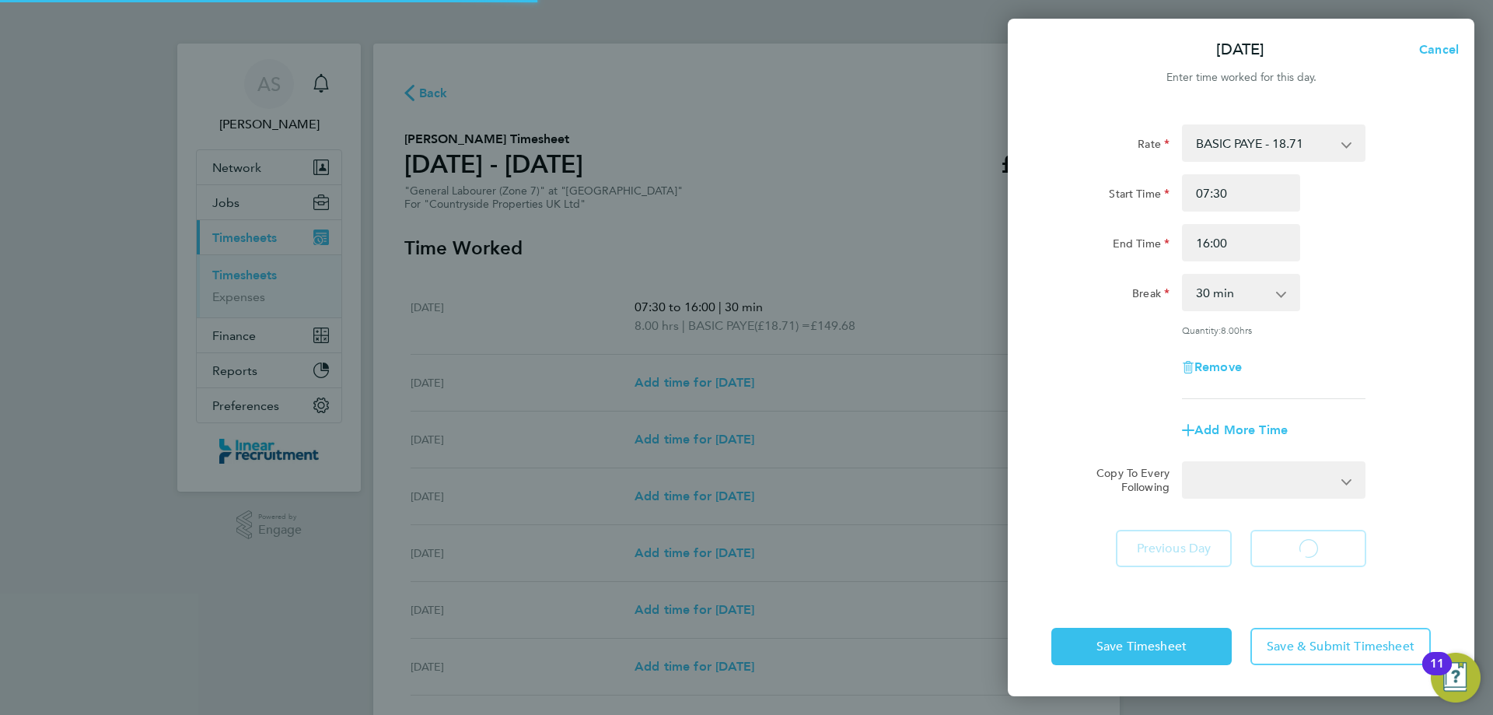
select select "30"
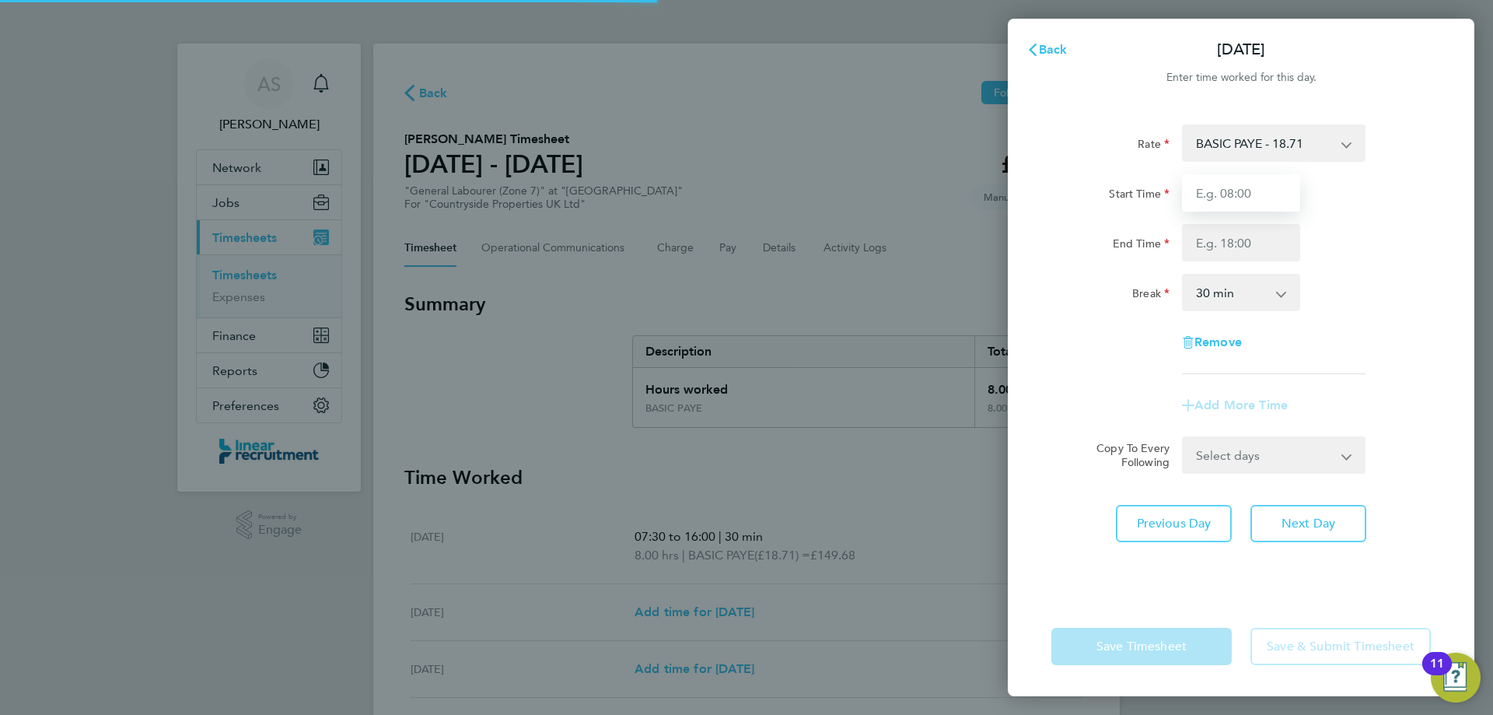
click at [1237, 181] on input "Start Time" at bounding box center [1241, 192] width 118 height 37
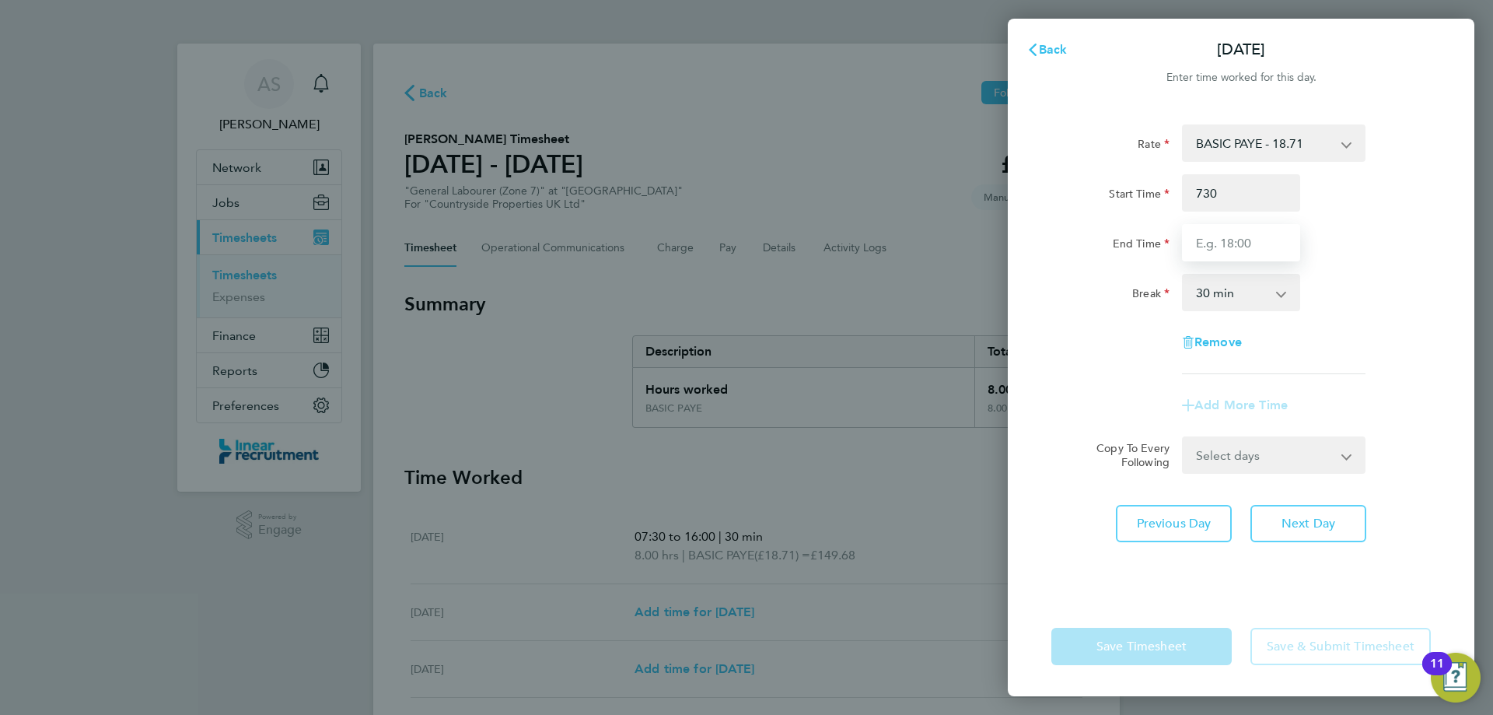
type input "07:30"
type input "16:00"
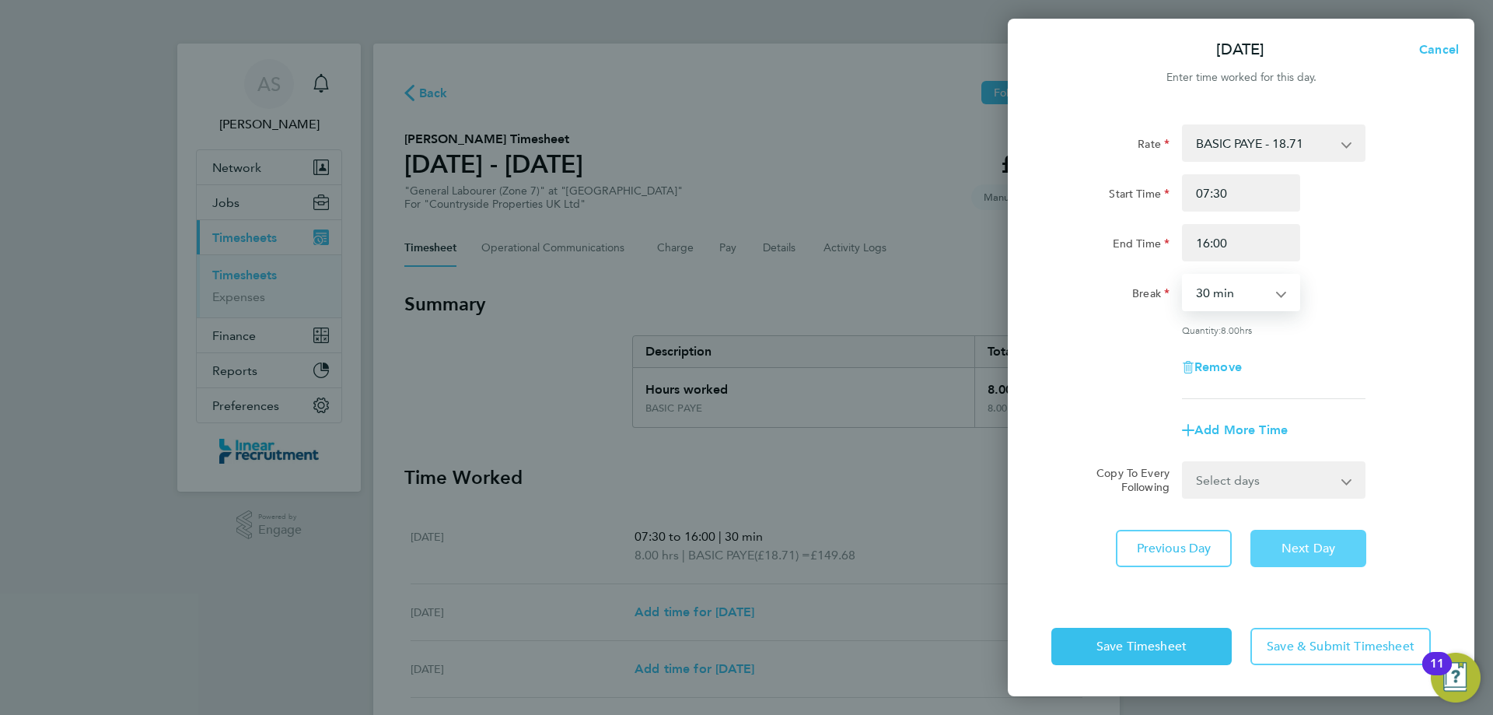
click at [1313, 555] on button "Next Day" at bounding box center [1308, 548] width 116 height 37
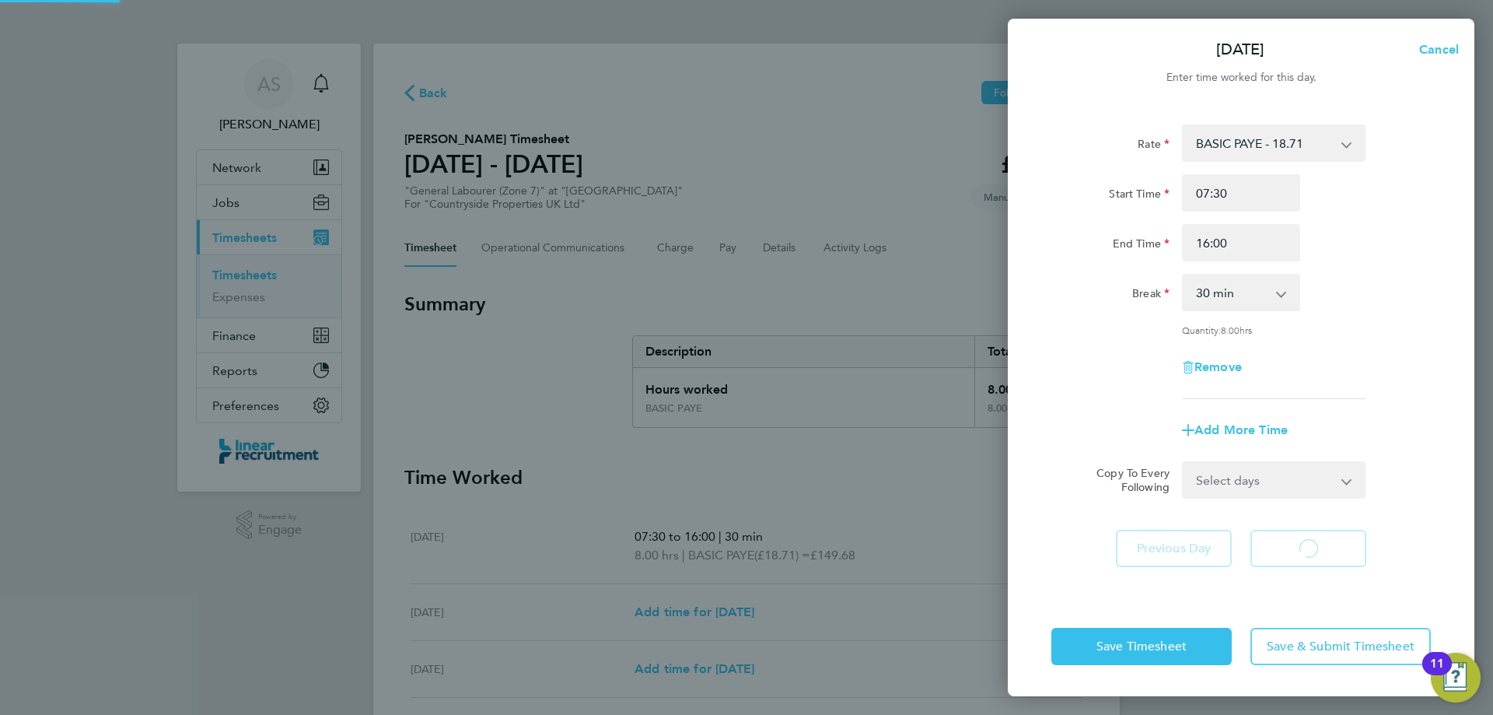
select select "30"
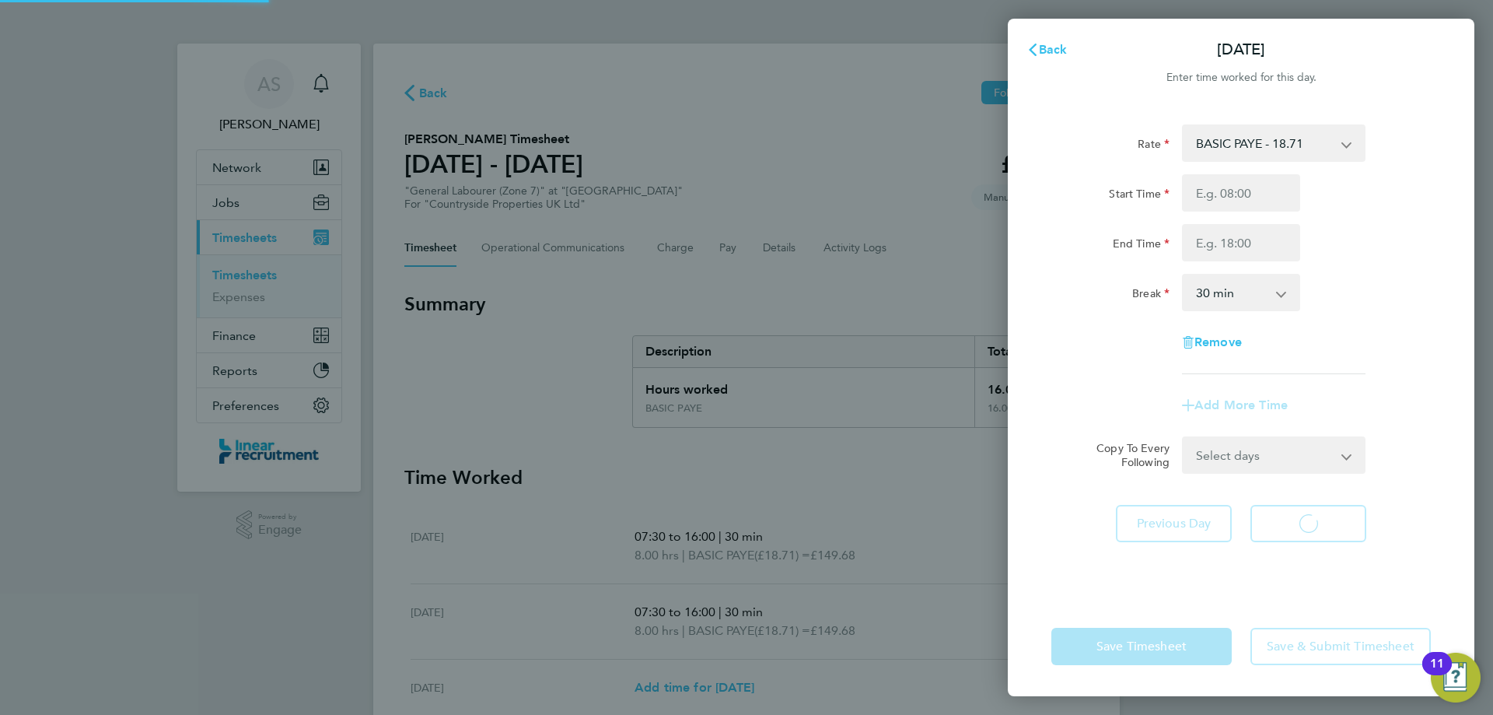
select select "30"
click at [1190, 194] on input "Start Time" at bounding box center [1241, 192] width 118 height 37
type input "07:30"
type input "16:00"
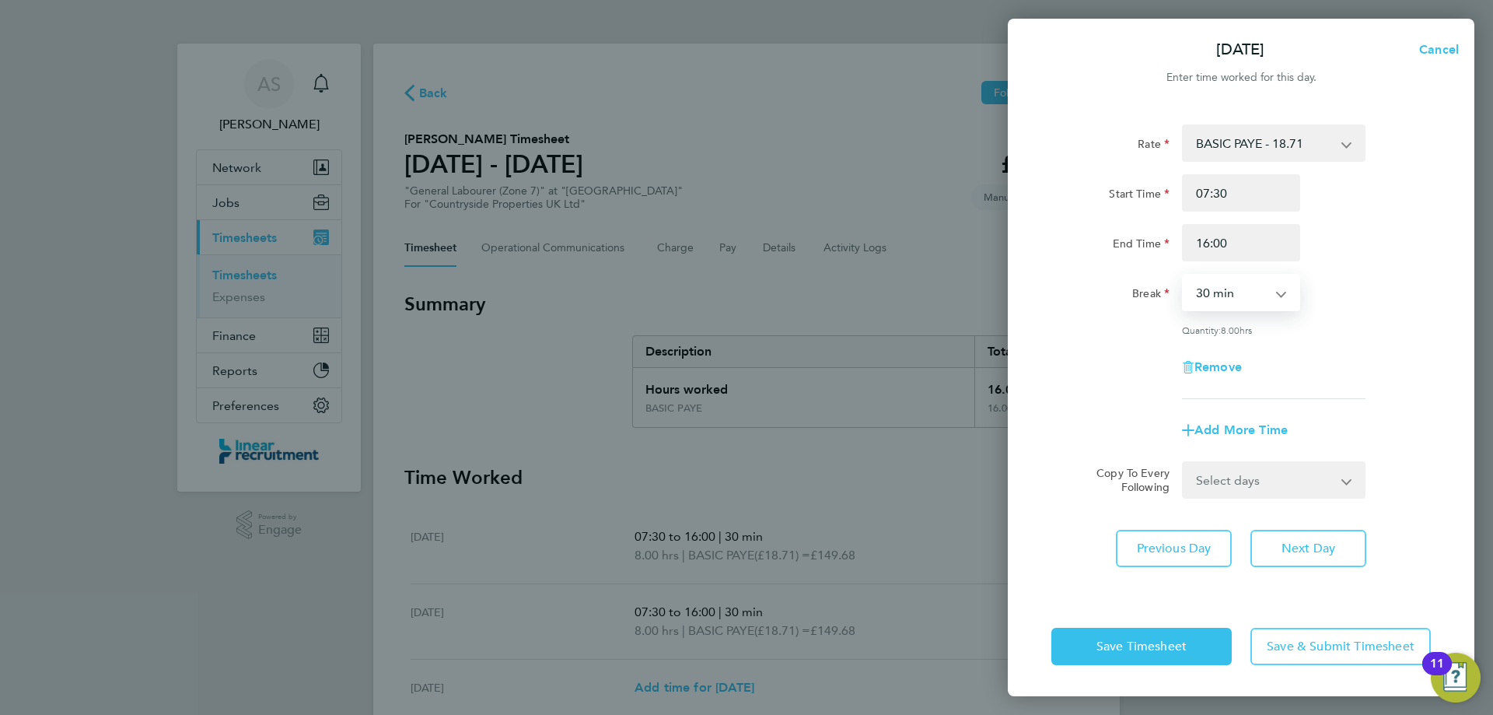
click at [1313, 521] on div "Rate BASIC PAYE - 18.71 Start Time 07:30 End Time 16:00 Break 0 min 15 min 30 m…" at bounding box center [1241, 351] width 467 height 491
click at [1317, 535] on button "Next Day" at bounding box center [1308, 548] width 116 height 37
select select "30"
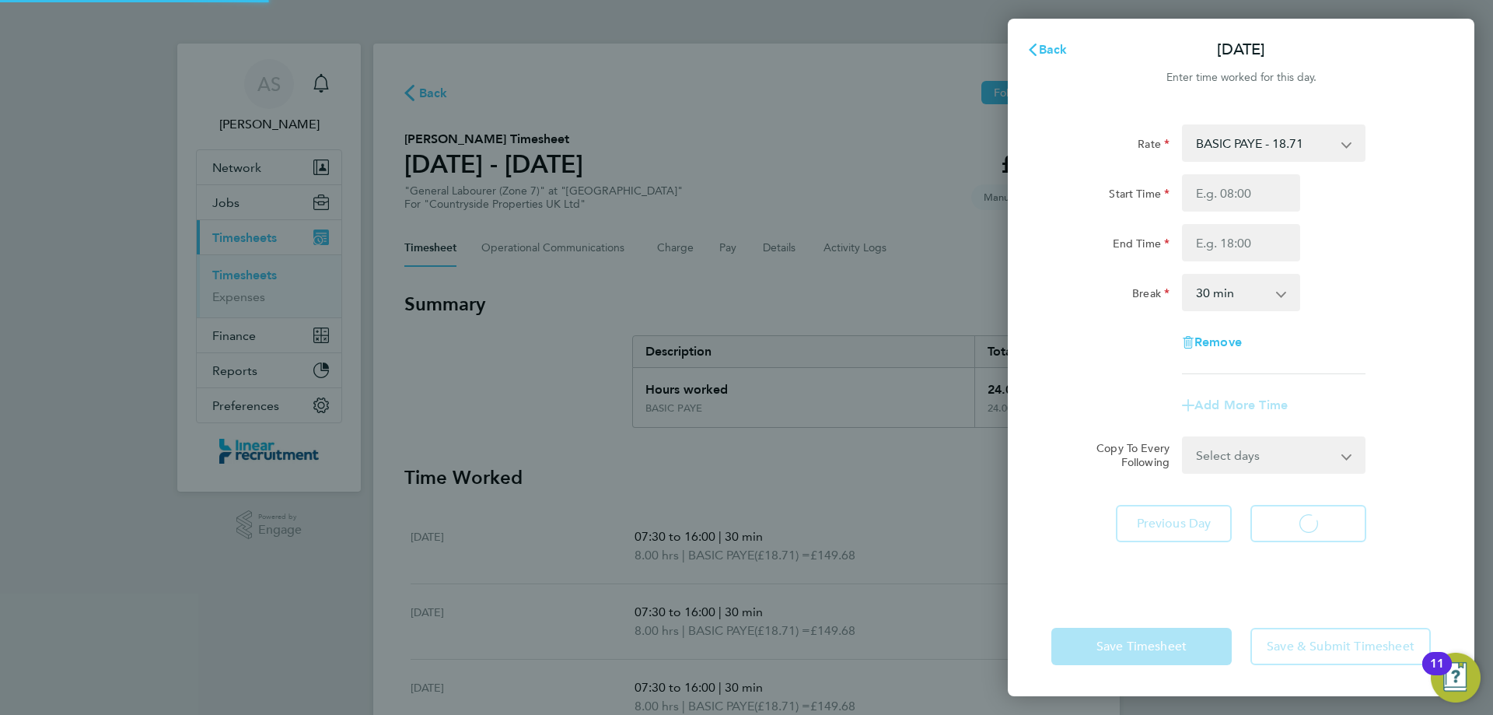
select select "30"
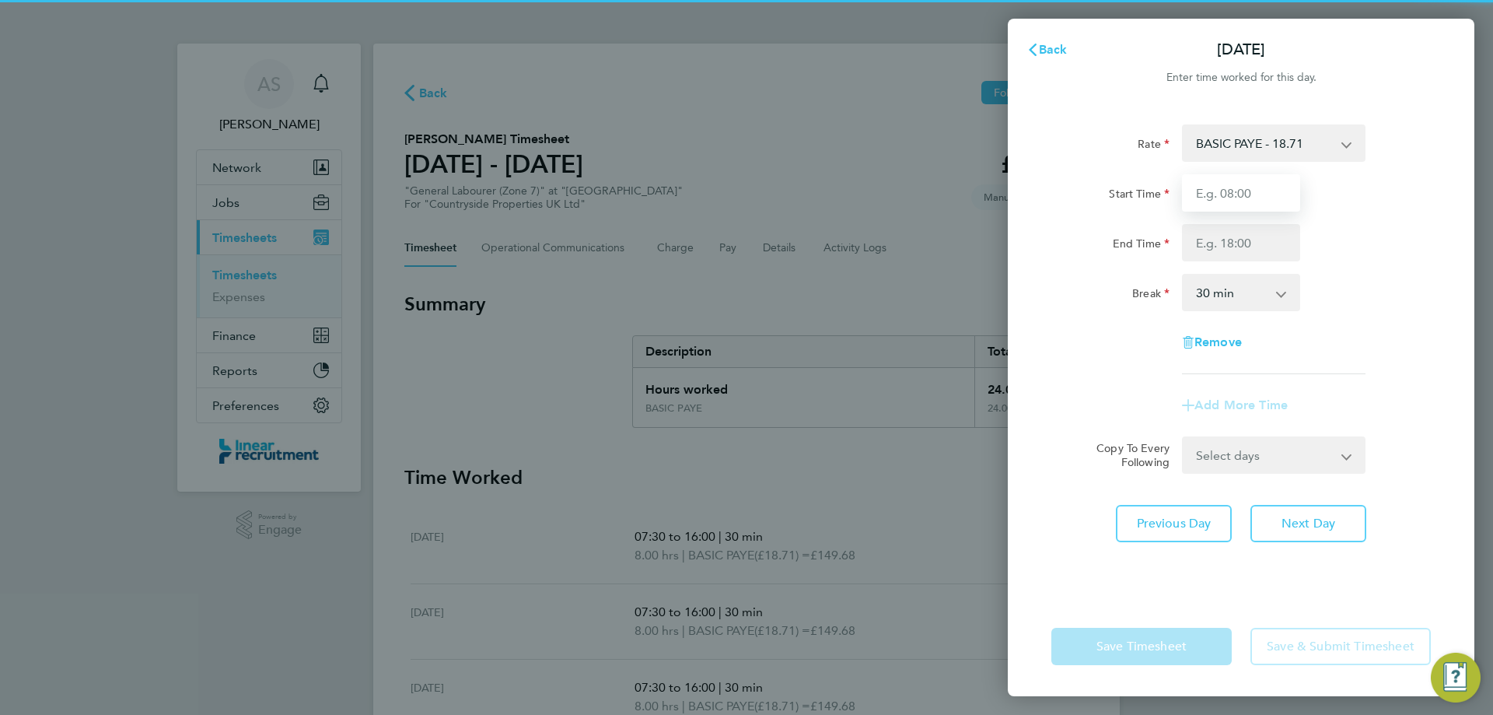
click at [1243, 202] on input "Start Time" at bounding box center [1241, 192] width 118 height 37
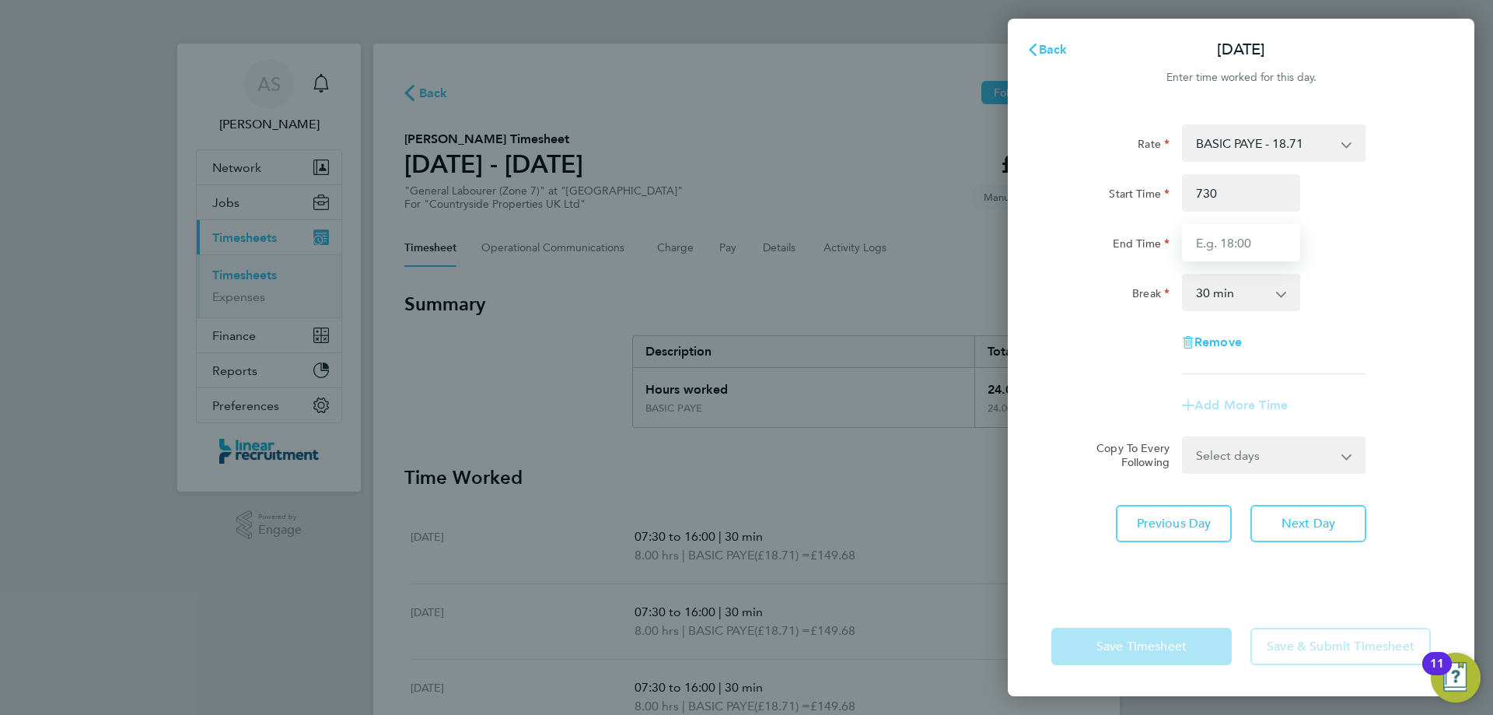
type input "07:30"
type input "16:00"
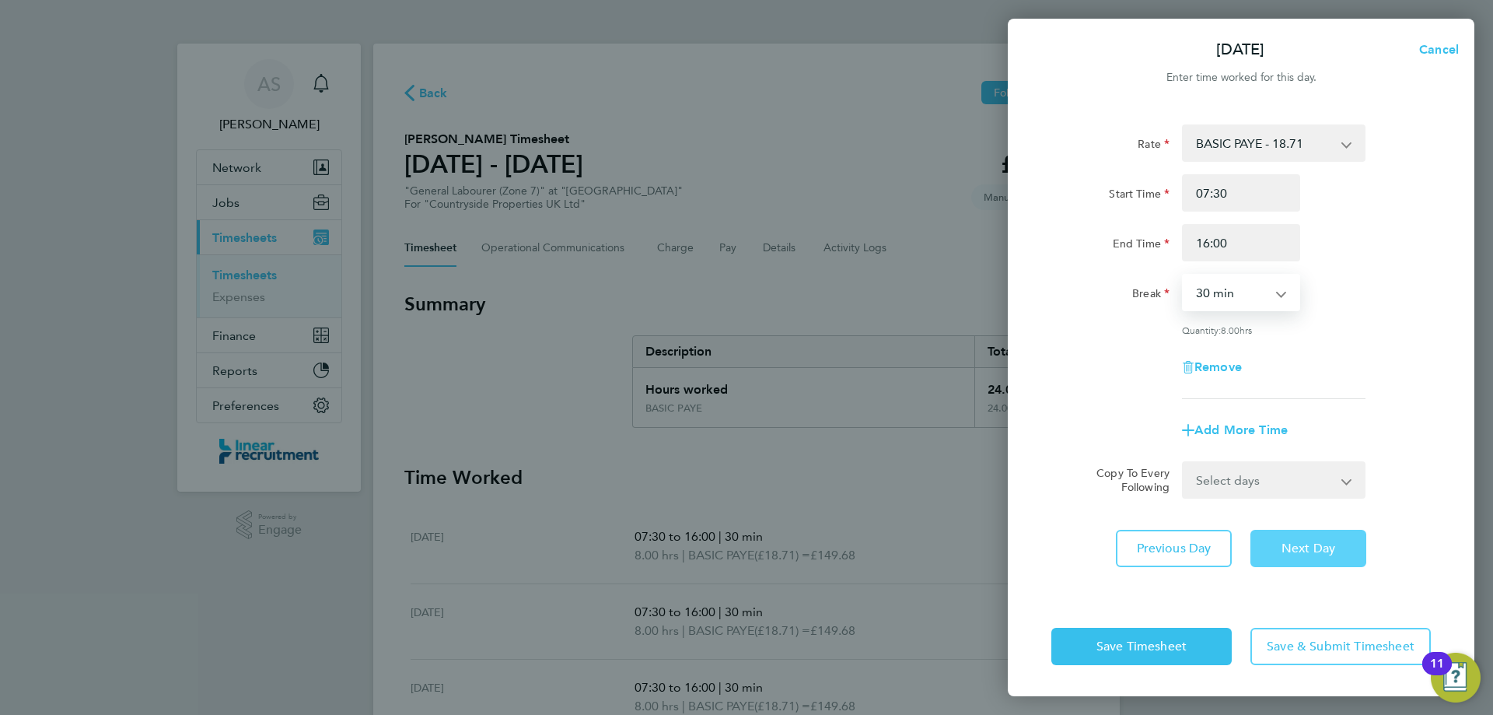
click at [1312, 530] on button "Next Day" at bounding box center [1308, 548] width 116 height 37
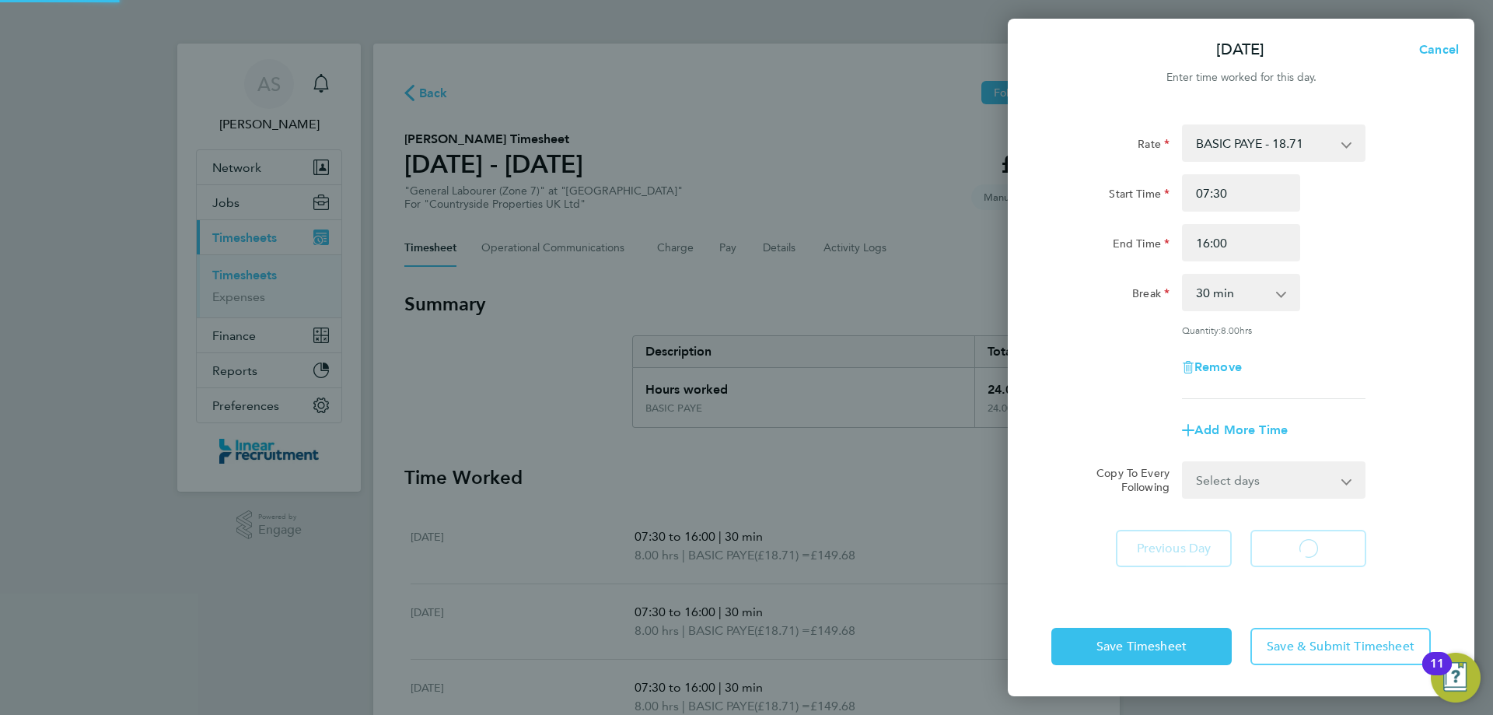
select select "30"
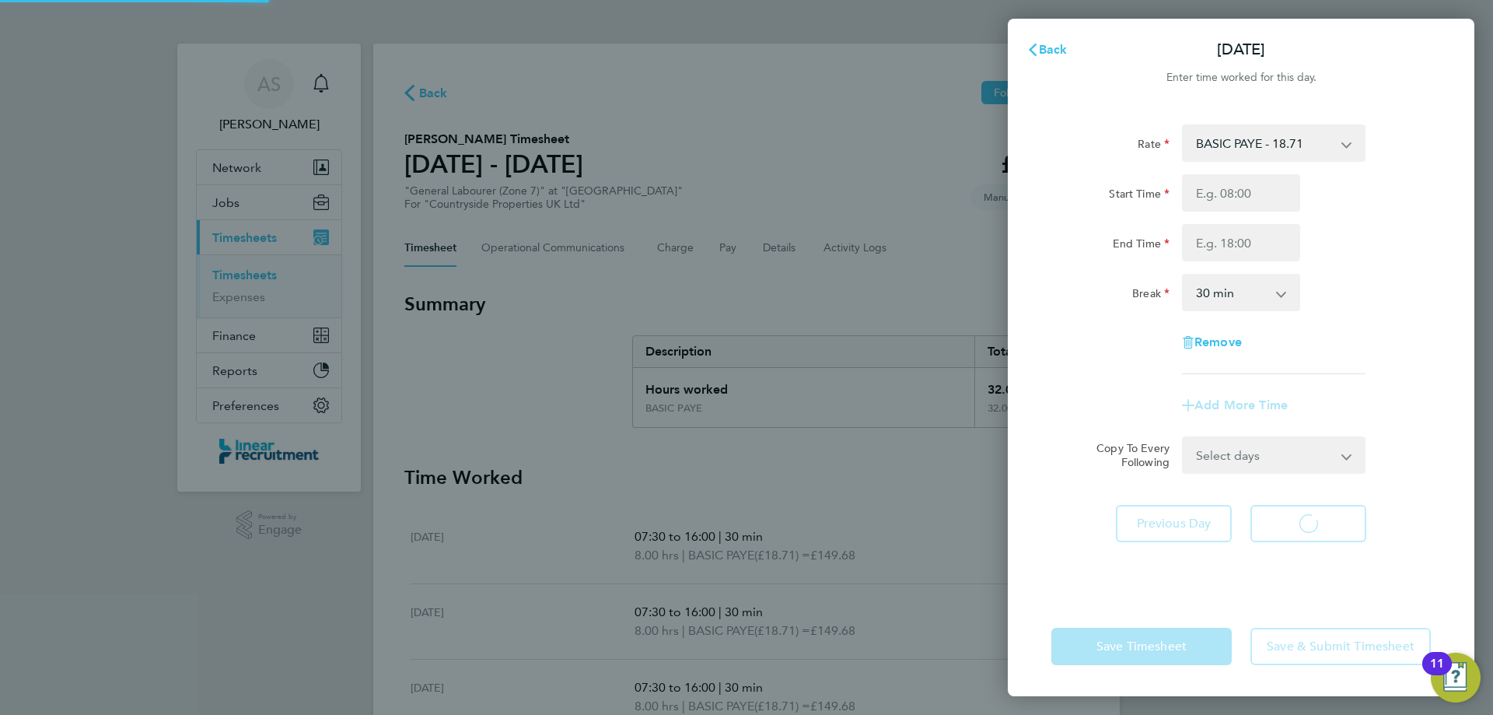
select select "30"
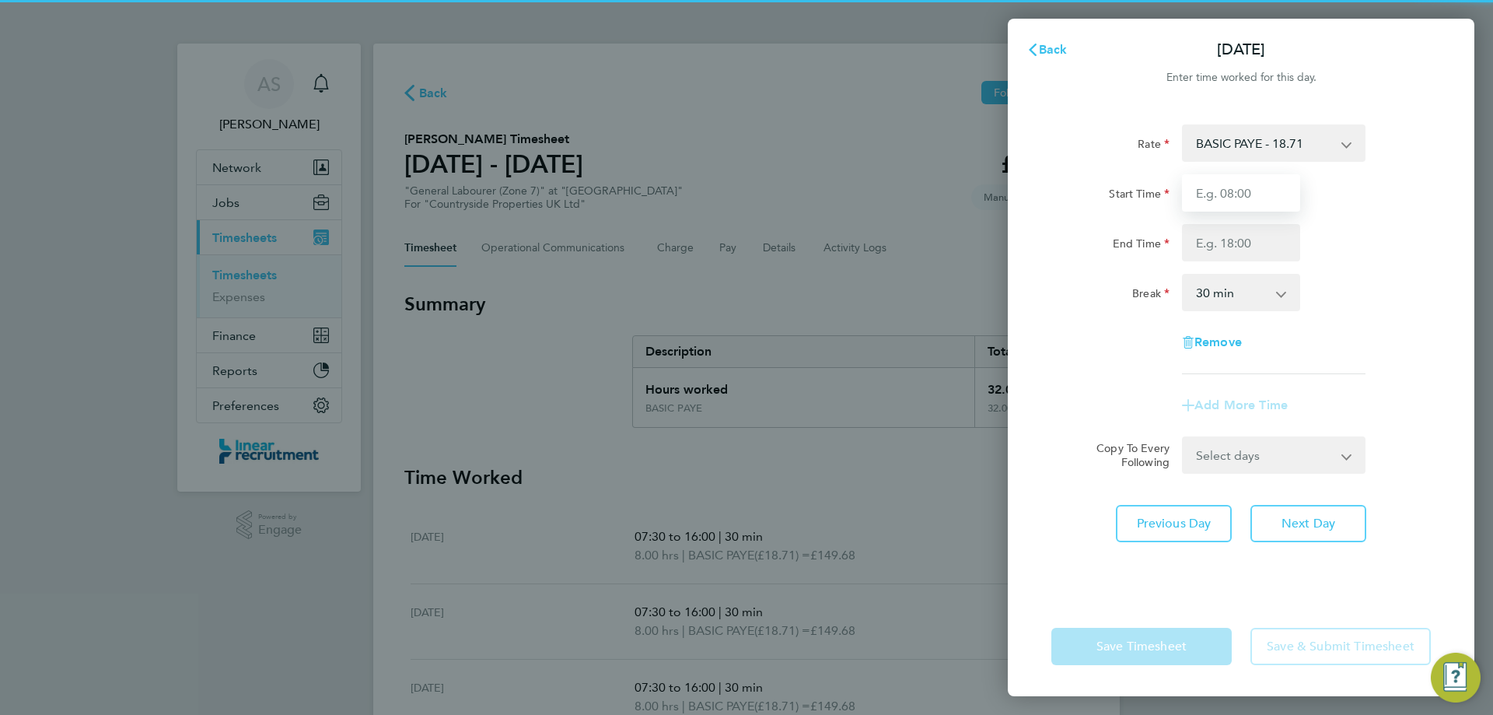
click at [1236, 205] on input "Start Time" at bounding box center [1241, 192] width 118 height 37
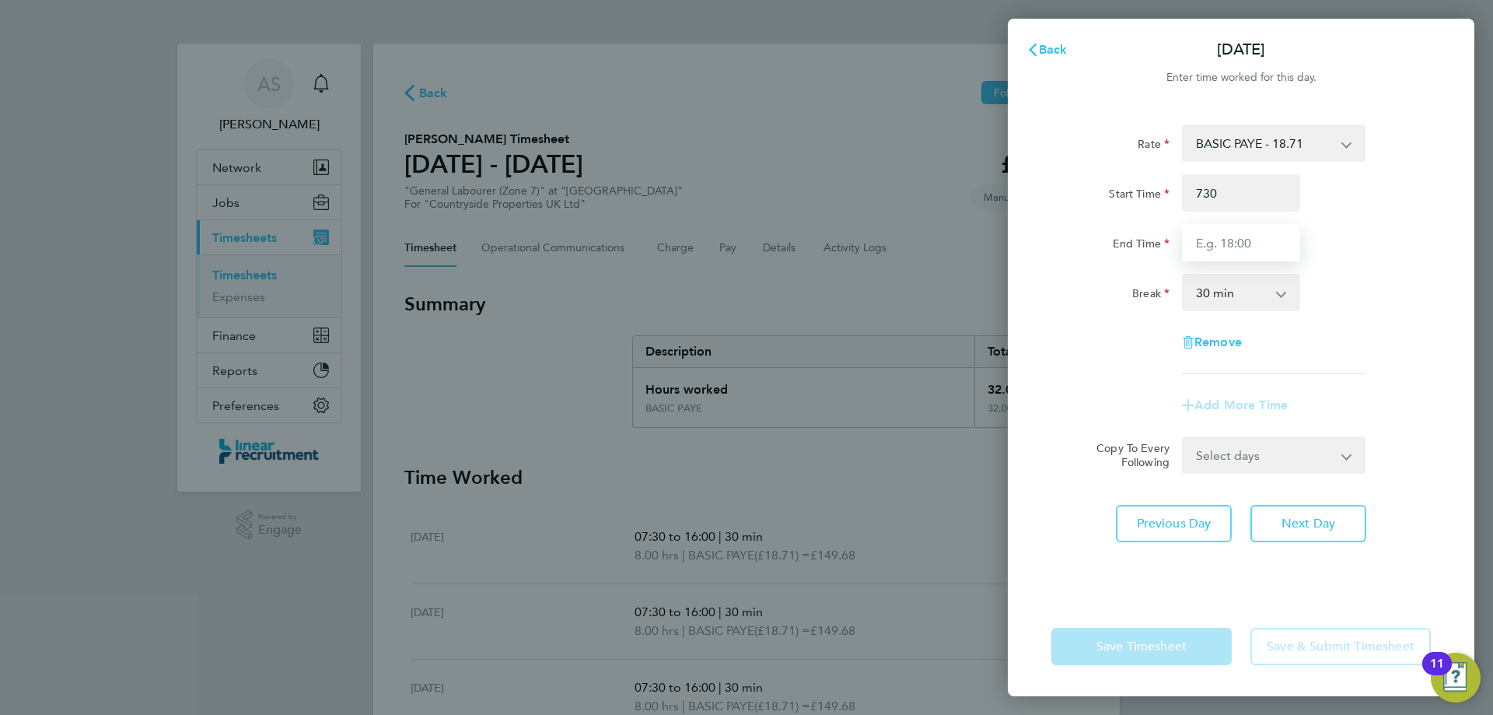
type input "07:30"
type input "15:00"
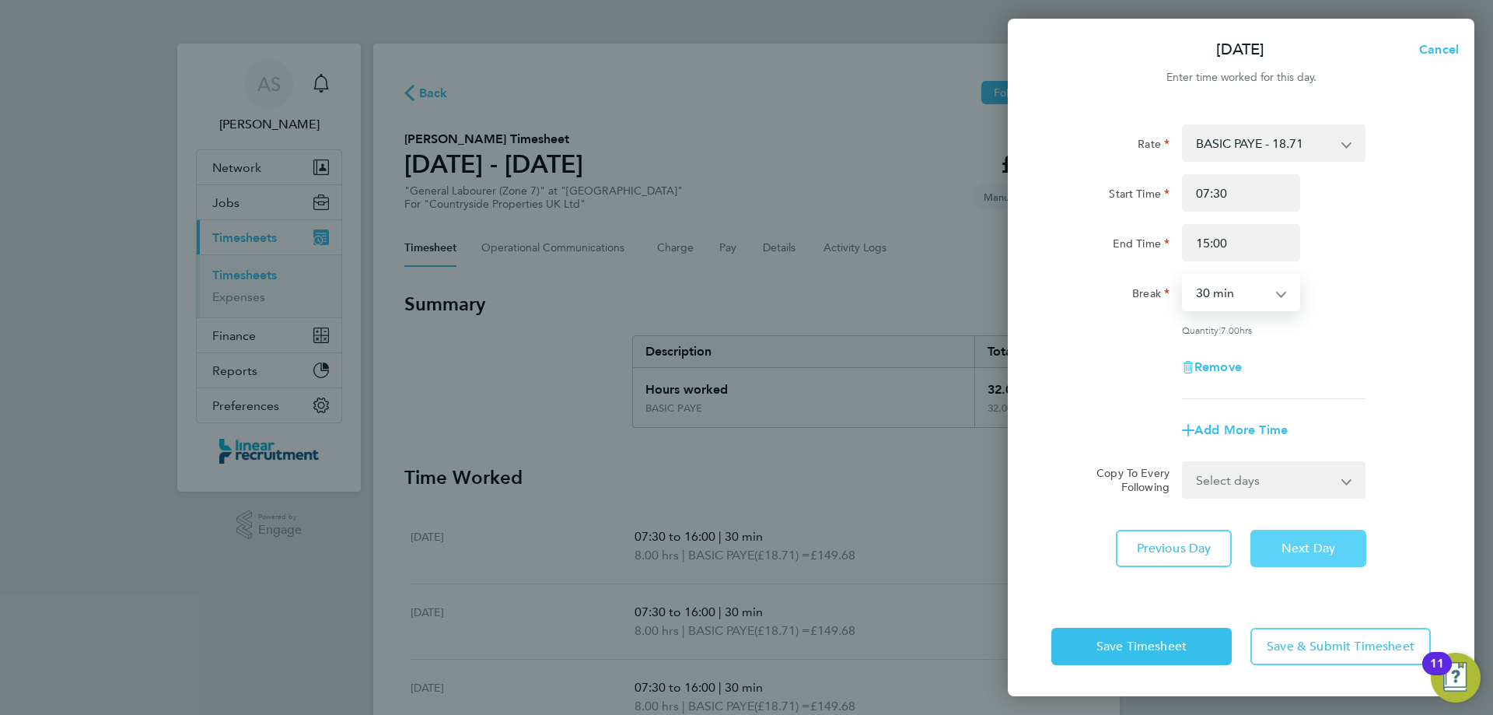
click at [1301, 548] on span "Next Day" at bounding box center [1308, 548] width 54 height 16
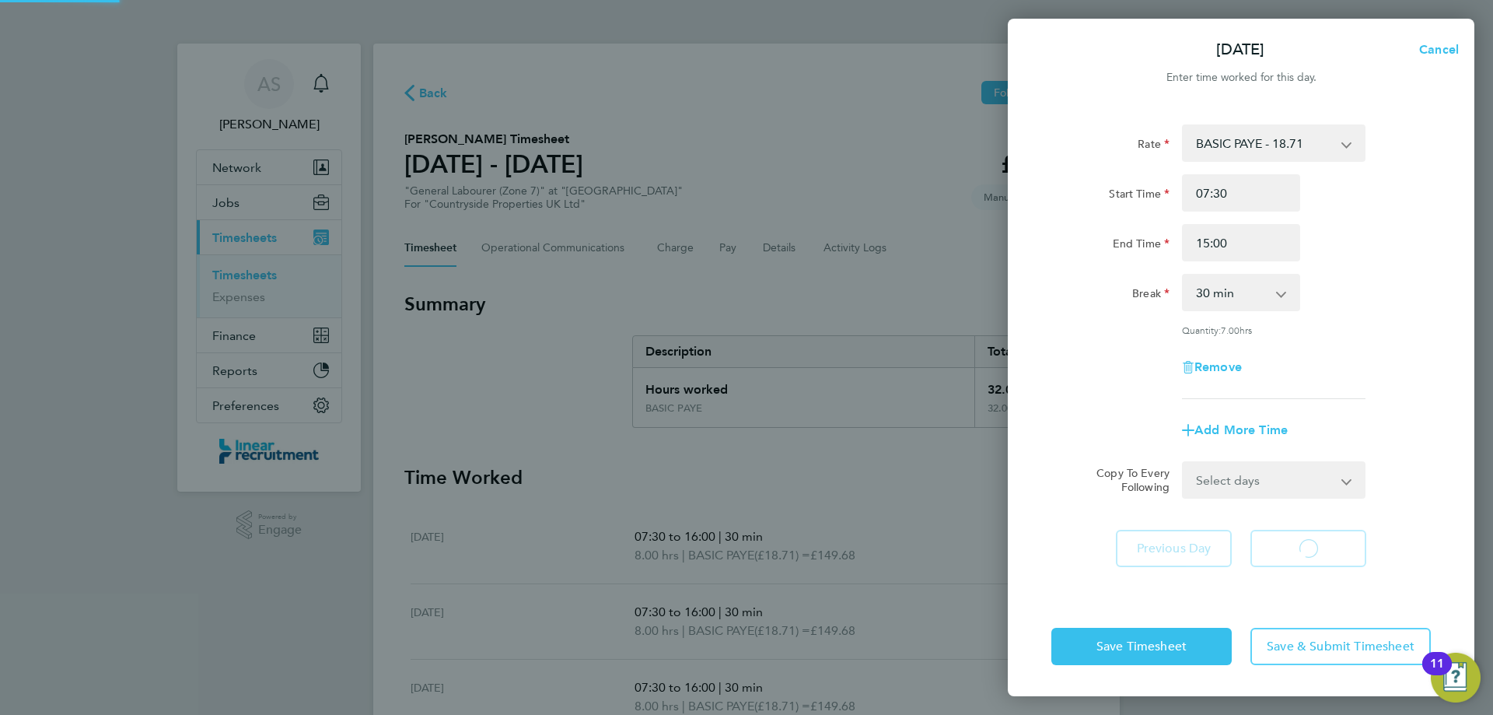
select select "30"
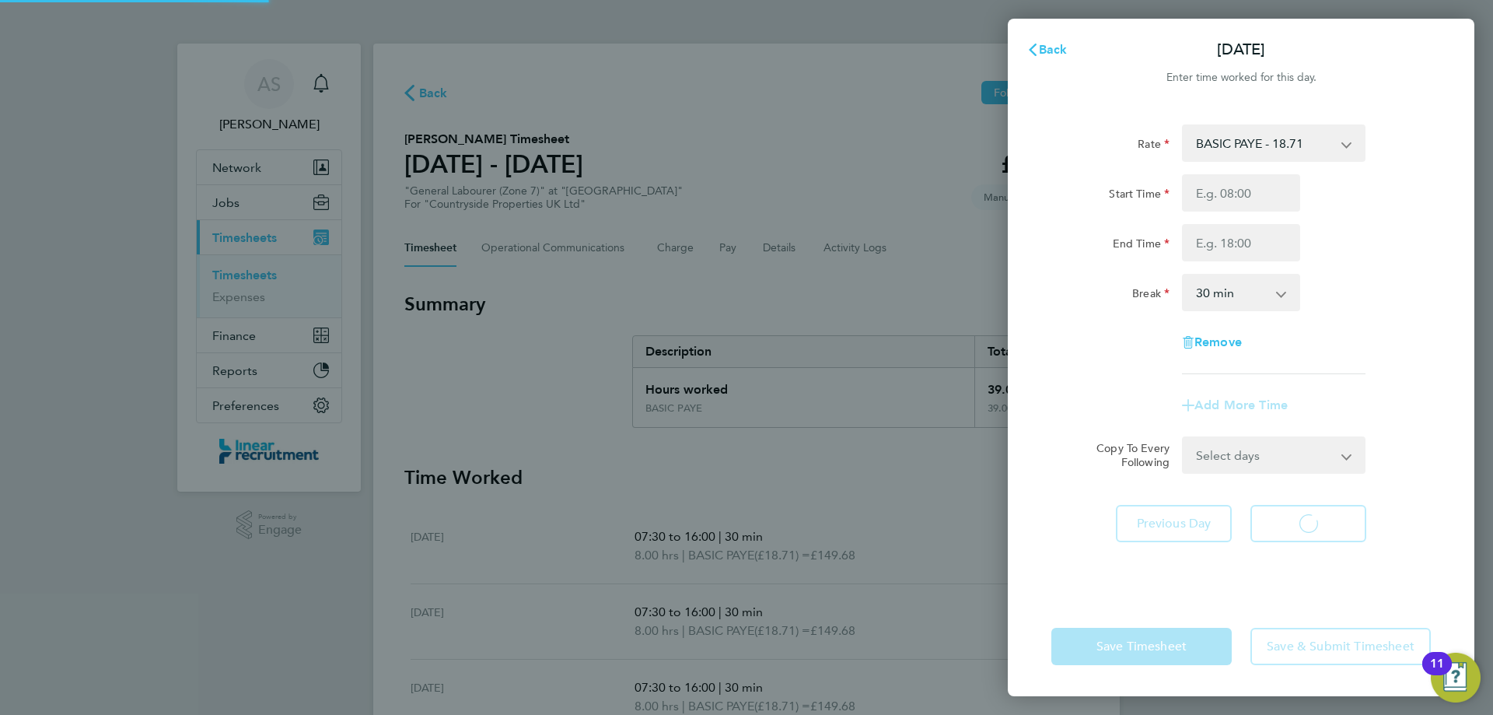
select select "30"
click at [1260, 204] on input "Start Time" at bounding box center [1241, 192] width 118 height 37
type input "07:30"
type input "15:30"
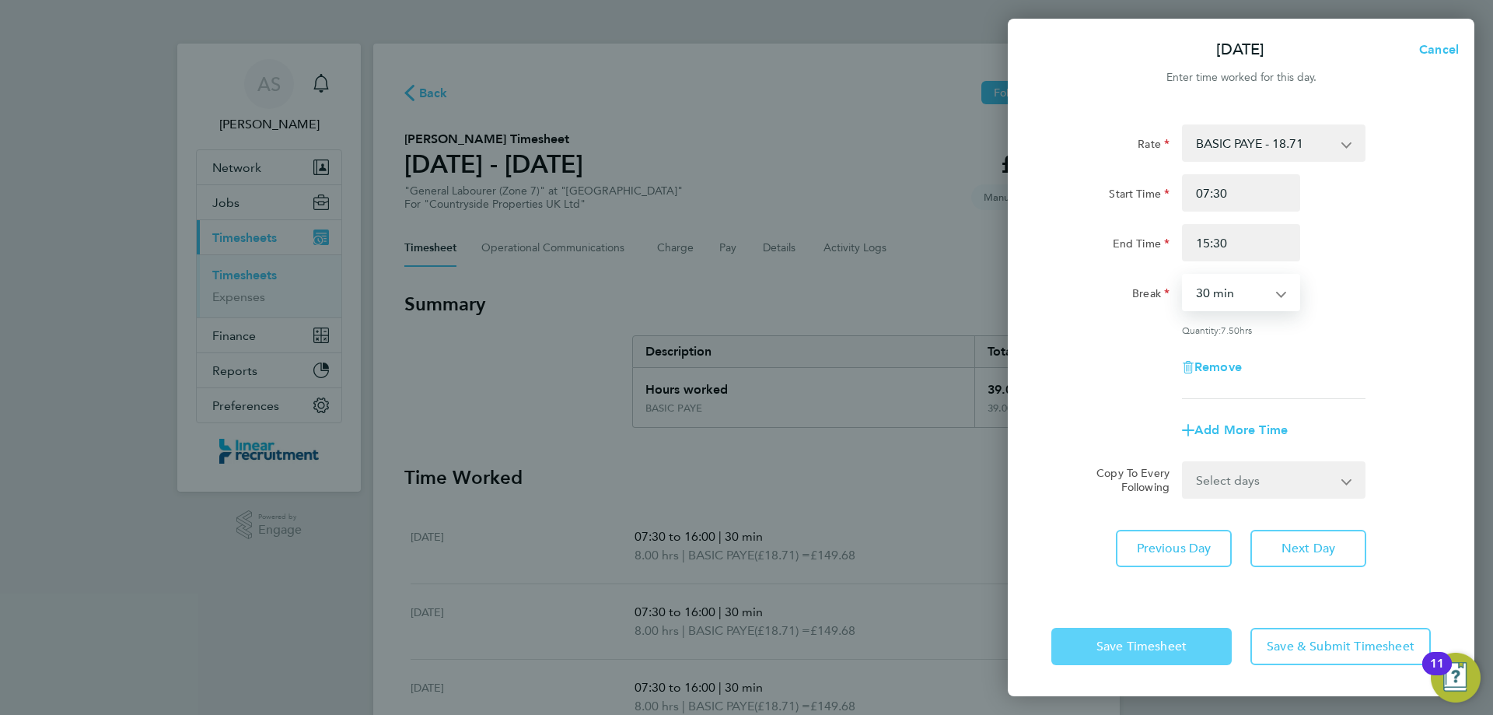
click at [1171, 643] on span "Save Timesheet" at bounding box center [1141, 646] width 90 height 16
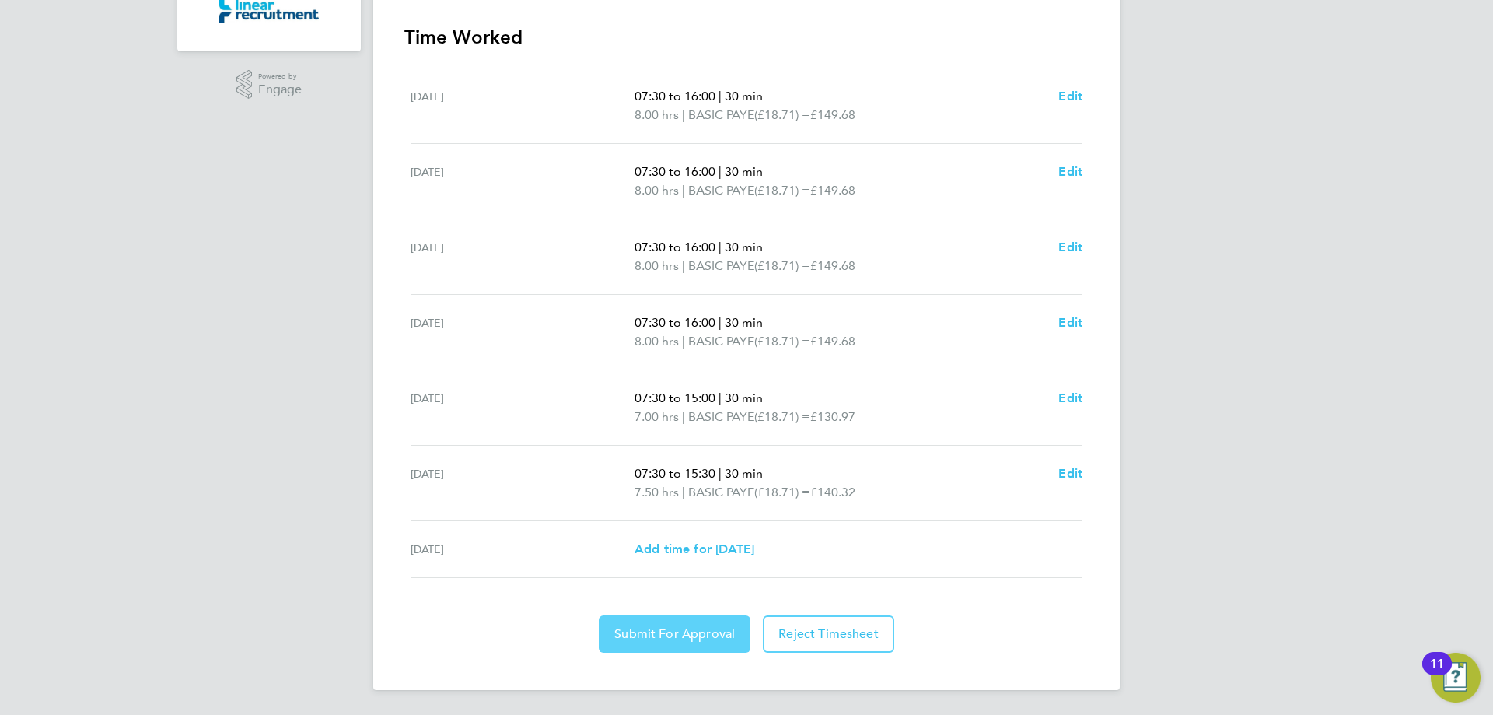
click at [693, 629] on span "Submit For Approval" at bounding box center [674, 634] width 121 height 16
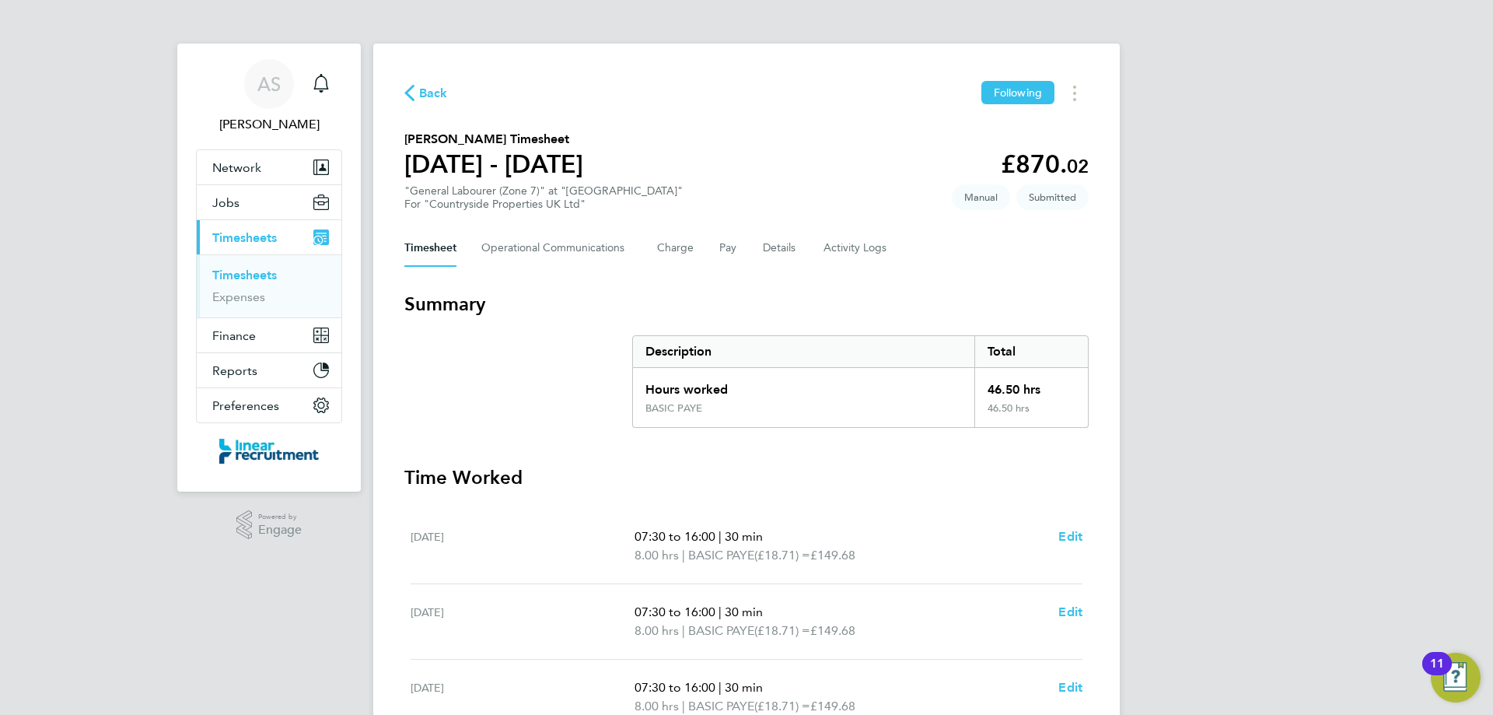
click at [253, 281] on link "Timesheets" at bounding box center [244, 274] width 65 height 15
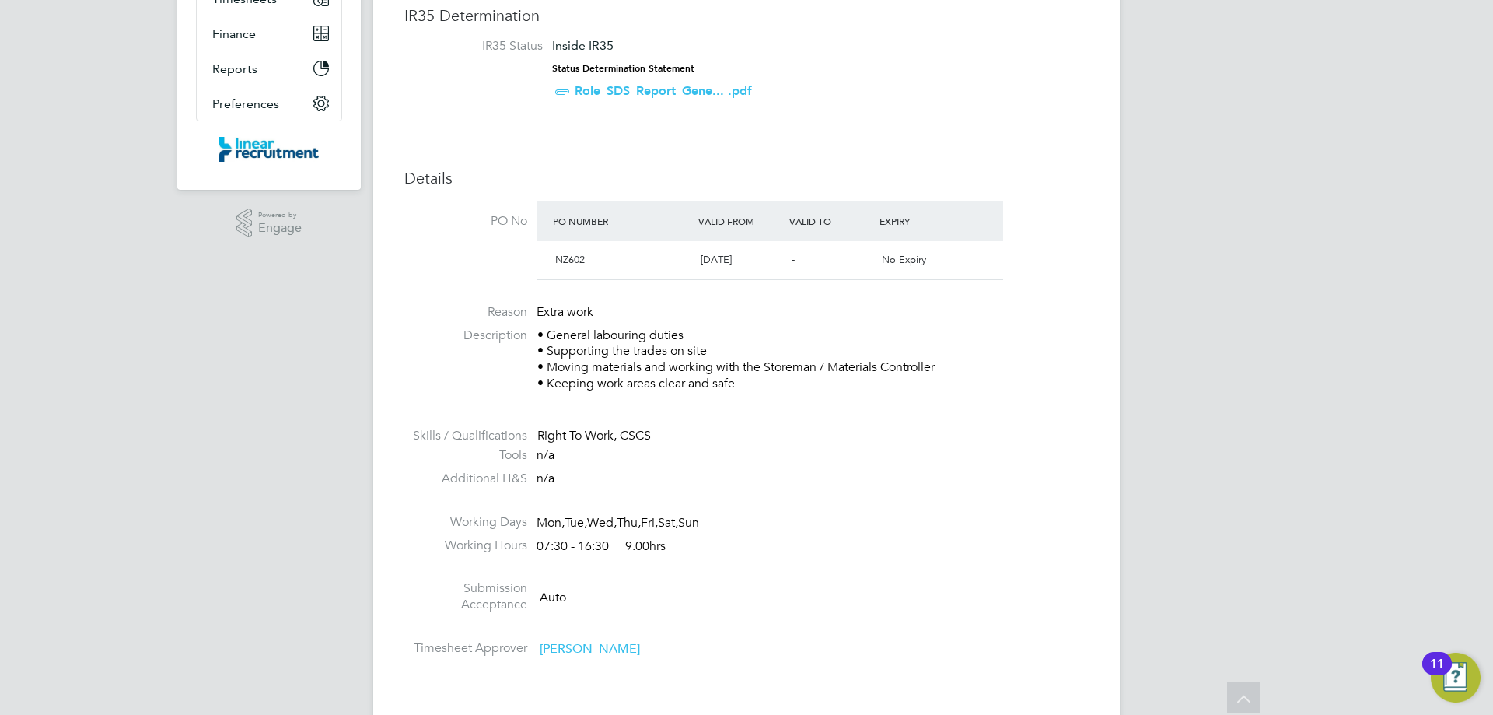
scroll to position [311, 0]
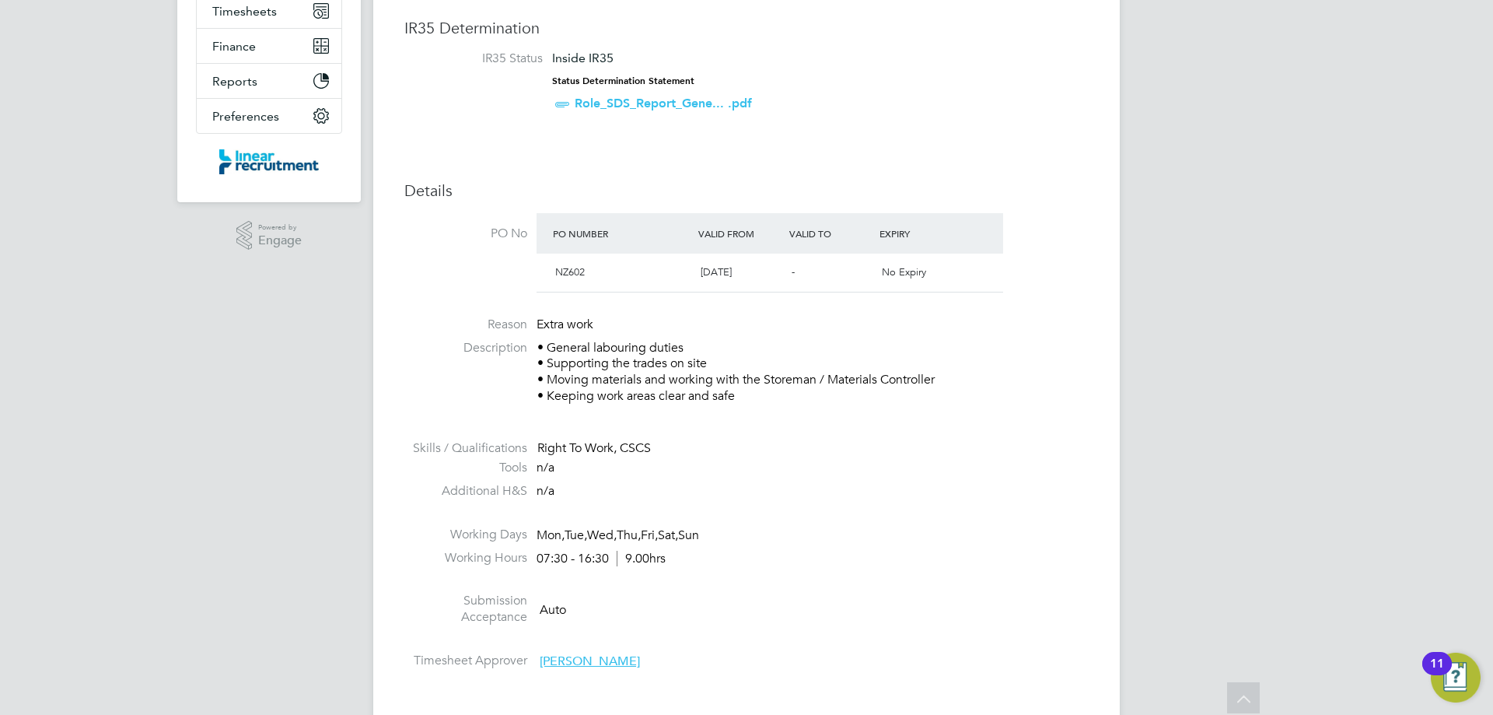
click at [795, 453] on div "Right To Work, CSCS" at bounding box center [812, 448] width 551 height 16
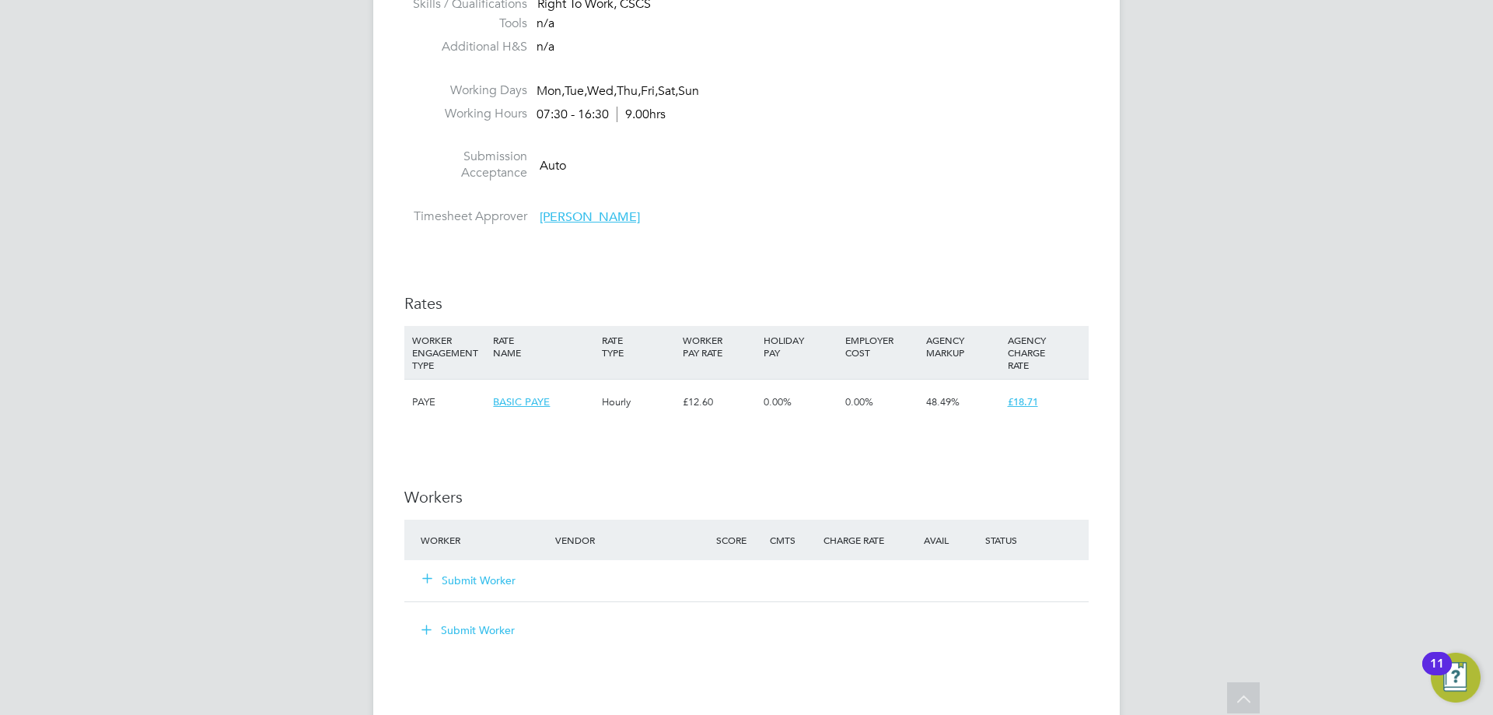
scroll to position [778, 0]
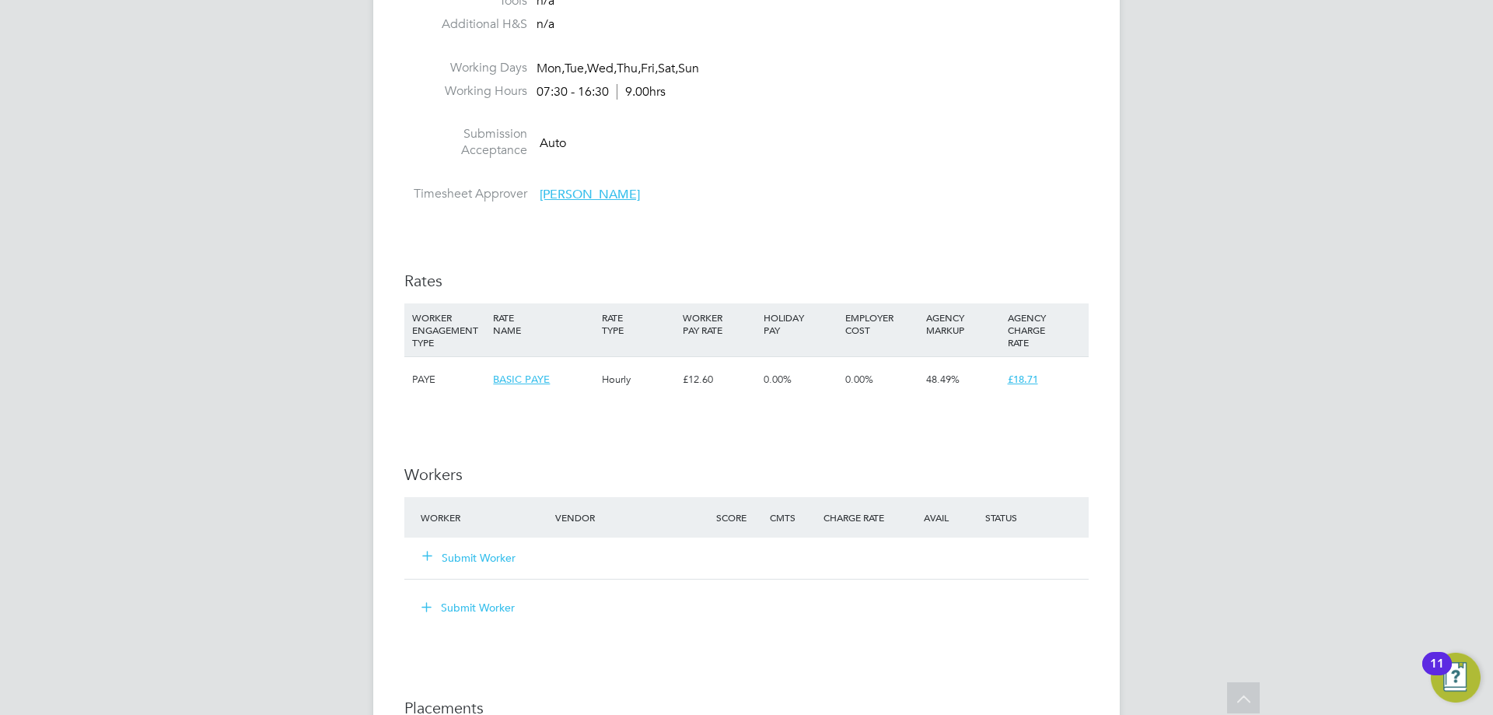
click at [450, 558] on button "Submit Worker" at bounding box center [469, 558] width 93 height 16
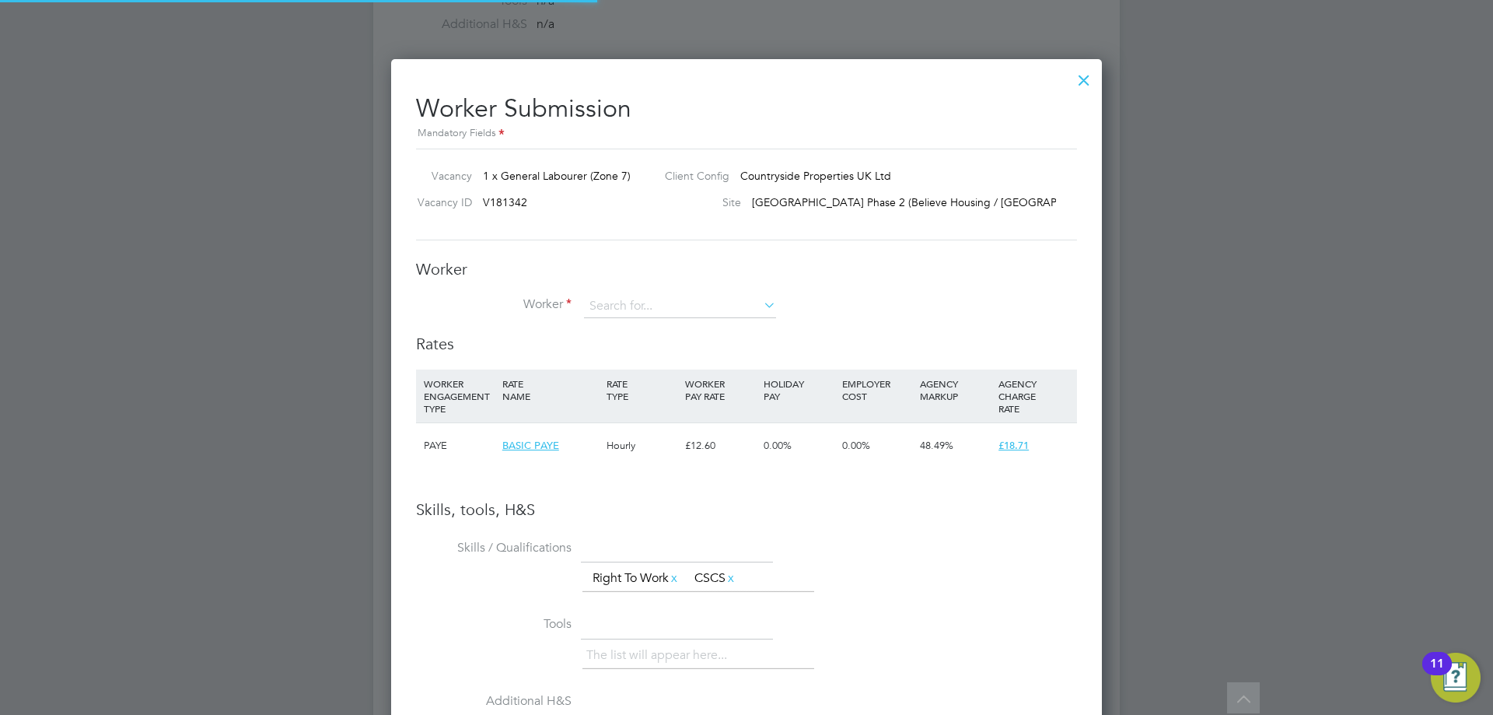
scroll to position [983, 711]
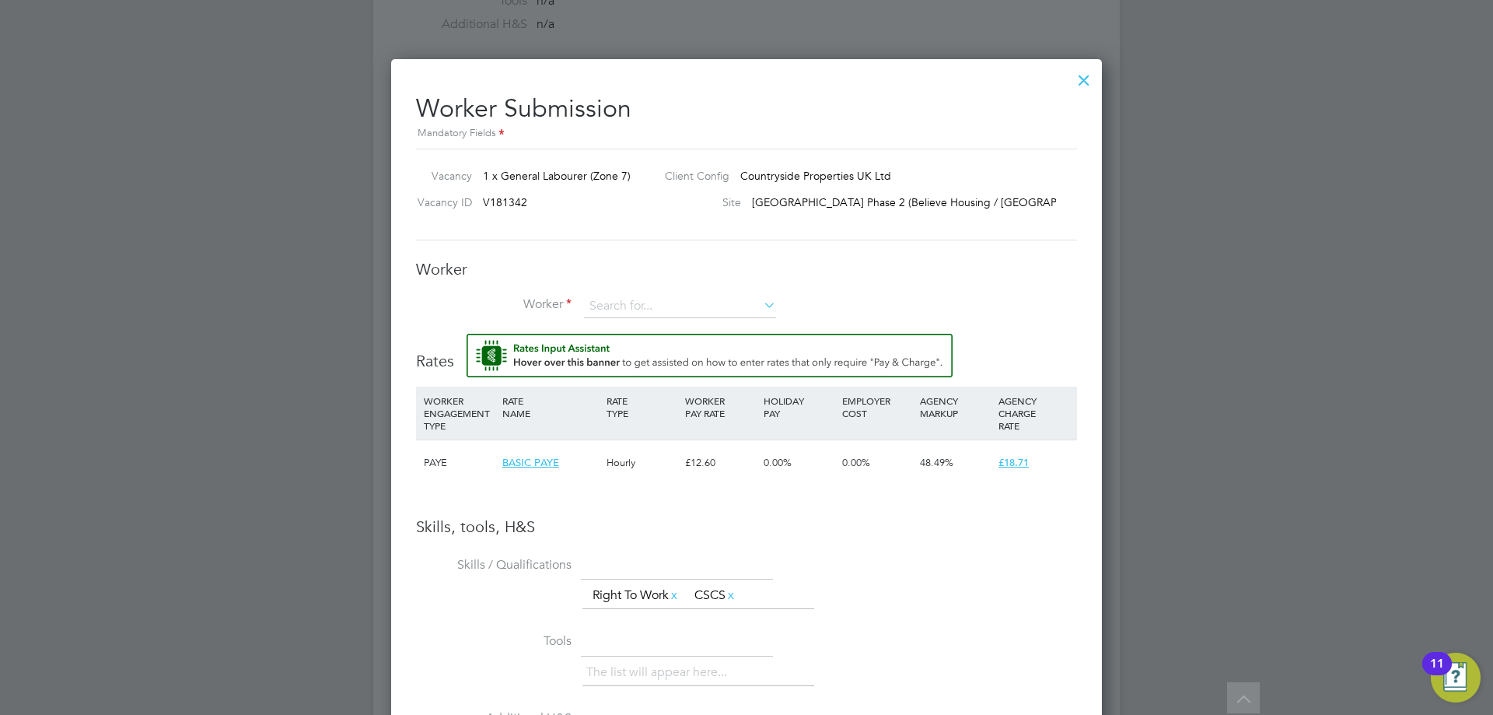
click at [683, 215] on div "Site Bishops Park Phase 2 (Believe Housing / Linden)" at bounding box center [854, 205] width 404 height 23
click at [704, 306] on input at bounding box center [680, 306] width 192 height 23
click at [704, 323] on li "Daniel Jackson (115773)" at bounding box center [702, 328] width 239 height 21
type input "Daniel Jackson (115773)"
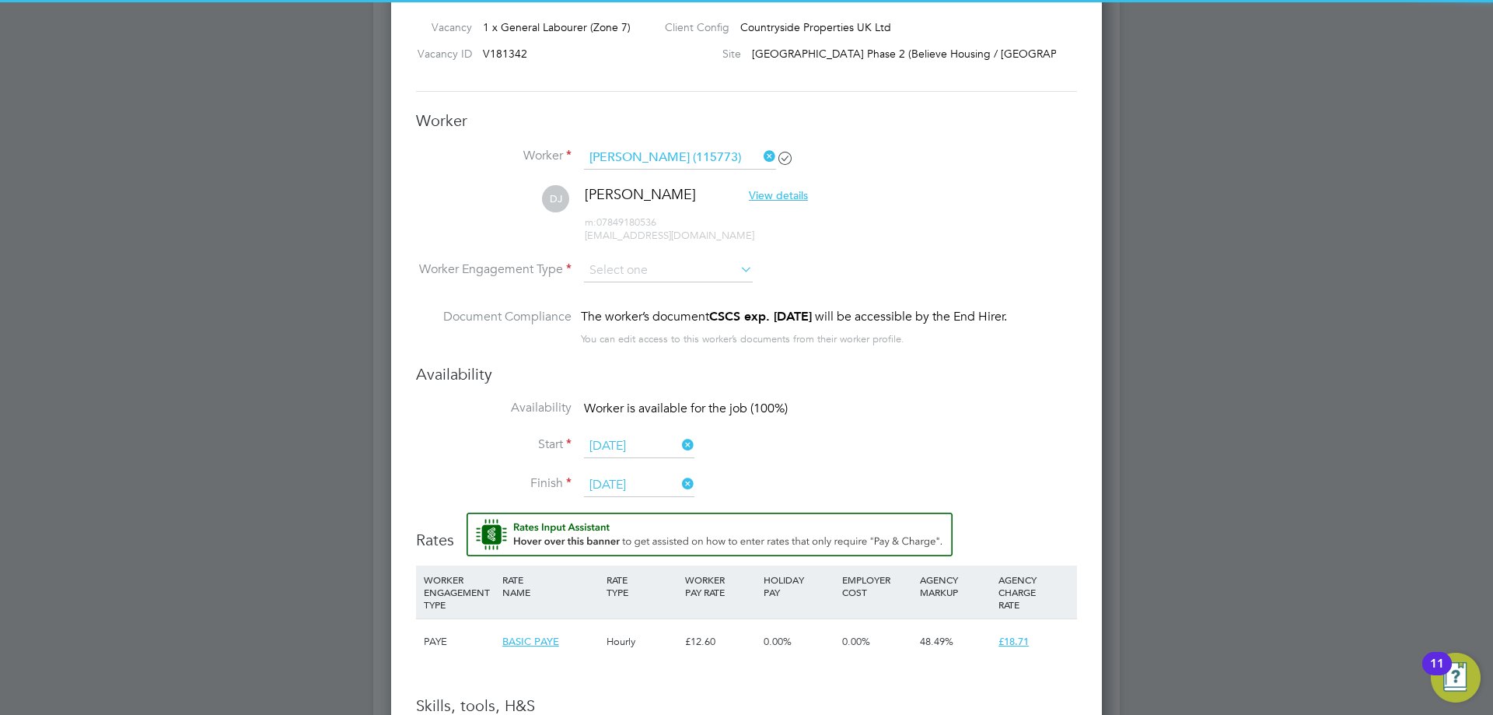
scroll to position [933, 0]
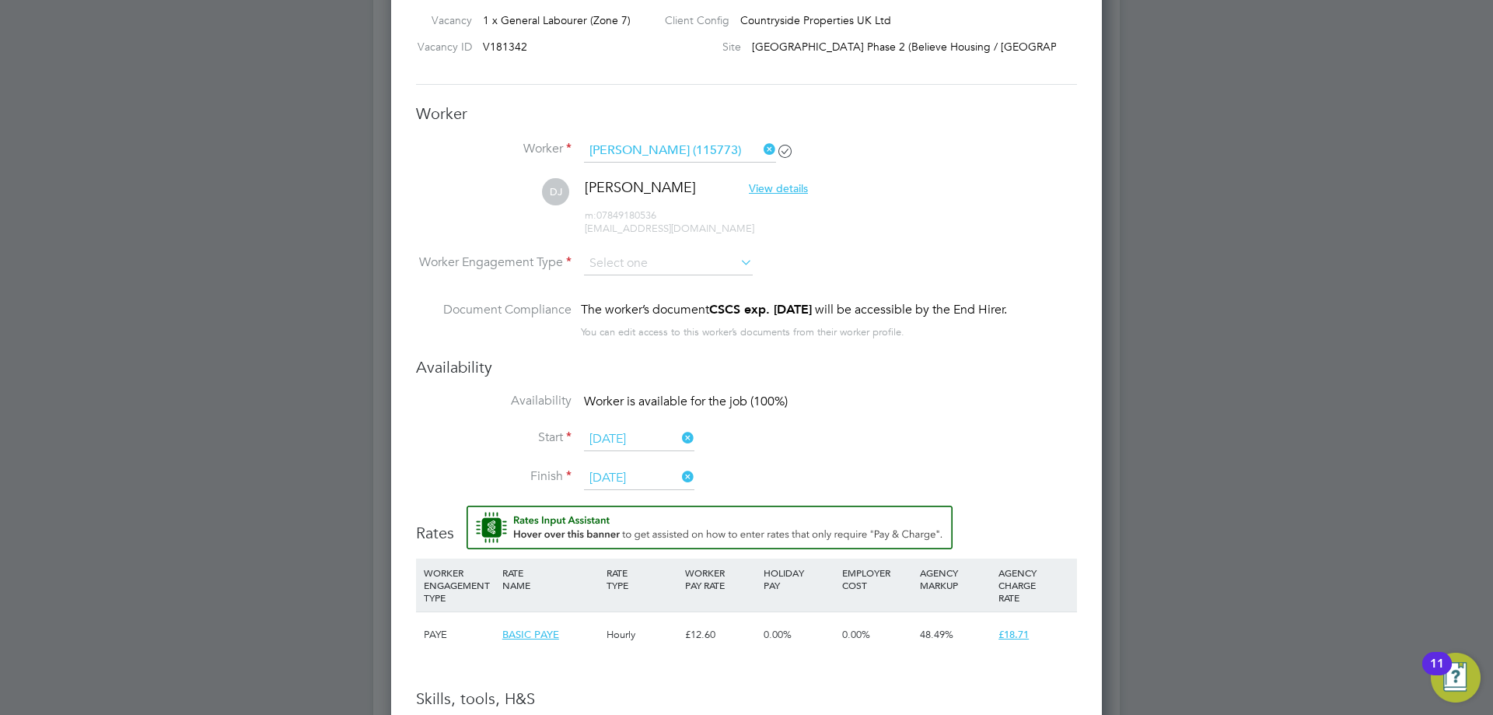
click at [635, 240] on li "DJ Daniel Jackson View details m: 07849180536 danieljackson020277@gmail.com" at bounding box center [746, 215] width 661 height 74
click at [634, 259] on input at bounding box center [668, 263] width 169 height 23
click at [638, 301] on li "PAYE" at bounding box center [668, 305] width 170 height 20
type input "PAYE"
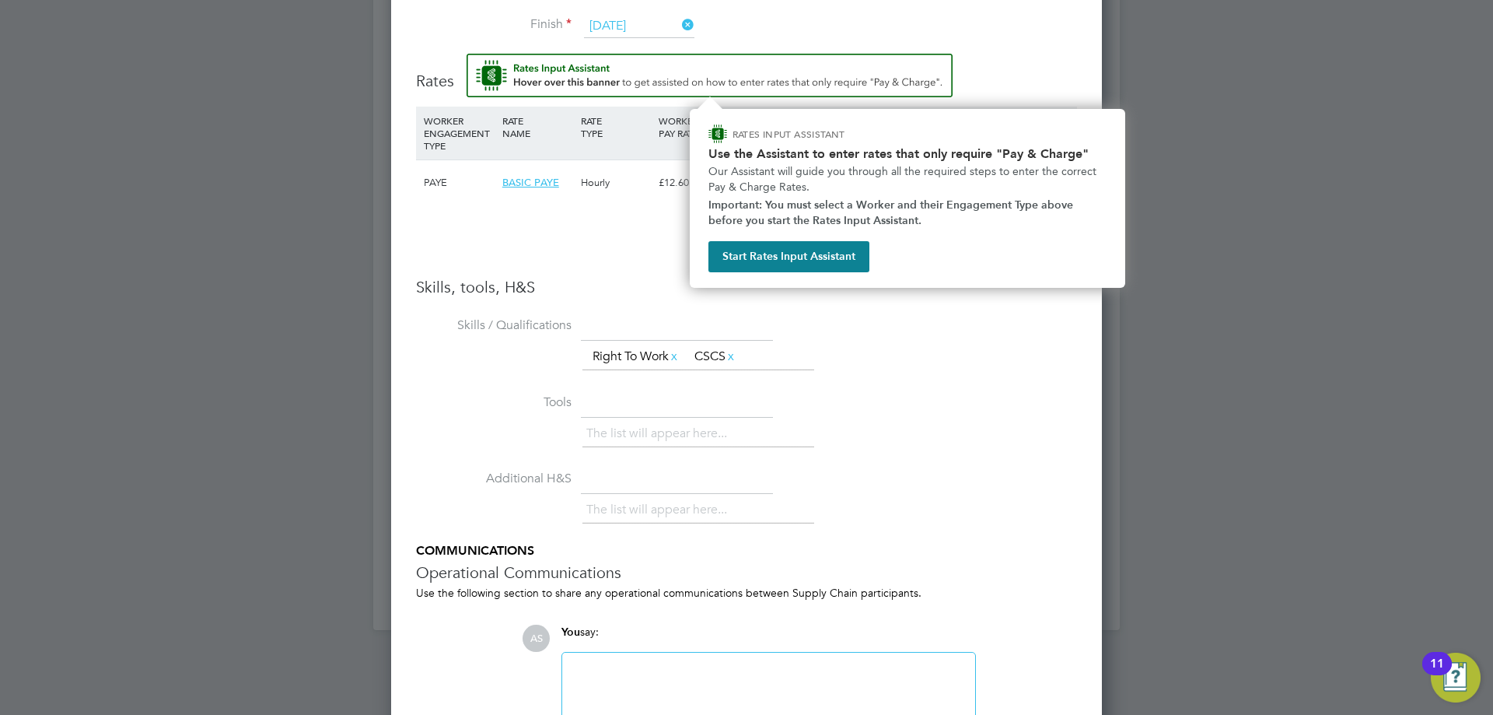
scroll to position [1400, 0]
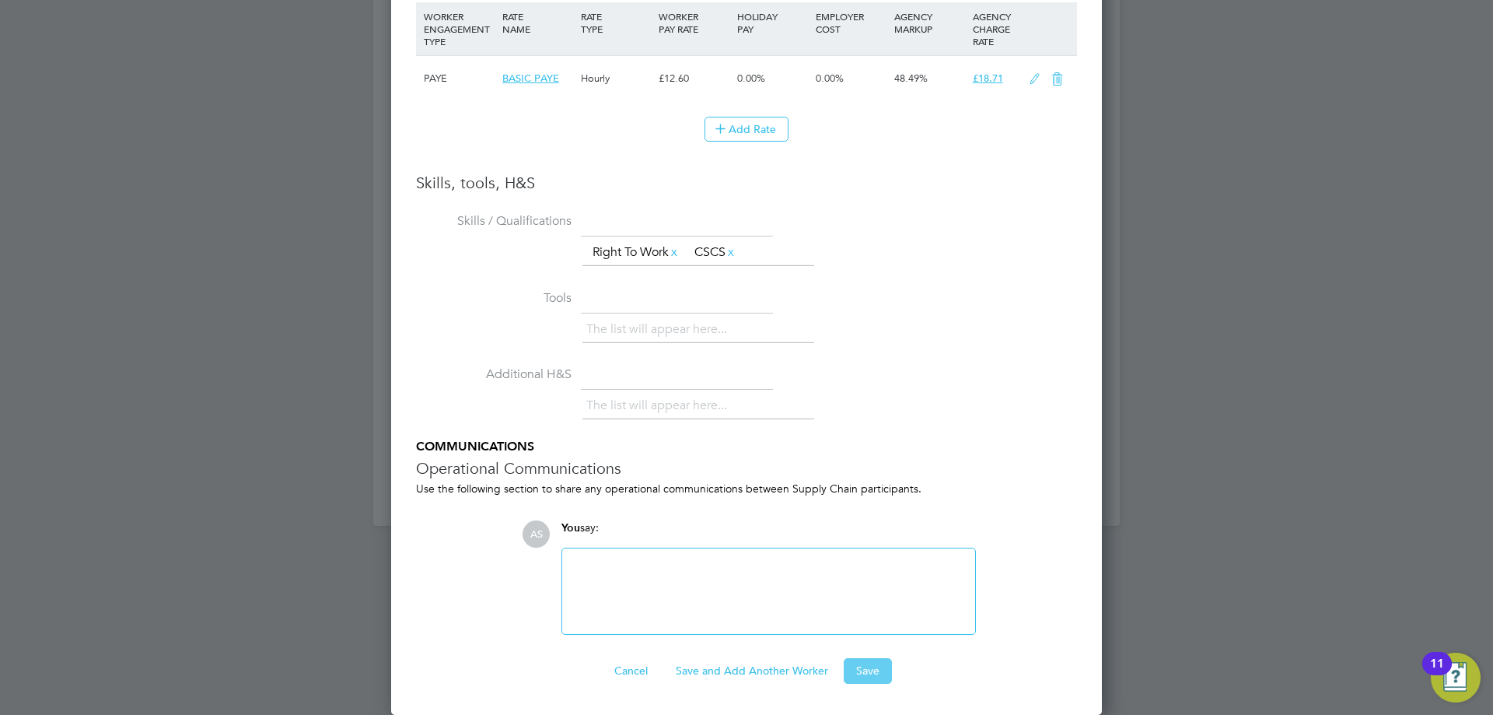
click at [868, 668] on button "Save" at bounding box center [868, 670] width 48 height 25
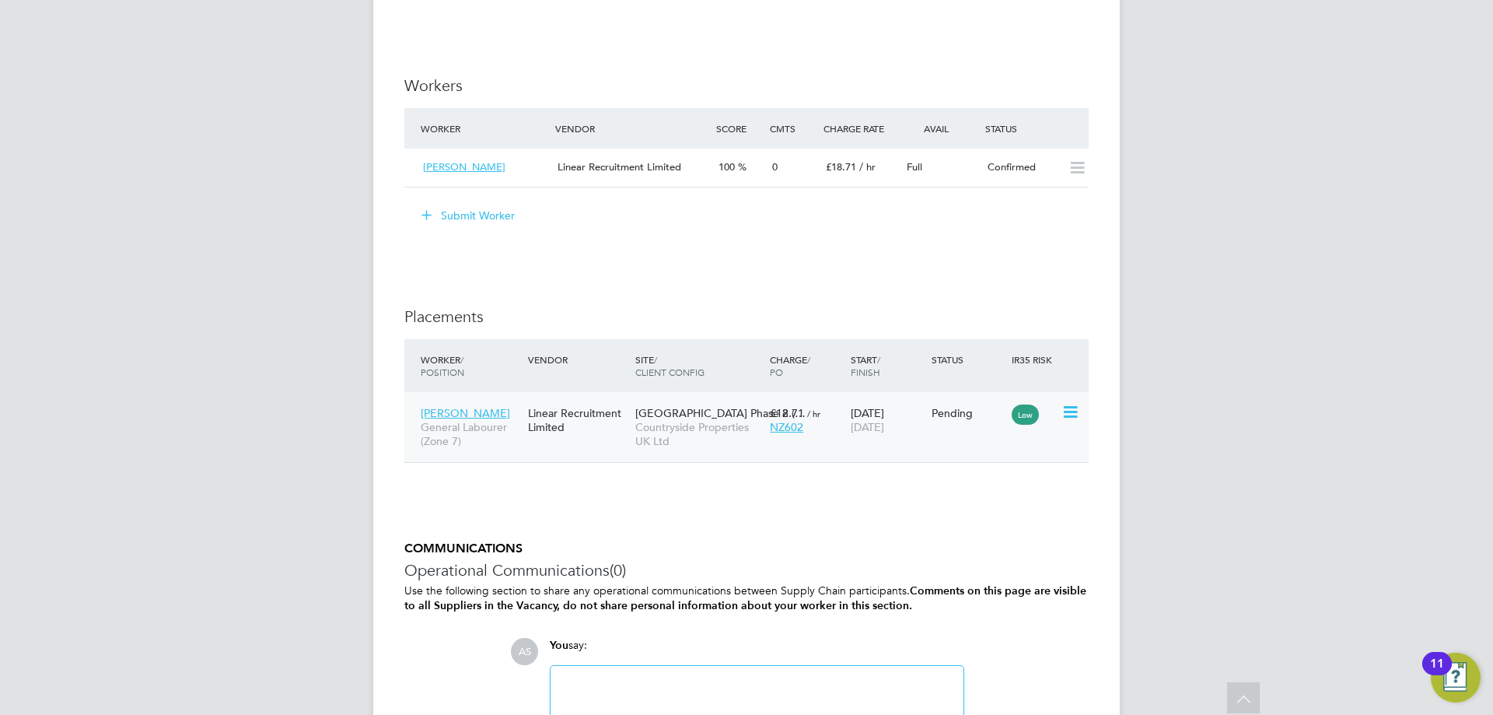
click at [1066, 409] on icon at bounding box center [1069, 412] width 16 height 19
click at [939, 501] on li "Start" at bounding box center [998, 509] width 159 height 22
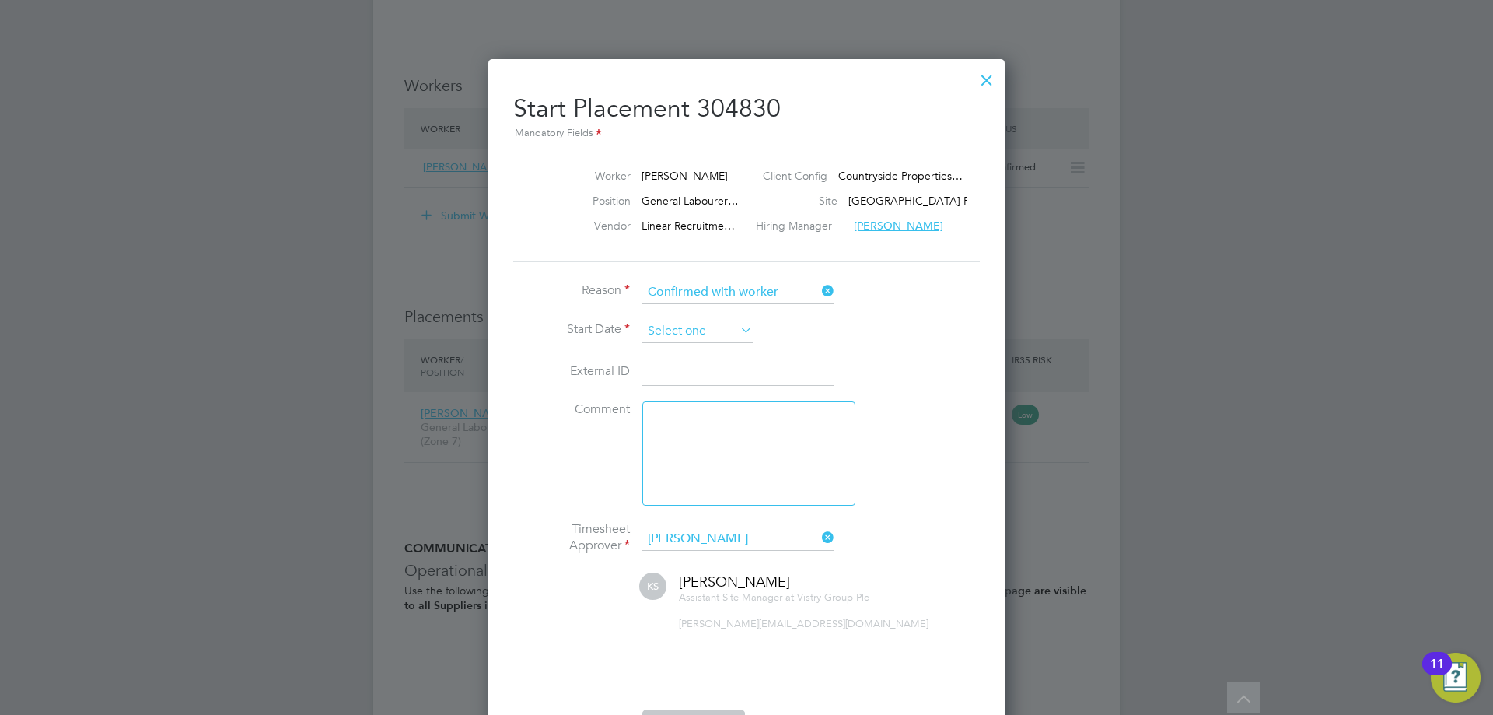
click at [692, 341] on input at bounding box center [697, 331] width 110 height 23
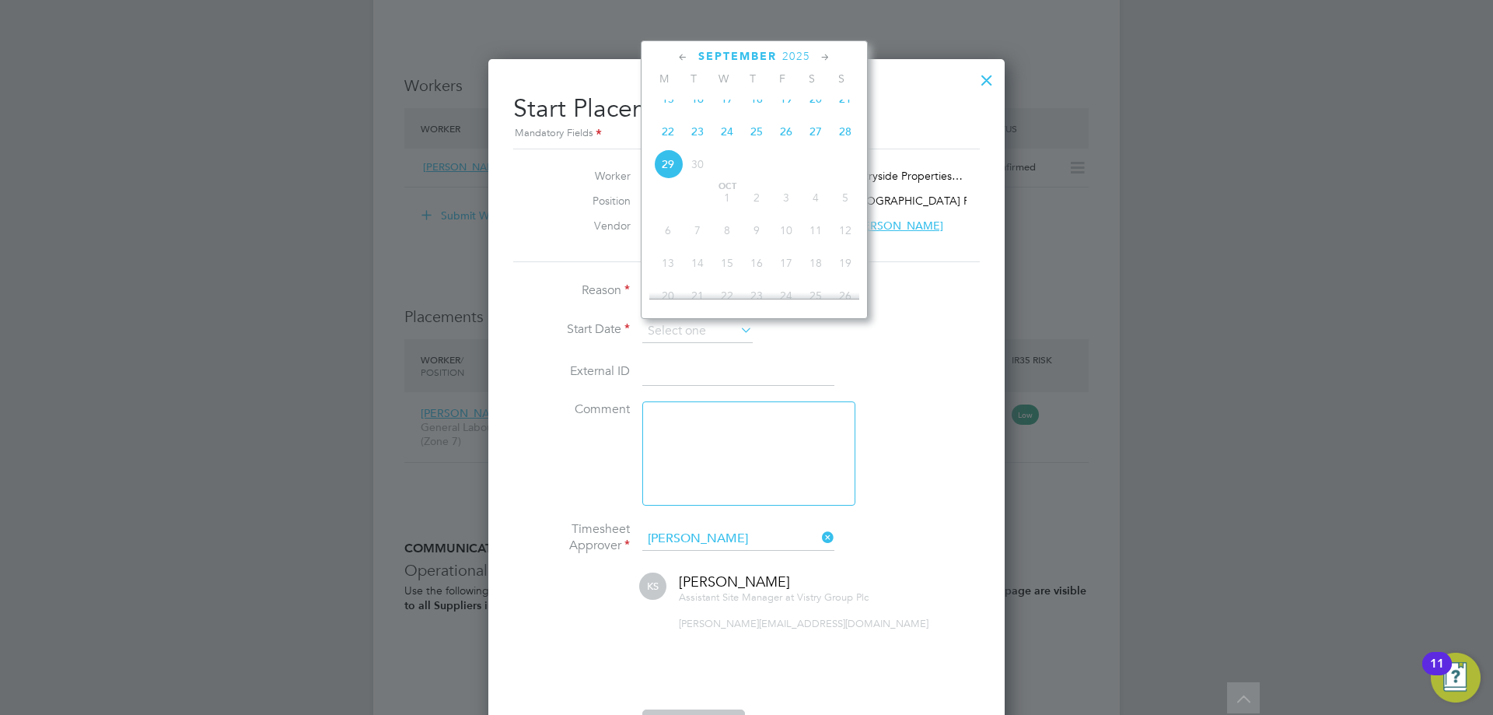
click at [697, 146] on span "23" at bounding box center [698, 132] width 30 height 30
type input "[DATE]"
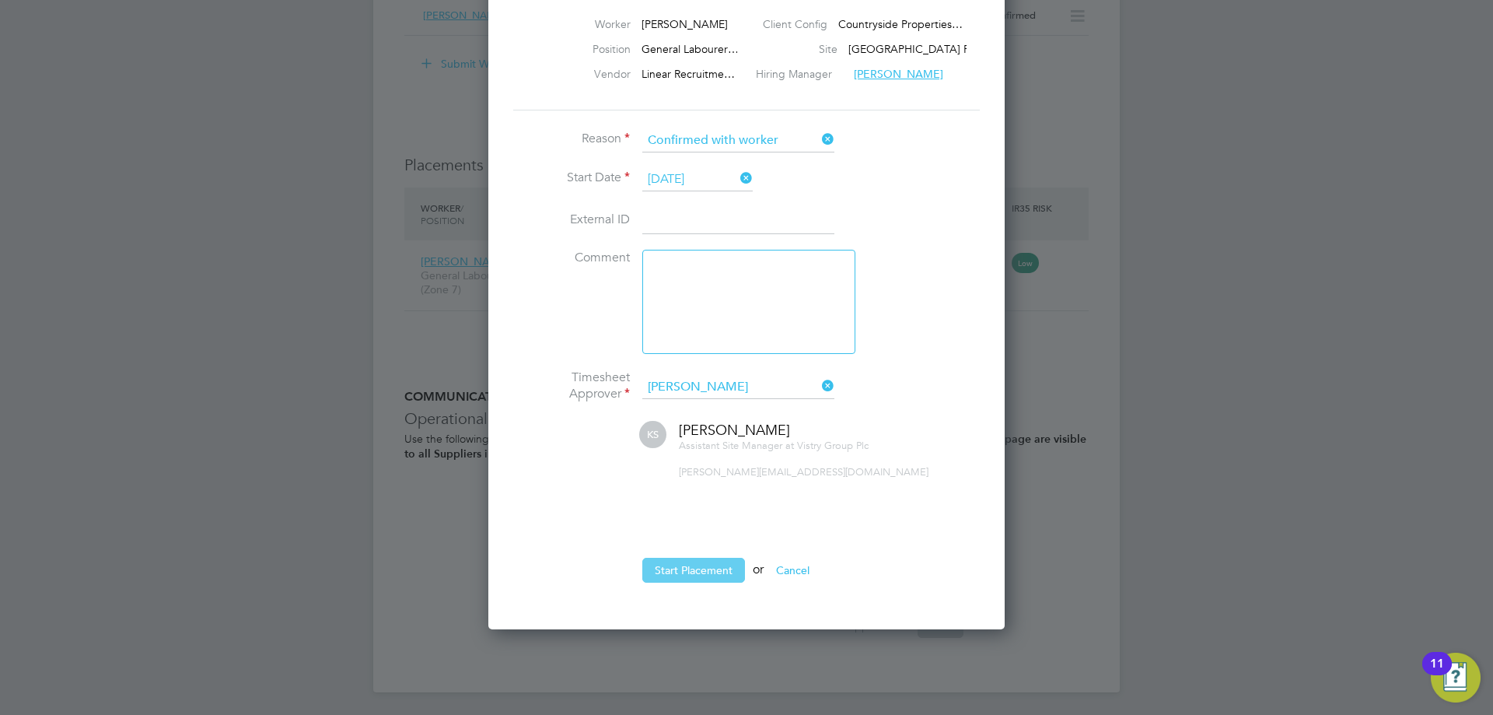
click at [715, 568] on button "Start Placement" at bounding box center [693, 570] width 103 height 25
